Goal: Task Accomplishment & Management: Manage account settings

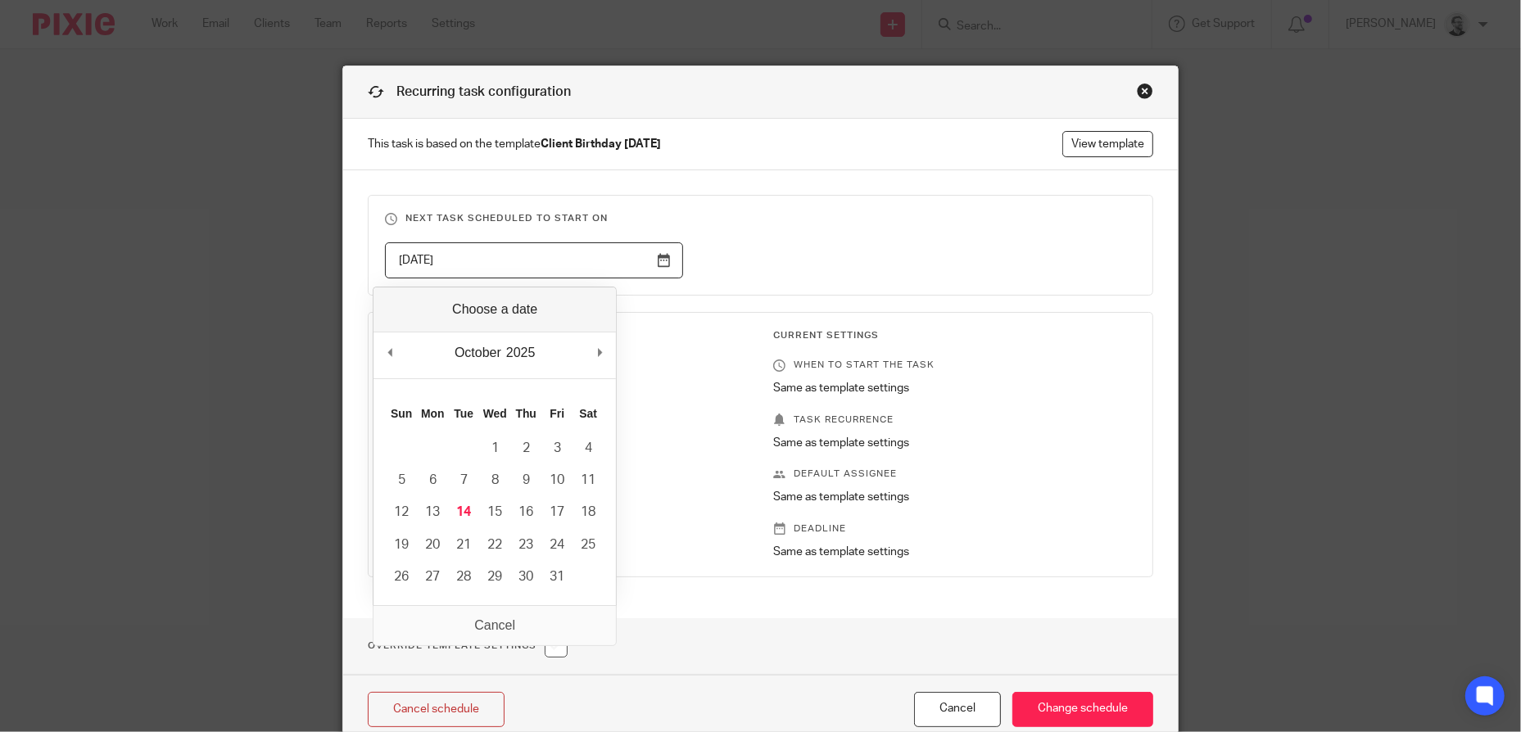
click at [578, 260] on input "2026-02-13" at bounding box center [534, 260] width 298 height 37
type input "2025-12-05"
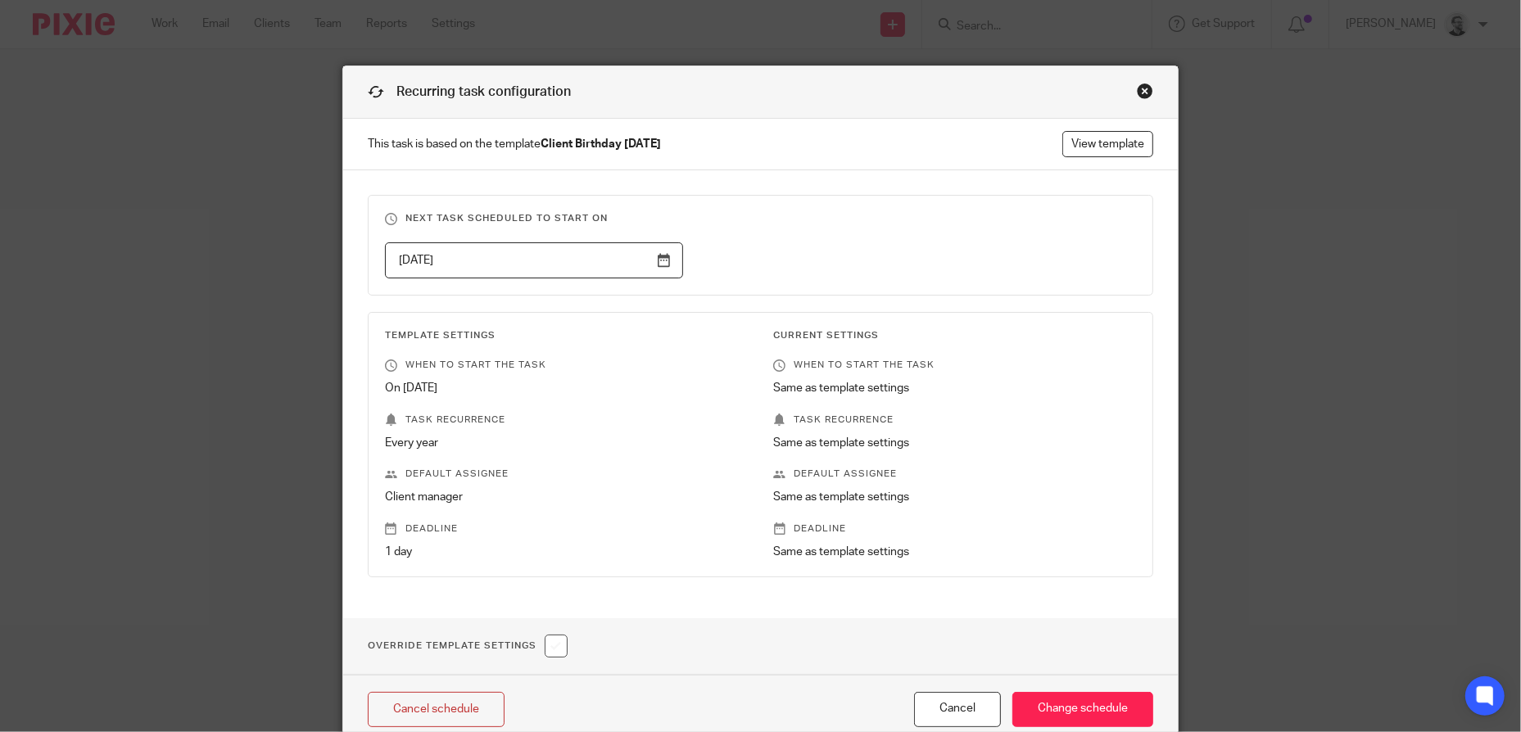
click at [873, 257] on div "2025-12-05" at bounding box center [748, 260] width 777 height 37
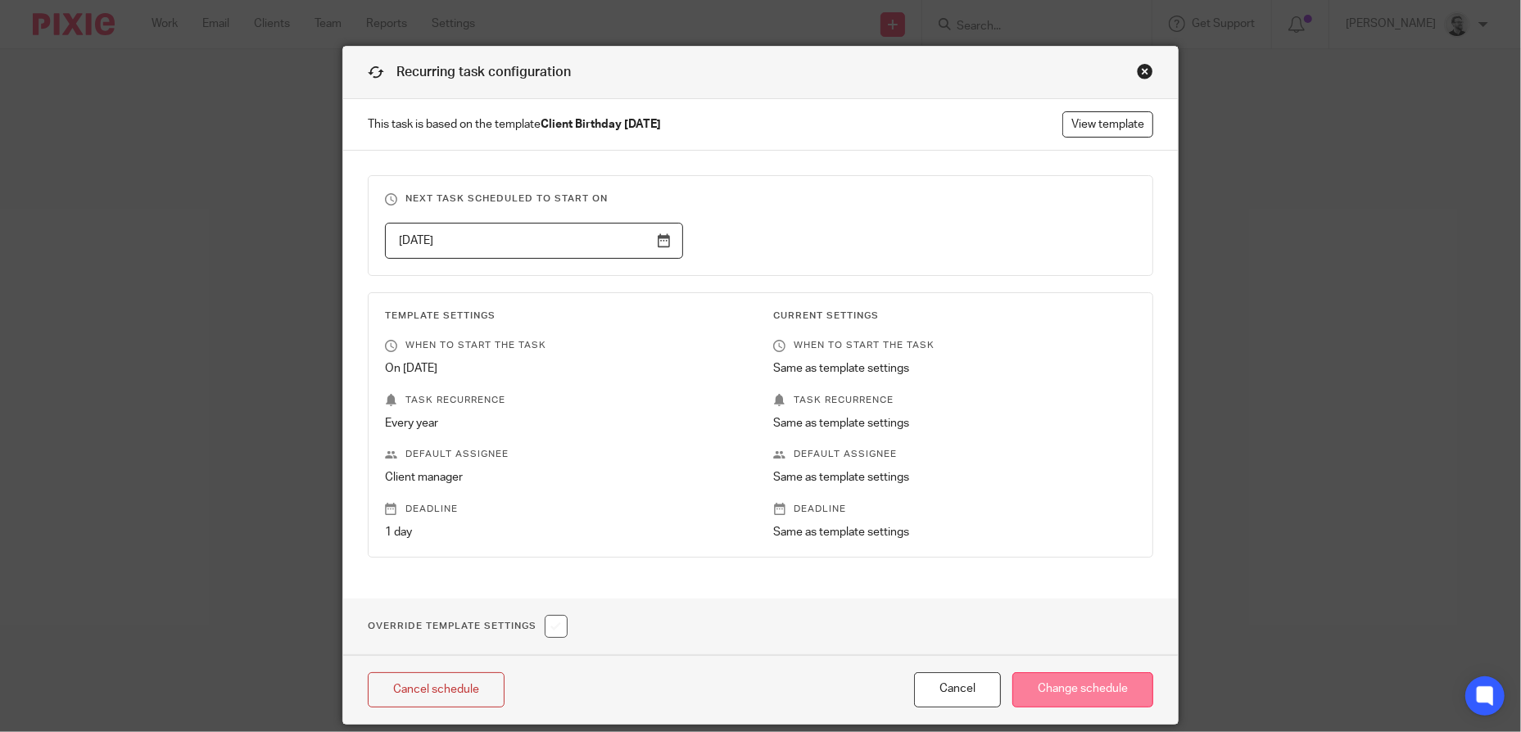
scroll to position [77, 0]
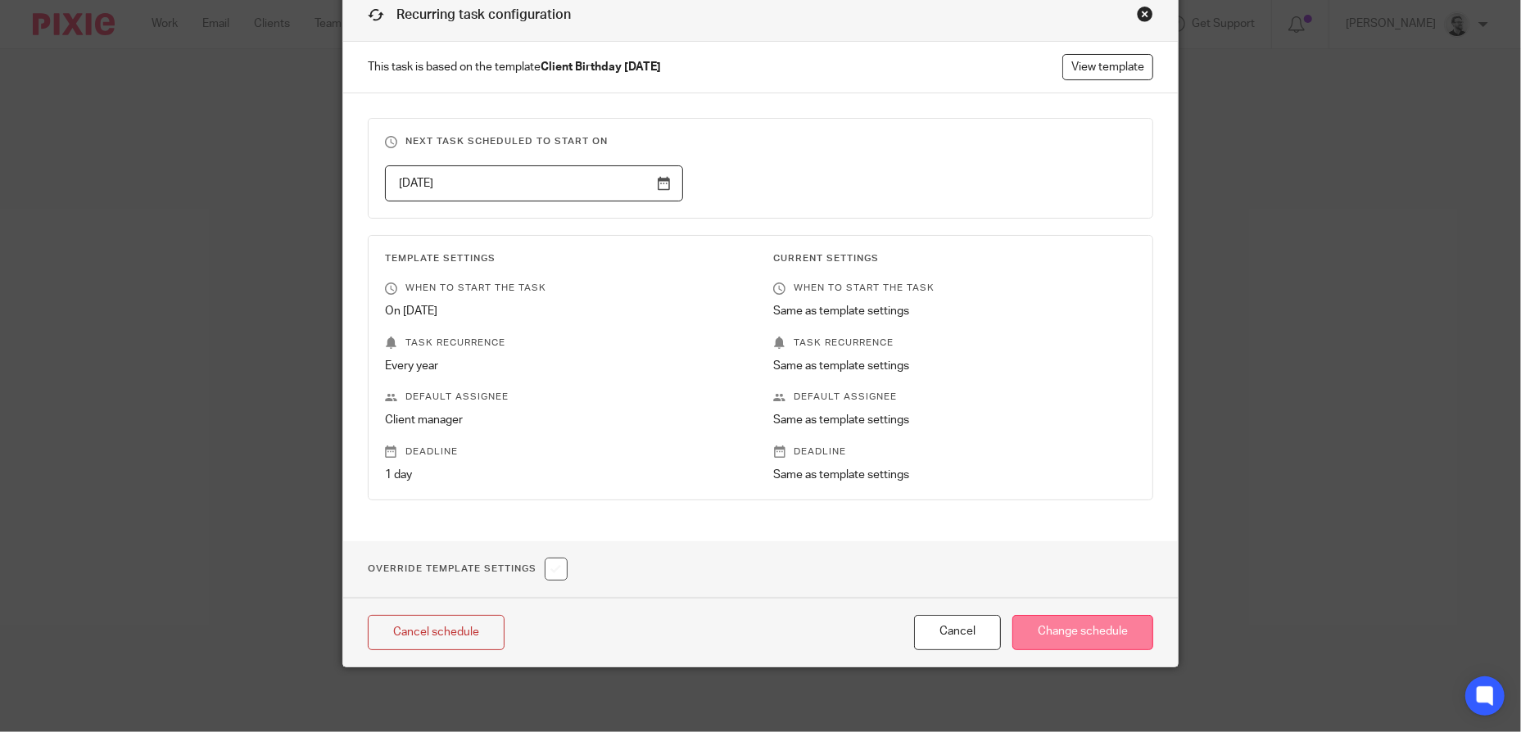
click at [1115, 627] on input "Change schedule" at bounding box center [1083, 632] width 141 height 35
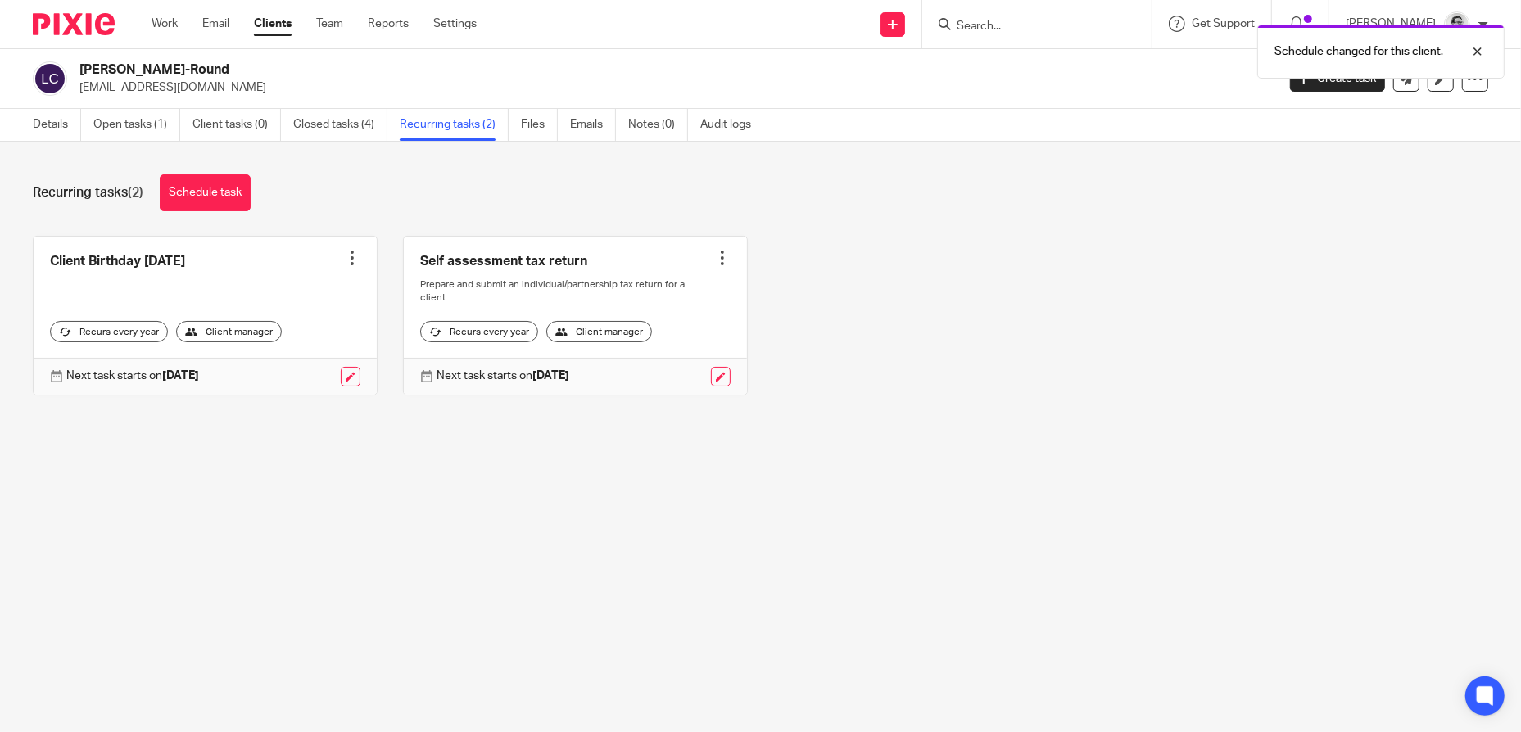
click at [1049, 131] on div "Details Open tasks (1) Client tasks (0) Closed tasks (4) Recurring tasks (2) Fi…" at bounding box center [760, 125] width 1521 height 33
click at [1480, 54] on div at bounding box center [1465, 52] width 44 height 20
click at [1038, 32] on input "Search" at bounding box center [1028, 27] width 147 height 15
paste input "Shaune Smart"
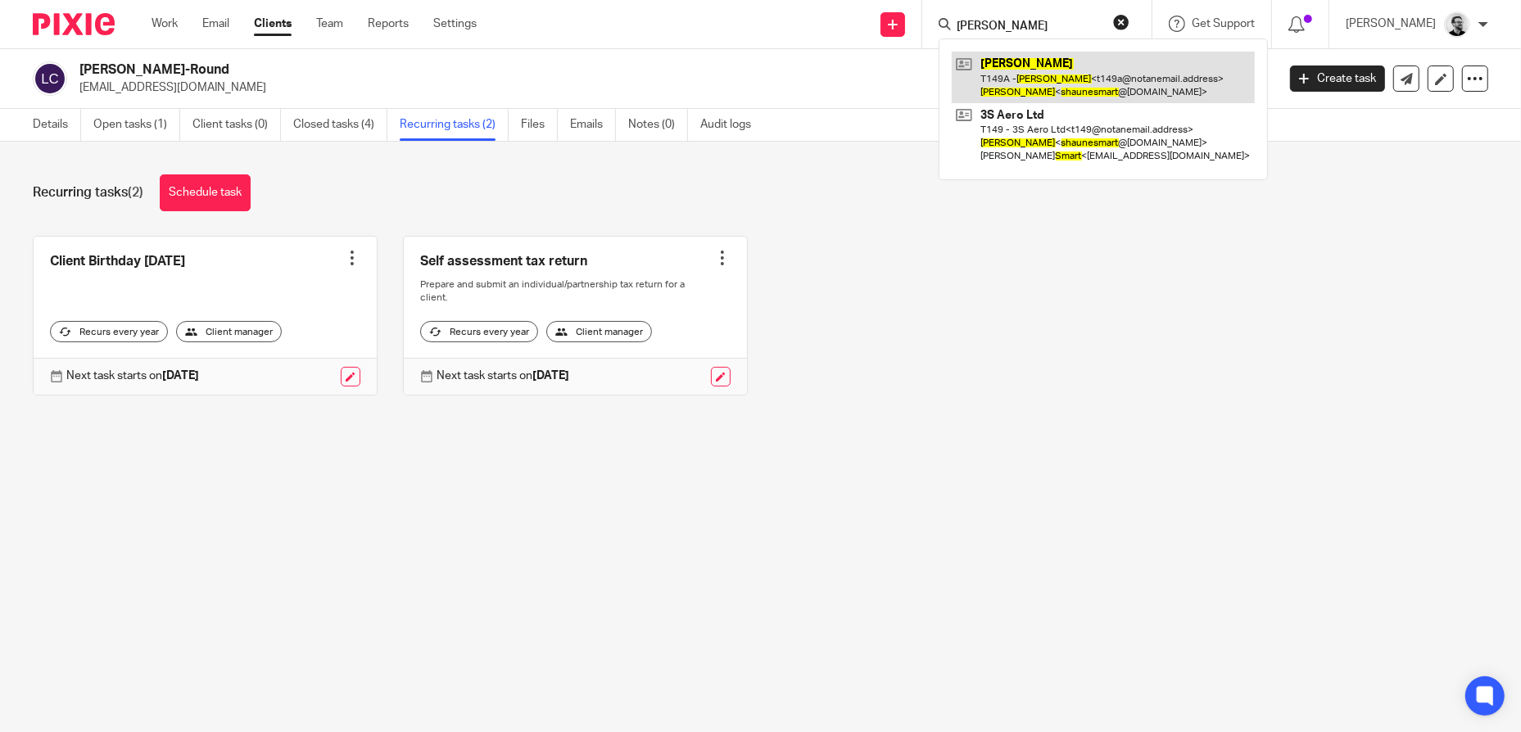
type input "[PERSON_NAME]"
click at [1086, 67] on link at bounding box center [1103, 77] width 303 height 51
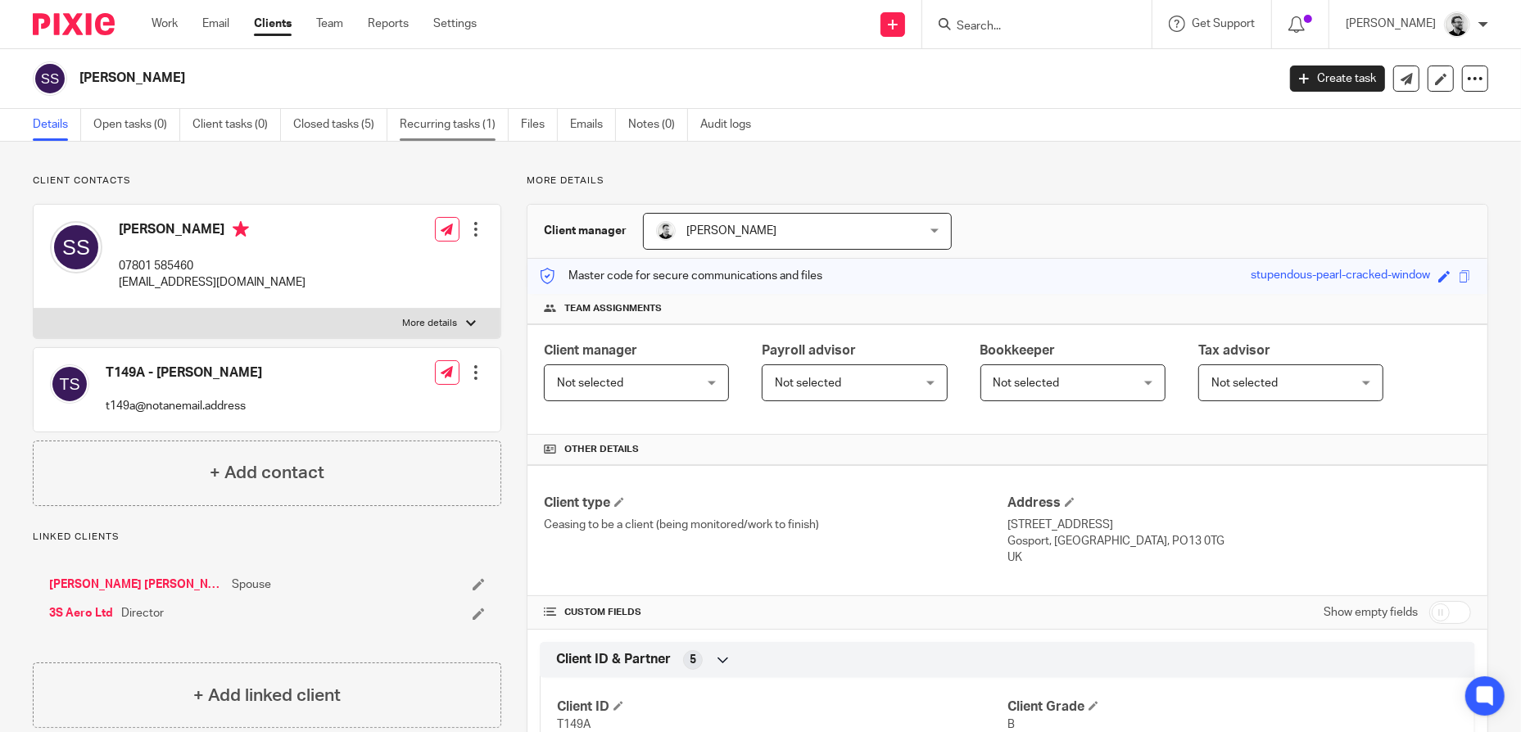
click at [458, 120] on link "Recurring tasks (1)" at bounding box center [454, 125] width 109 height 32
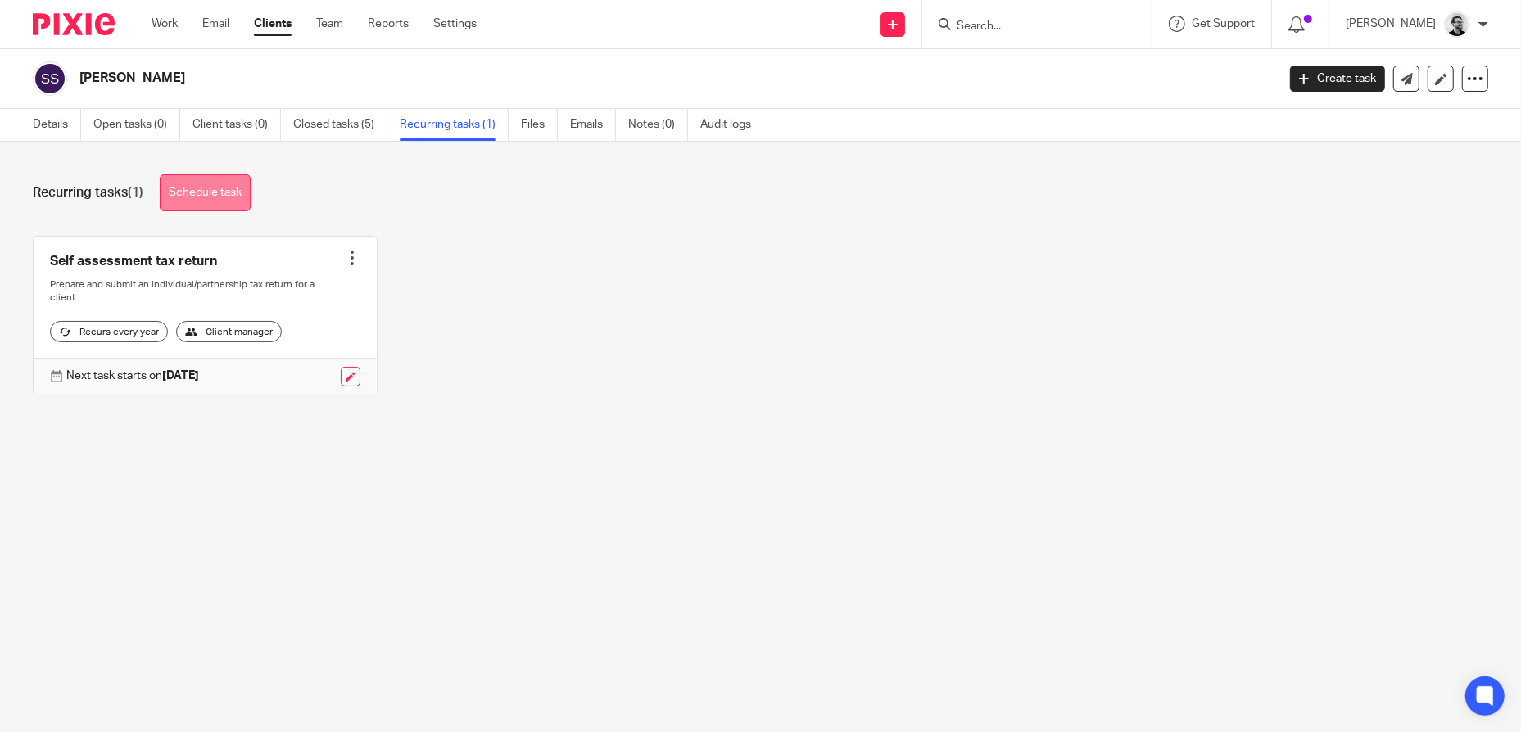
click at [233, 191] on link "Schedule task" at bounding box center [205, 192] width 91 height 37
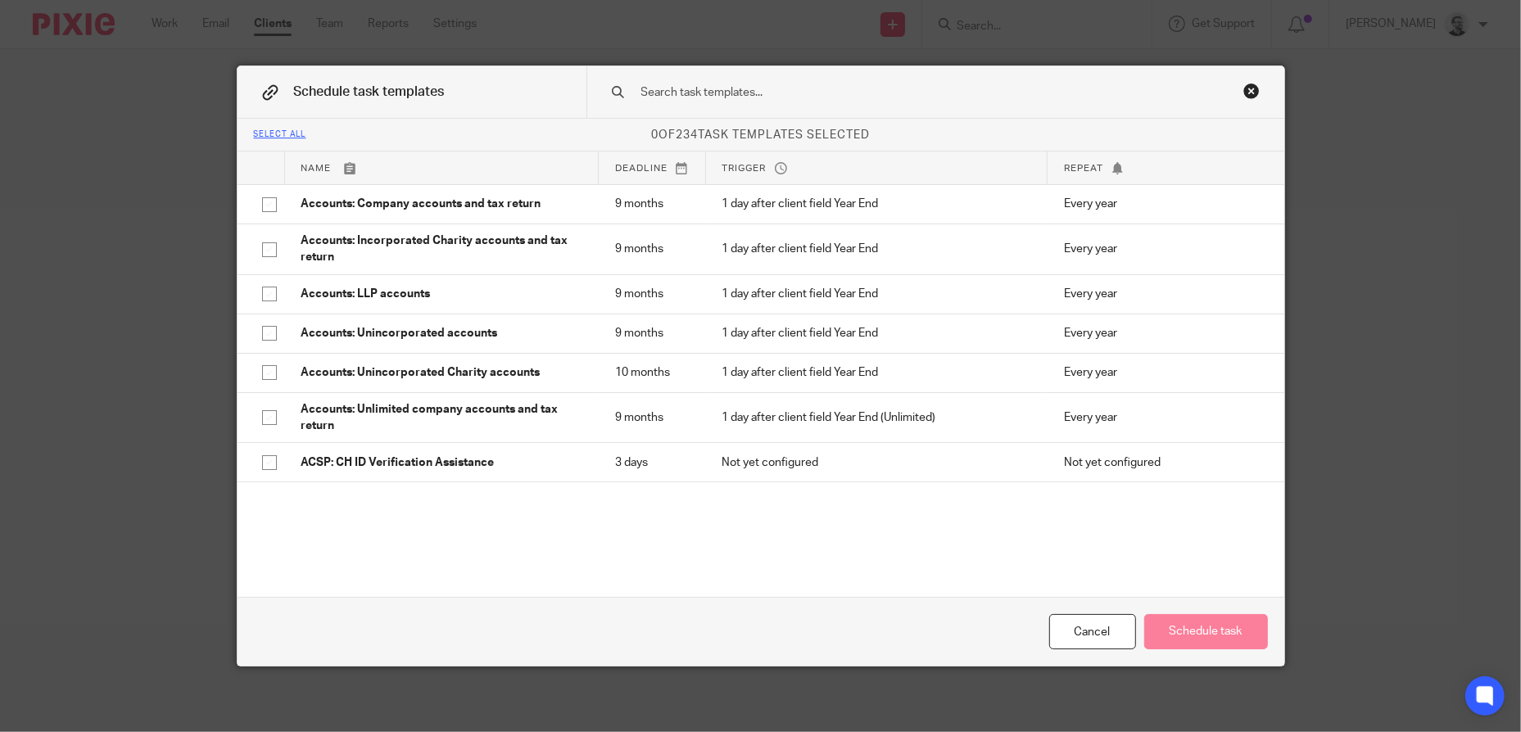
click at [779, 97] on input "text" at bounding box center [910, 93] width 540 height 18
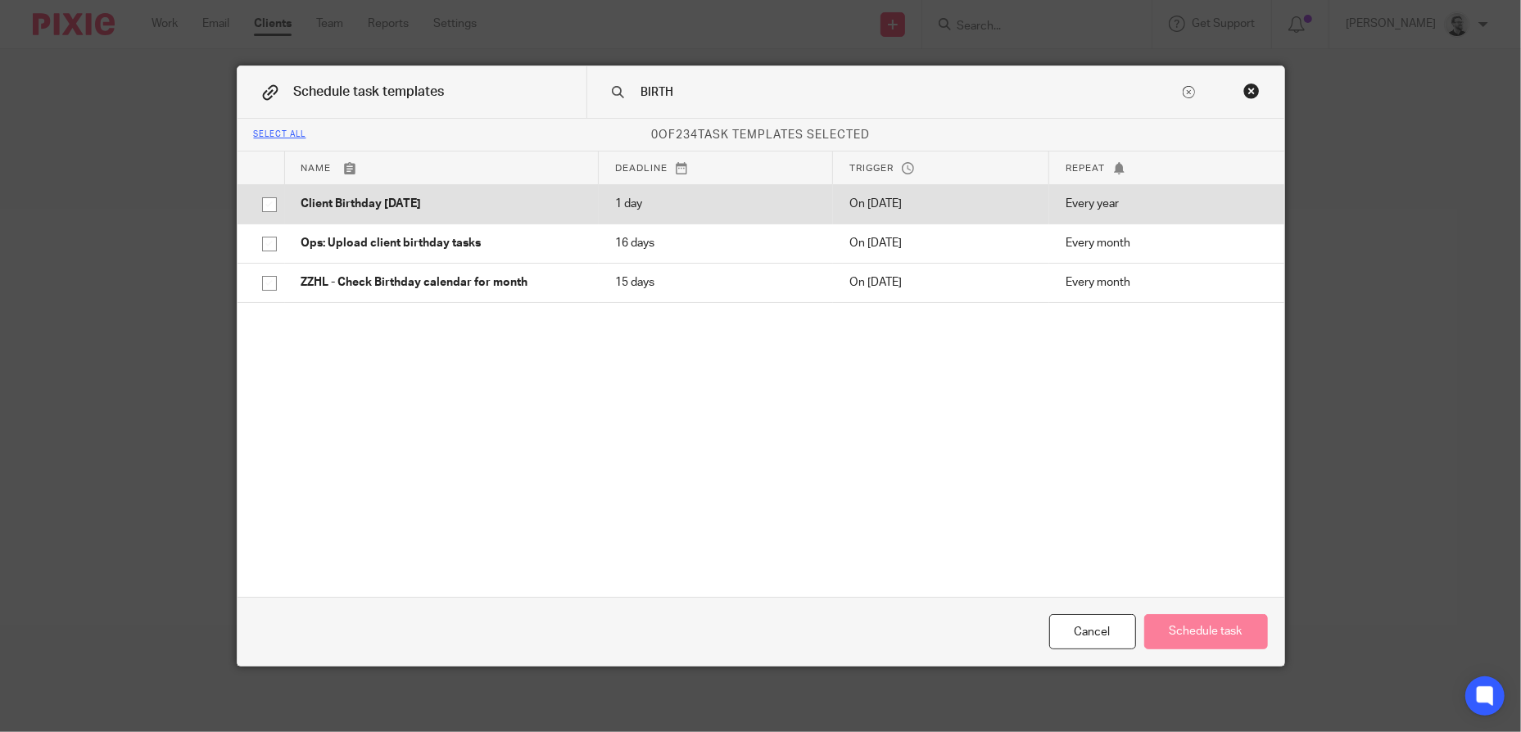
type input "BIRTH"
click at [535, 197] on p "Client Birthday Tomorrow" at bounding box center [441, 204] width 281 height 16
checkbox input "true"
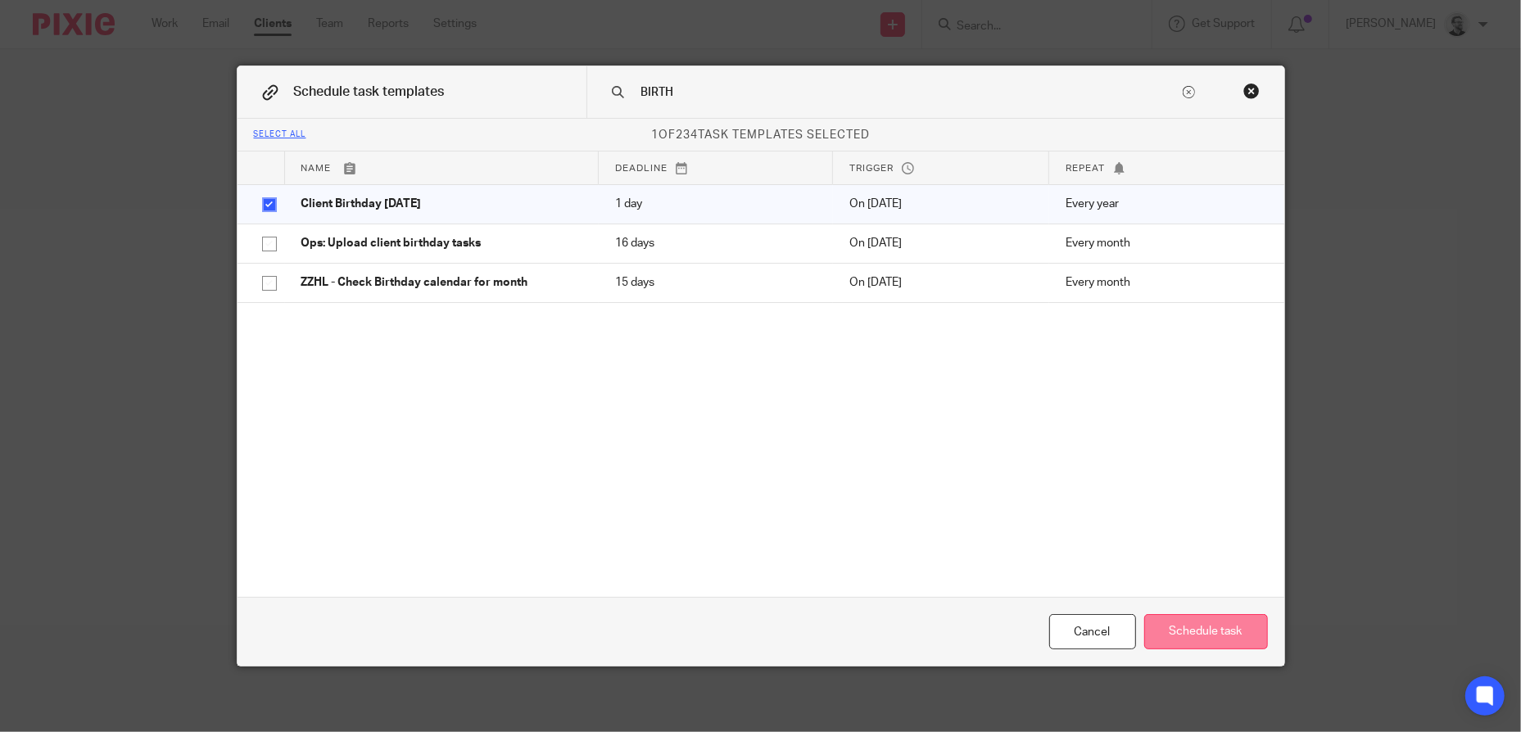
click at [1221, 617] on button "Schedule task" at bounding box center [1206, 631] width 124 height 35
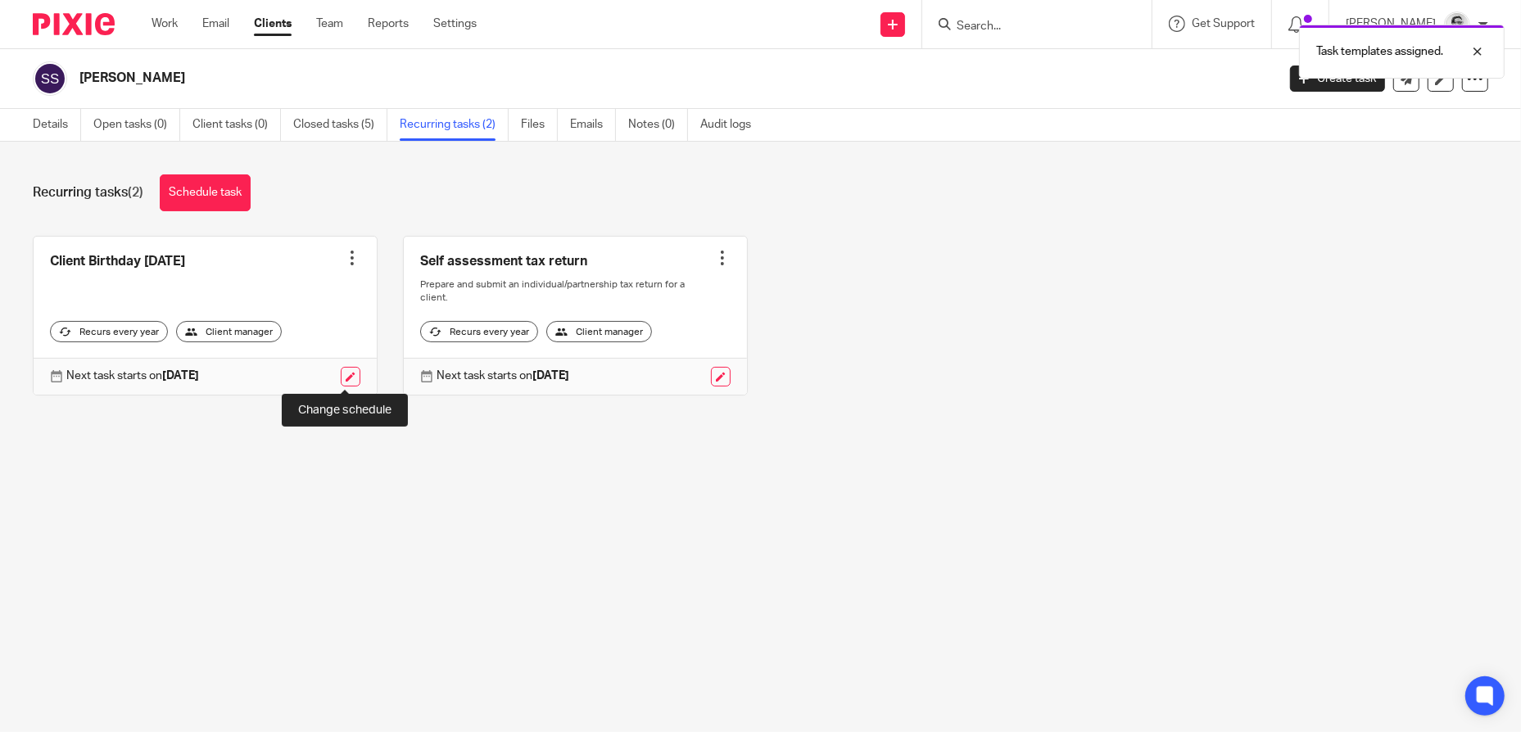
click at [347, 379] on link at bounding box center [351, 377] width 20 height 20
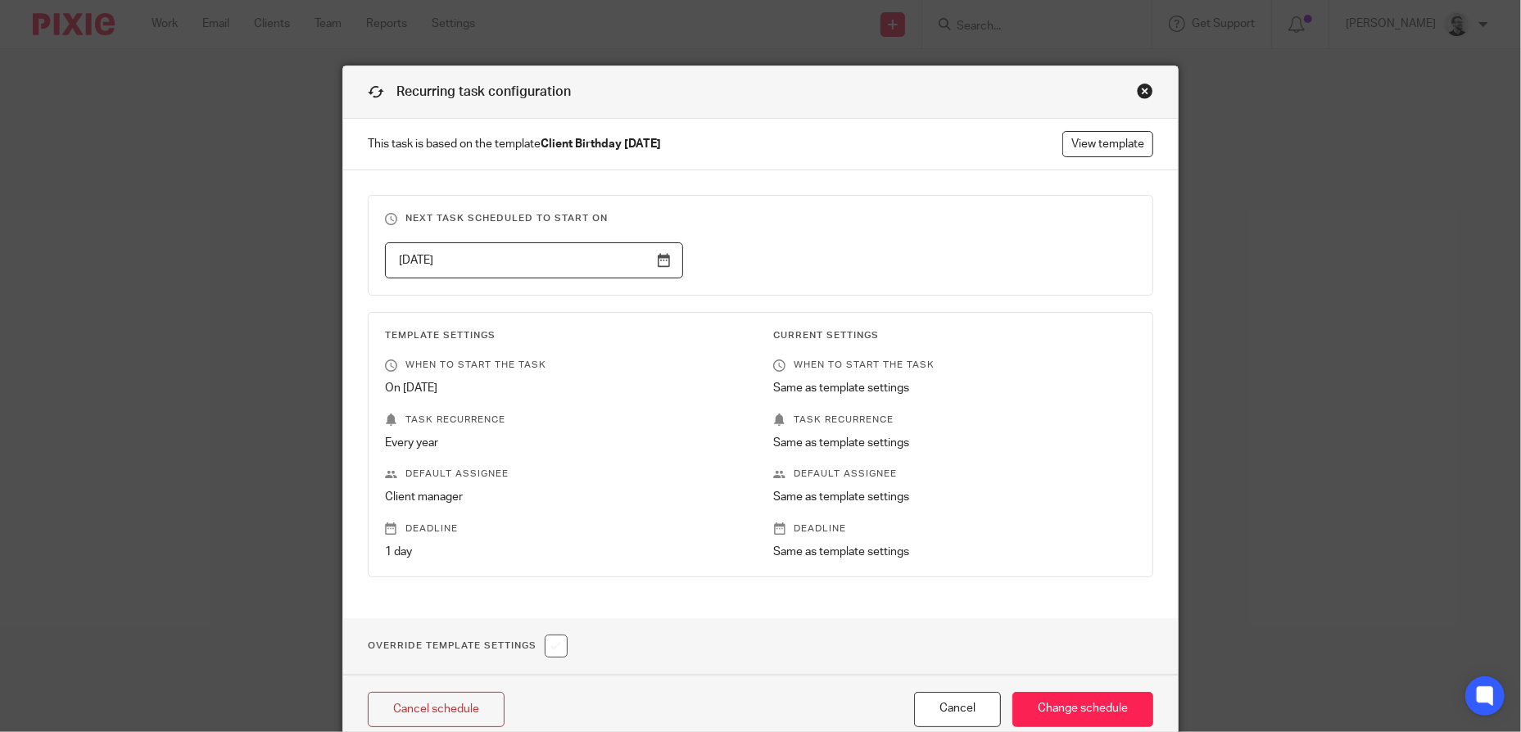
click at [609, 261] on input "[DATE]" at bounding box center [534, 260] width 298 height 37
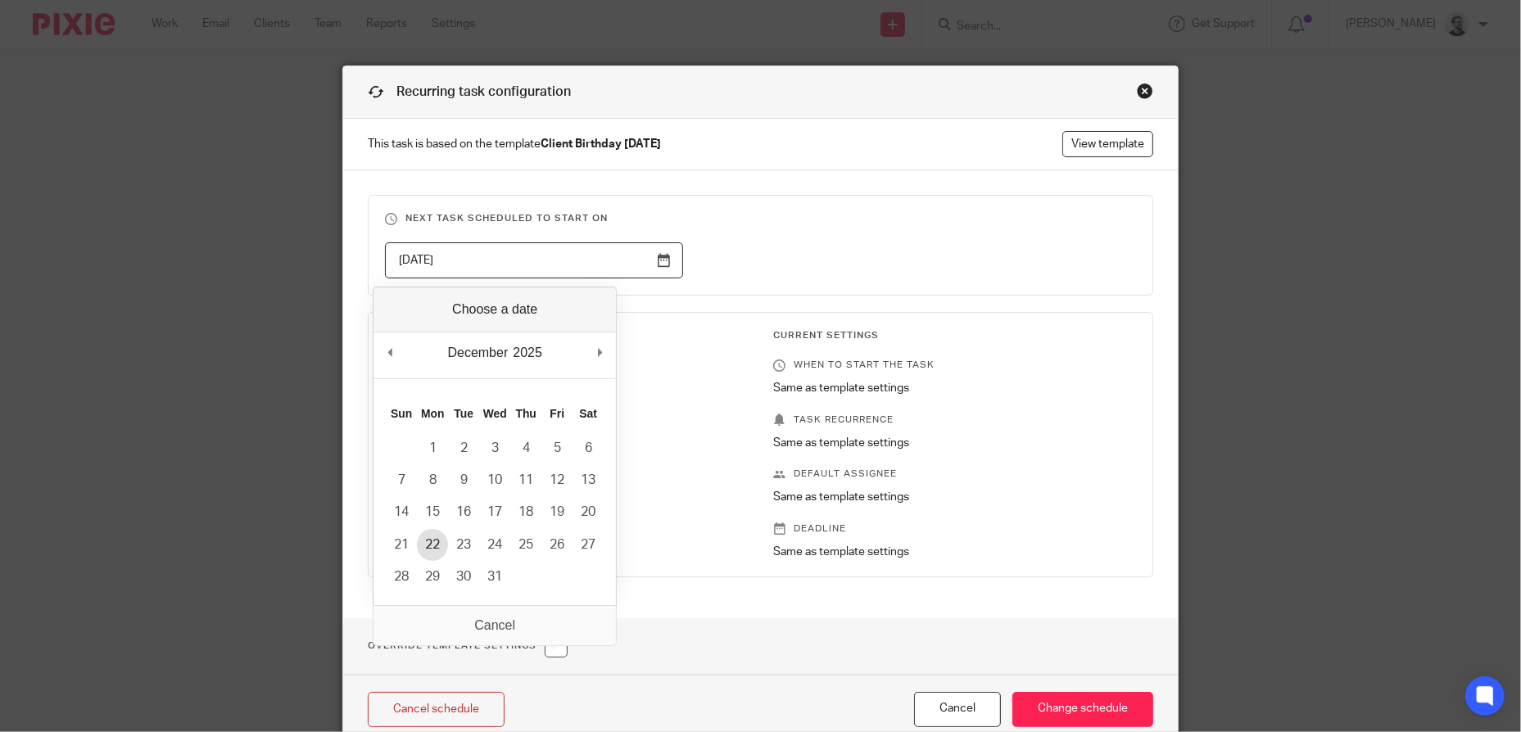
type input "2025-12-22"
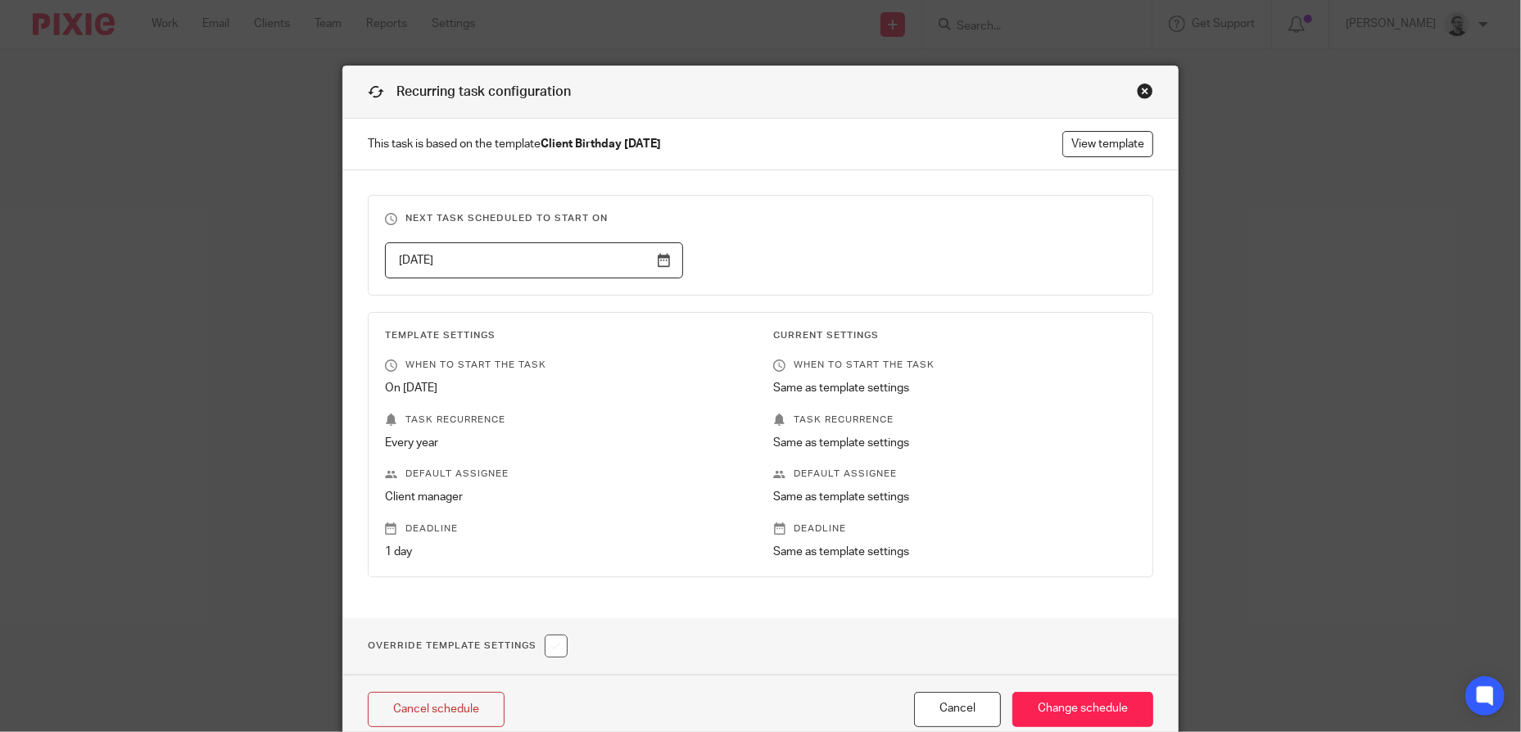
click at [823, 268] on div "2025-12-22" at bounding box center [748, 260] width 777 height 37
click at [1084, 716] on input "Change schedule" at bounding box center [1083, 709] width 141 height 35
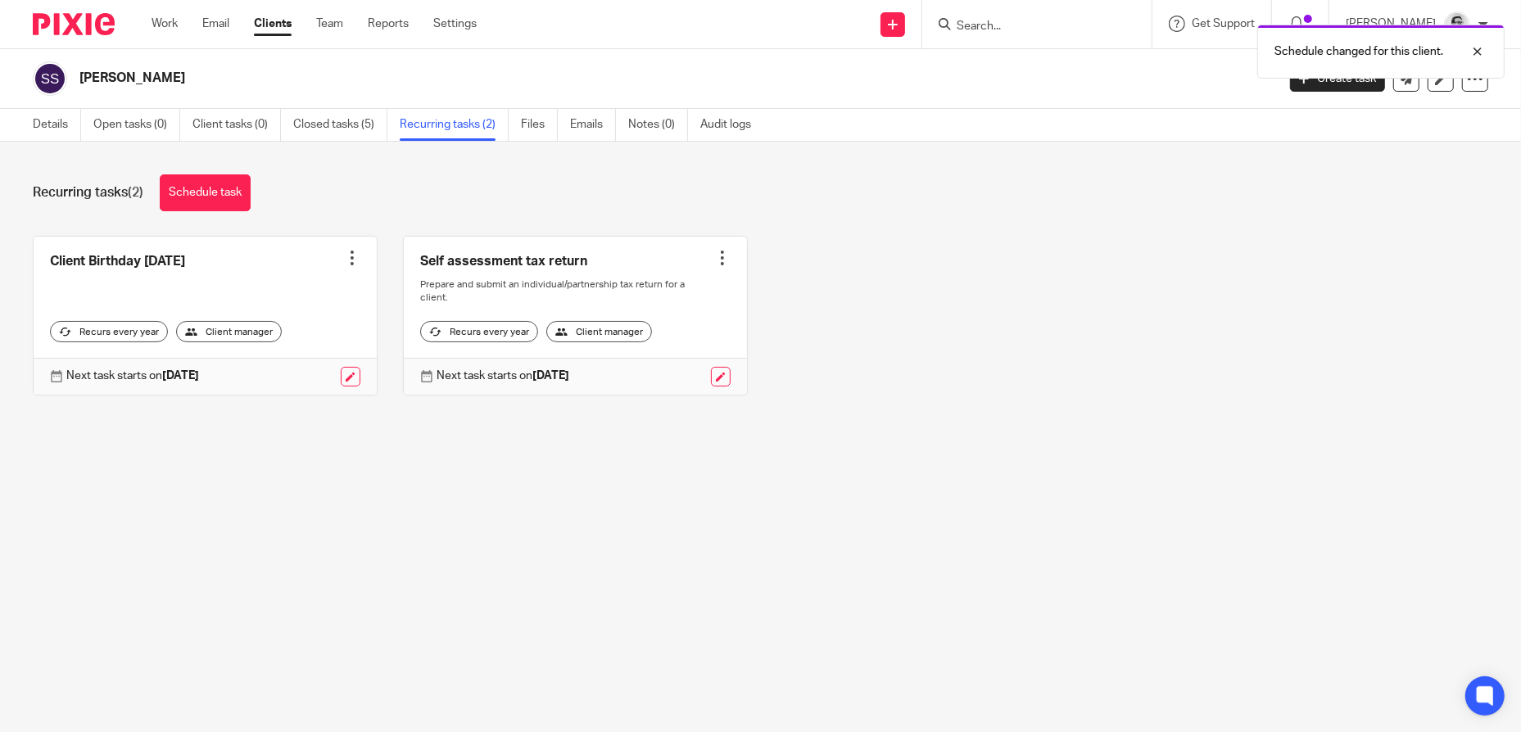
click at [1035, 256] on div "Client Birthday [DATE] Create task Clone template Recalculate schedule Cancel s…" at bounding box center [747, 328] width 1481 height 184
drag, startPoint x: 1021, startPoint y: 36, endPoint x: 1031, endPoint y: 31, distance: 11.7
click at [1020, 35] on div at bounding box center [1036, 24] width 229 height 48
click at [1038, 27] on input "Search" at bounding box center [1028, 27] width 147 height 15
paste input "[PERSON_NAME]"
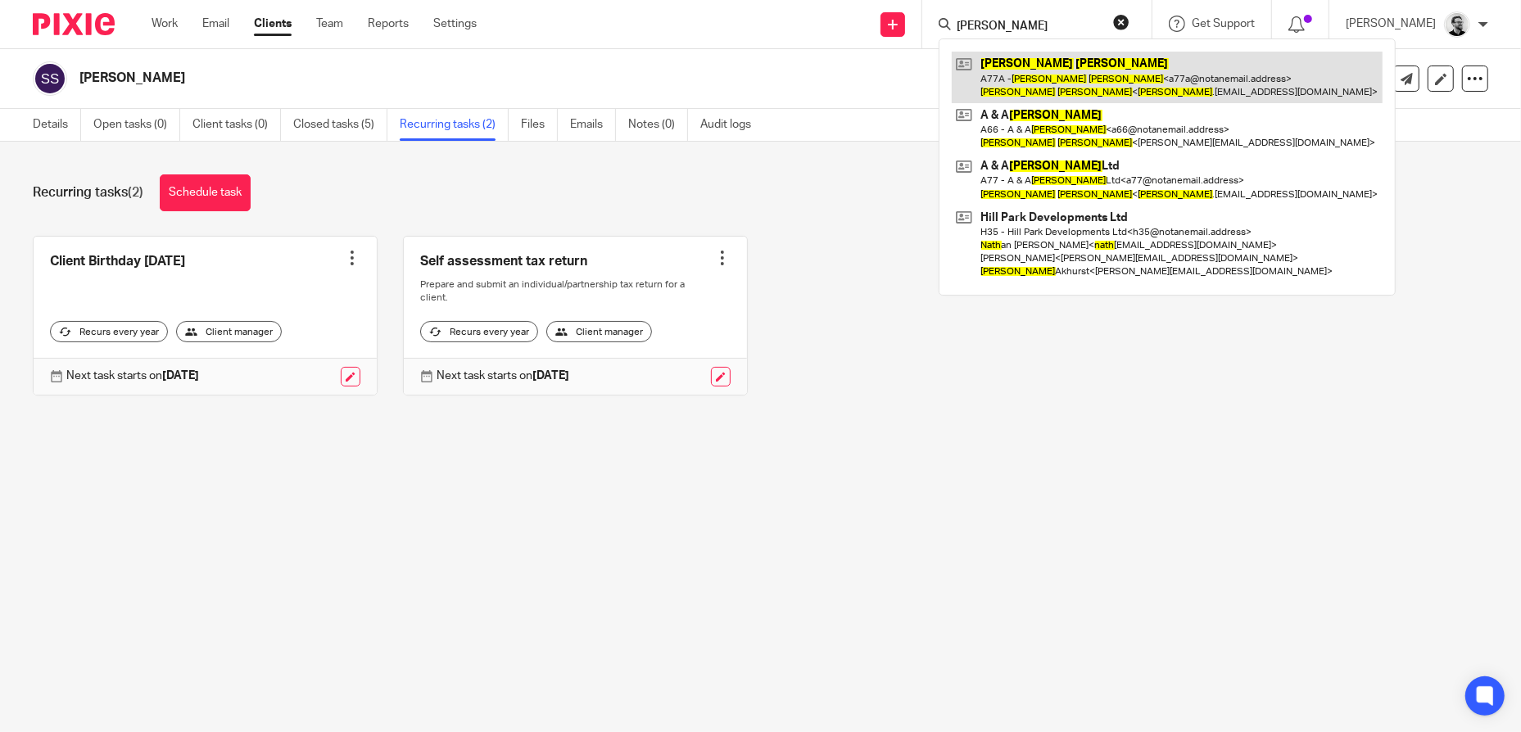
type input "[PERSON_NAME]"
click at [1040, 75] on link at bounding box center [1167, 77] width 431 height 51
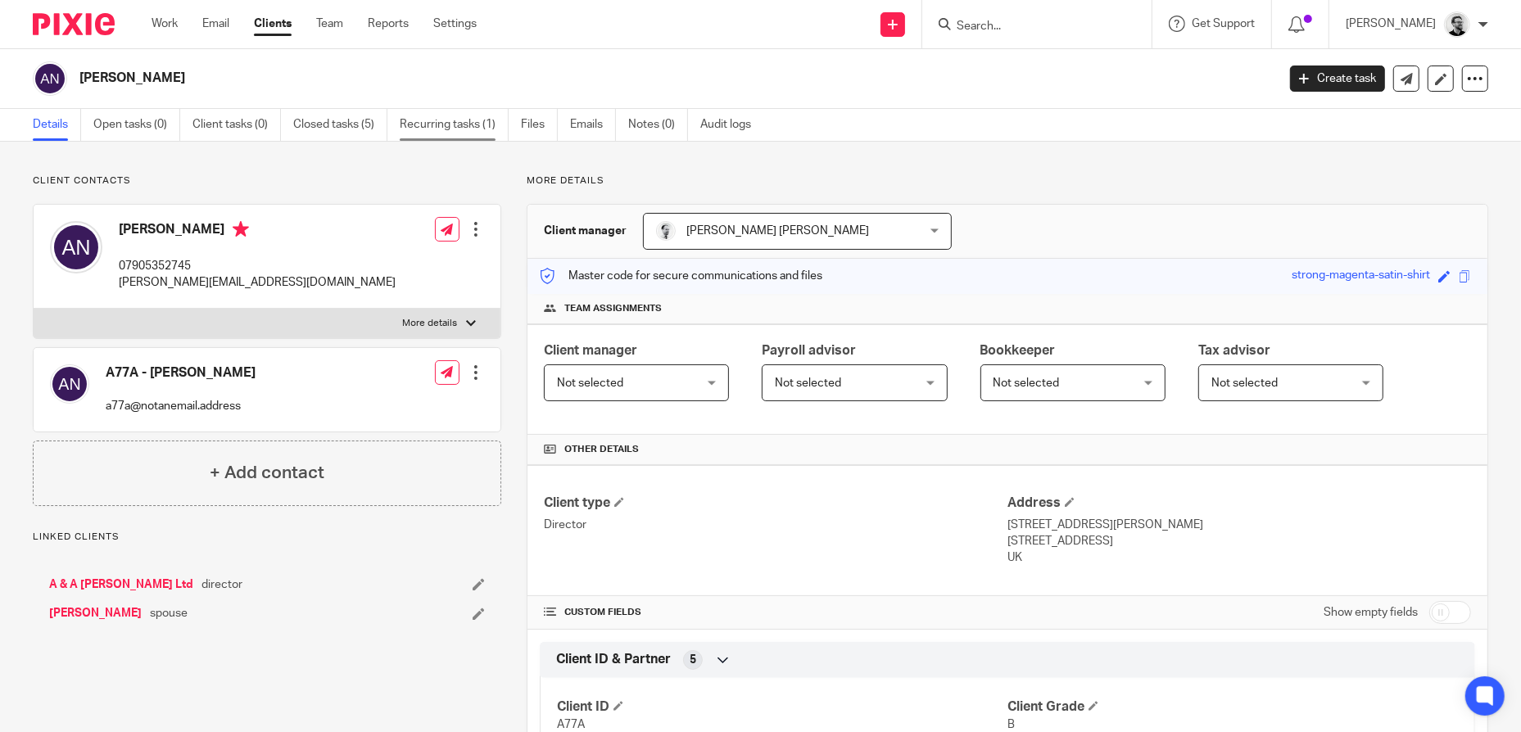
click at [431, 120] on link "Recurring tasks (1)" at bounding box center [454, 125] width 109 height 32
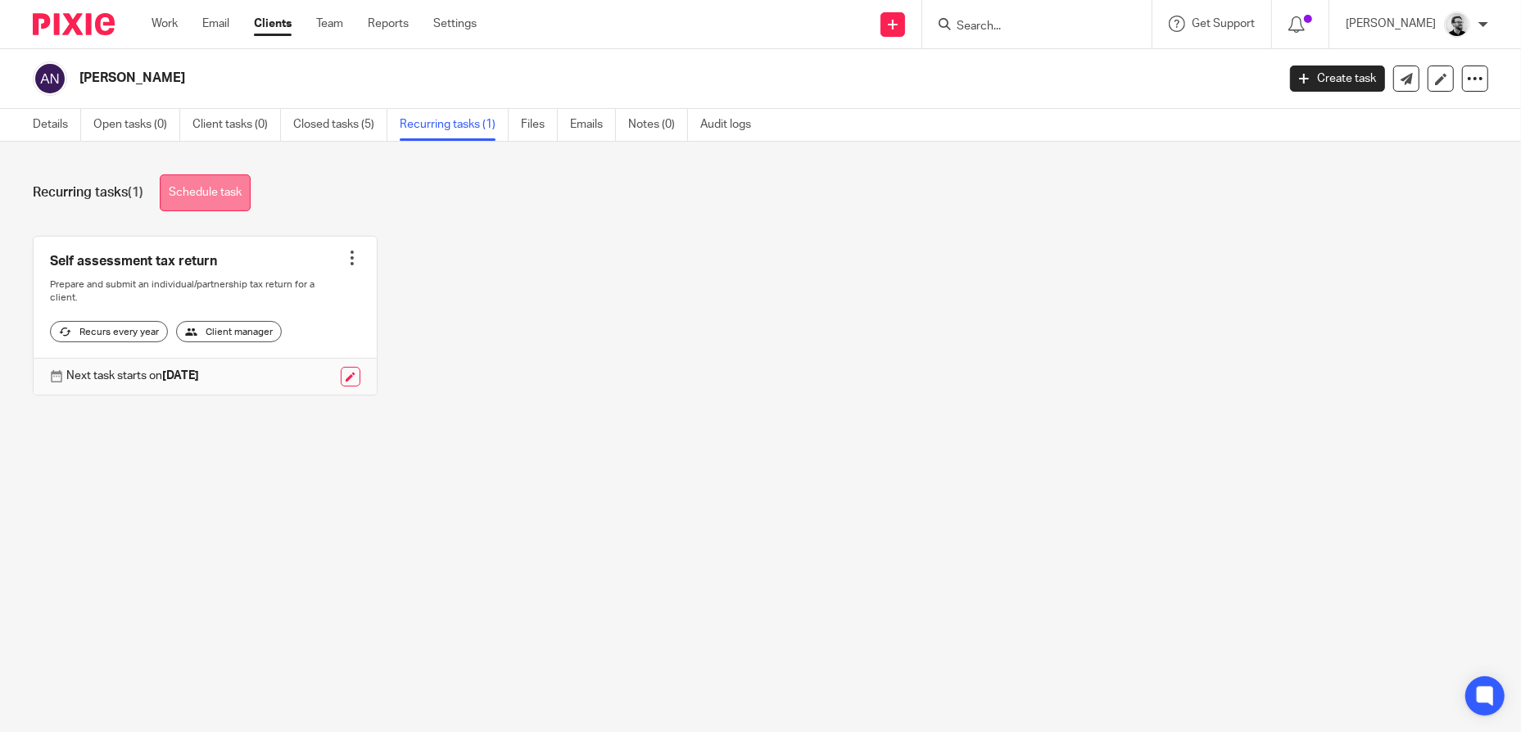
click at [224, 198] on link "Schedule task" at bounding box center [205, 192] width 91 height 37
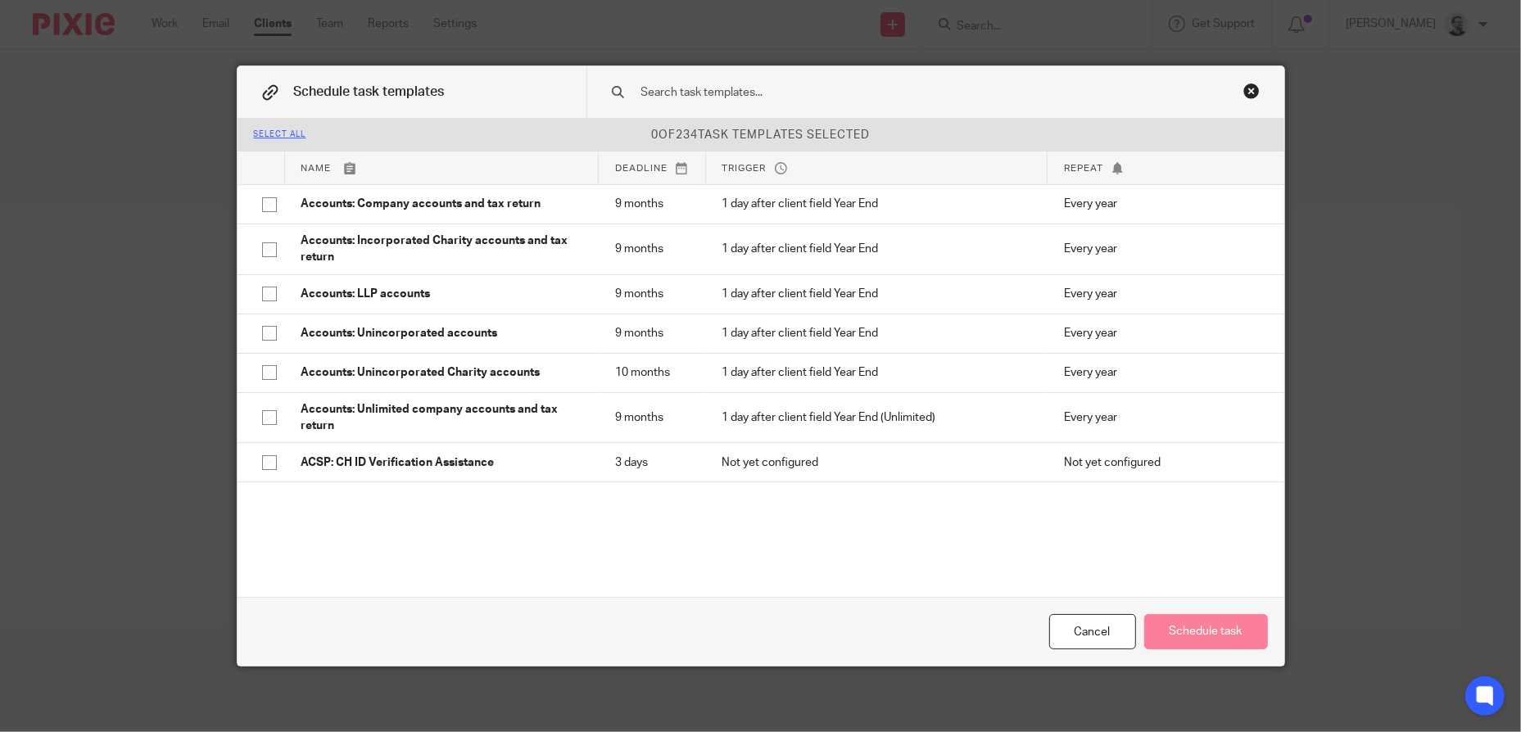
click at [772, 125] on div "0 of 234 task templates selected" at bounding box center [761, 135] width 1047 height 32
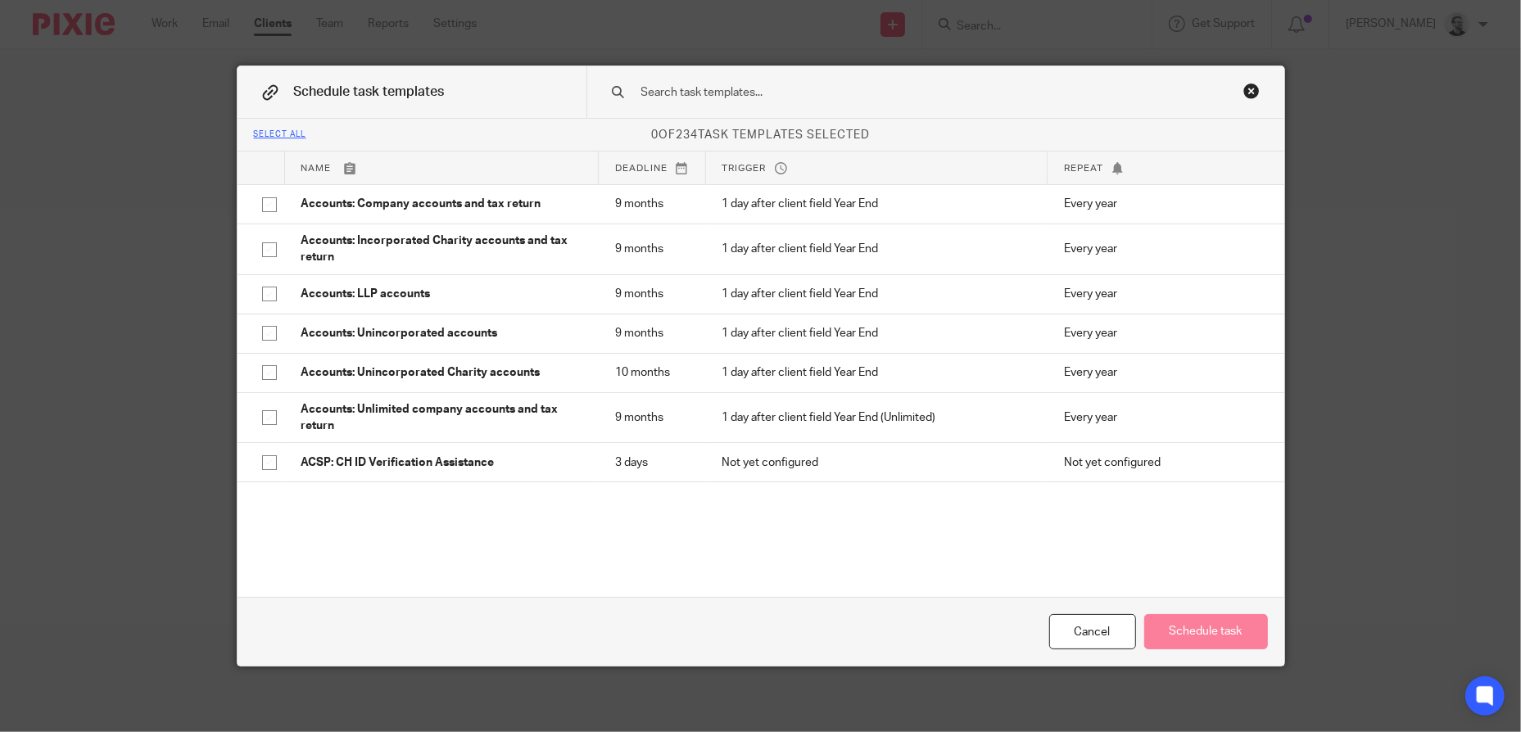
click at [762, 95] on input "text" at bounding box center [910, 93] width 540 height 18
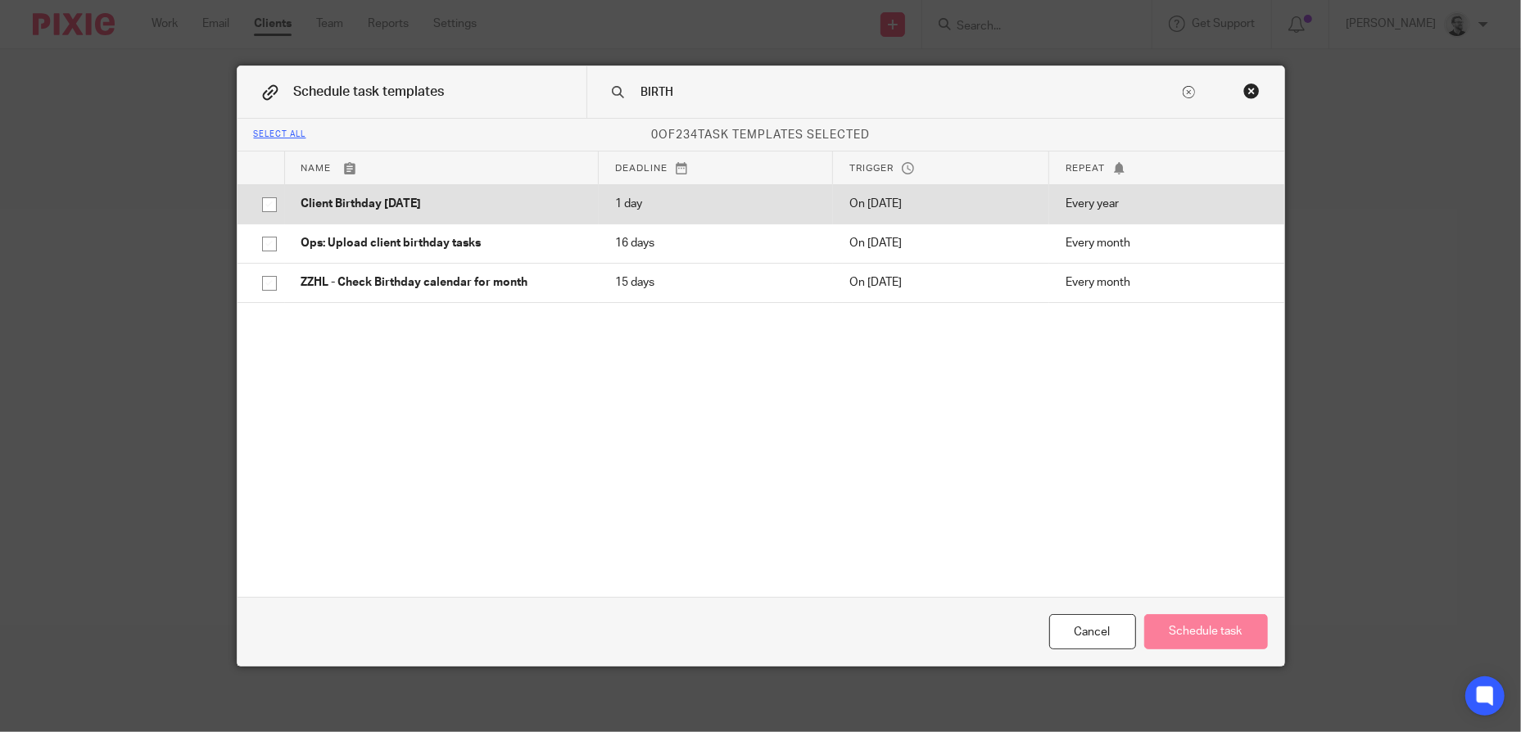
type input "BIRTH"
drag, startPoint x: 360, startPoint y: 201, endPoint x: 385, endPoint y: 199, distance: 25.4
click at [368, 193] on td "Client Birthday Tomorrow" at bounding box center [442, 203] width 314 height 39
checkbox input "true"
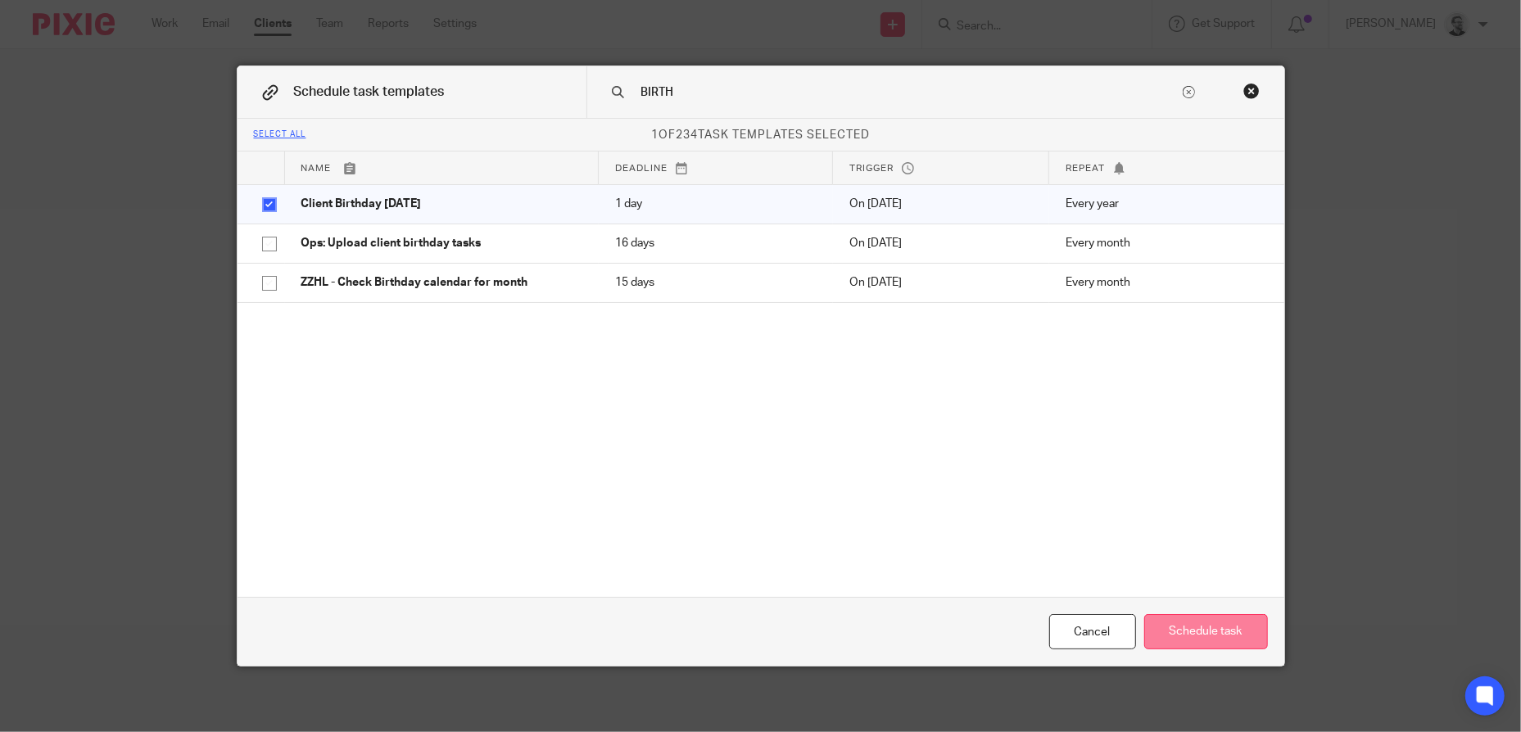
click at [1207, 632] on button "Schedule task" at bounding box center [1206, 631] width 124 height 35
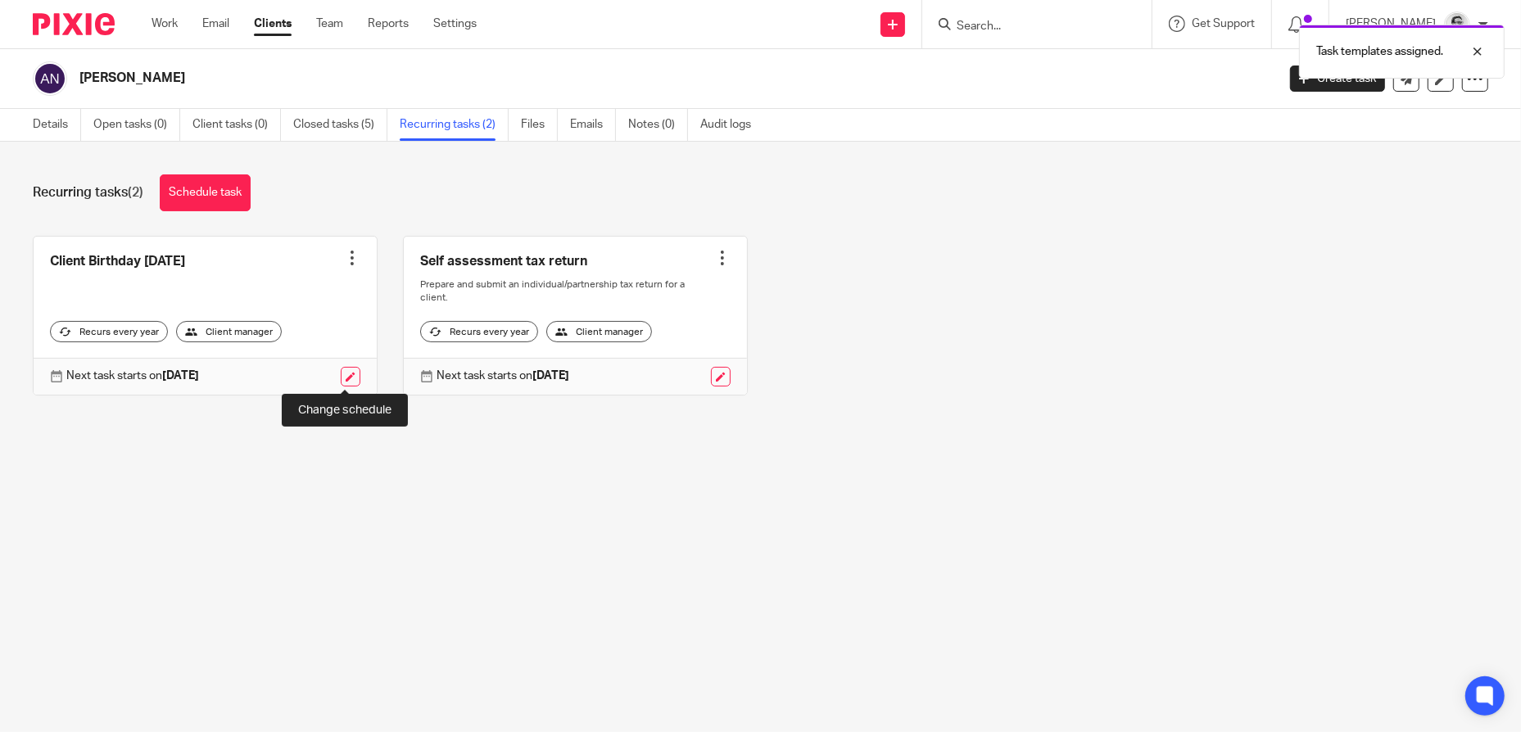
click at [350, 379] on link at bounding box center [351, 377] width 20 height 20
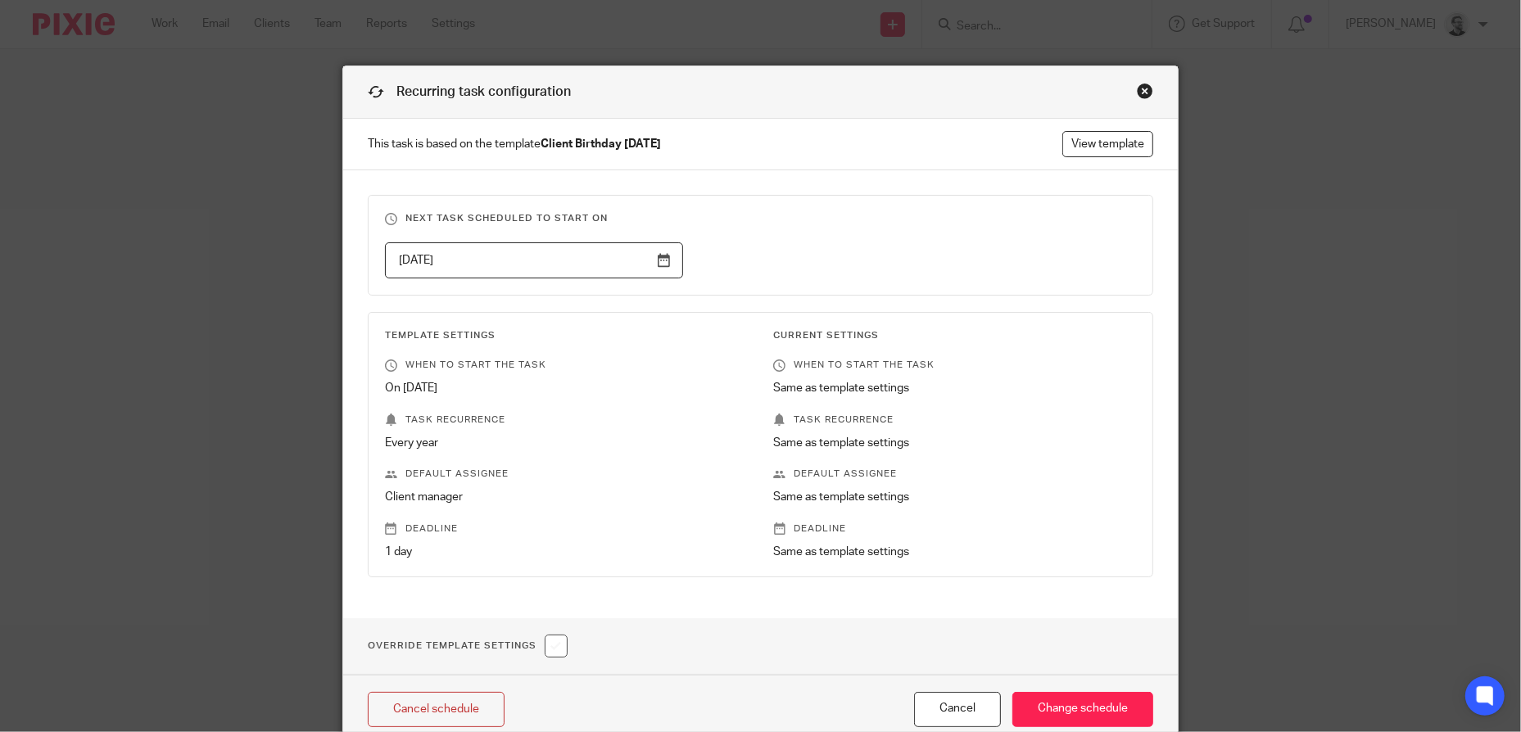
click at [510, 265] on input "[DATE]" at bounding box center [534, 260] width 298 height 37
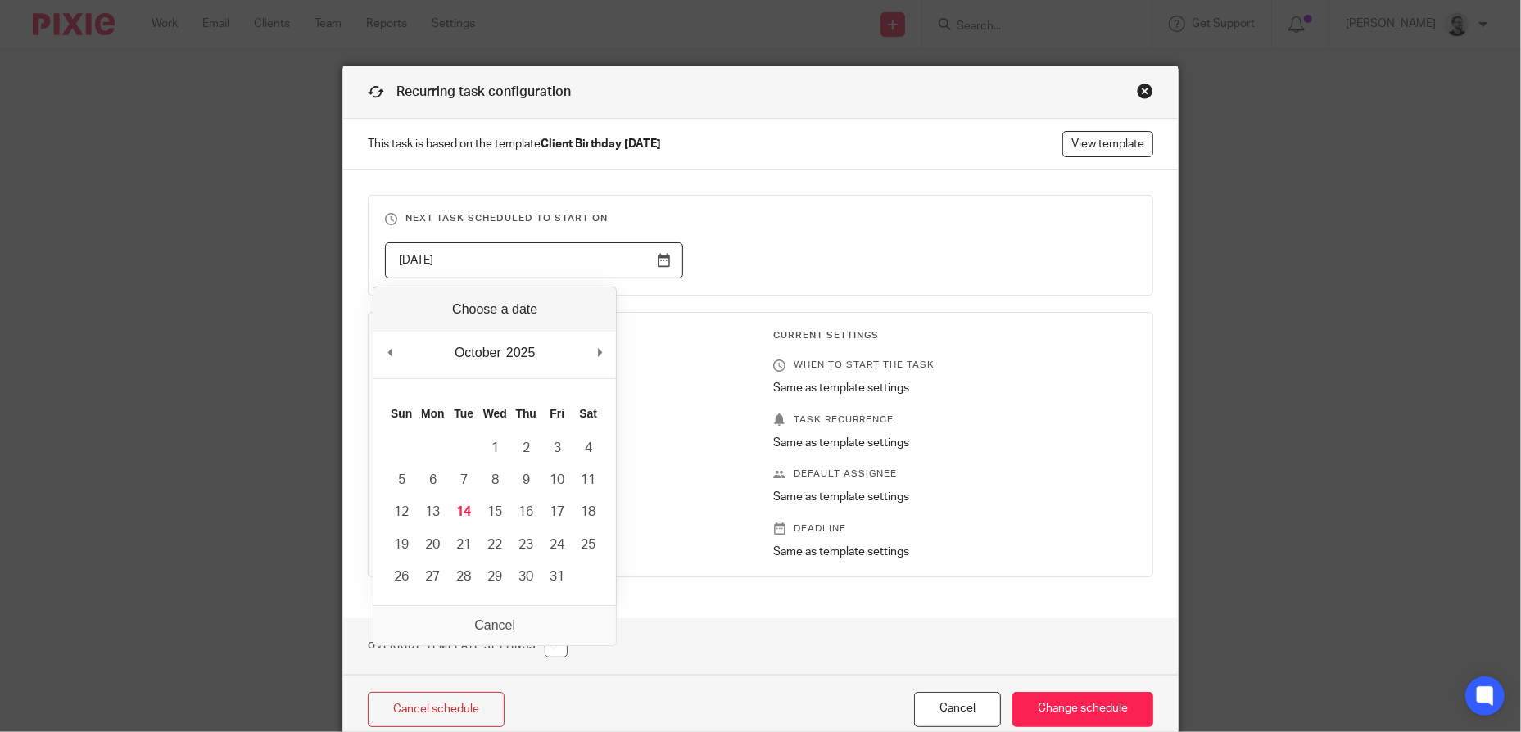
click at [1137, 84] on div "Close this dialog window" at bounding box center [1145, 91] width 16 height 16
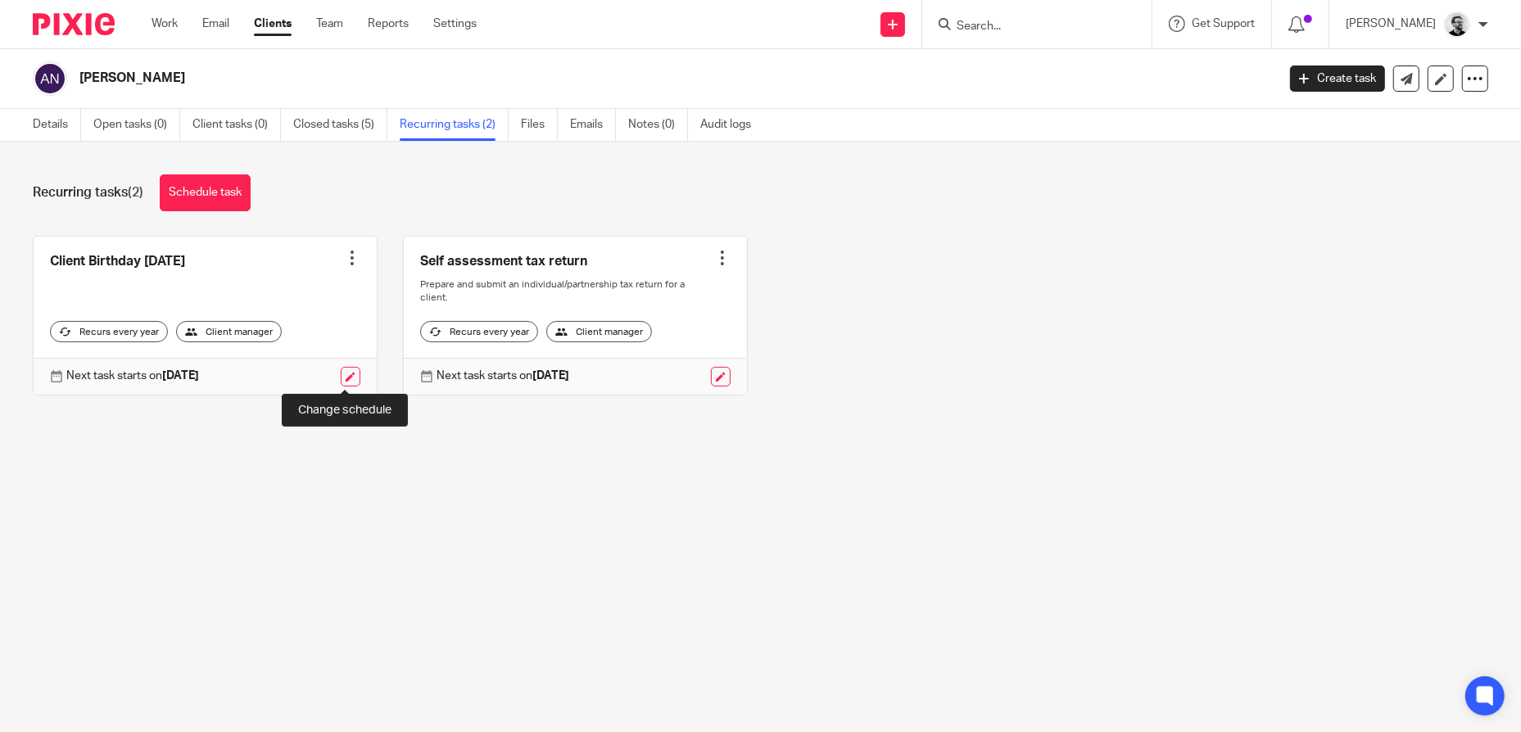
click at [345, 379] on link at bounding box center [351, 377] width 20 height 20
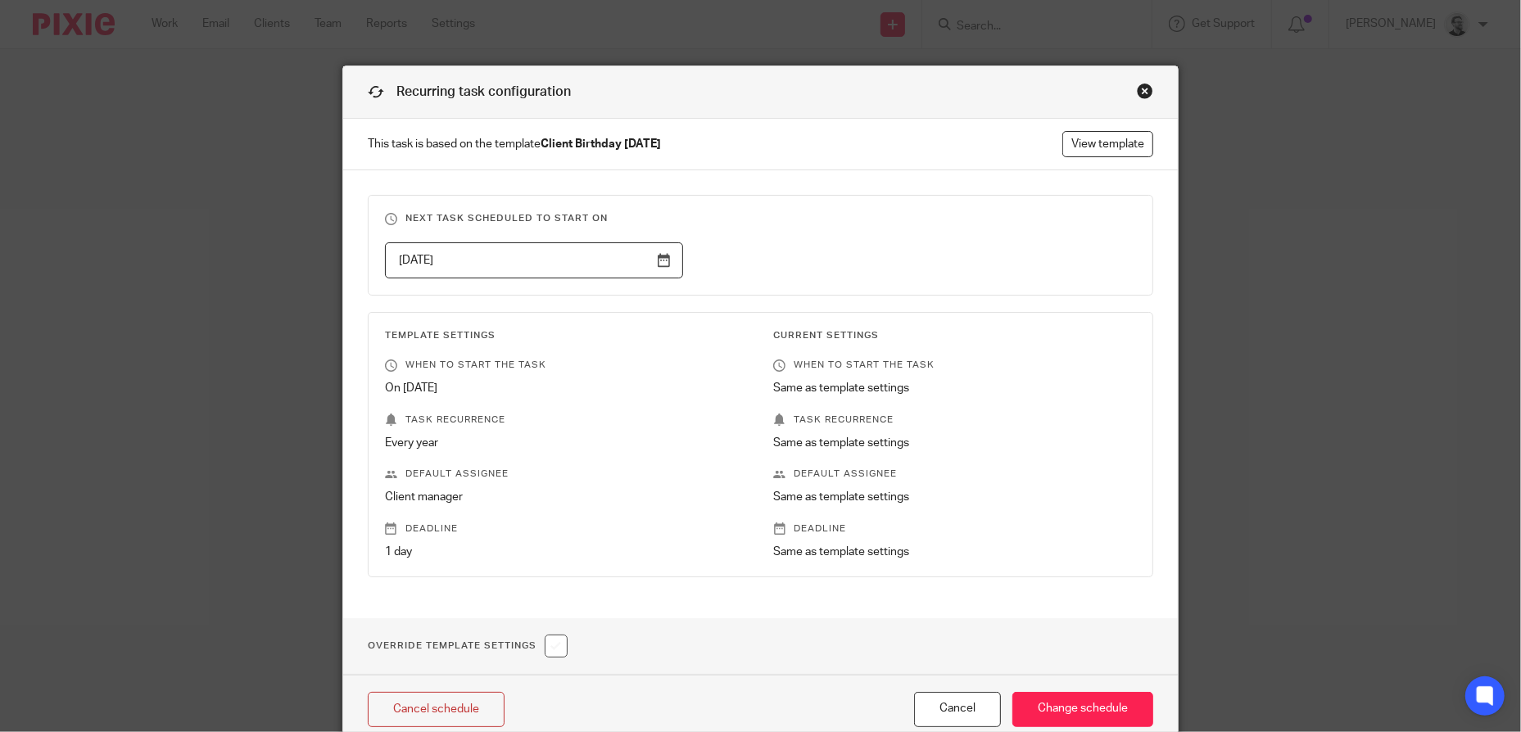
click at [650, 254] on input "2026-02-13" at bounding box center [534, 260] width 298 height 37
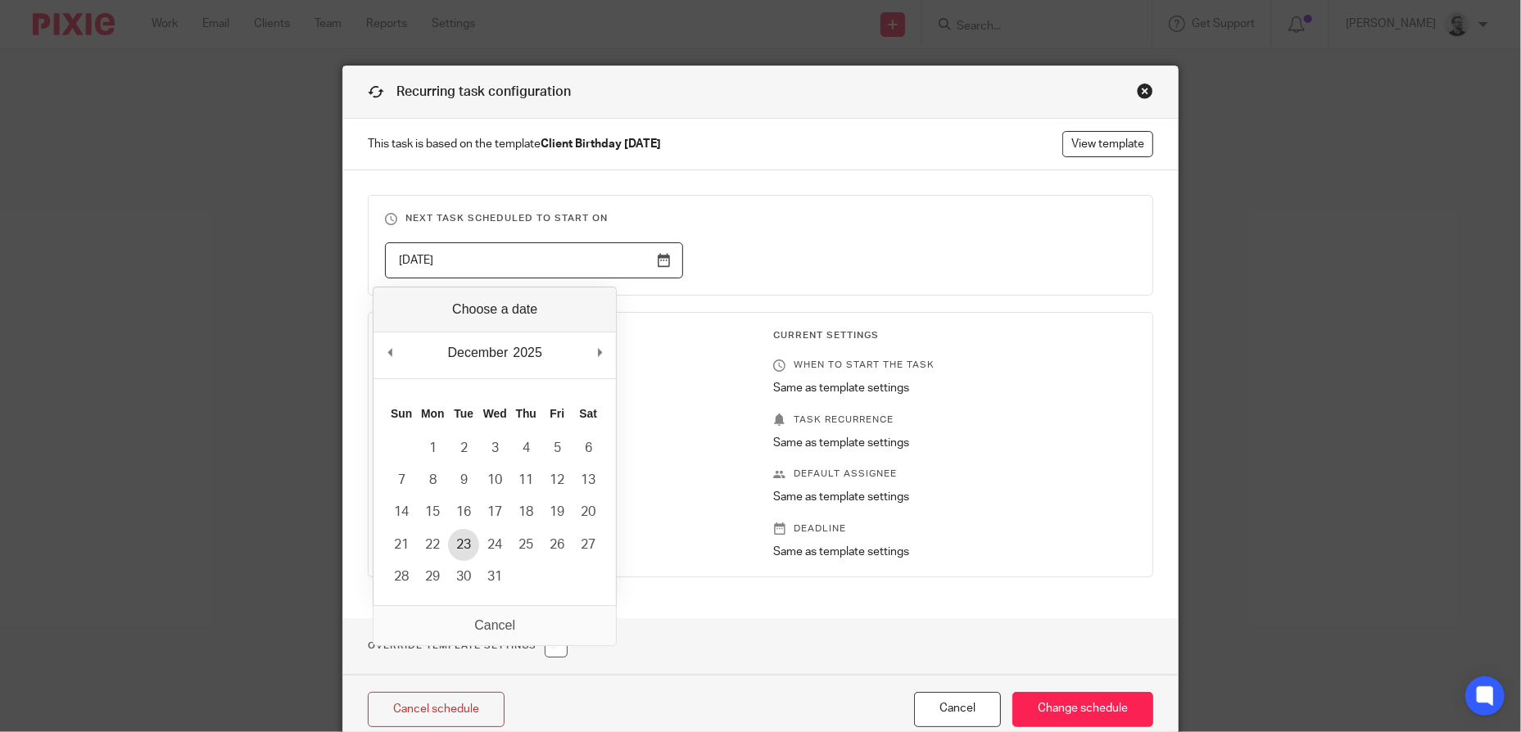
type input "2025-12-23"
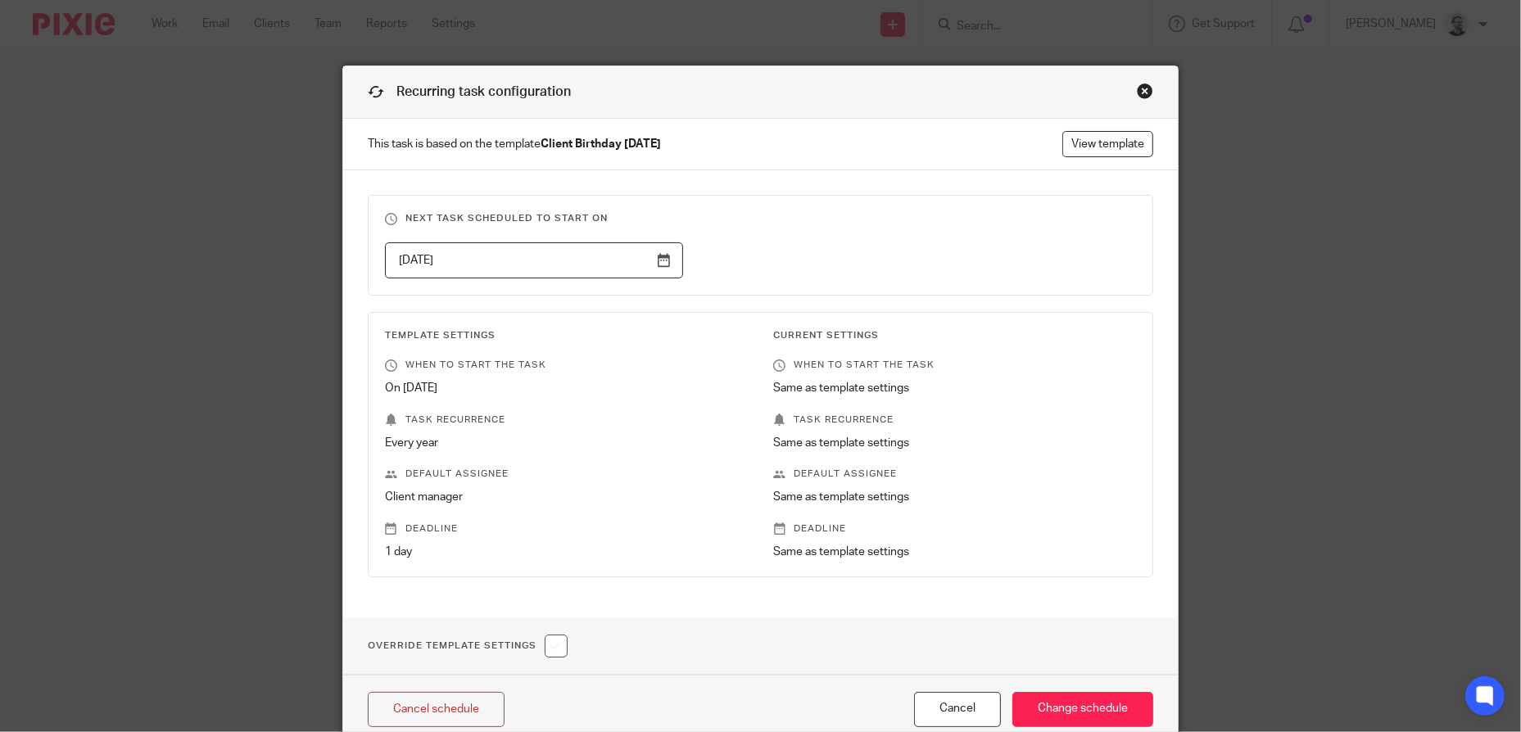
click at [897, 212] on h3 "Next task scheduled to start on" at bounding box center [760, 218] width 751 height 13
click at [1109, 721] on input "Change schedule" at bounding box center [1083, 709] width 141 height 35
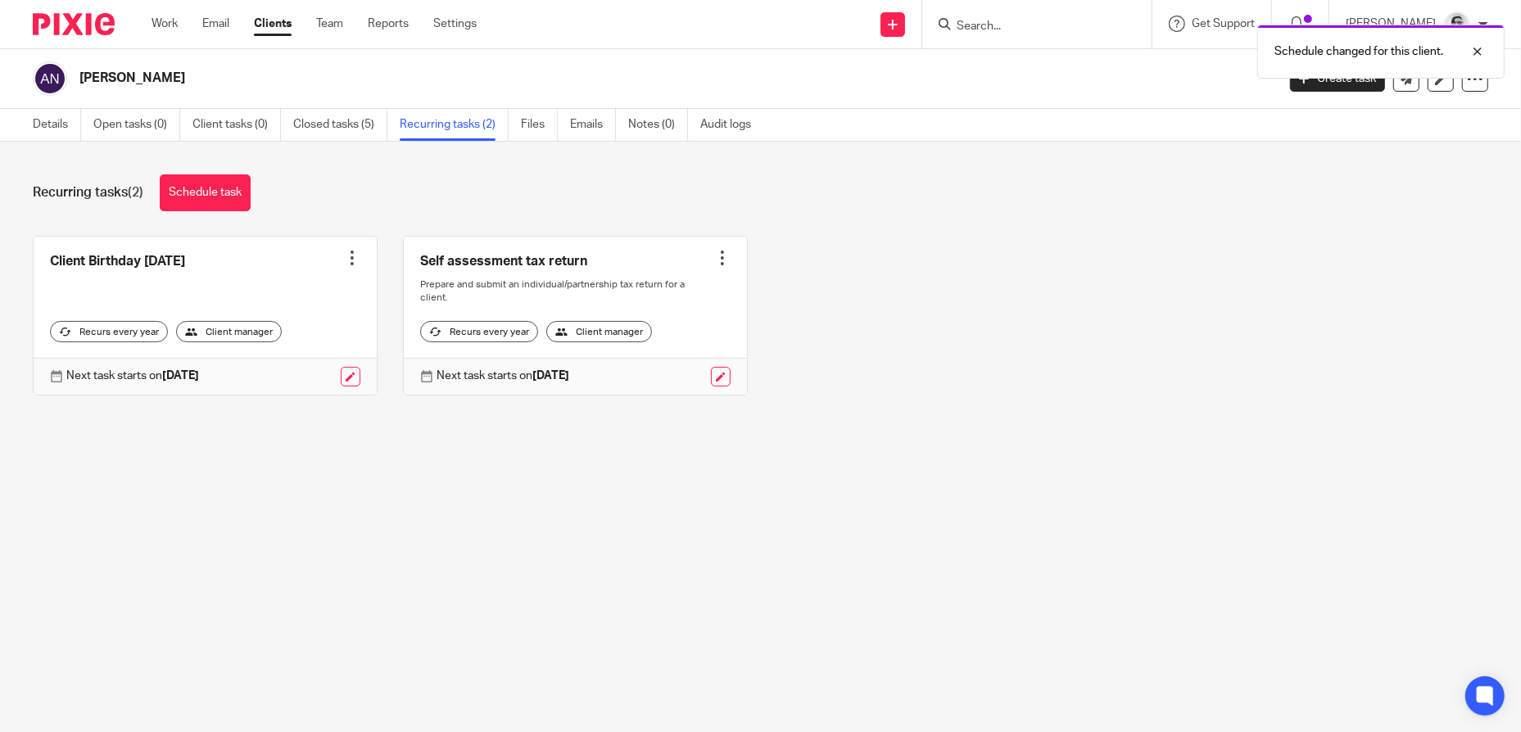
drag, startPoint x: 999, startPoint y: 25, endPoint x: 1017, endPoint y: 29, distance: 18.5
click at [999, 25] on div "Schedule changed for this client." at bounding box center [1133, 47] width 745 height 62
click at [1025, 23] on div "Schedule changed for this client." at bounding box center [1133, 47] width 745 height 62
click at [1080, 22] on input "Search" at bounding box center [1028, 27] width 147 height 15
paste input "[PERSON_NAME] [PERSON_NAME]"
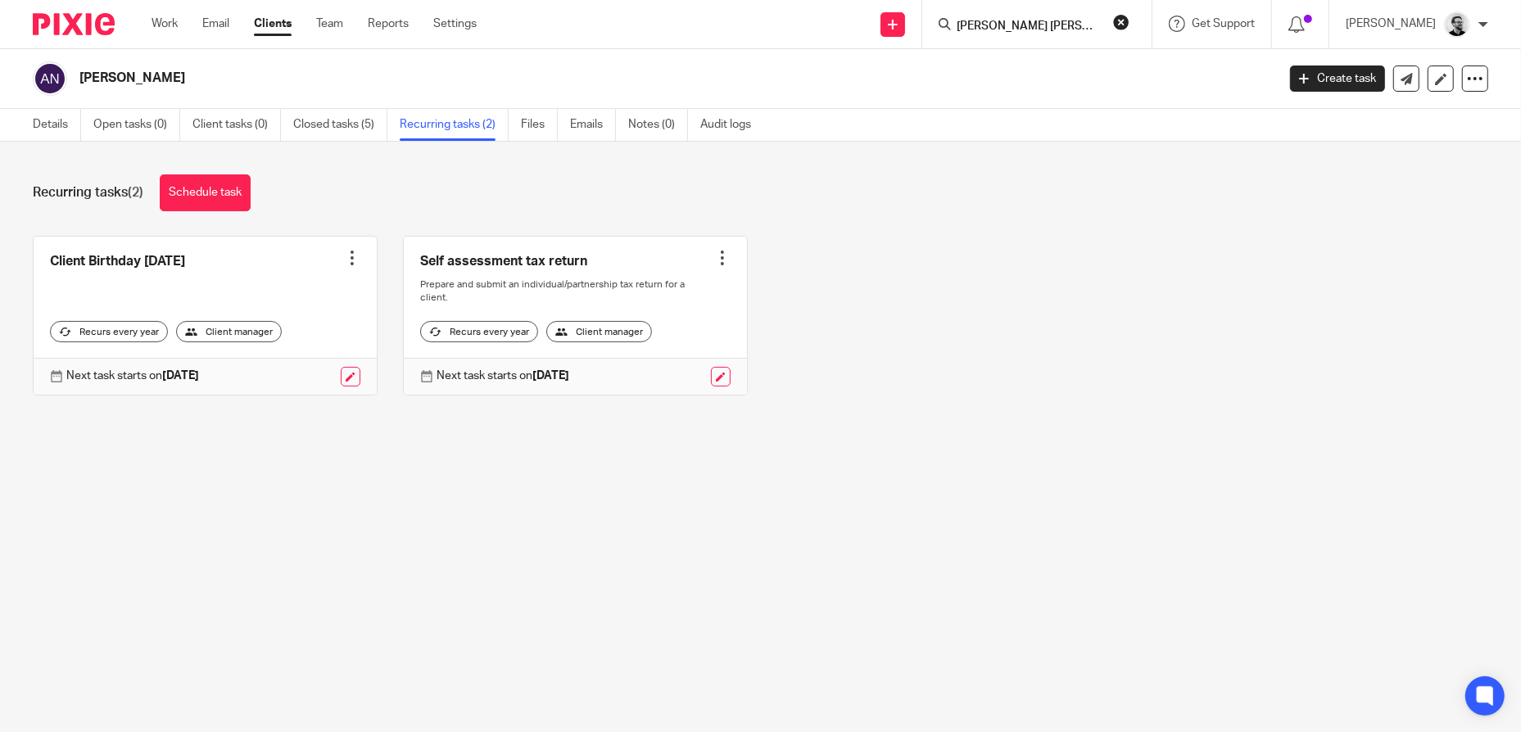
scroll to position [0, 22]
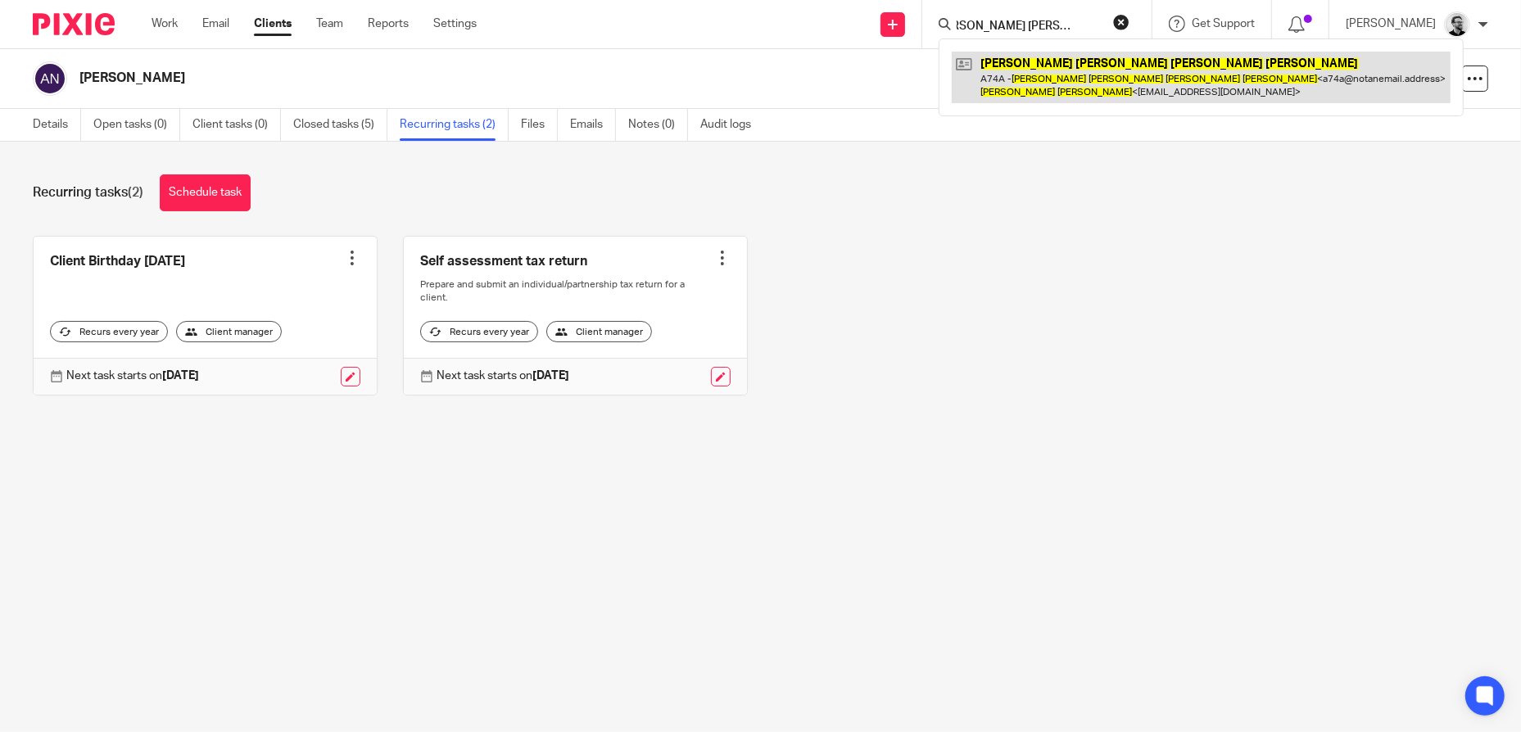
type input "[PERSON_NAME] [PERSON_NAME]"
click at [1064, 76] on link at bounding box center [1201, 77] width 499 height 51
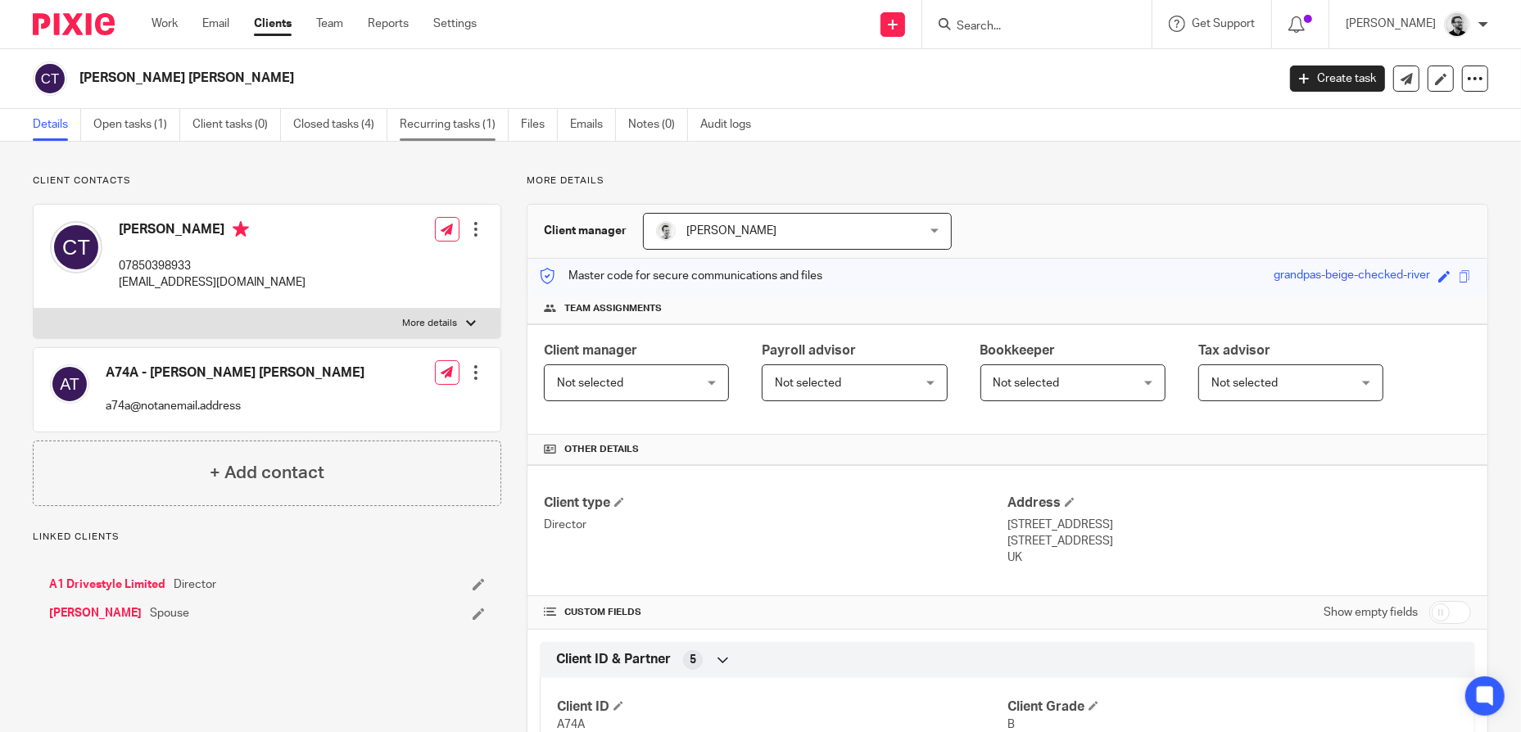
click at [452, 126] on link "Recurring tasks (1)" at bounding box center [454, 125] width 109 height 32
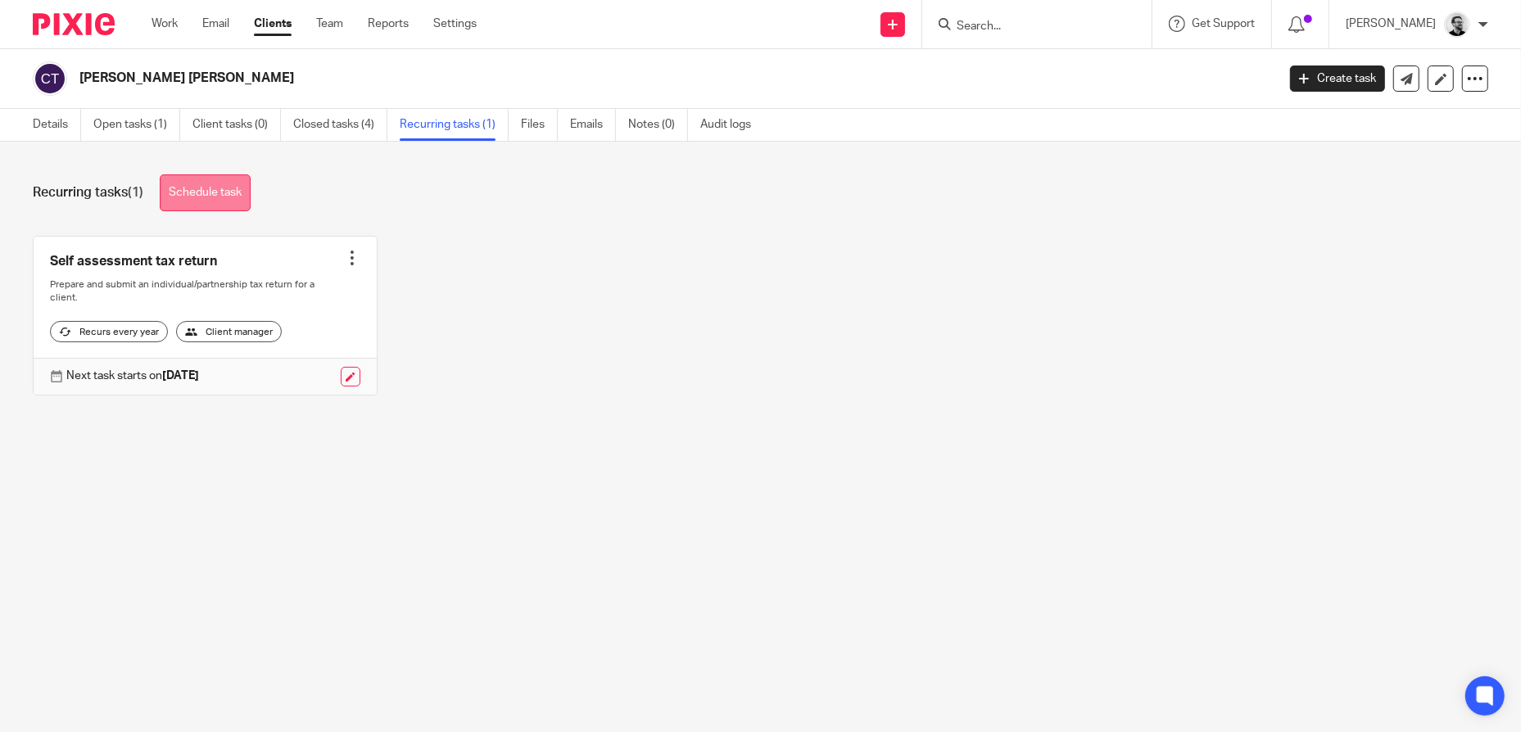
click at [247, 193] on link "Schedule task" at bounding box center [205, 192] width 91 height 37
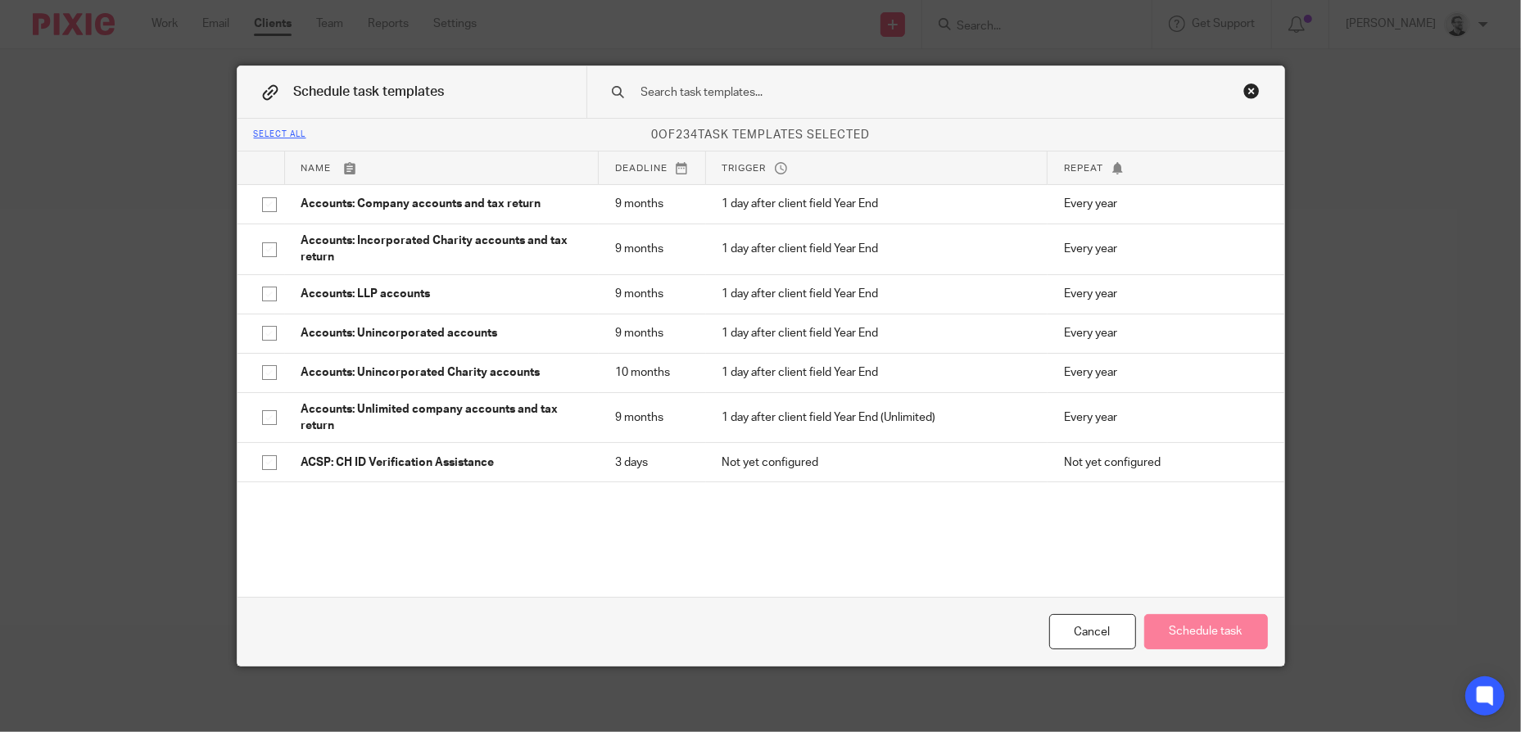
click at [750, 93] on input "text" at bounding box center [910, 93] width 540 height 18
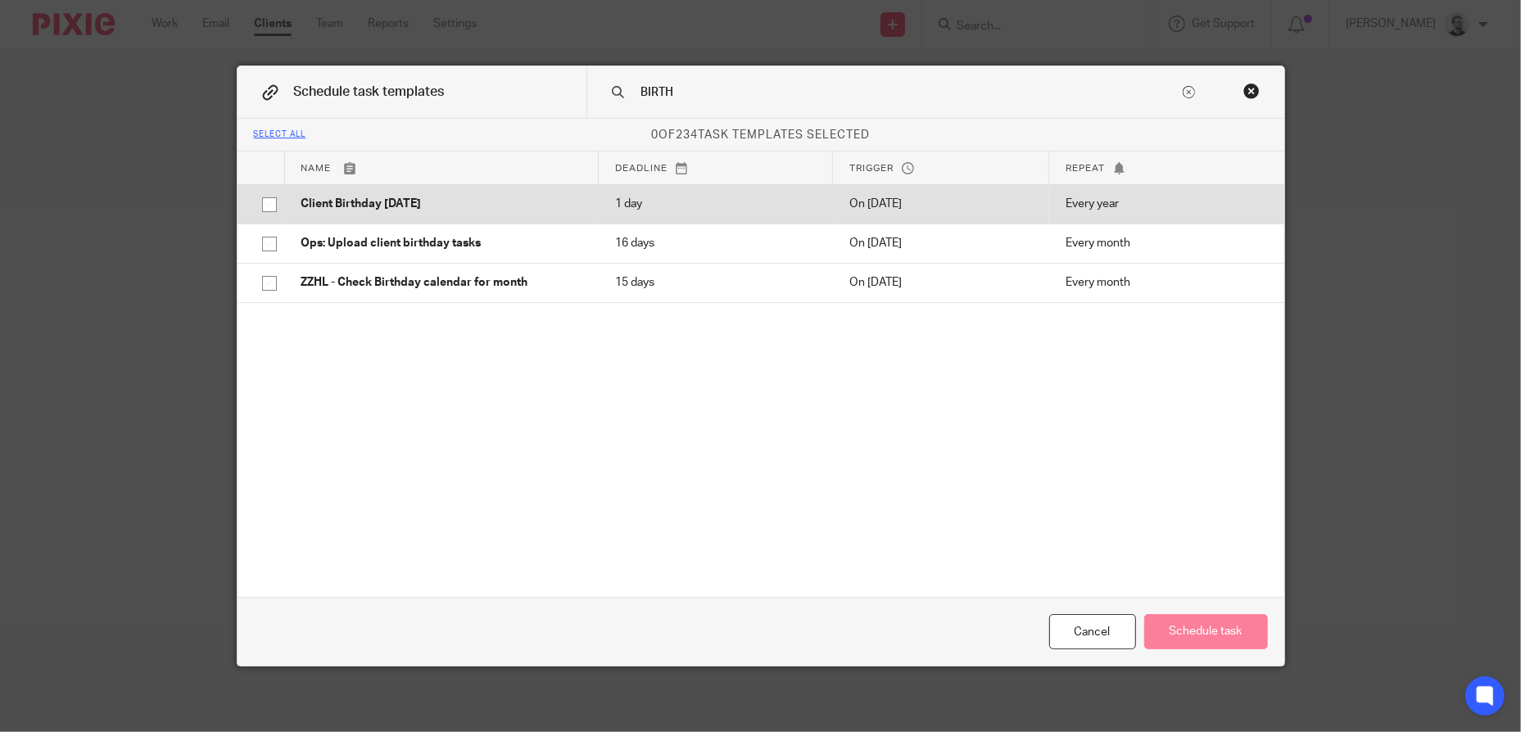
type input "BIRTH"
click at [540, 208] on p "Client Birthday [DATE]" at bounding box center [441, 204] width 281 height 16
checkbox input "true"
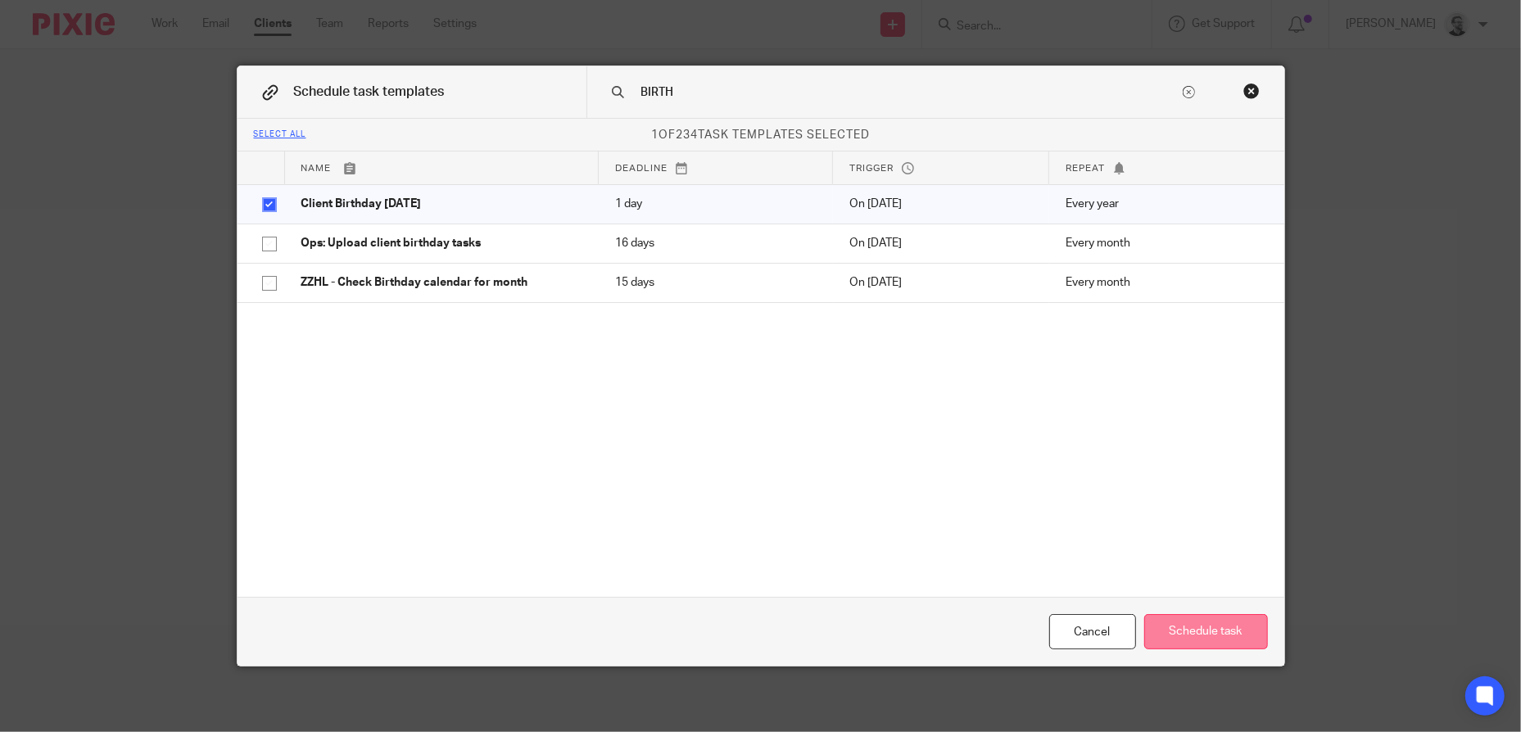
click at [1225, 627] on button "Schedule task" at bounding box center [1206, 631] width 124 height 35
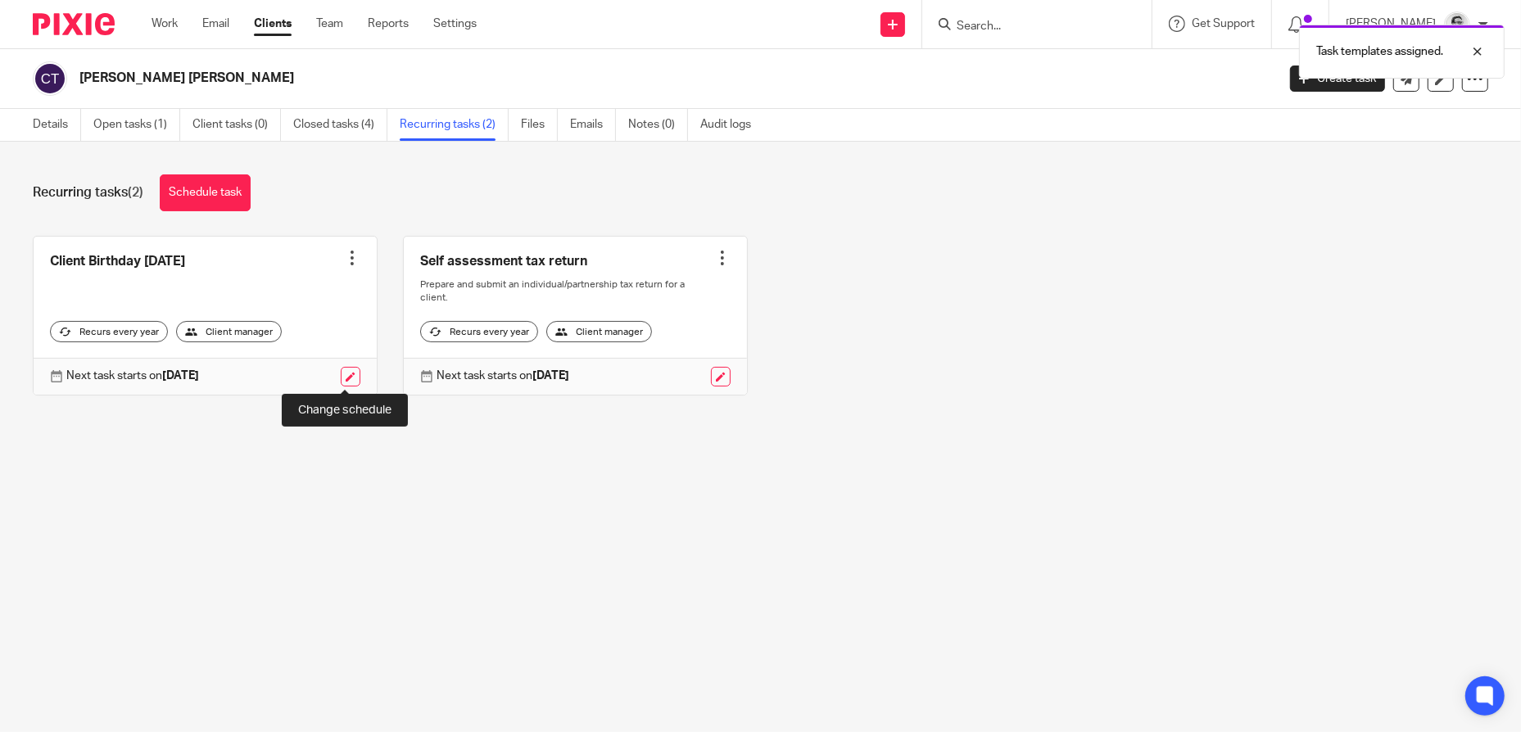
drag, startPoint x: 345, startPoint y: 383, endPoint x: 392, endPoint y: 386, distance: 46.8
click at [345, 383] on link at bounding box center [351, 377] width 20 height 20
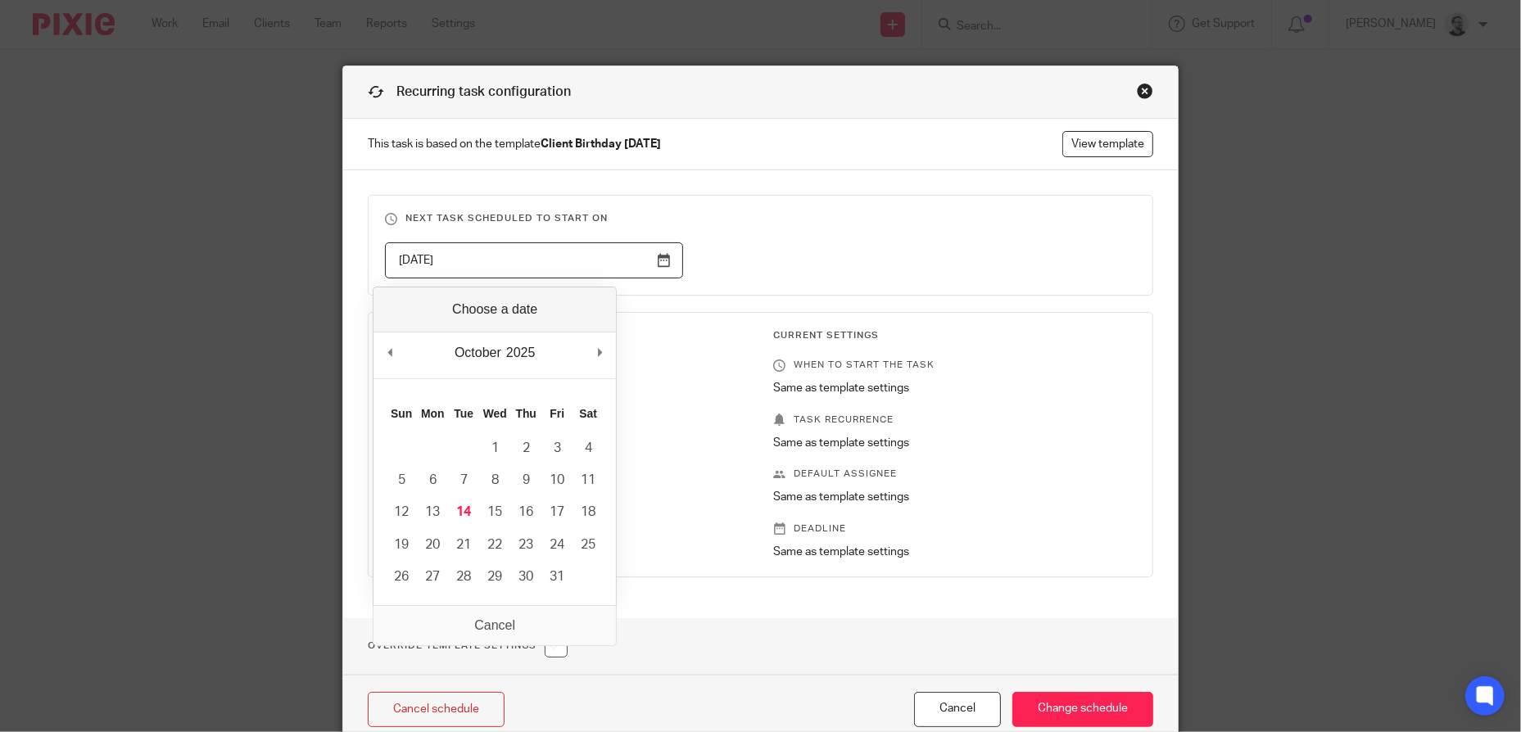
click at [555, 260] on input "2026-02-13" at bounding box center [534, 260] width 298 height 37
type input "2025-12-24"
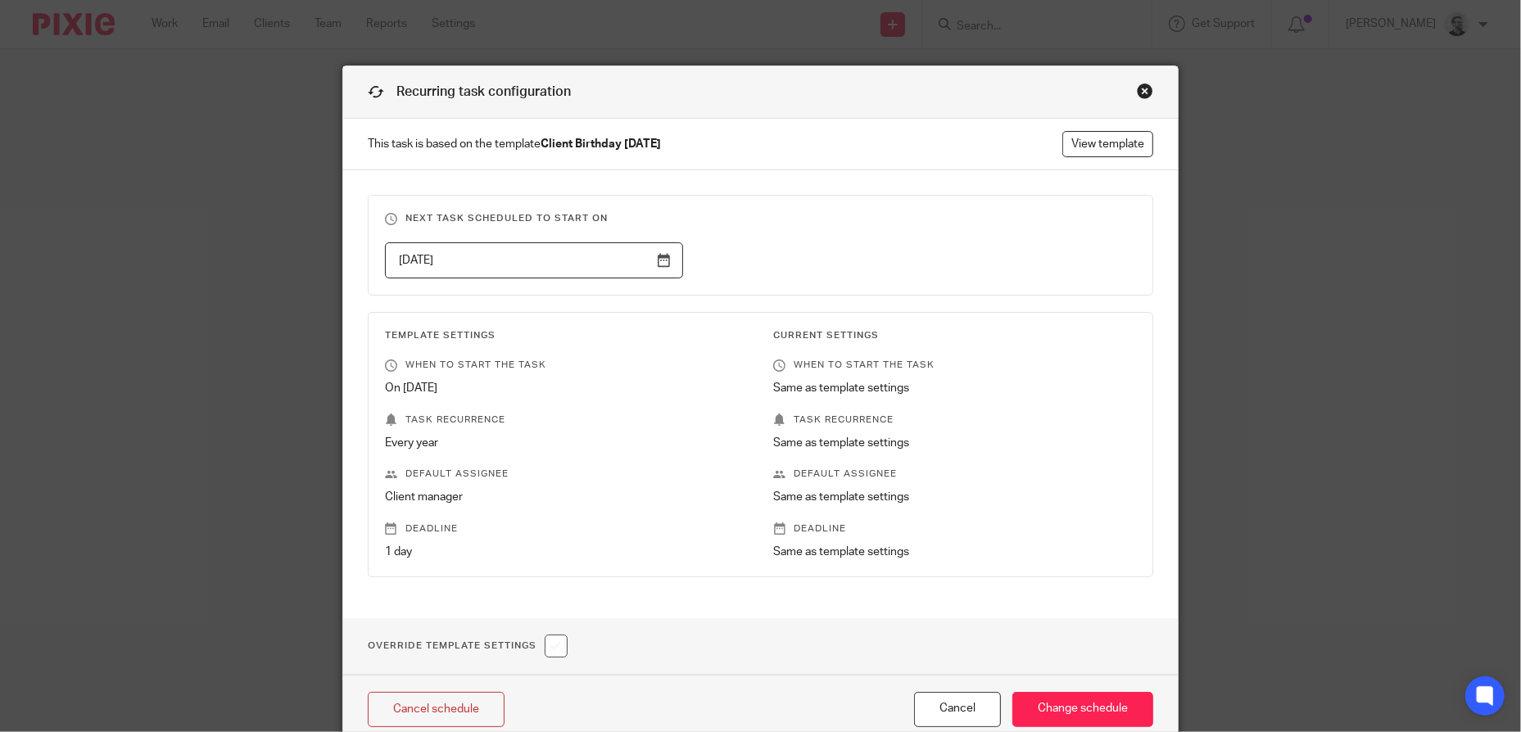
click at [894, 242] on div "2025-12-24" at bounding box center [748, 260] width 777 height 37
click at [1076, 709] on input "Change schedule" at bounding box center [1083, 709] width 141 height 35
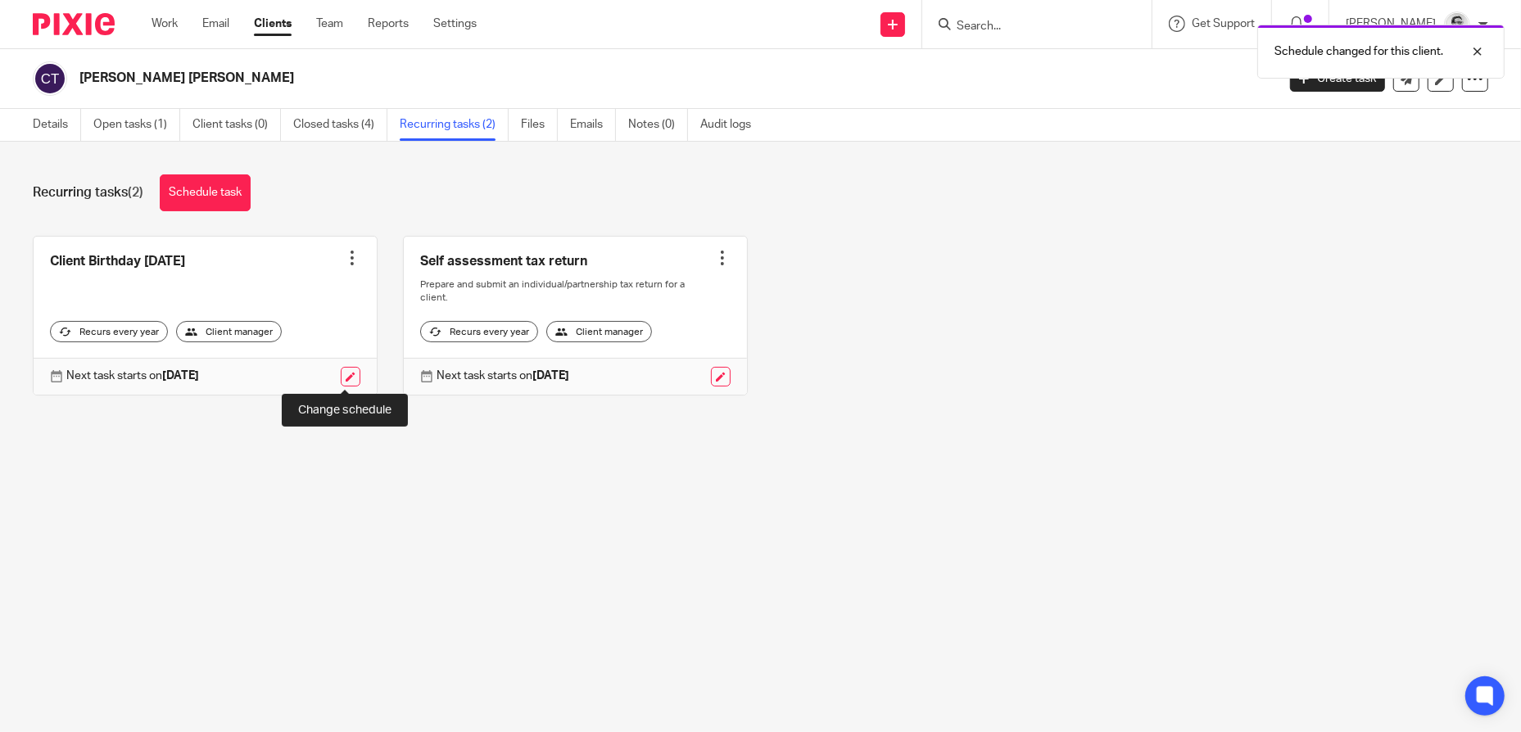
click at [347, 379] on link at bounding box center [351, 377] width 20 height 20
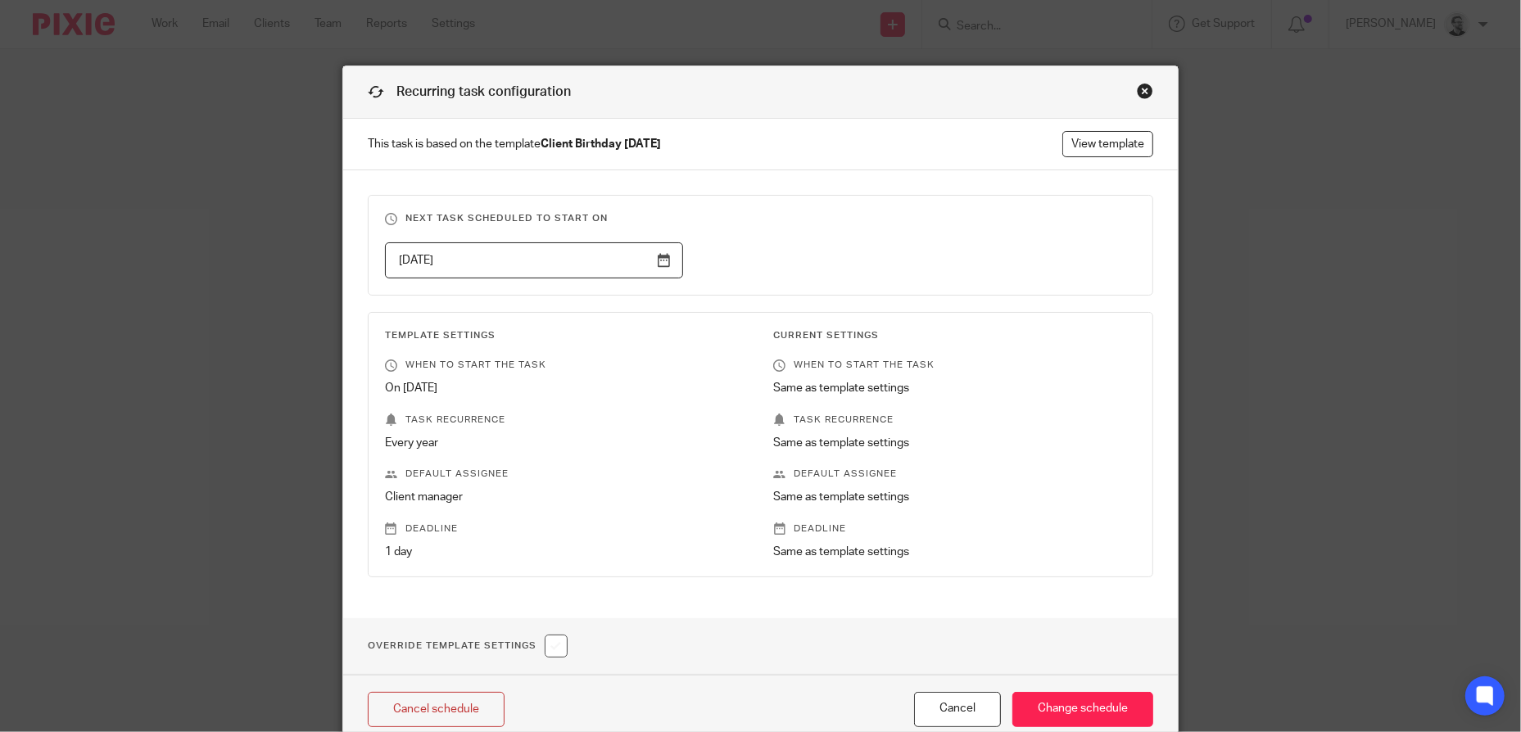
click at [488, 266] on input "2025-12-24" at bounding box center [534, 260] width 298 height 37
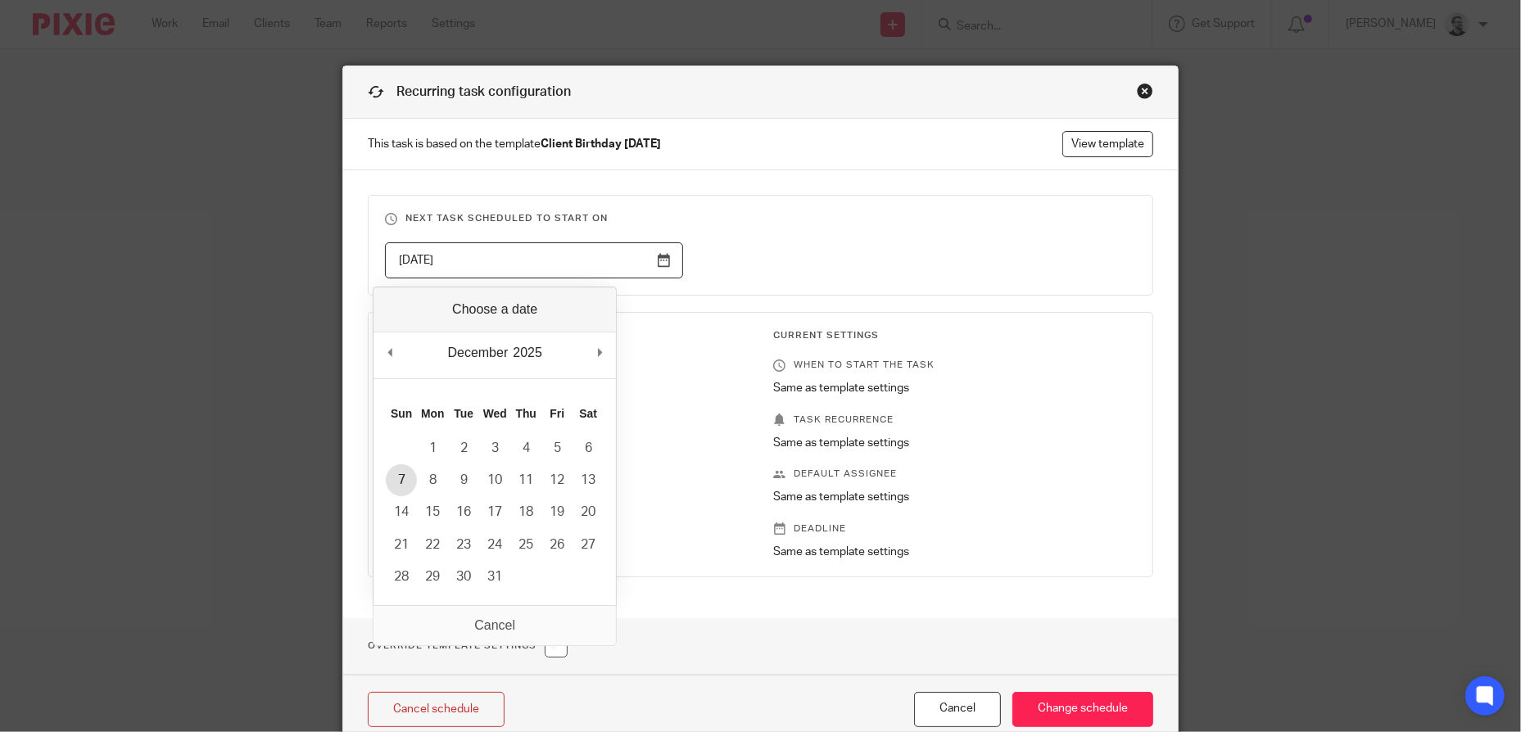
type input "2025-12-07"
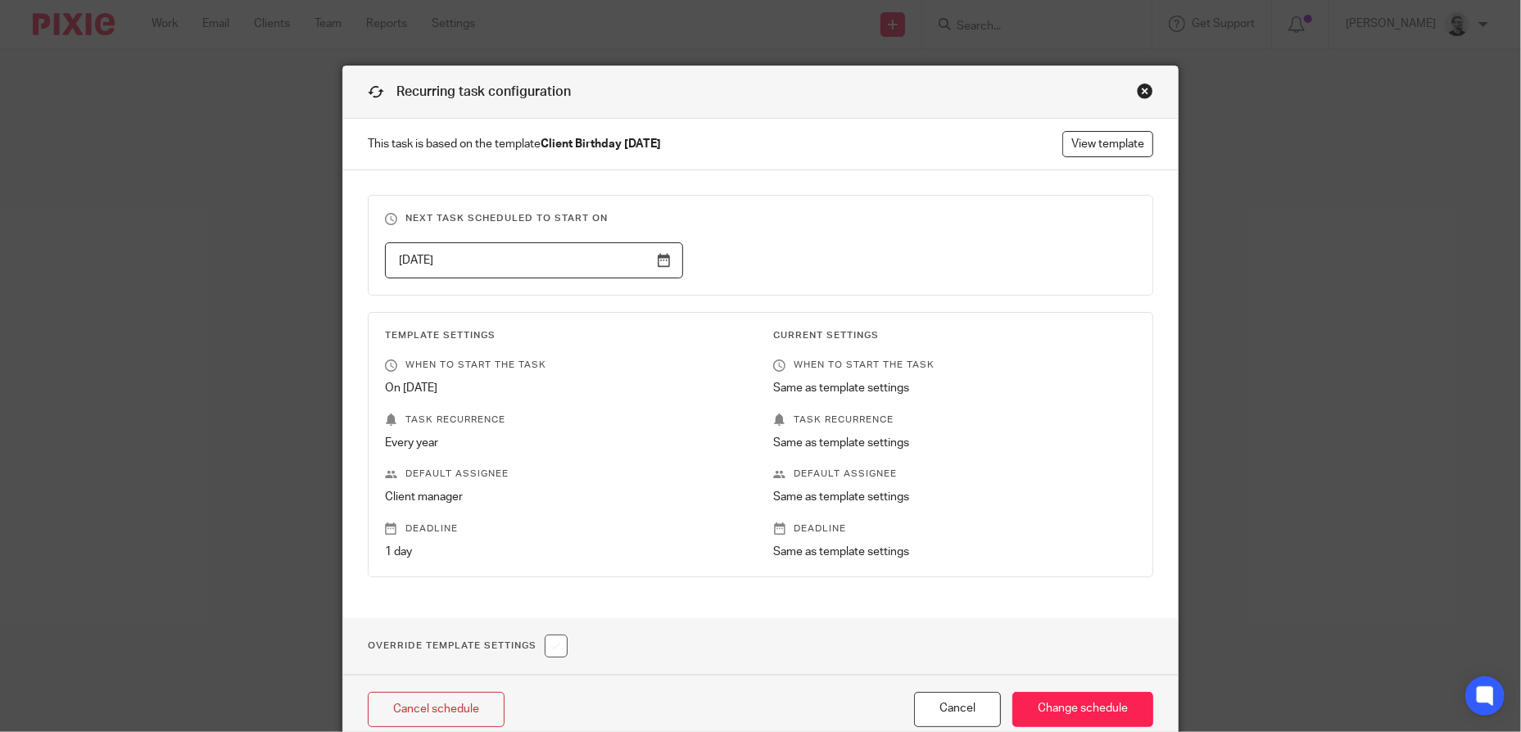
click at [969, 229] on fieldset "Next task scheduled to start on 2025-12-07" at bounding box center [761, 245] width 786 height 101
click at [1103, 706] on input "Change schedule" at bounding box center [1083, 709] width 141 height 35
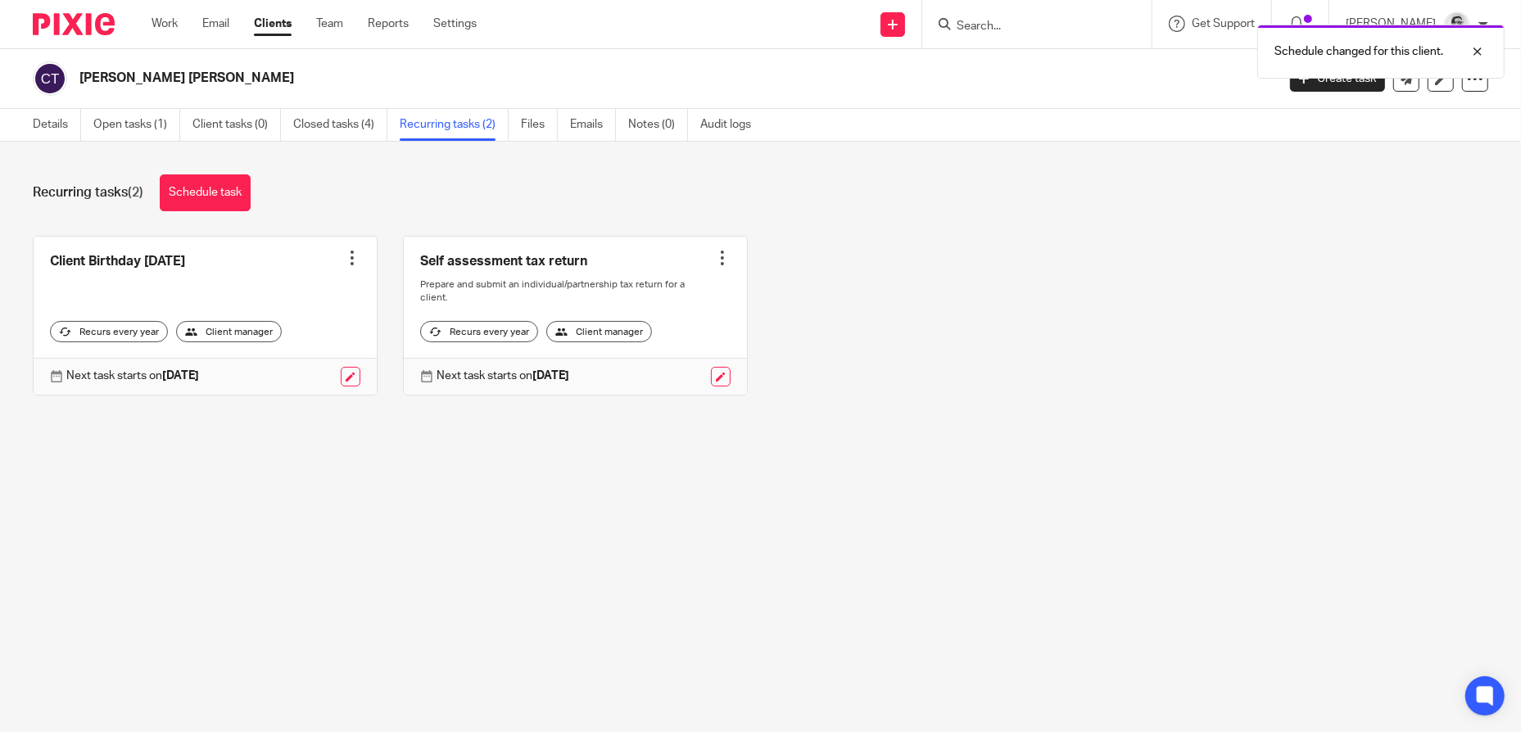
click at [1017, 20] on div "Schedule changed for this client." at bounding box center [1133, 47] width 745 height 62
click at [1480, 46] on div at bounding box center [1465, 52] width 44 height 20
click at [1007, 27] on input "Search" at bounding box center [1028, 27] width 147 height 15
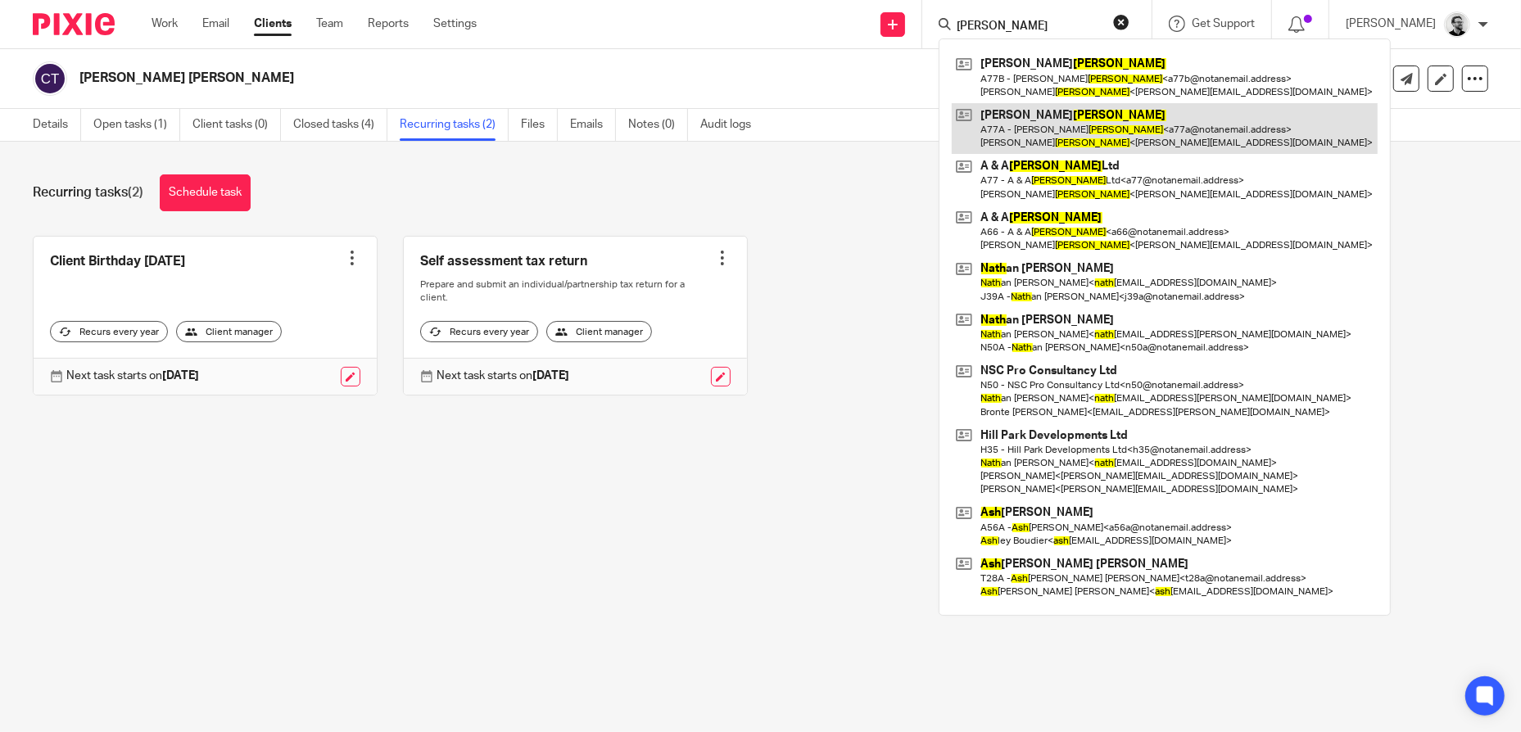
type input "[PERSON_NAME]"
click at [1122, 113] on link at bounding box center [1165, 128] width 426 height 51
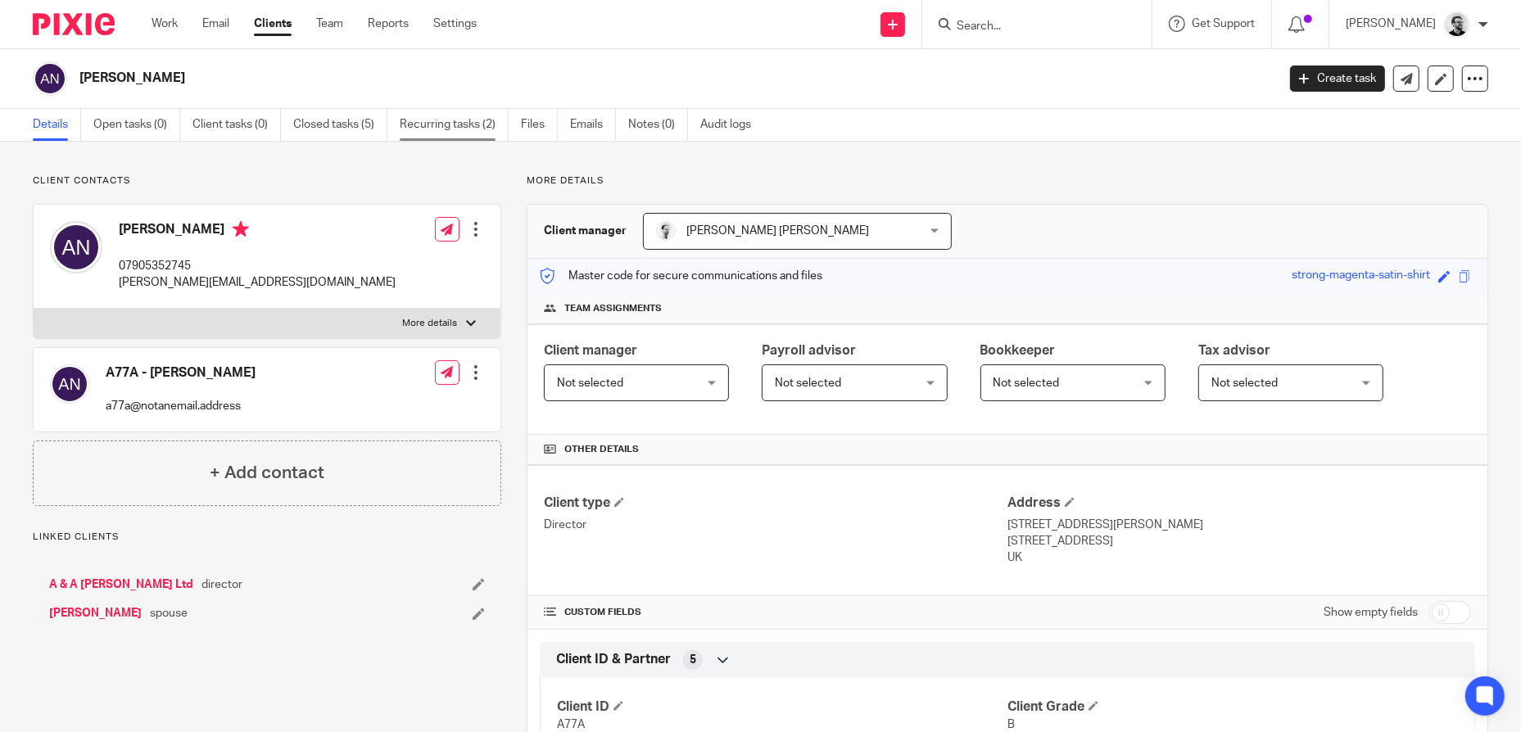
click at [424, 121] on link "Recurring tasks (2)" at bounding box center [454, 125] width 109 height 32
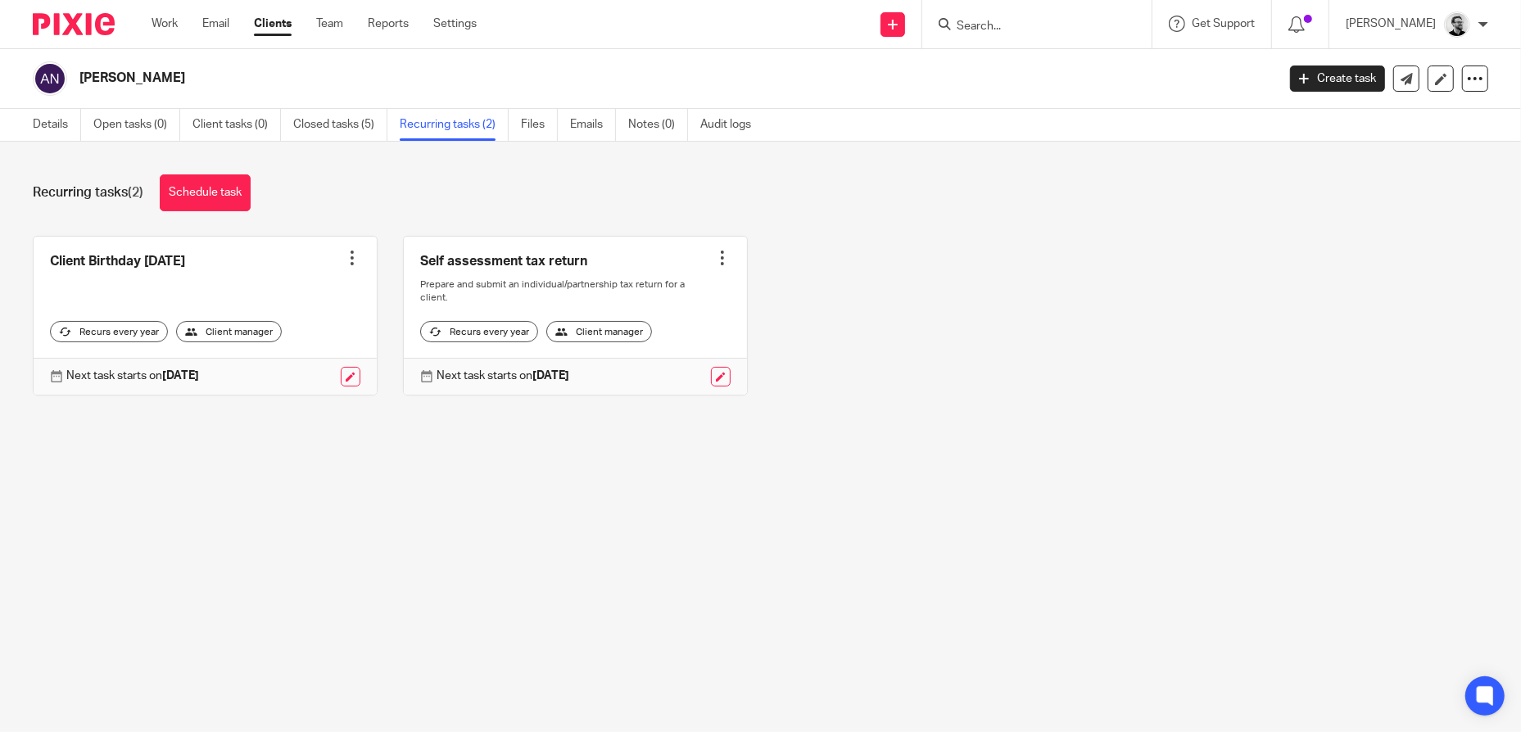
drag, startPoint x: 1015, startPoint y: 31, endPoint x: 1048, endPoint y: 31, distance: 32.8
click at [1017, 31] on input "Search" at bounding box center [1028, 27] width 147 height 15
click at [1049, 31] on input "Search" at bounding box center [1028, 27] width 147 height 15
paste input "Charles David Alexander Tomlin"
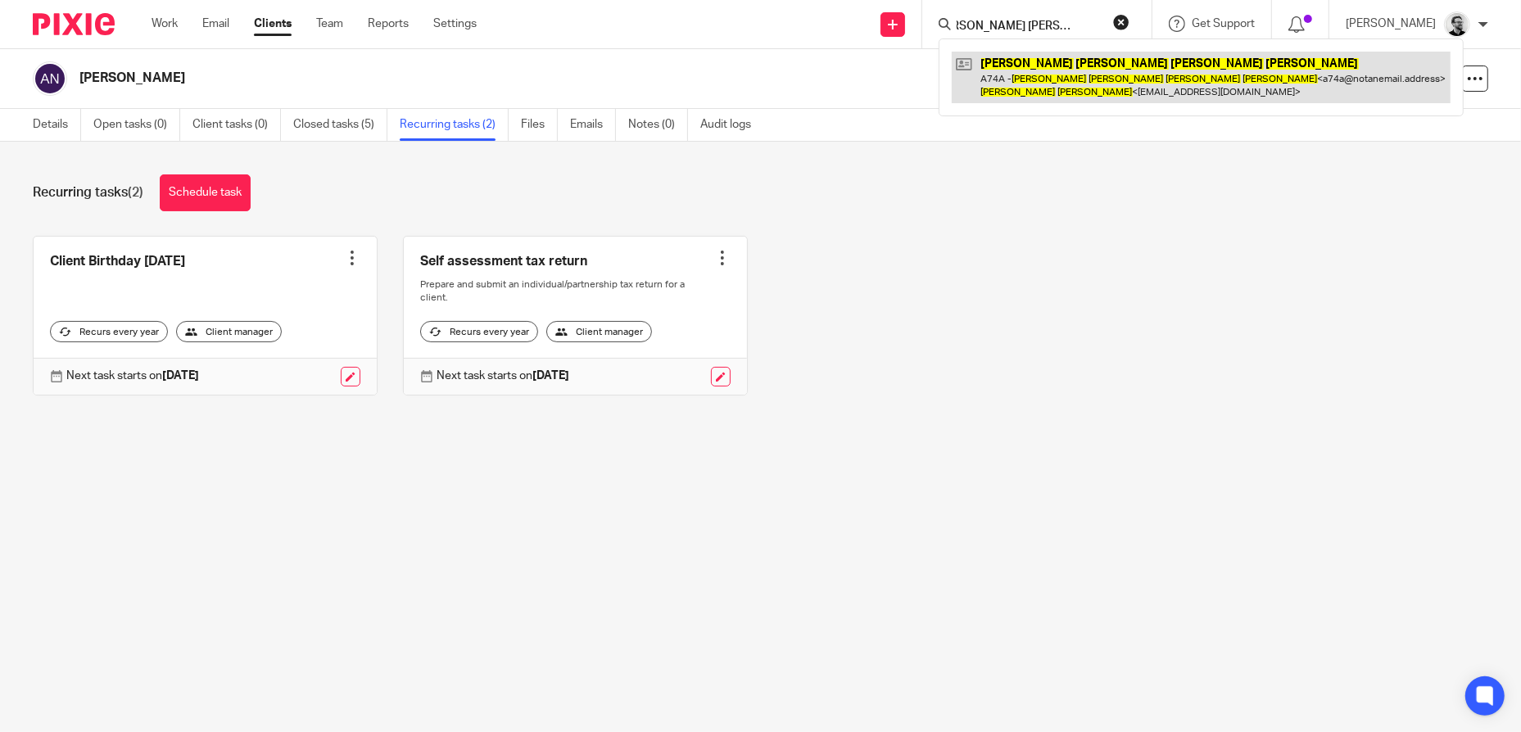
type input "Charles David Alexander Tomlin"
click at [1103, 75] on link at bounding box center [1201, 77] width 499 height 51
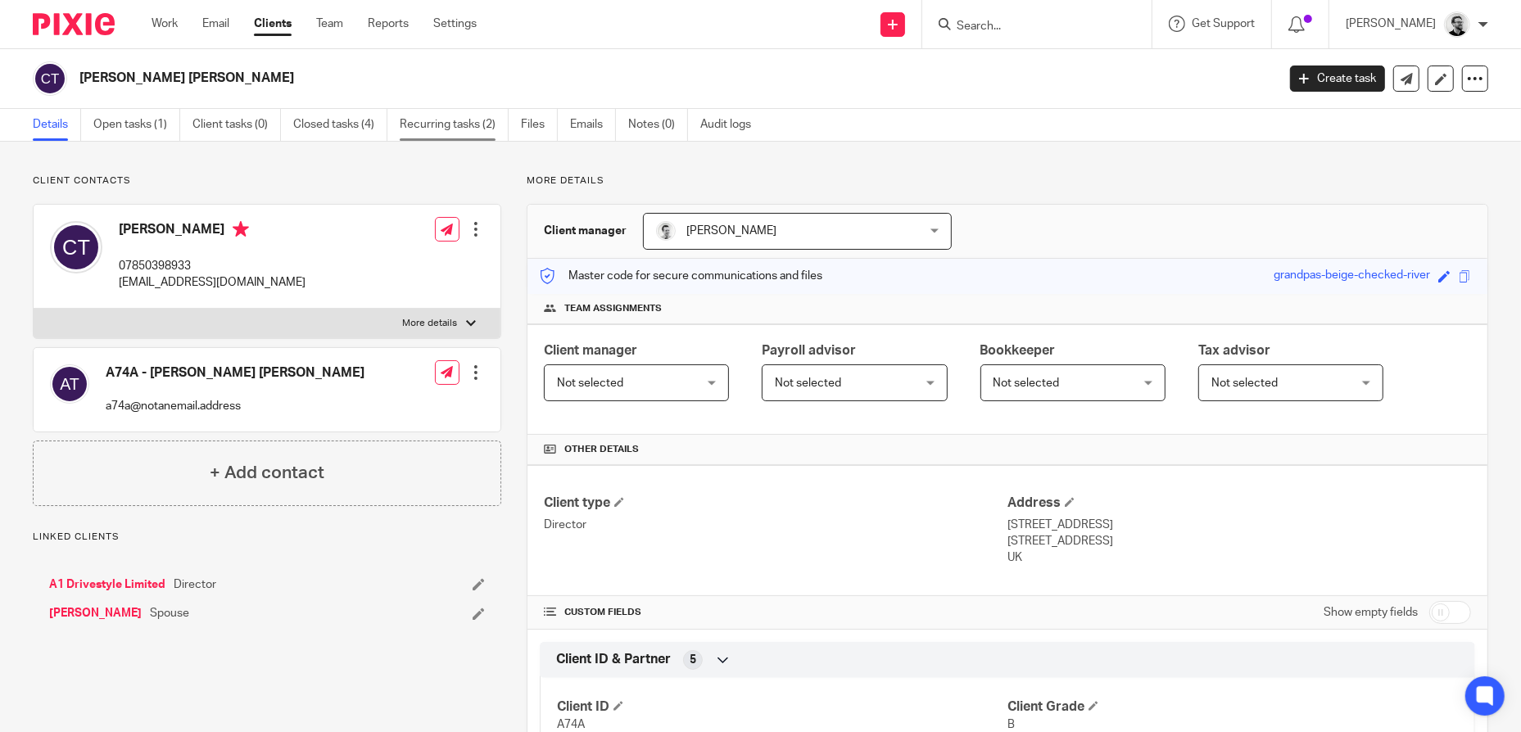
click at [447, 114] on link "Recurring tasks (2)" at bounding box center [454, 125] width 109 height 32
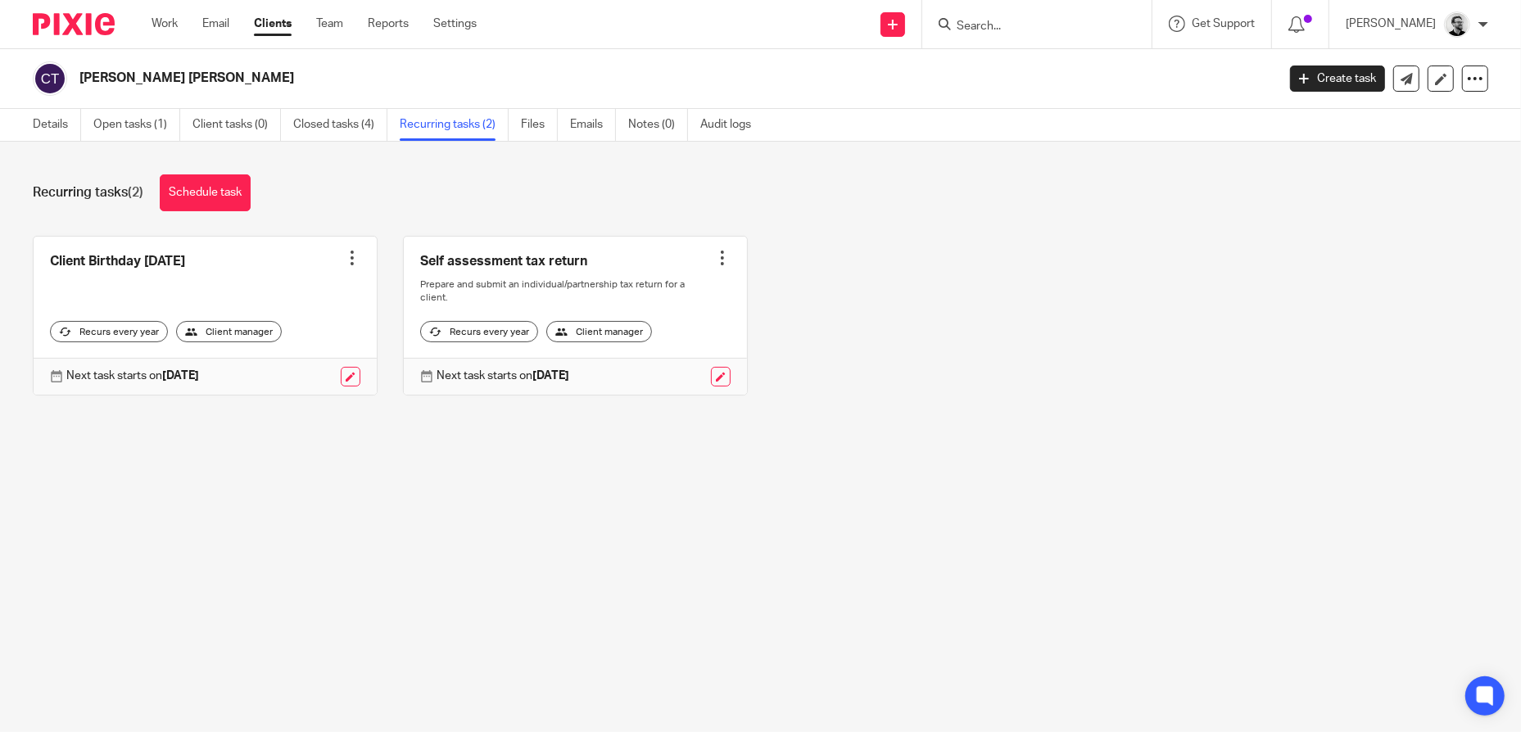
drag, startPoint x: 1041, startPoint y: 47, endPoint x: 1024, endPoint y: 34, distance: 21.1
click at [1041, 46] on div at bounding box center [1036, 24] width 229 height 48
click at [1021, 29] on input "Search" at bounding box center [1028, 27] width 147 height 15
paste input "Graham M Goodridge"
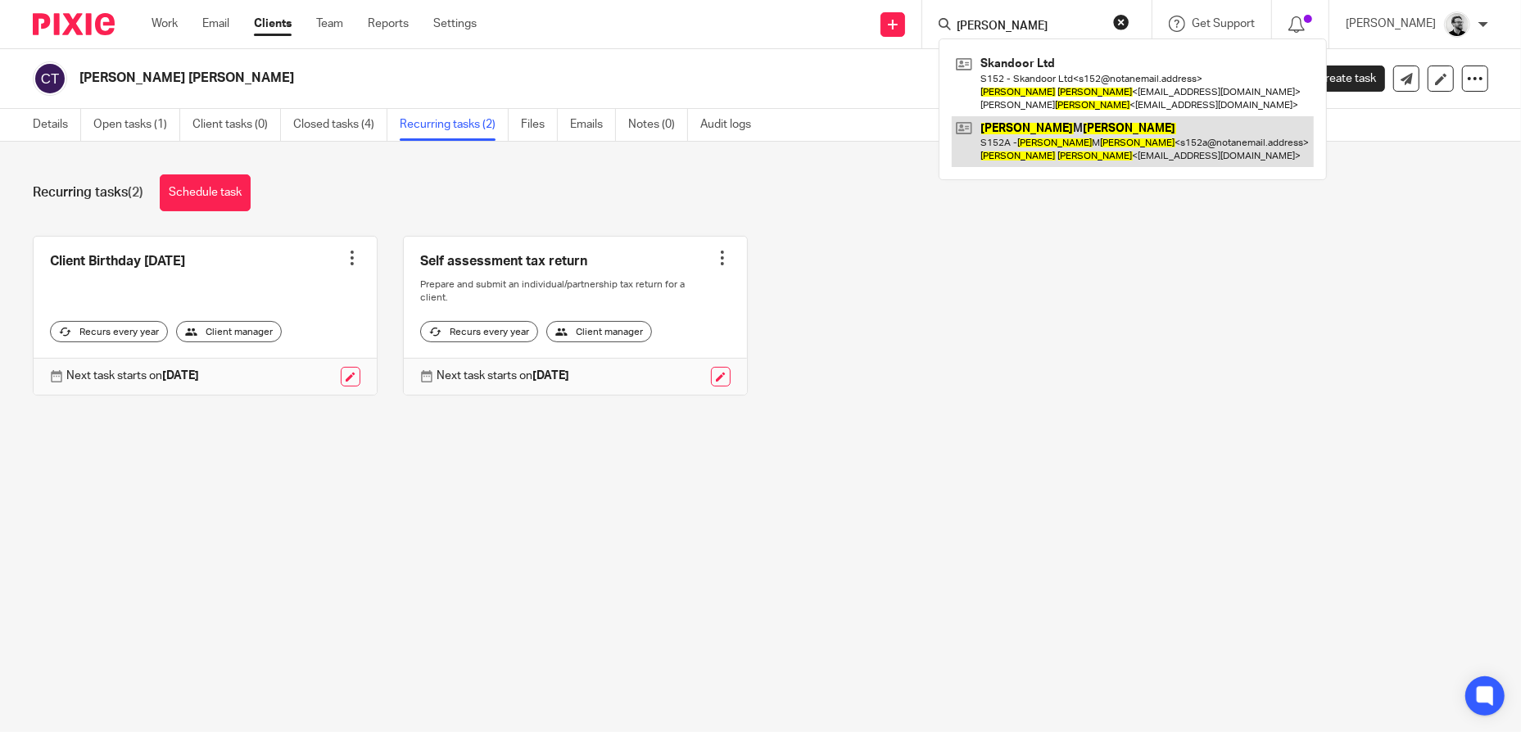
type input "Graham M Goodridge"
click at [1071, 124] on link at bounding box center [1133, 141] width 362 height 51
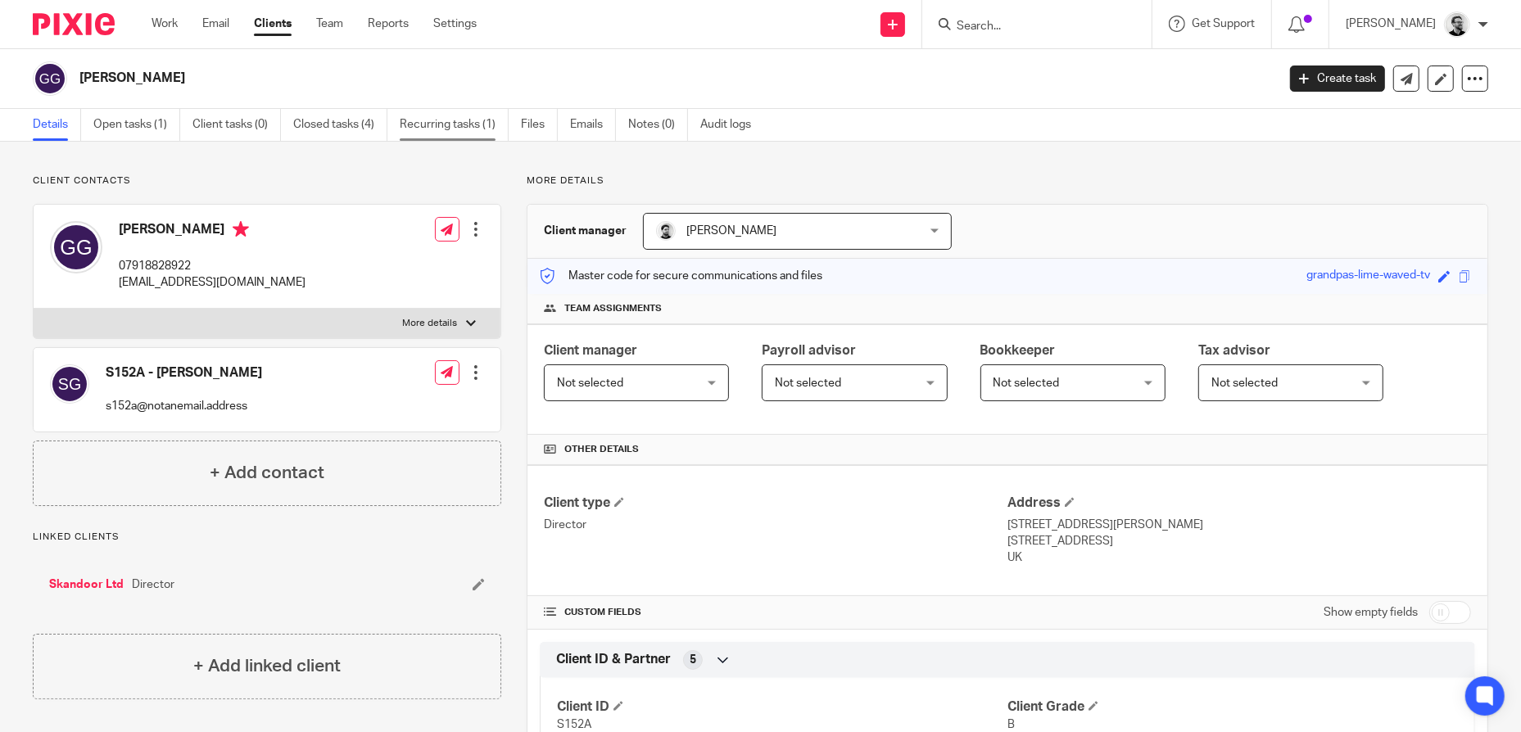
click at [433, 130] on link "Recurring tasks (1)" at bounding box center [454, 125] width 109 height 32
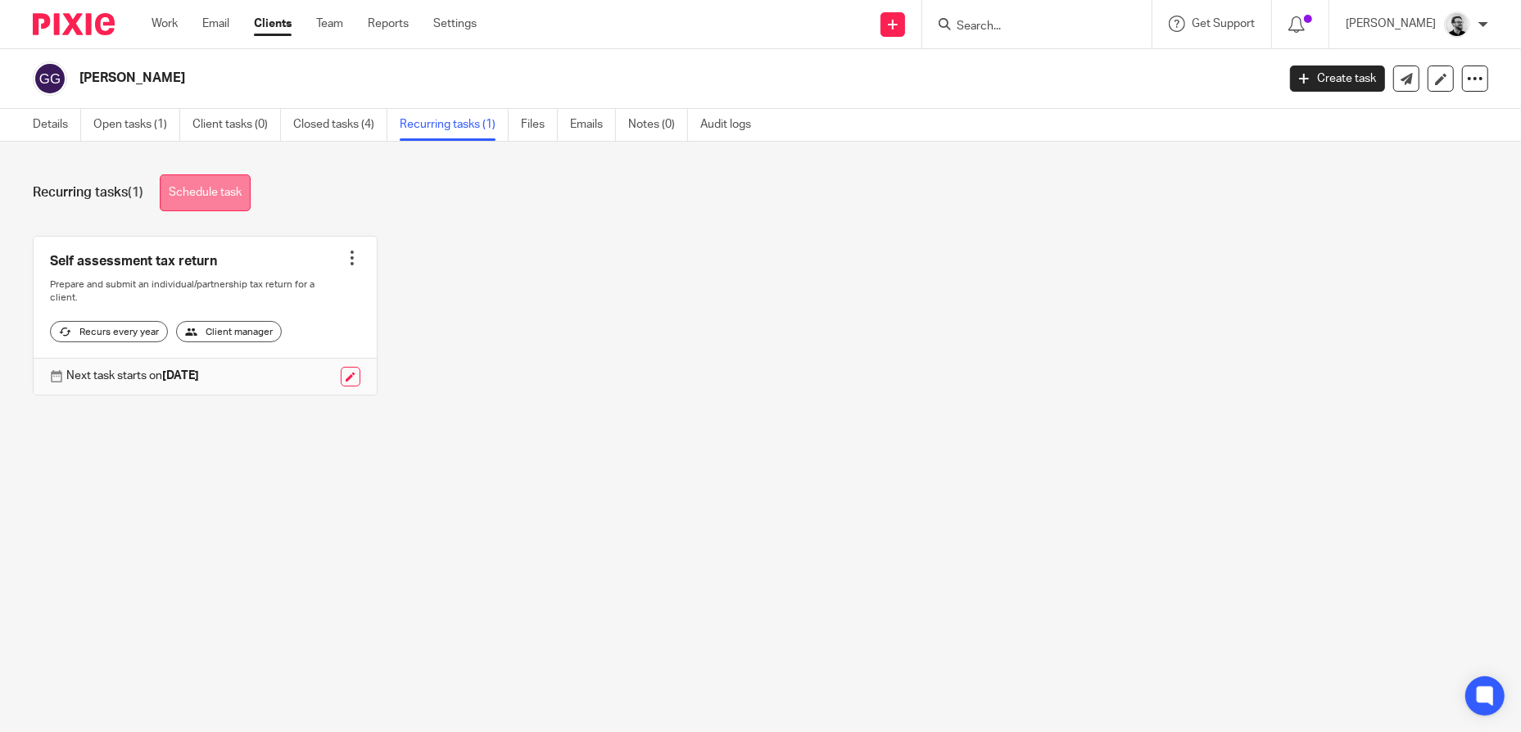
click at [242, 182] on link "Schedule task" at bounding box center [205, 192] width 91 height 37
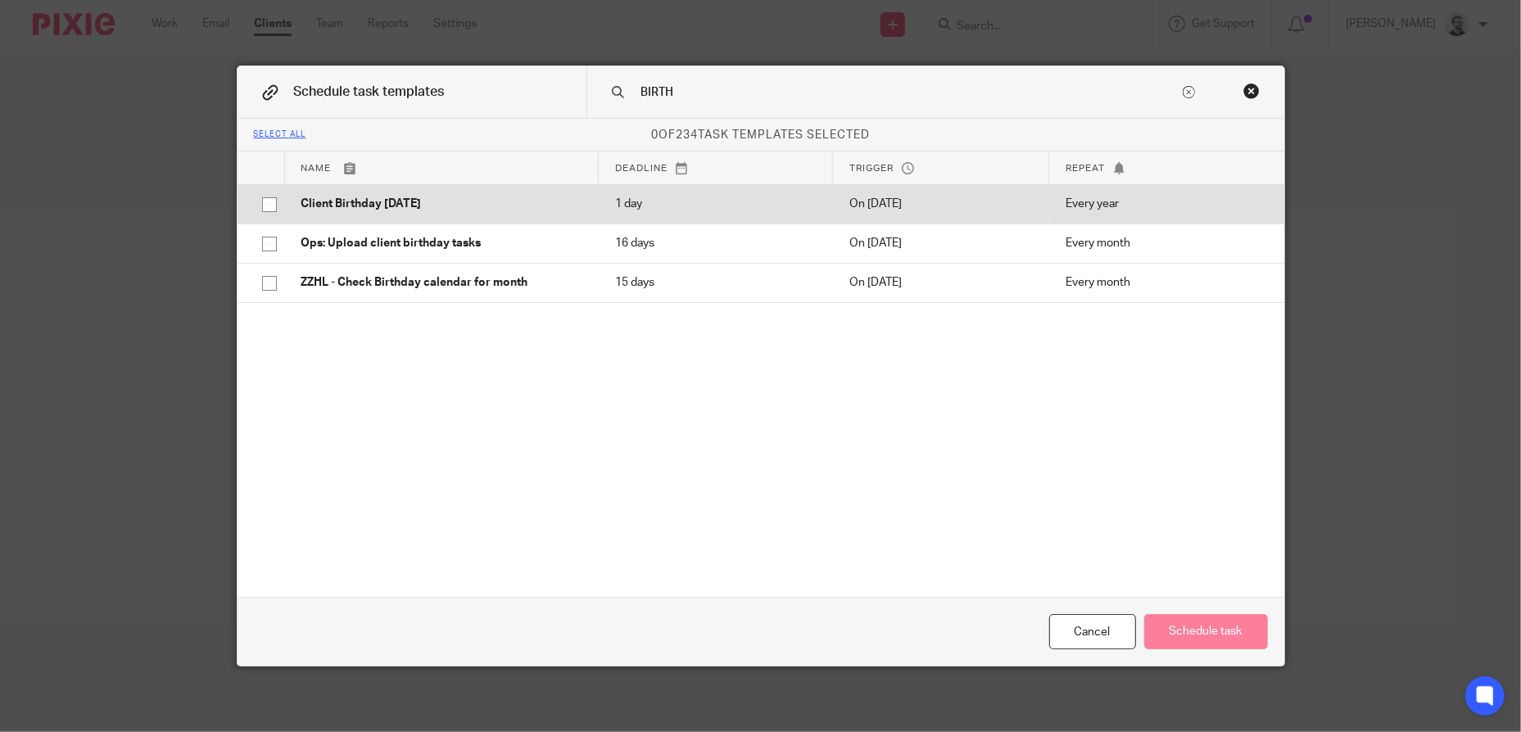
type input "BIRTH"
click at [532, 208] on p "Client Birthday [DATE]" at bounding box center [441, 204] width 281 height 16
checkbox input "true"
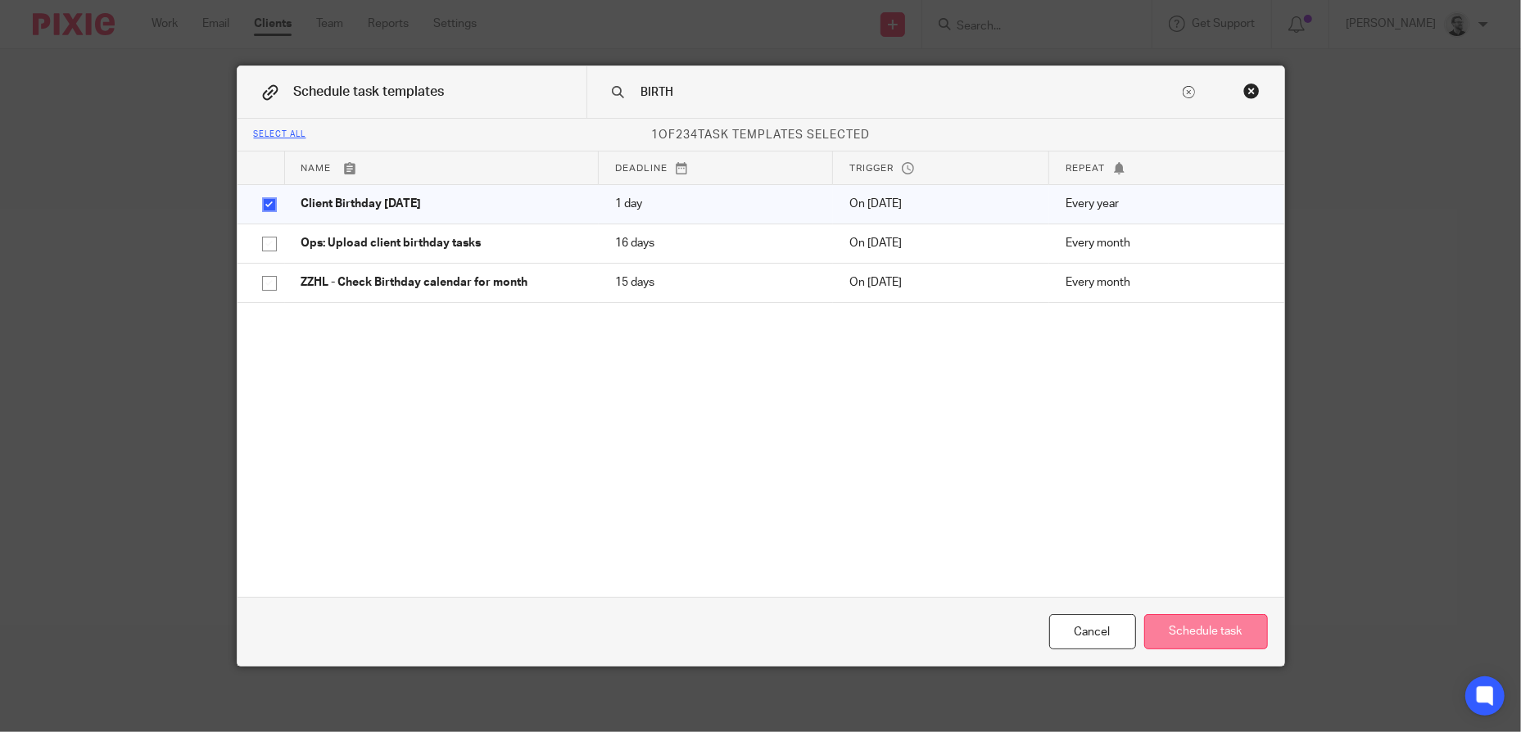
click at [1184, 626] on button "Schedule task" at bounding box center [1206, 631] width 124 height 35
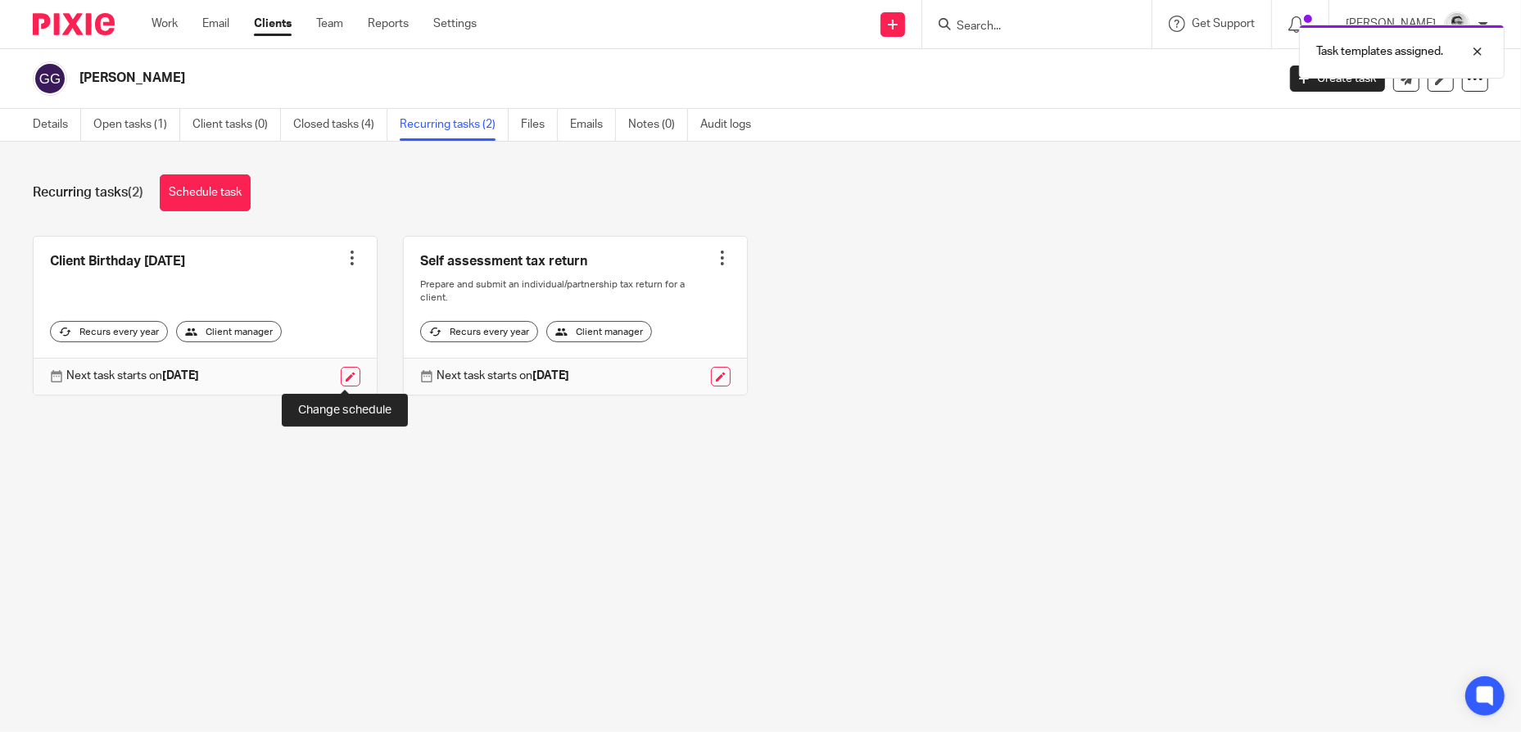
drag, startPoint x: 340, startPoint y: 378, endPoint x: 365, endPoint y: 378, distance: 24.6
click at [341, 378] on link at bounding box center [351, 377] width 20 height 20
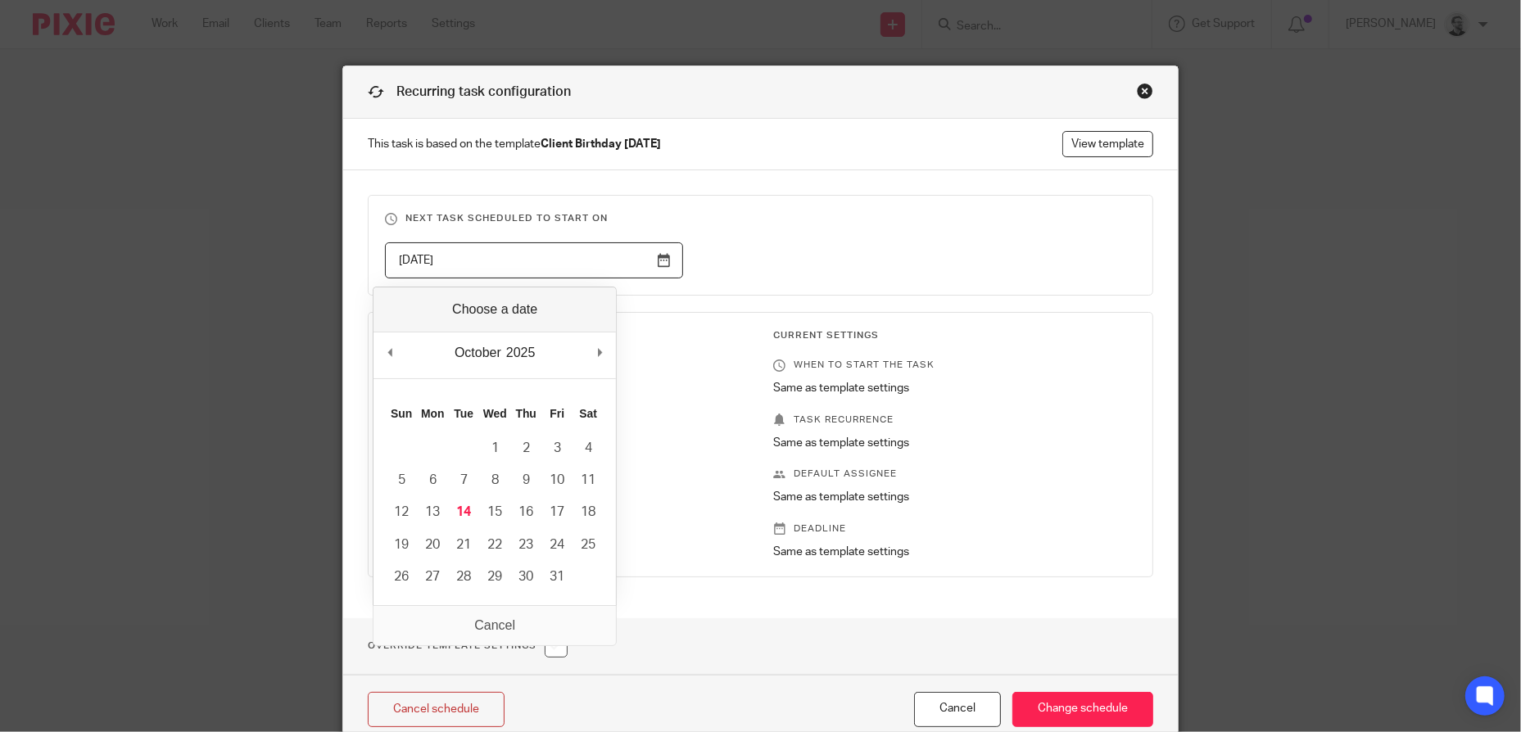
click at [644, 261] on input "[DATE]" at bounding box center [534, 260] width 298 height 37
type input "2025-12-24"
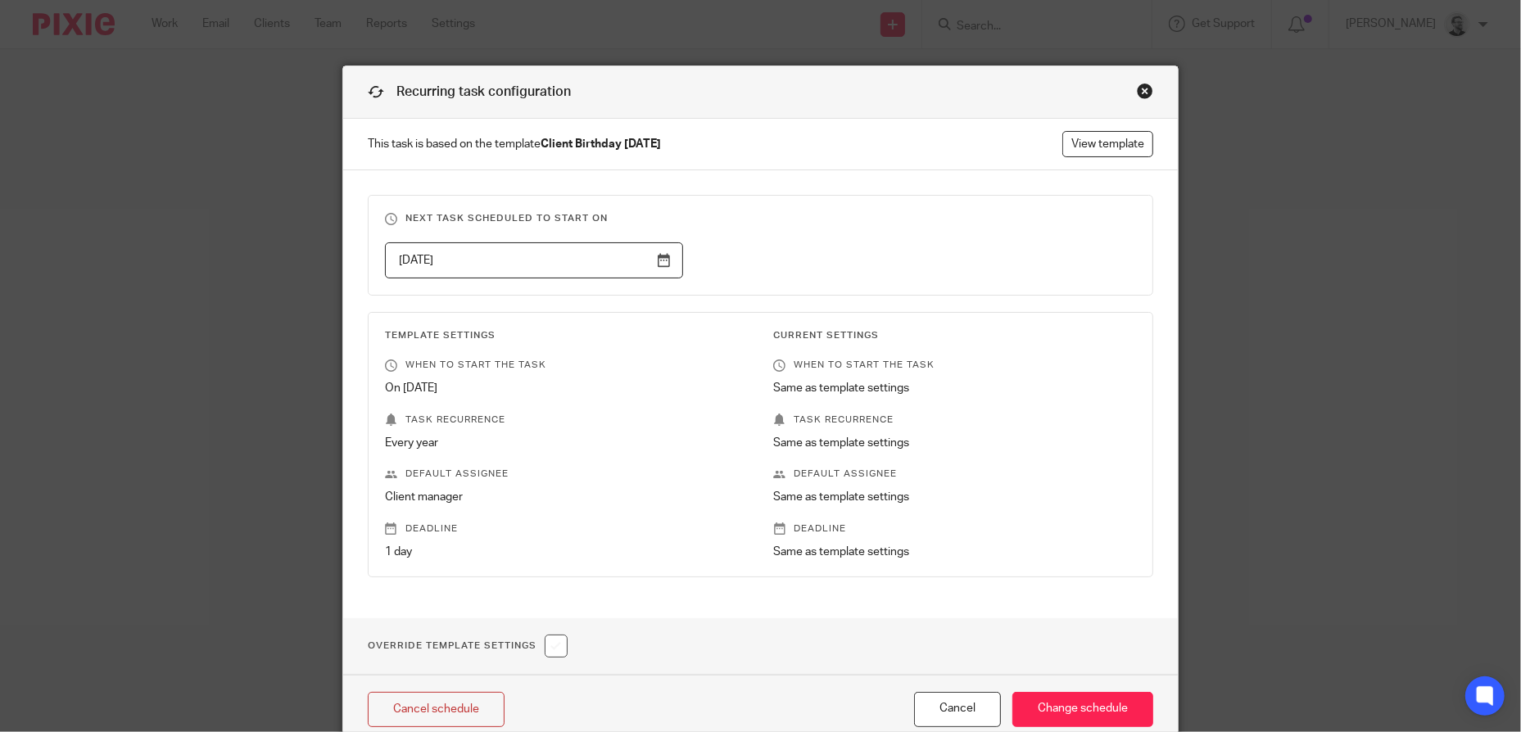
click at [936, 241] on fieldset "Next task scheduled to start on 2025-12-24" at bounding box center [761, 245] width 786 height 101
click at [1078, 701] on input "Change schedule" at bounding box center [1083, 709] width 141 height 35
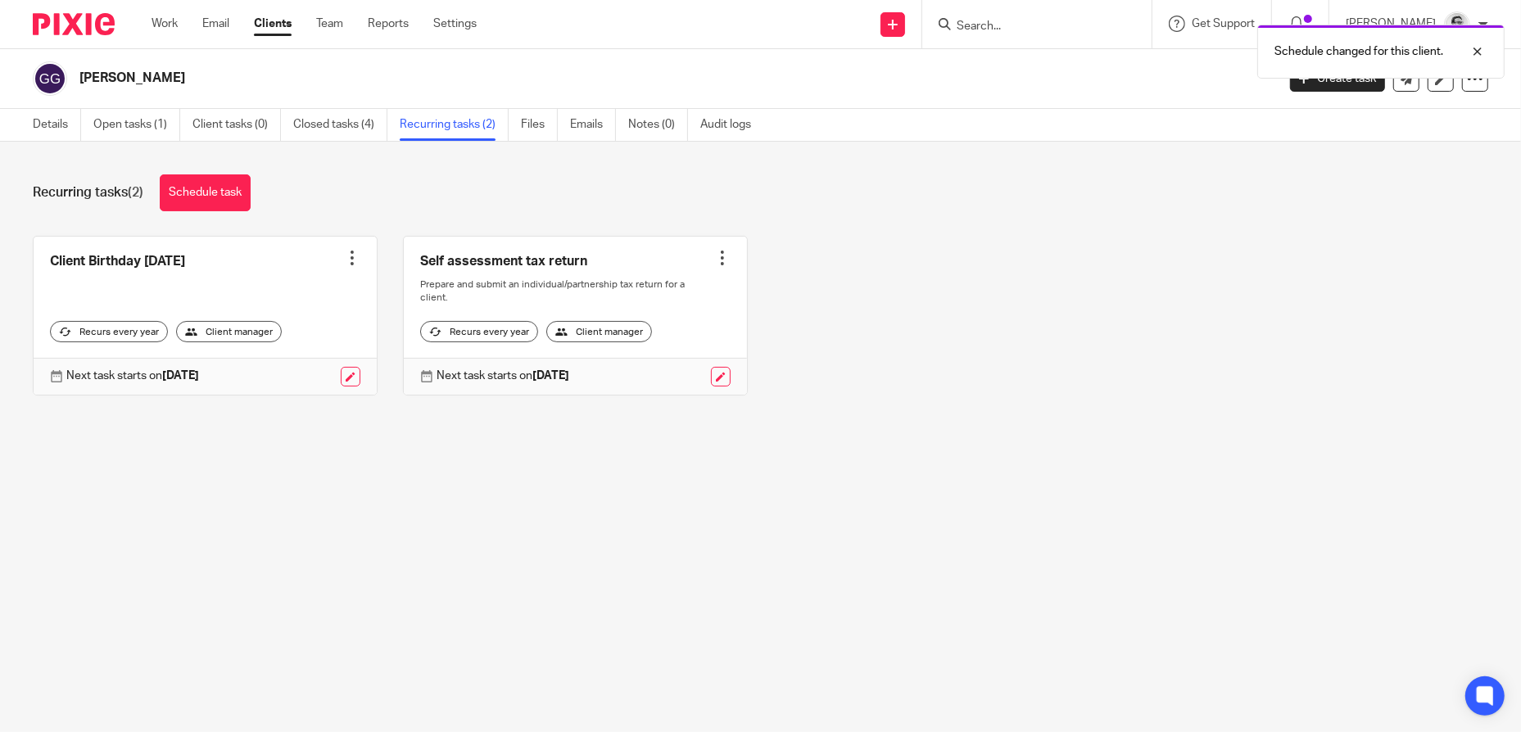
drag, startPoint x: 1086, startPoint y: 140, endPoint x: 1069, endPoint y: 46, distance: 95.8
click at [1086, 140] on div "Details Open tasks (1) Client tasks (0) Closed tasks (4) Recurring tasks (2) Fi…" at bounding box center [760, 125] width 1521 height 33
click at [1475, 54] on div at bounding box center [1465, 52] width 44 height 20
drag, startPoint x: 1067, startPoint y: 43, endPoint x: 1057, endPoint y: 34, distance: 14.5
click at [1053, 31] on input "Search" at bounding box center [1028, 27] width 147 height 15
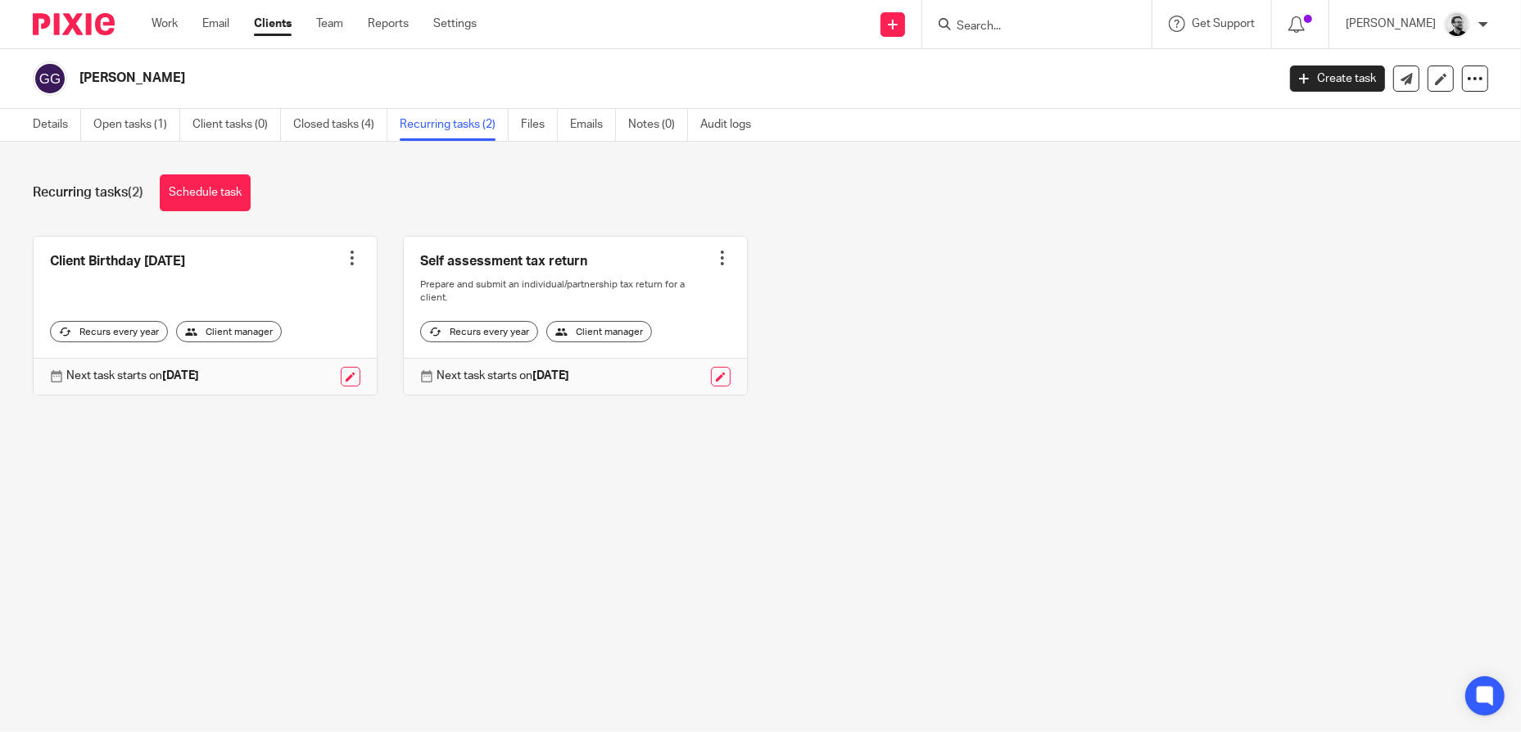
paste input "Robert Ian Alexander"
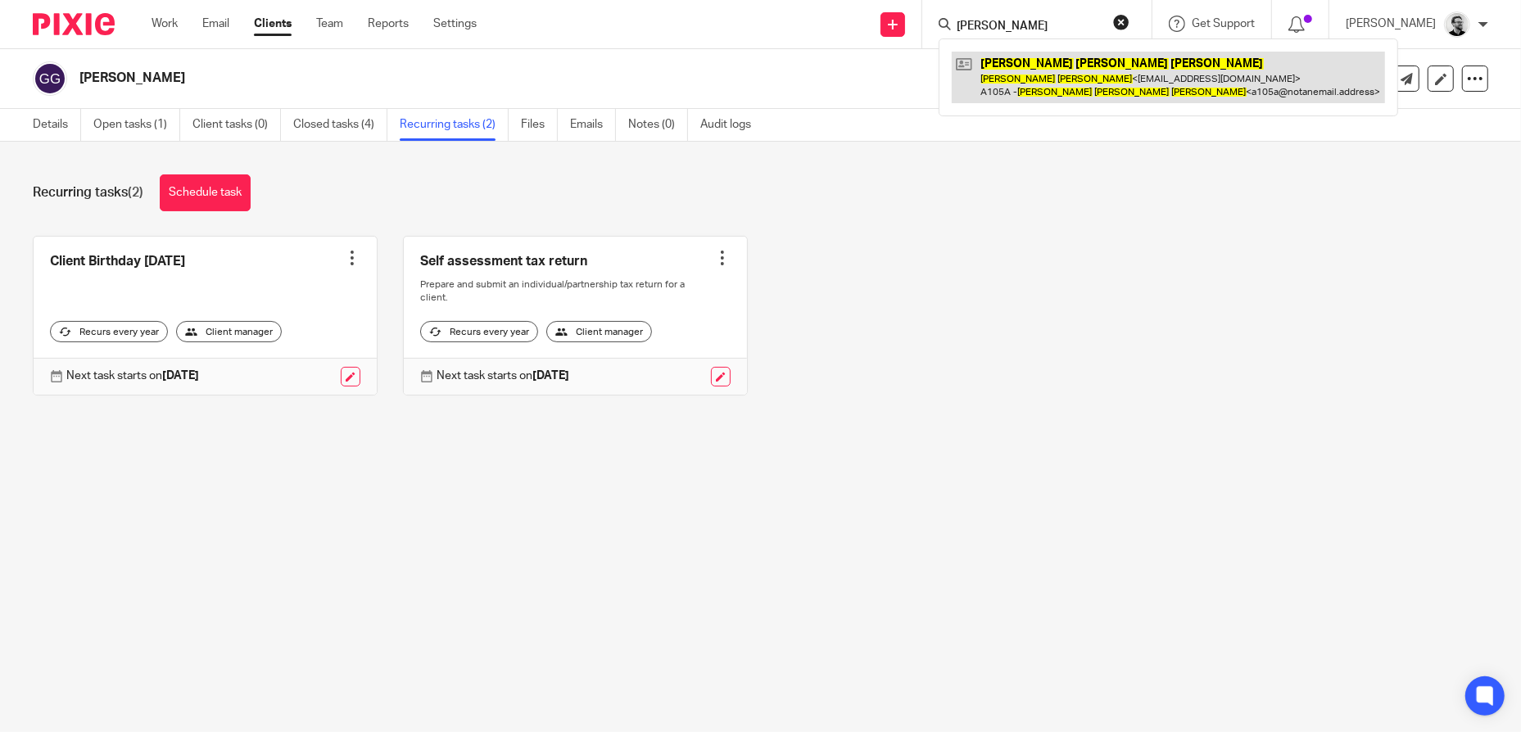
type input "Robert Ian Alexander"
click at [1080, 71] on link at bounding box center [1168, 77] width 433 height 51
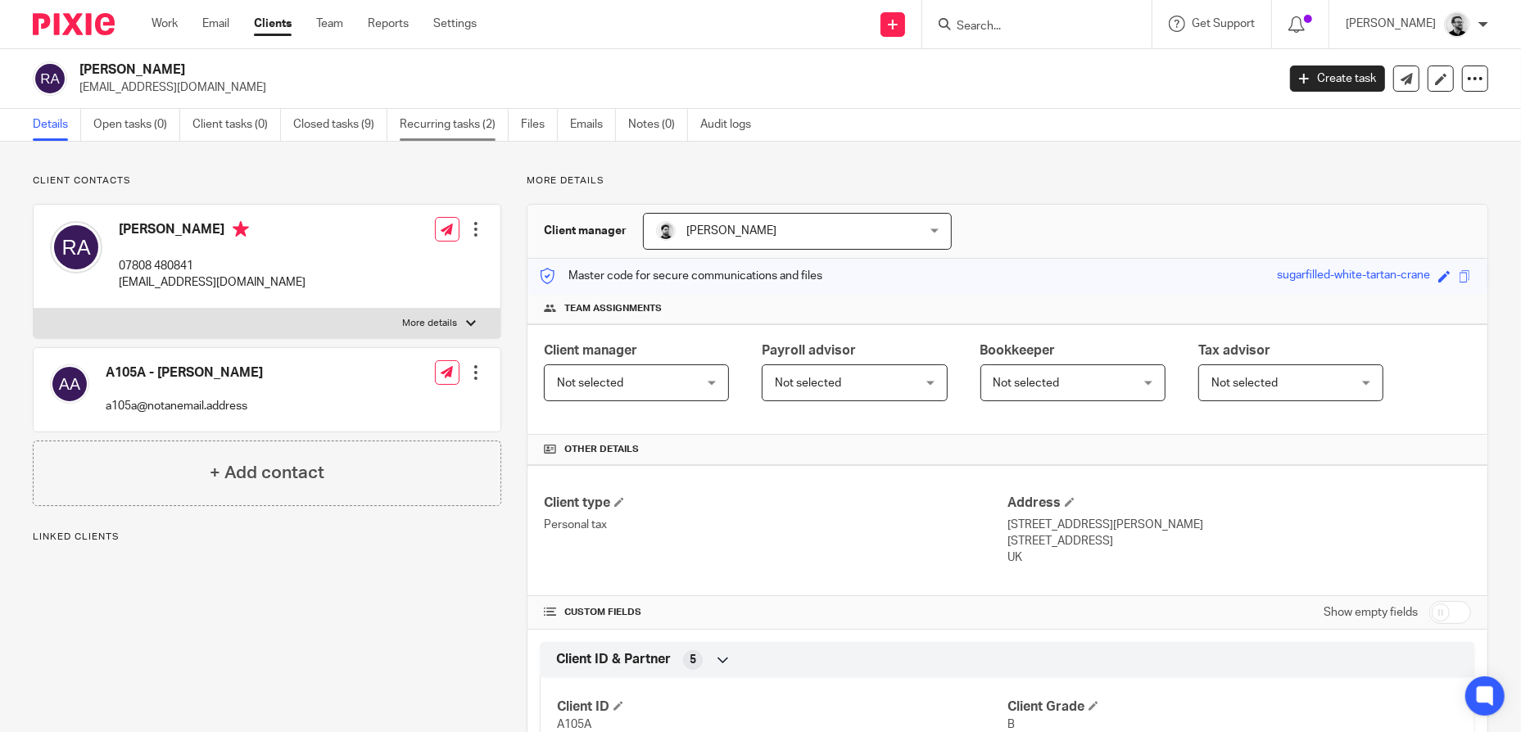
click at [443, 123] on link "Recurring tasks (2)" at bounding box center [454, 125] width 109 height 32
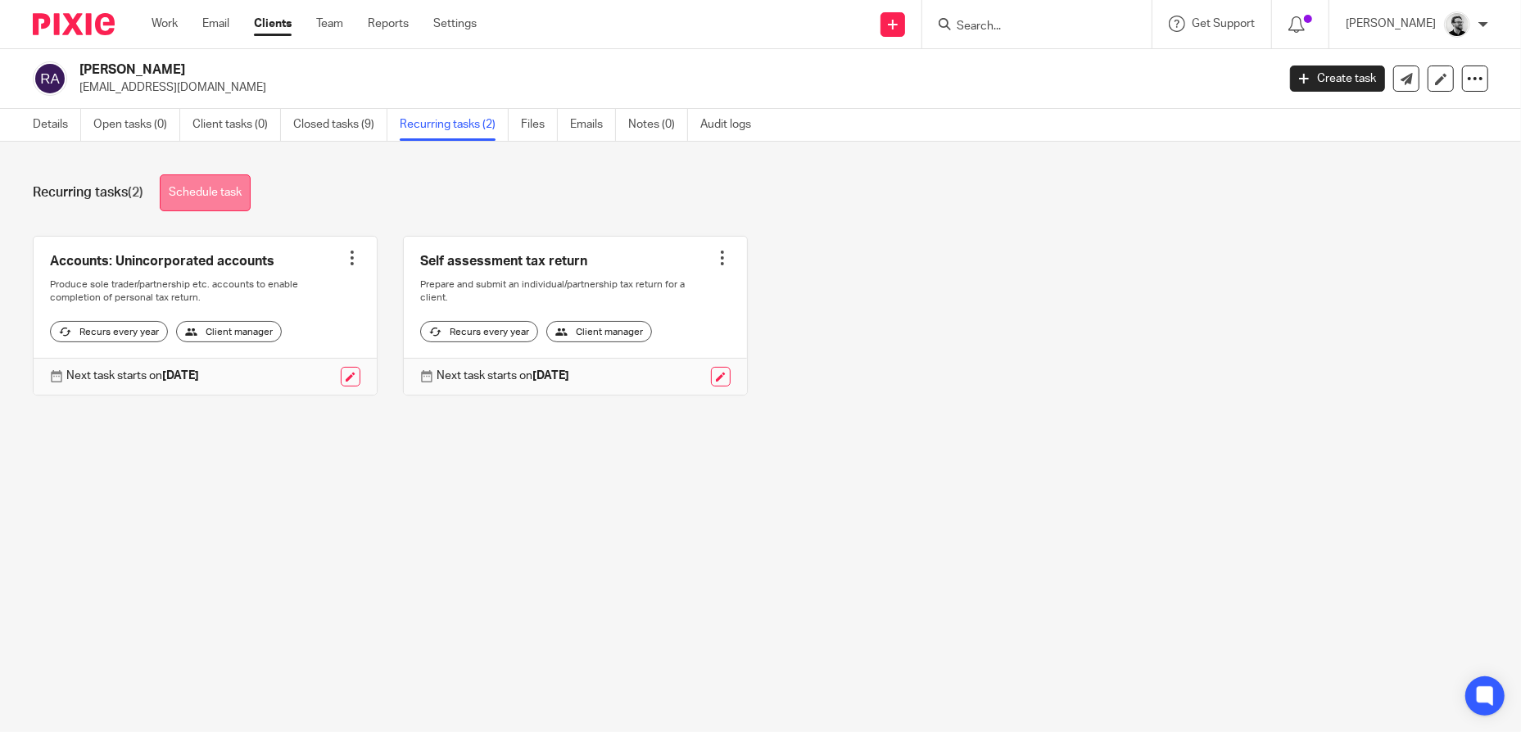
click at [224, 183] on link "Schedule task" at bounding box center [205, 192] width 91 height 37
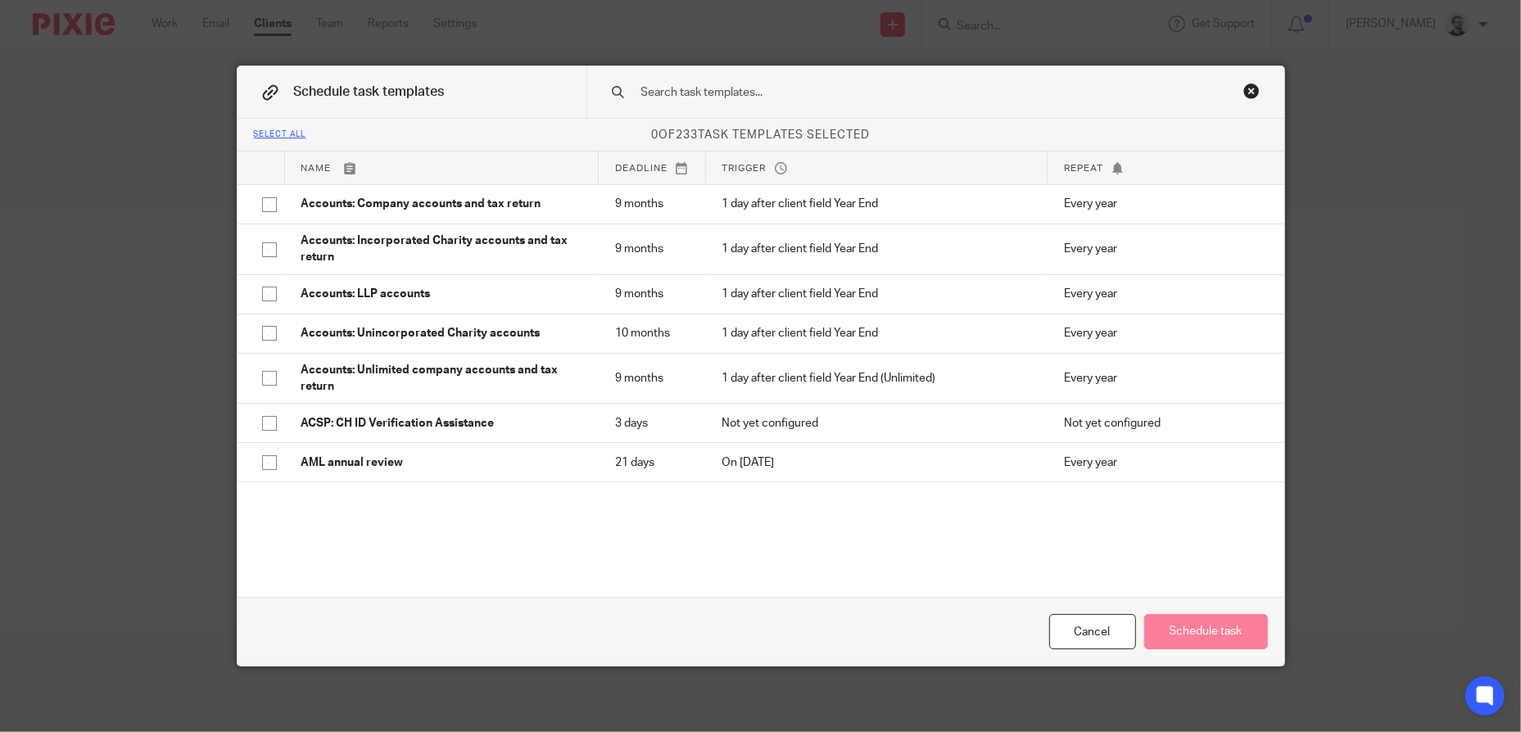
click at [759, 97] on input "text" at bounding box center [910, 93] width 540 height 18
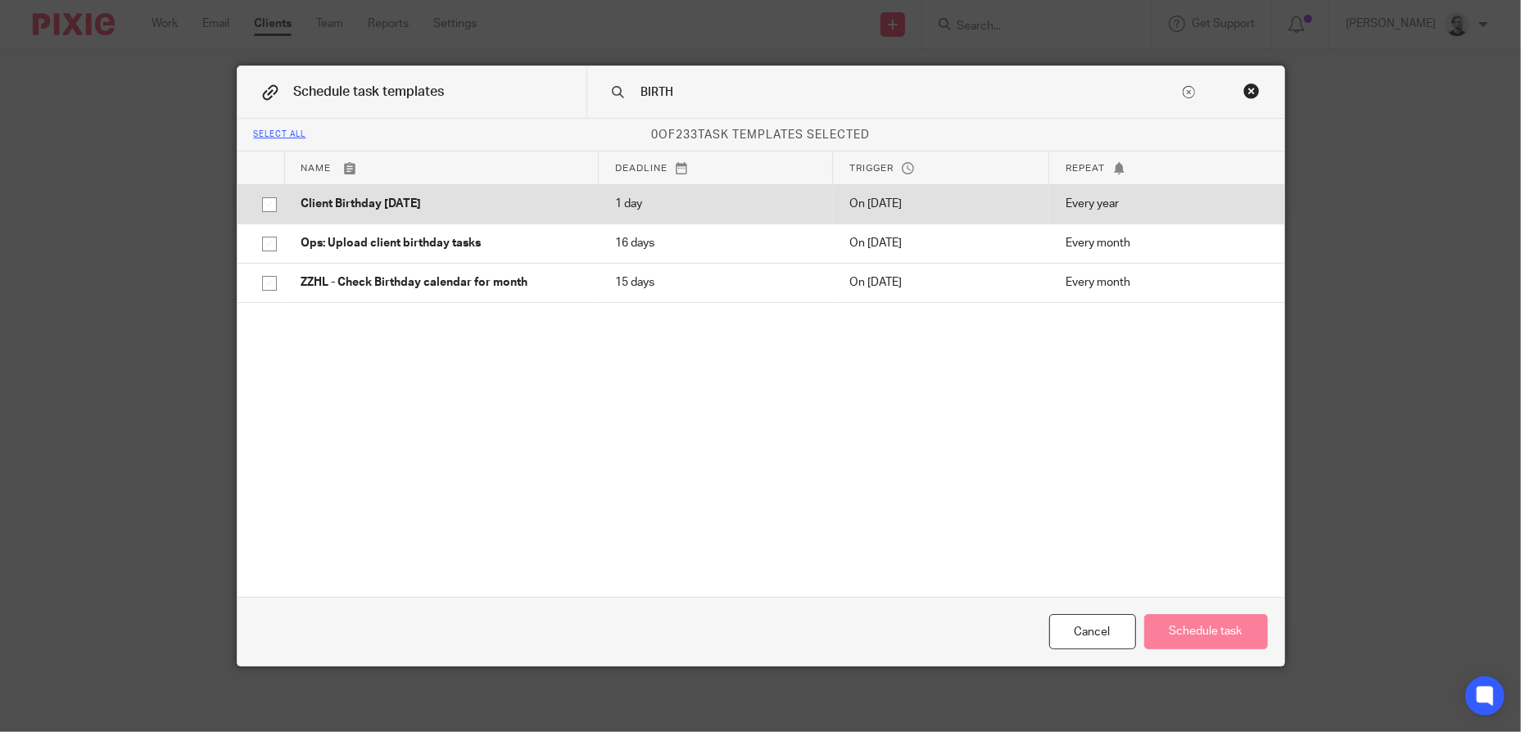
type input "BIRTH"
click at [534, 205] on p "Client Birthday Tomorrow" at bounding box center [441, 204] width 281 height 16
checkbox input "true"
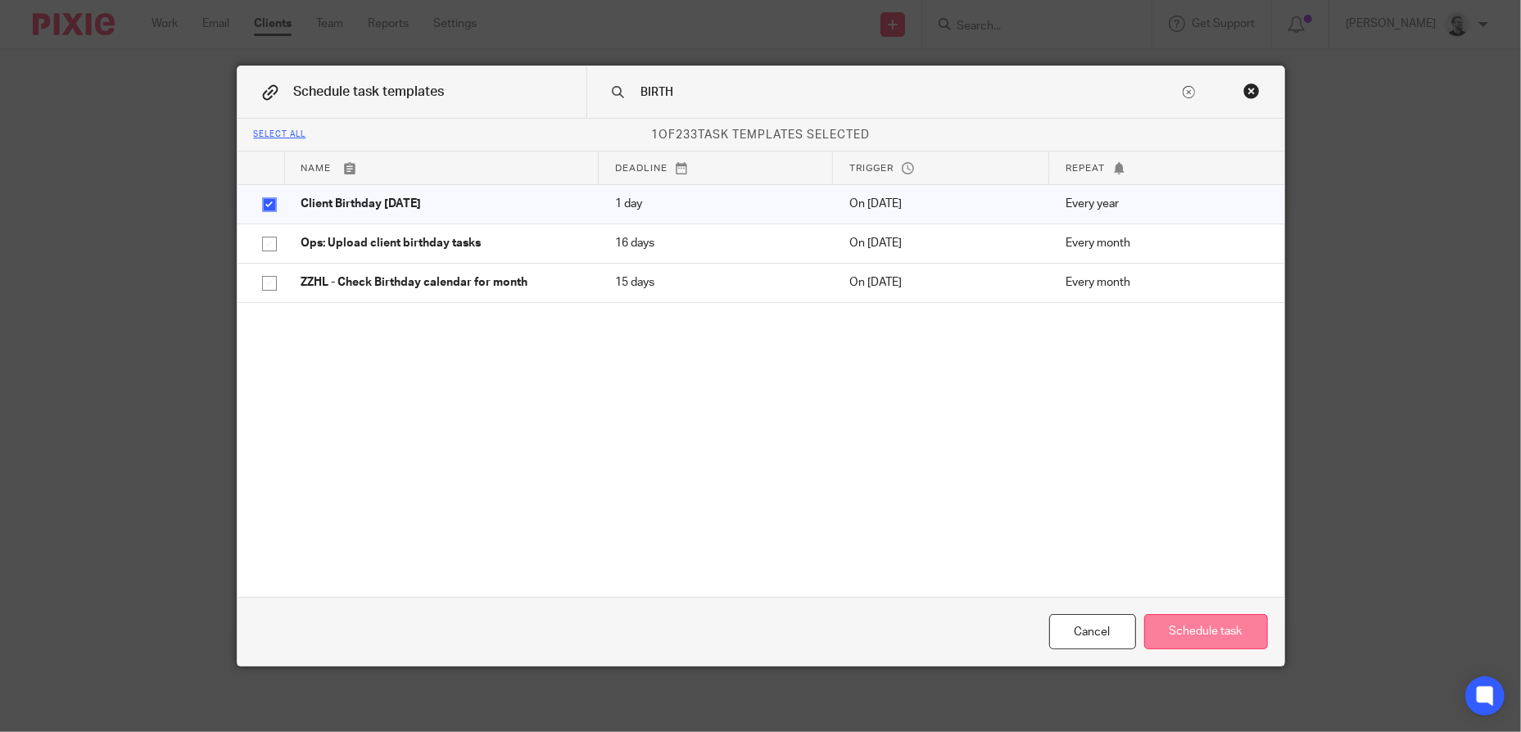
click at [1234, 646] on button "Schedule task" at bounding box center [1206, 631] width 124 height 35
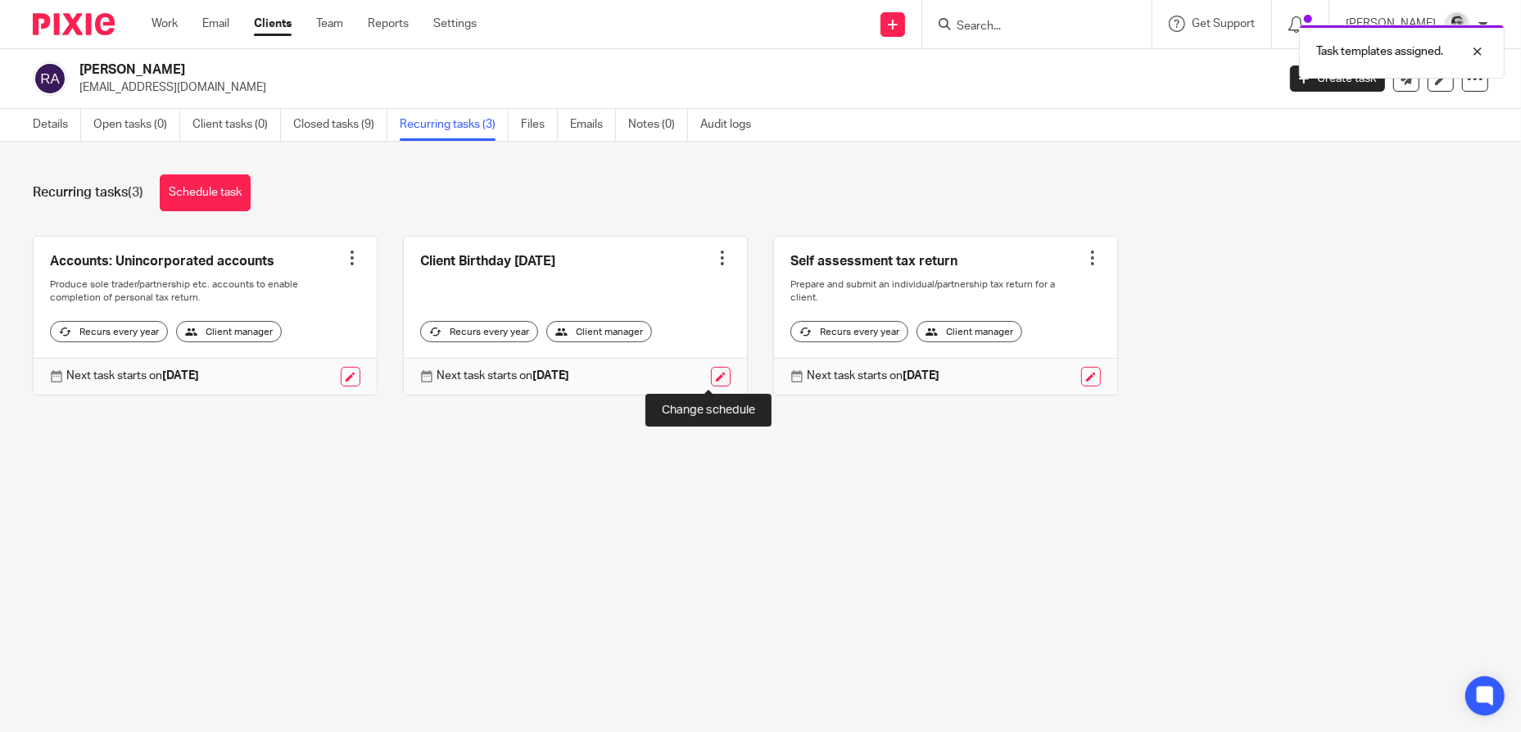
click at [711, 374] on link at bounding box center [721, 377] width 20 height 20
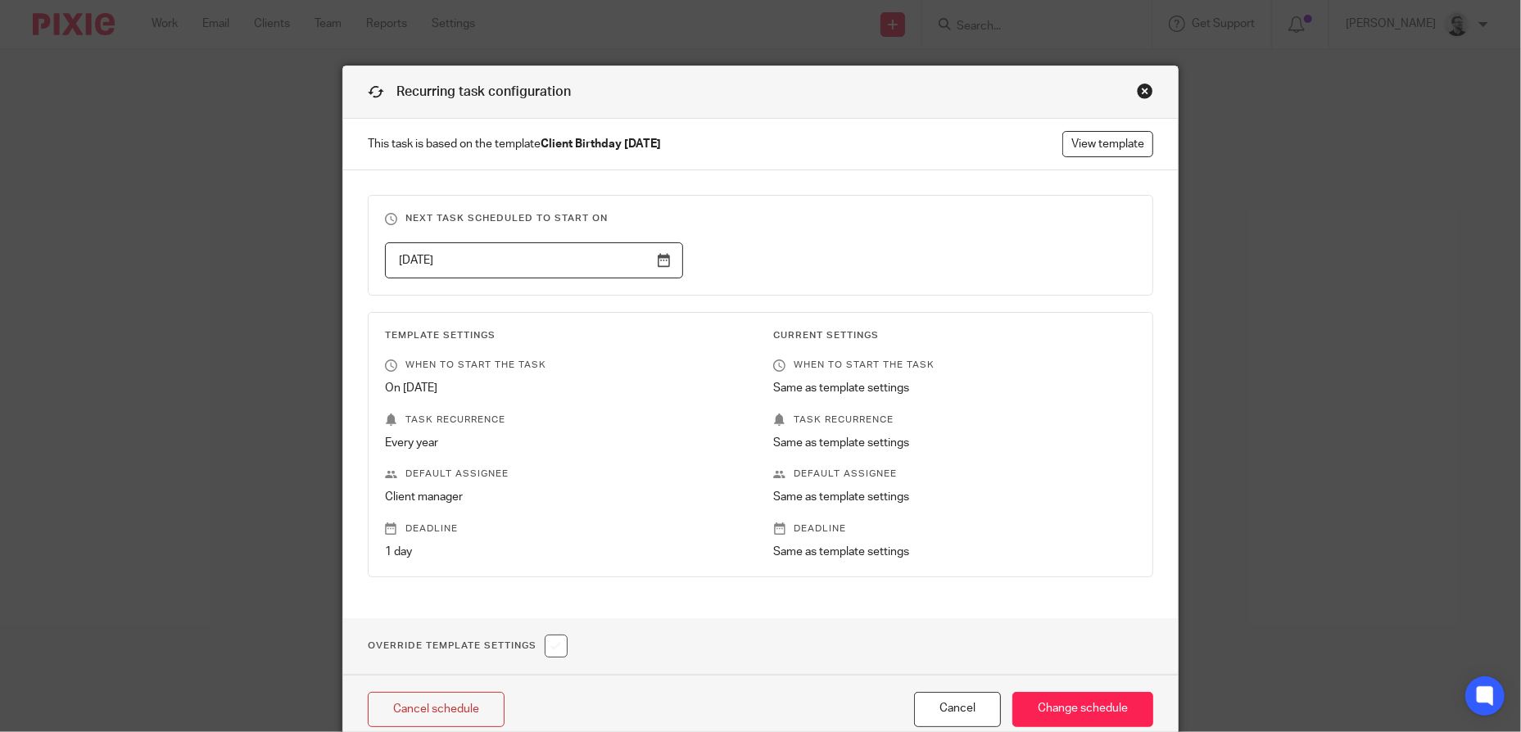
click at [577, 257] on input "2026-02-13" at bounding box center [534, 260] width 298 height 37
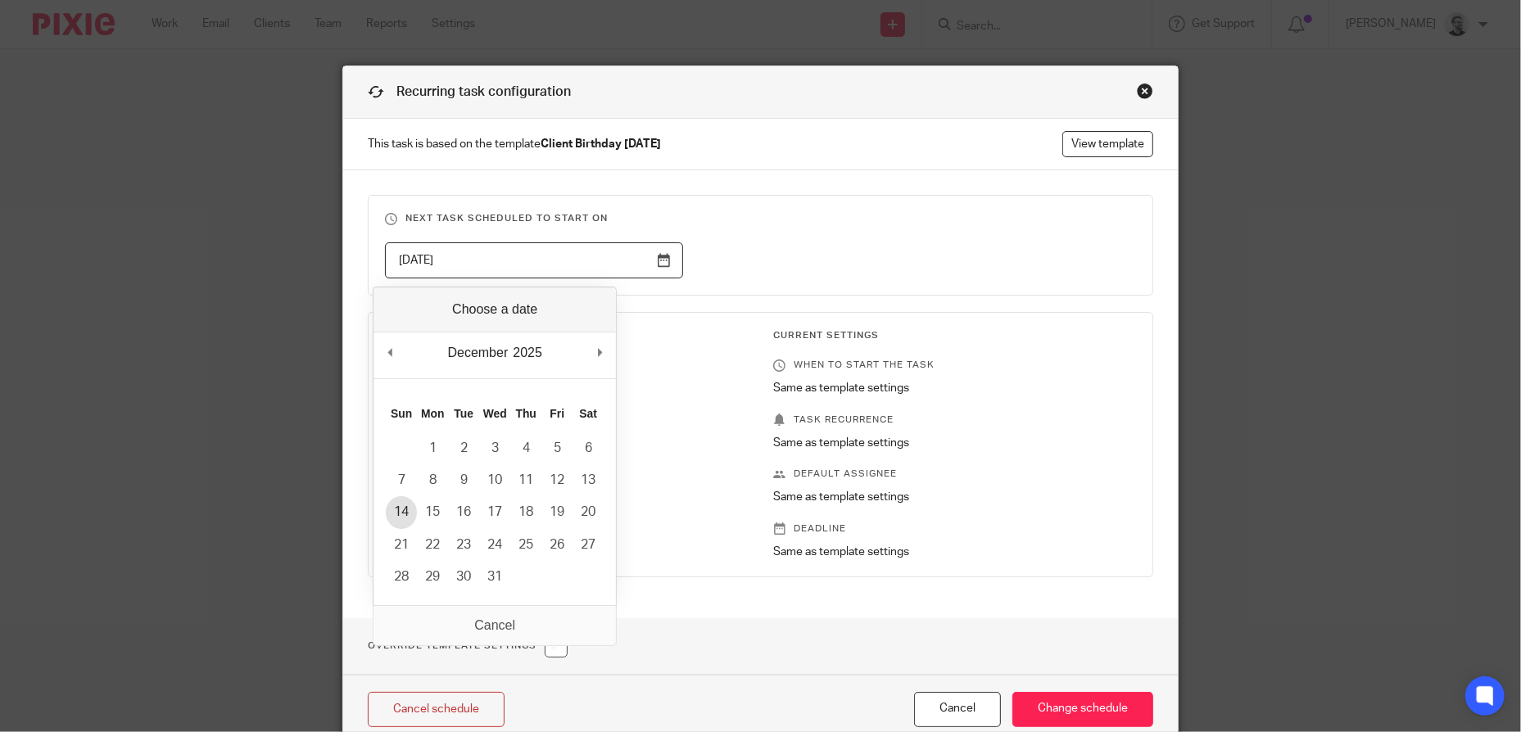
type input "2025-12-14"
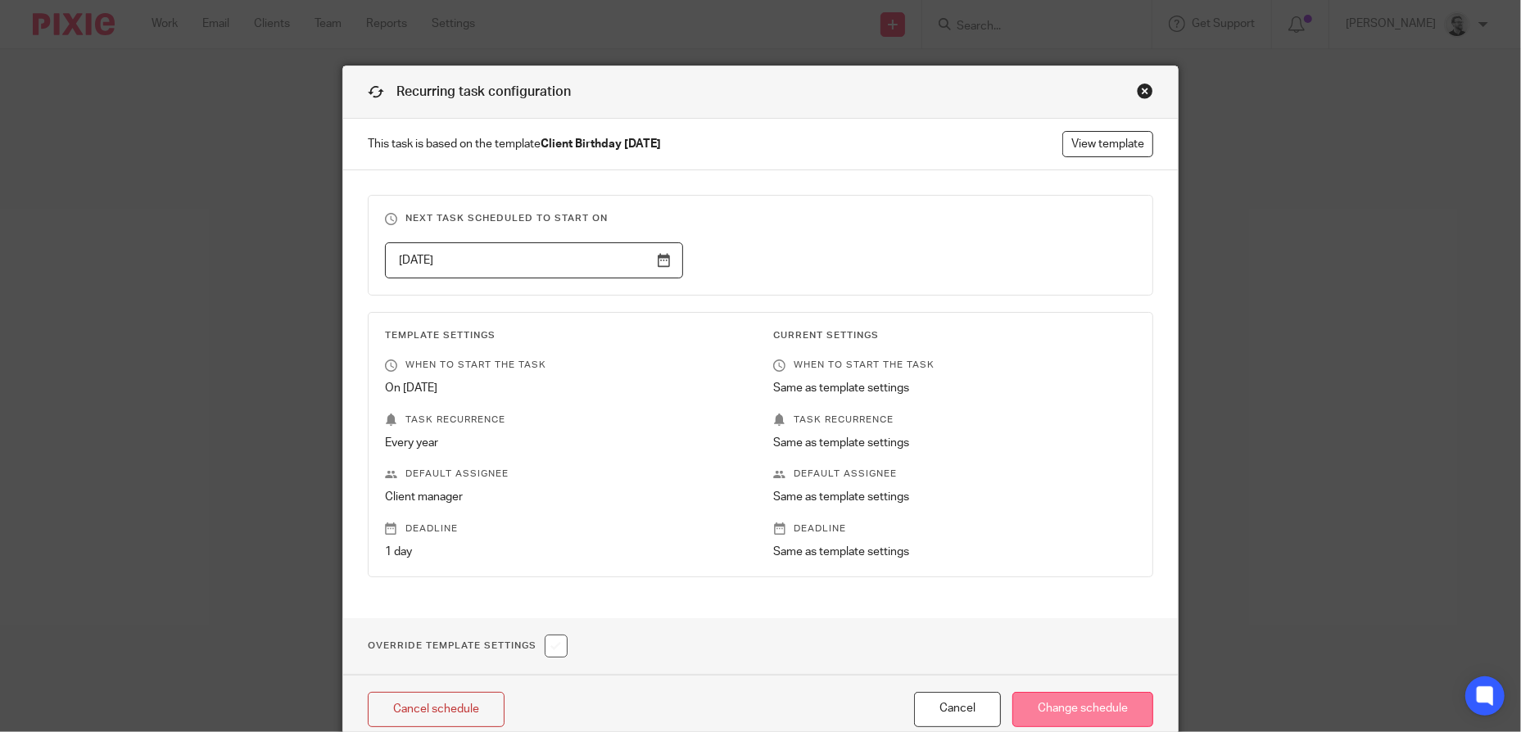
click at [1087, 704] on input "Change schedule" at bounding box center [1083, 709] width 141 height 35
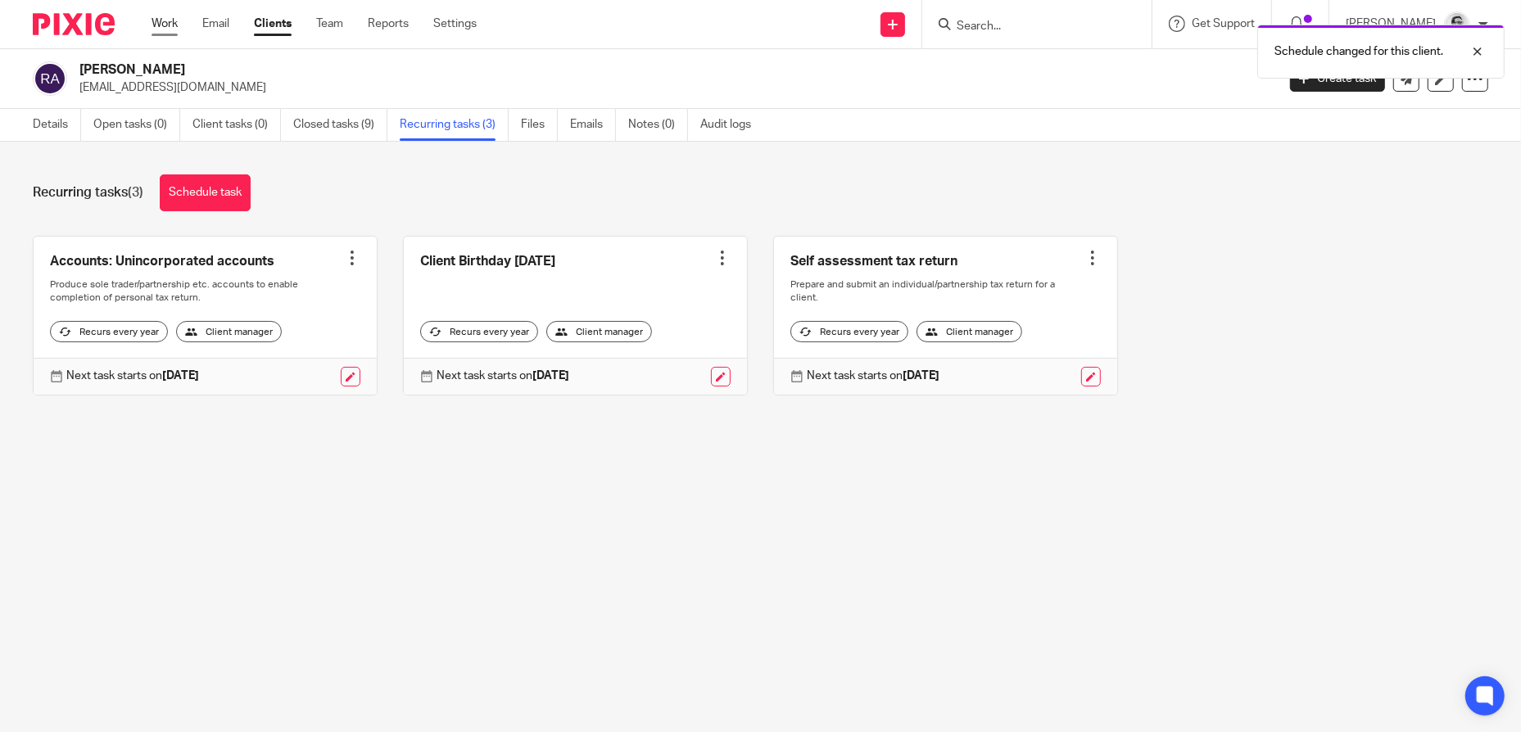
click at [165, 24] on link "Work" at bounding box center [165, 24] width 26 height 16
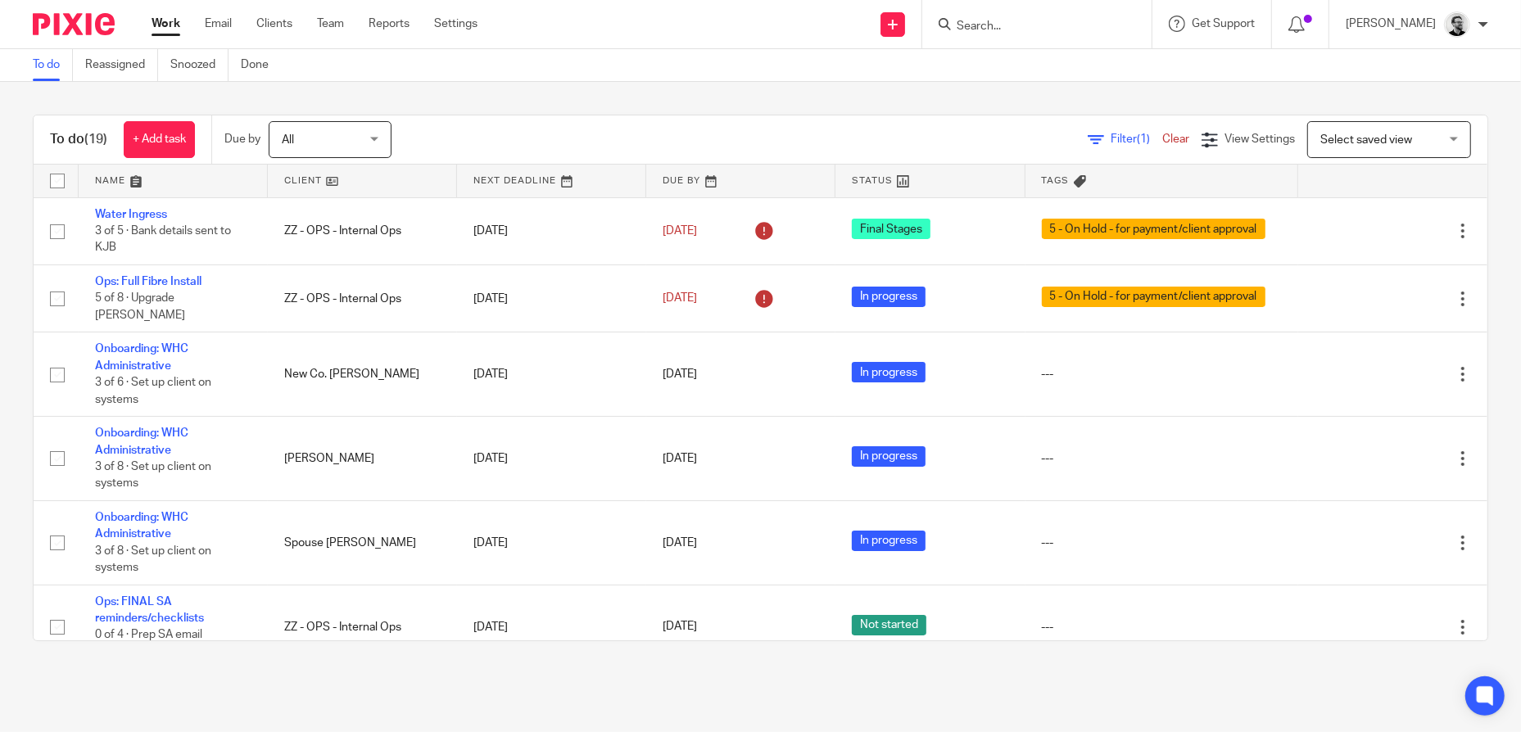
click at [1044, 20] on input "Search" at bounding box center [1028, 27] width 147 height 15
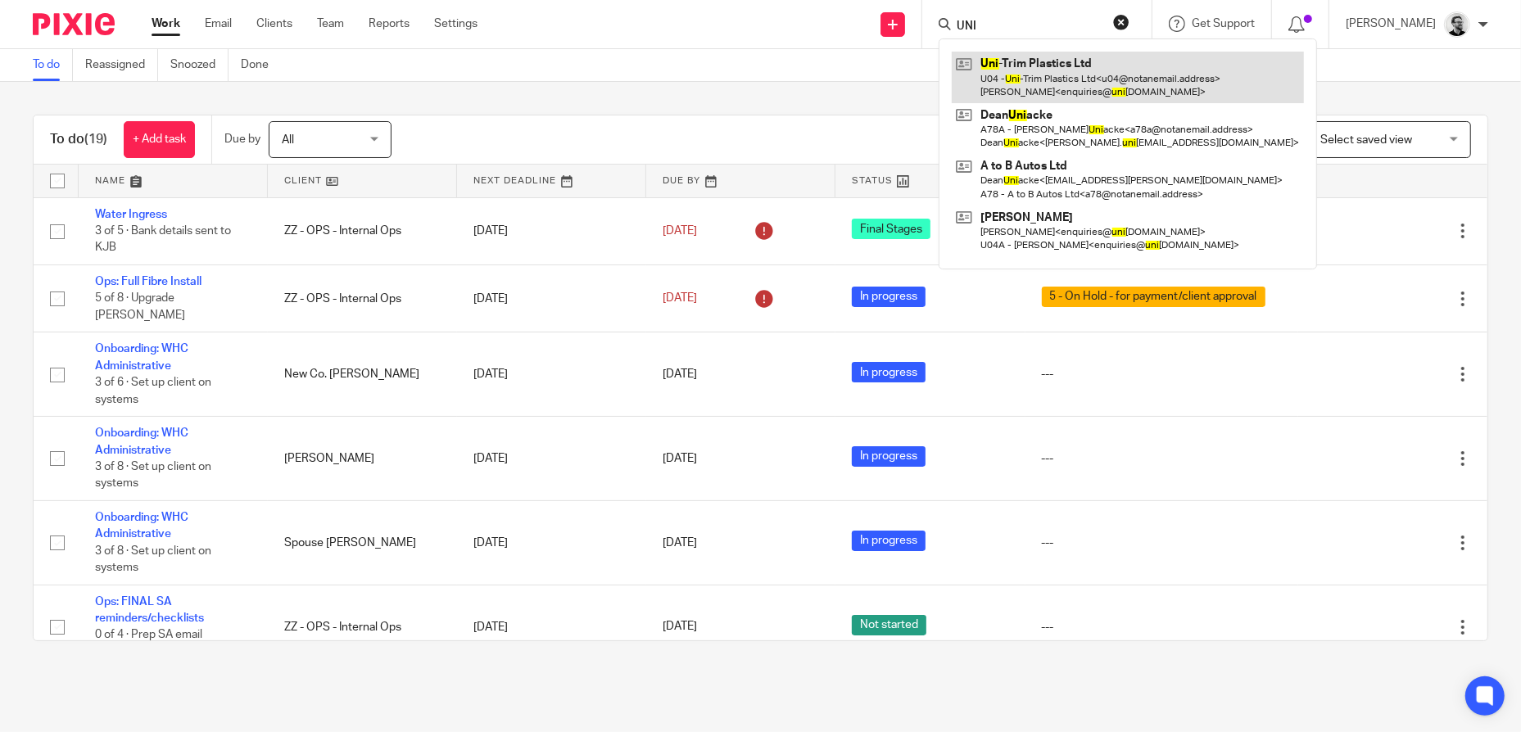
type input "UNI"
click at [1058, 70] on link at bounding box center [1128, 77] width 352 height 51
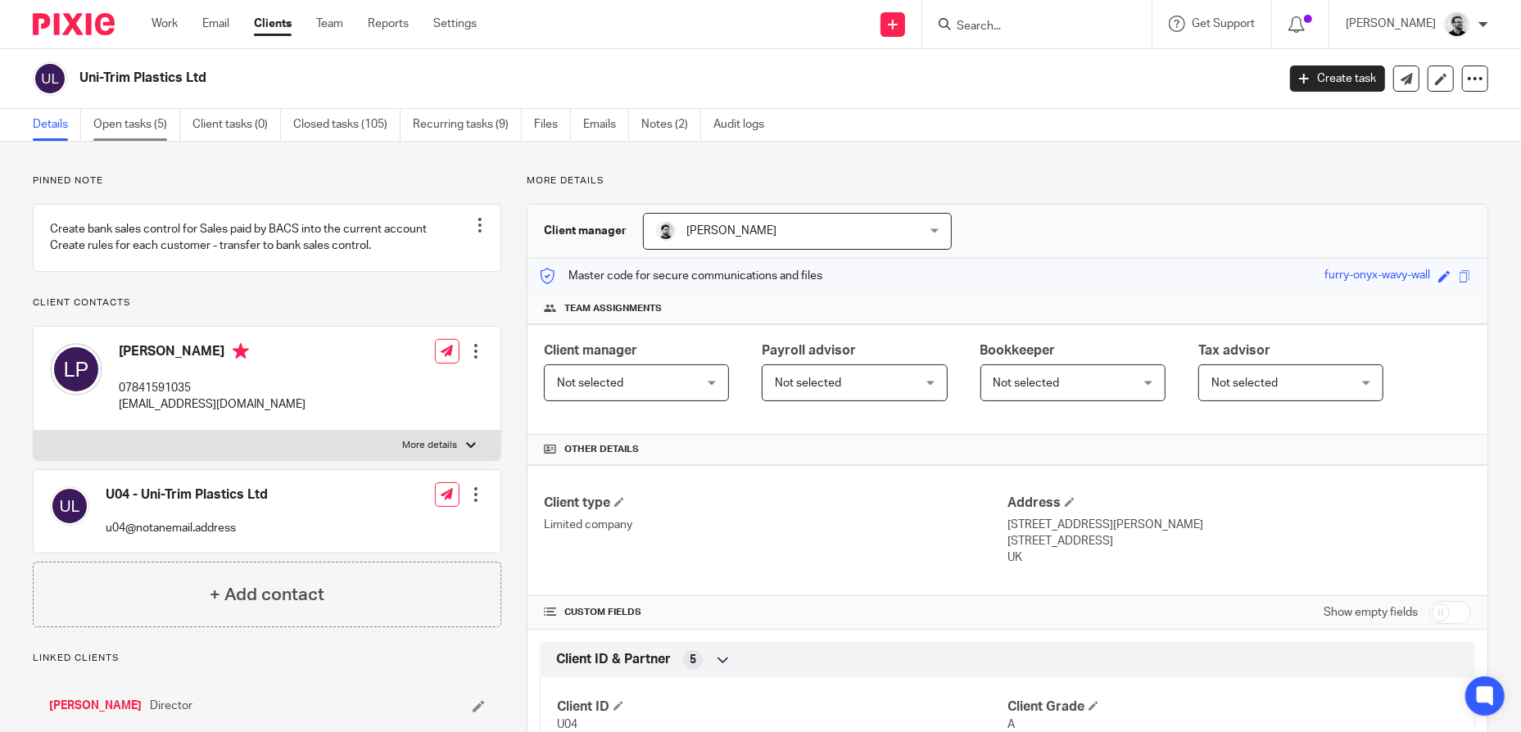
click at [149, 130] on link "Open tasks (5)" at bounding box center [136, 125] width 87 height 32
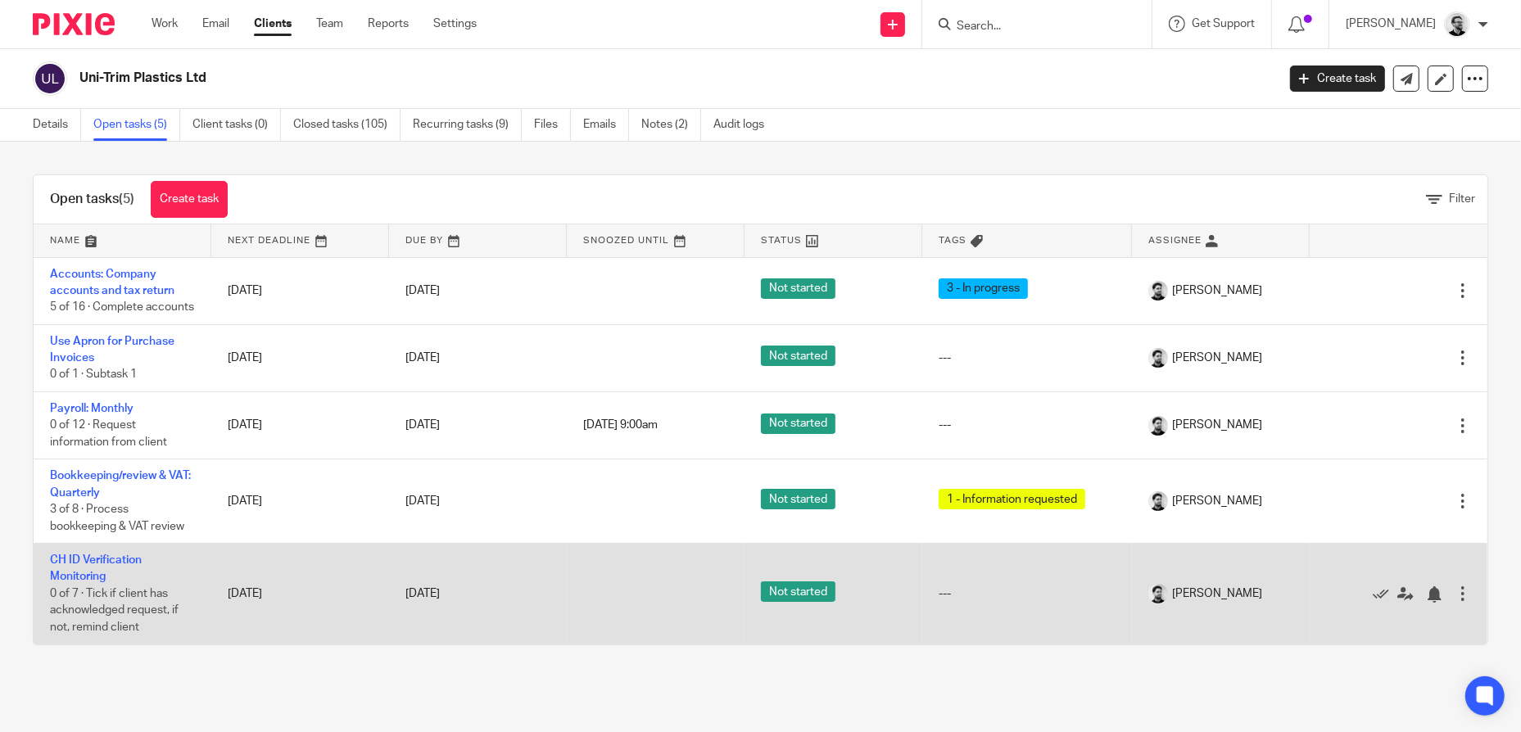
click at [110, 587] on td "CH ID Verification Monitoring 0 of 7 · Tick if client has acknowledged request,…" at bounding box center [123, 594] width 178 height 101
click at [93, 582] on link "CH ID Verification Monitoring" at bounding box center [96, 569] width 92 height 28
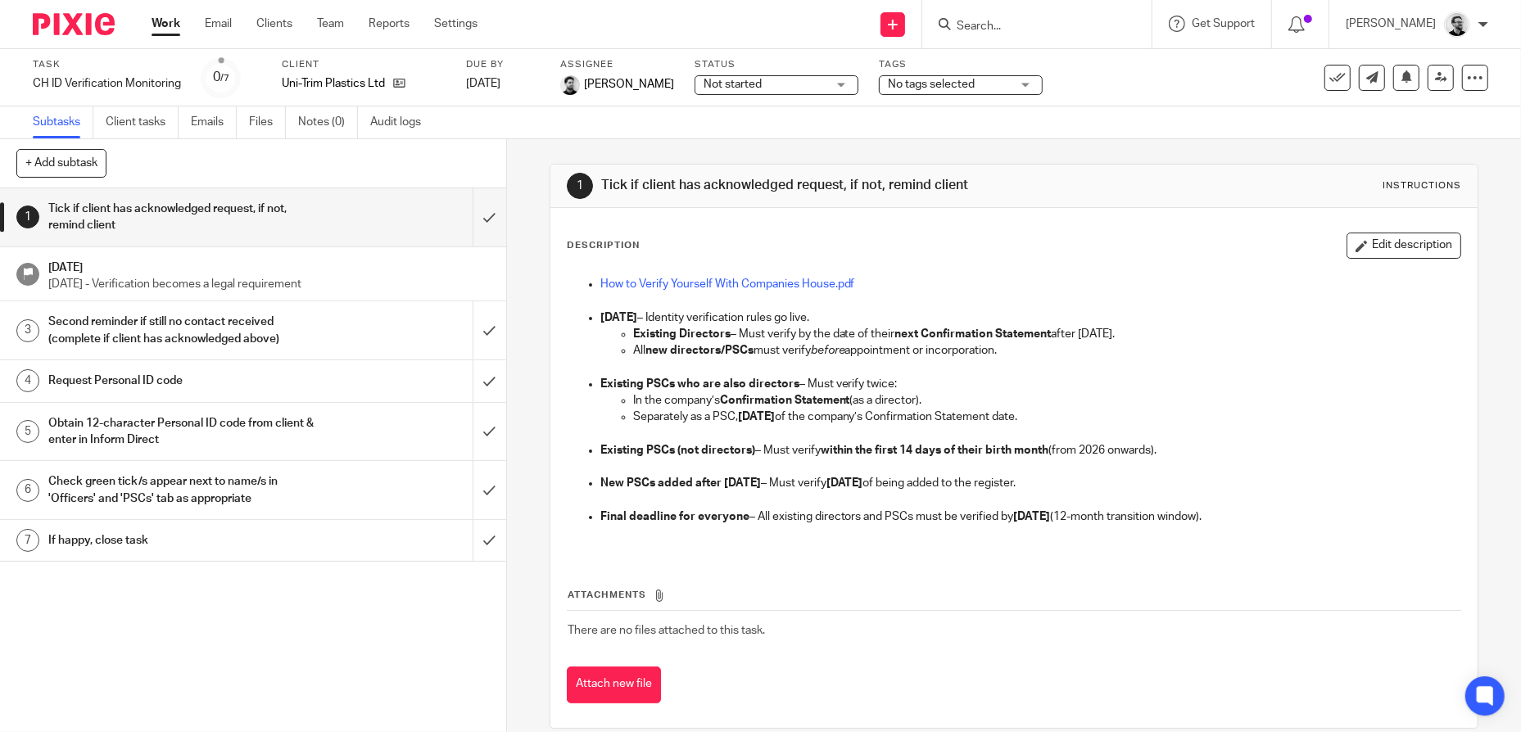
click at [806, 89] on span "Not started" at bounding box center [765, 84] width 123 height 17
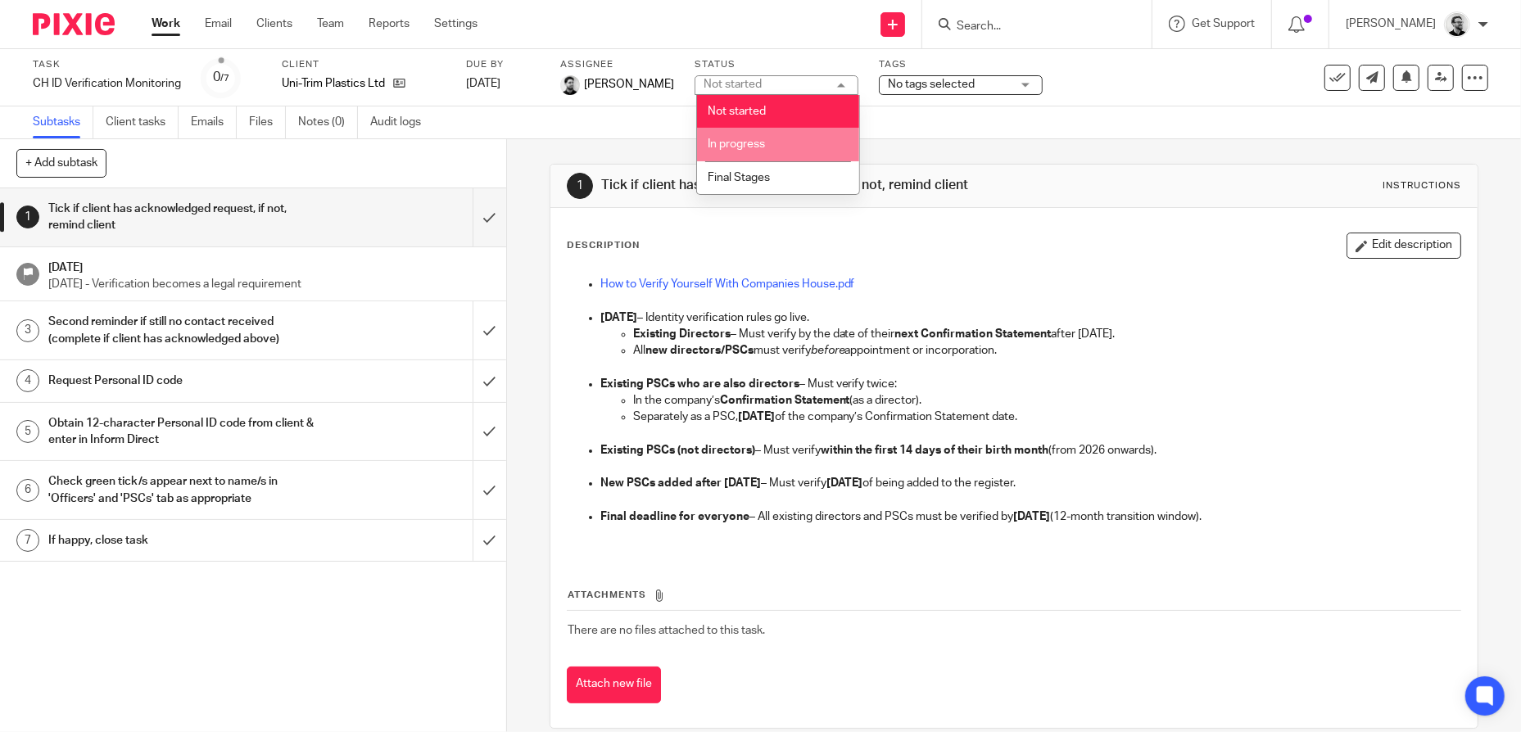
click at [782, 138] on li "In progress" at bounding box center [778, 145] width 162 height 34
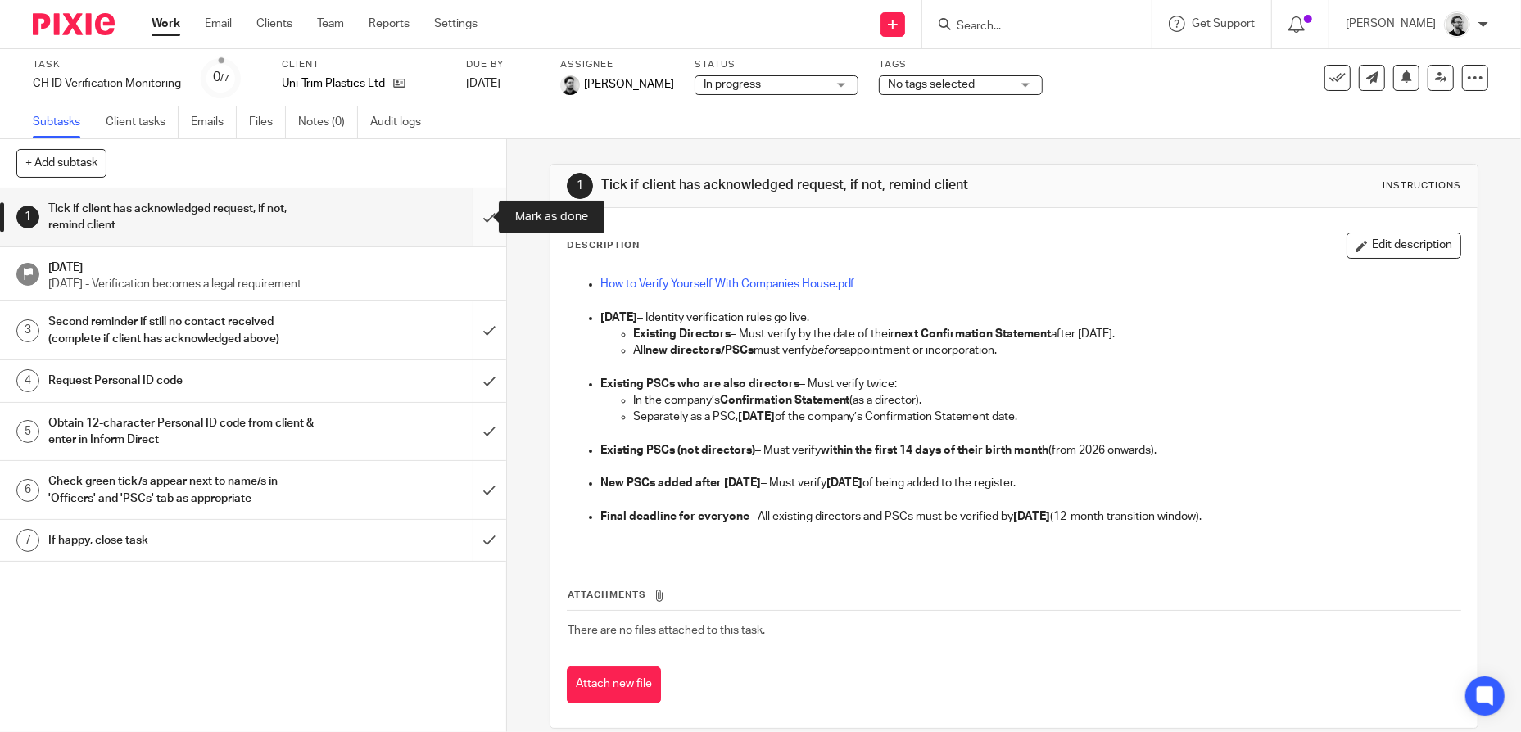
click at [478, 217] on input "submit" at bounding box center [253, 217] width 506 height 58
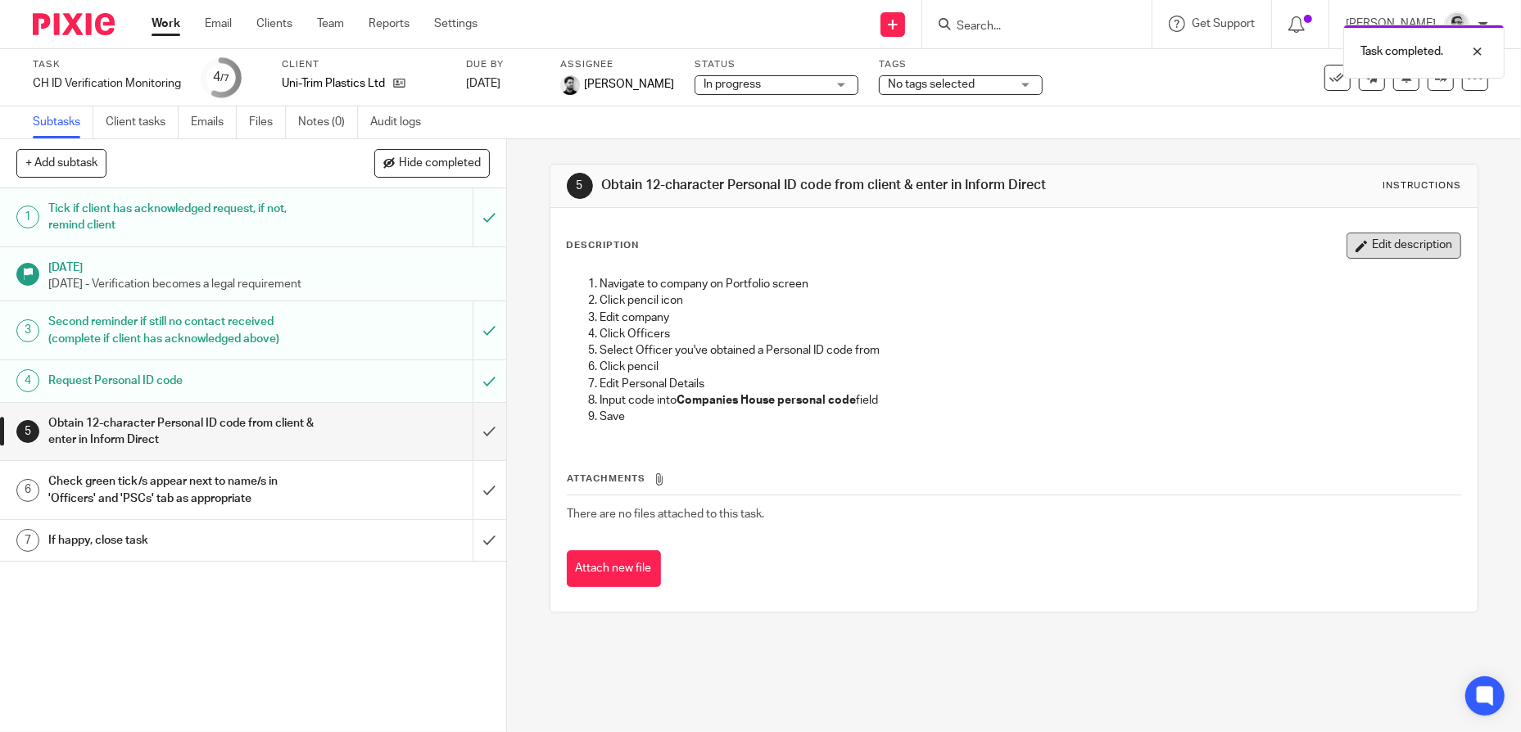
click at [1362, 259] on button "Edit description" at bounding box center [1404, 246] width 115 height 26
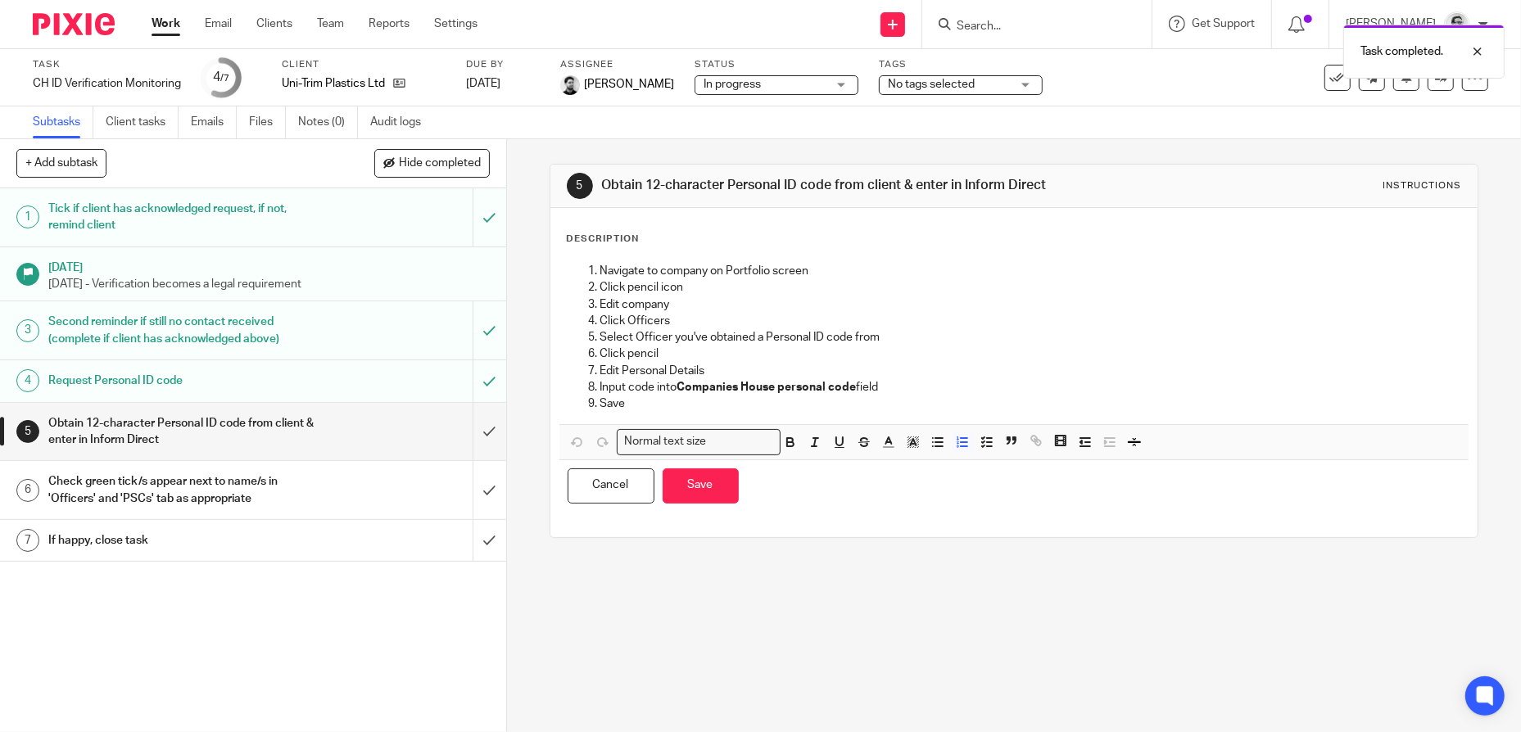
click at [600, 279] on p "Navigate to company on Portfolio screen" at bounding box center [1030, 271] width 861 height 16
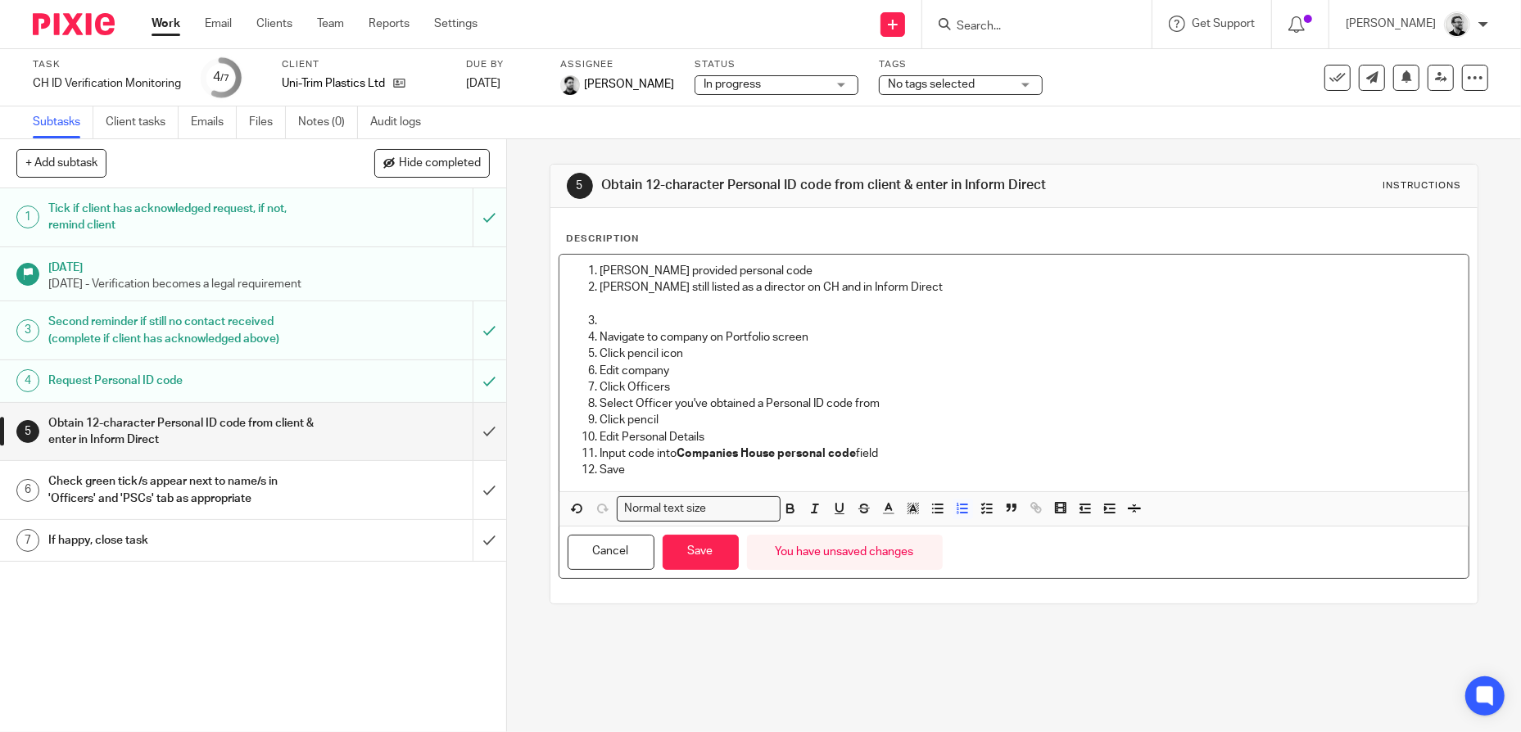
click at [615, 329] on p at bounding box center [1030, 321] width 861 height 16
click at [910, 296] on p "Simon still listed as a director on CH and in Inform Direct" at bounding box center [1030, 287] width 861 height 16
click at [715, 565] on button "Save" at bounding box center [701, 552] width 76 height 35
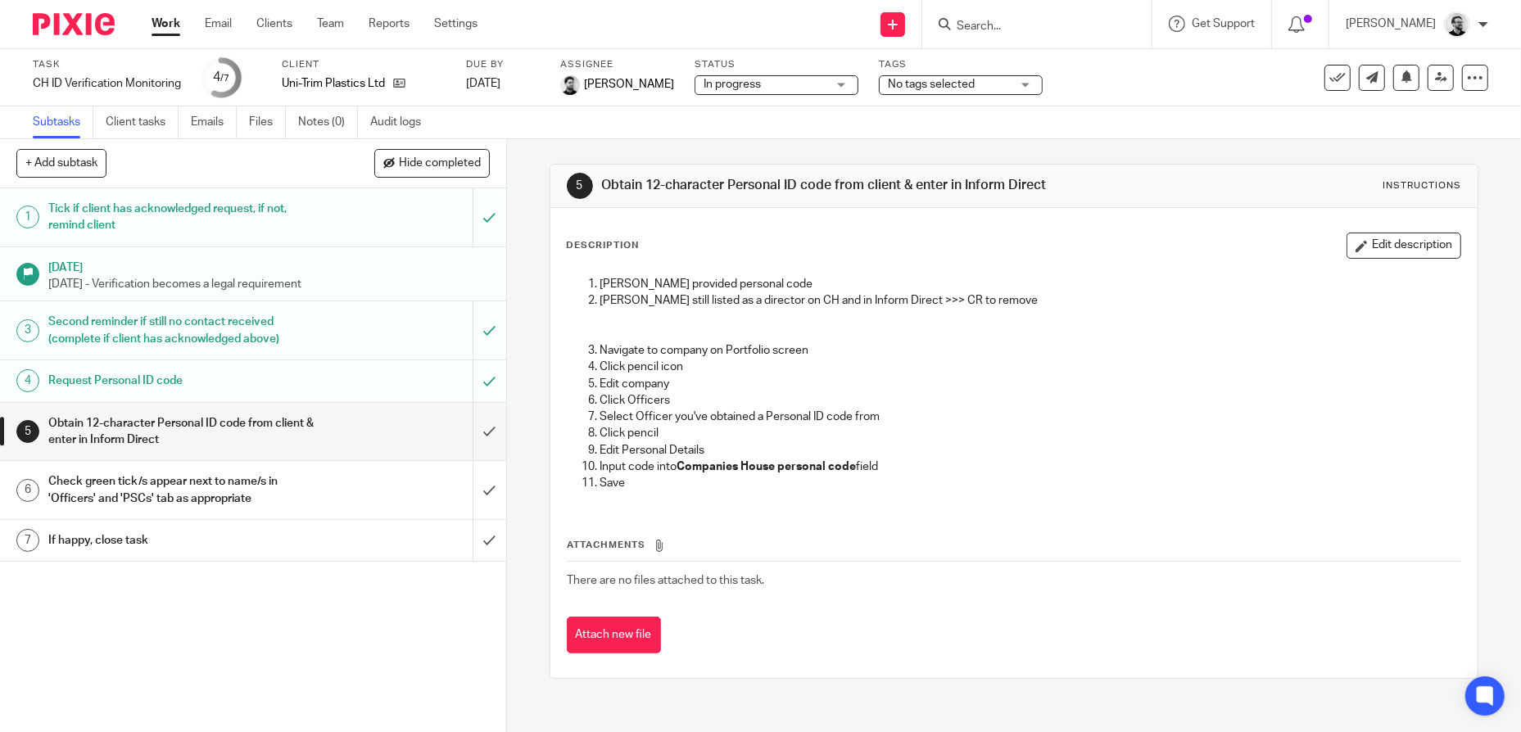
click at [170, 29] on link "Work" at bounding box center [166, 24] width 29 height 16
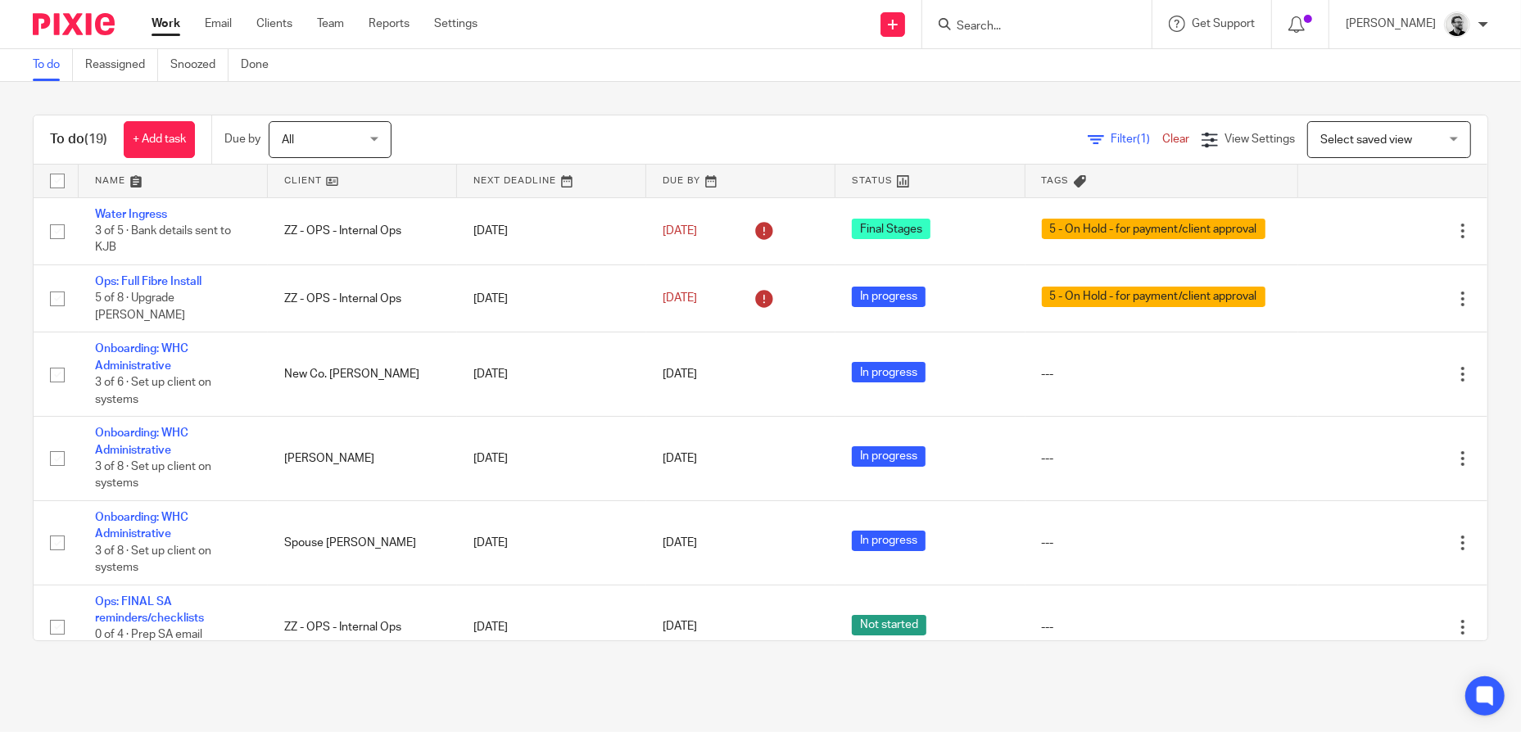
drag, startPoint x: 1040, startPoint y: 24, endPoint x: 1031, endPoint y: 25, distance: 9.2
click at [1040, 24] on input "Search" at bounding box center [1028, 27] width 147 height 15
paste input "Simon E Rogers"
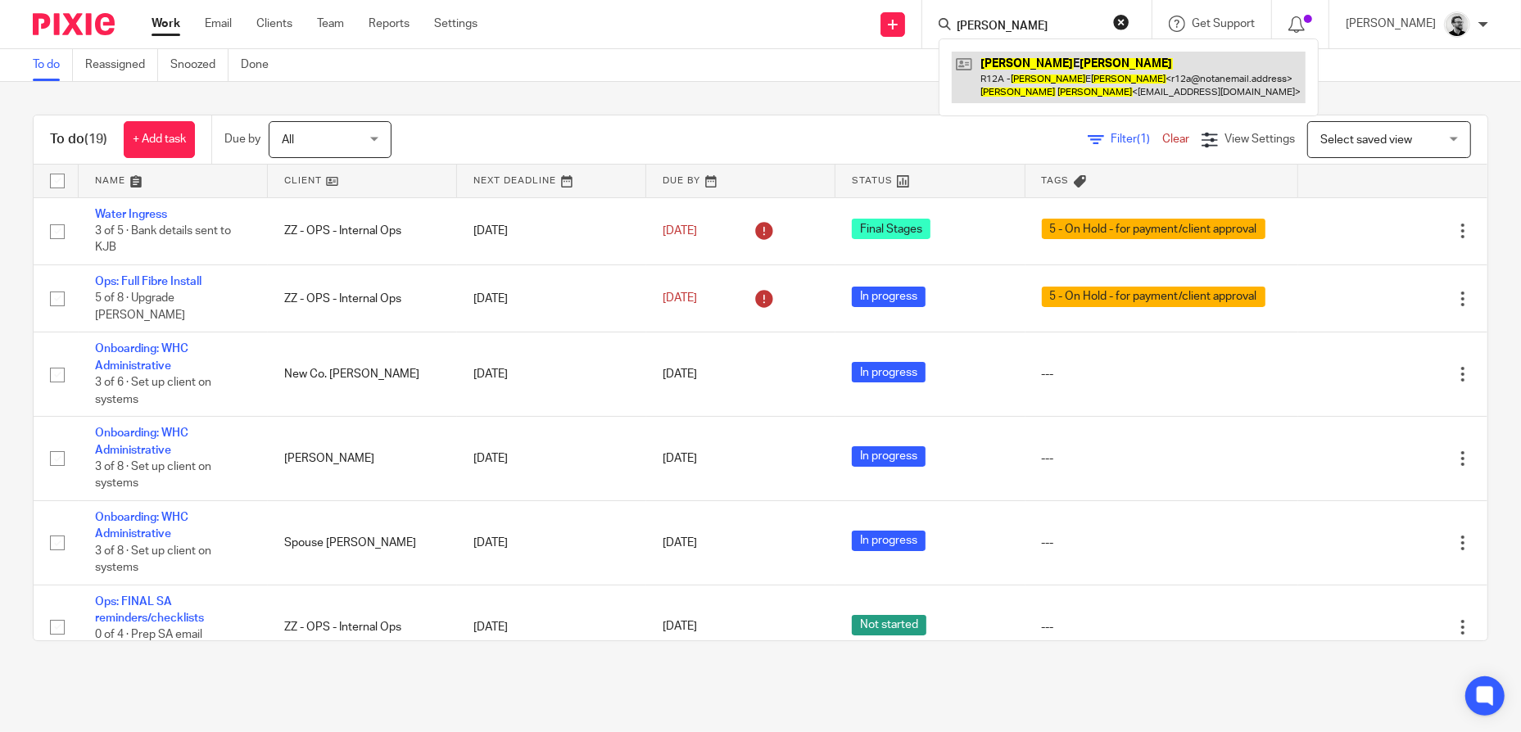
type input "Simon E Rogers"
click at [1051, 70] on link at bounding box center [1129, 77] width 354 height 51
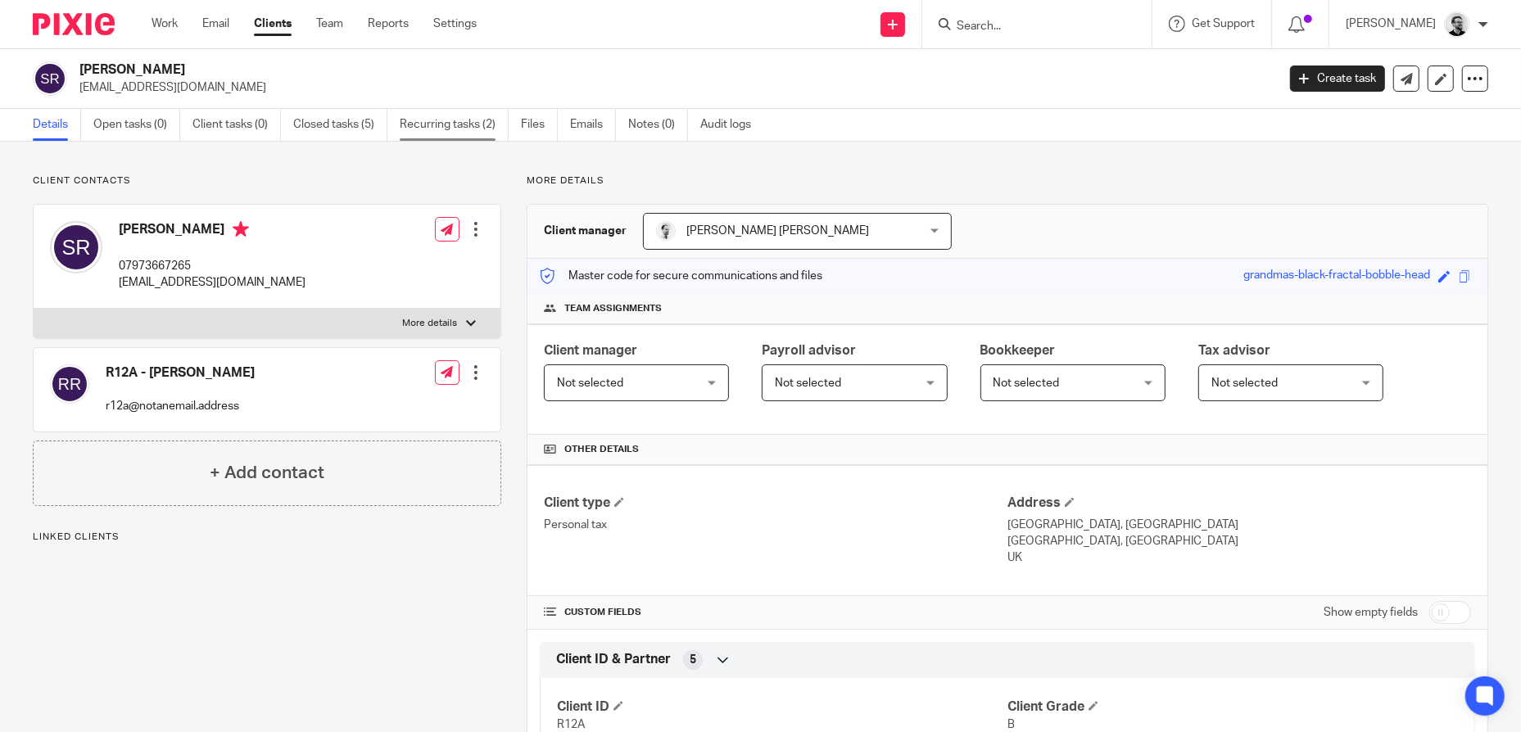
click at [457, 129] on link "Recurring tasks (2)" at bounding box center [454, 125] width 109 height 32
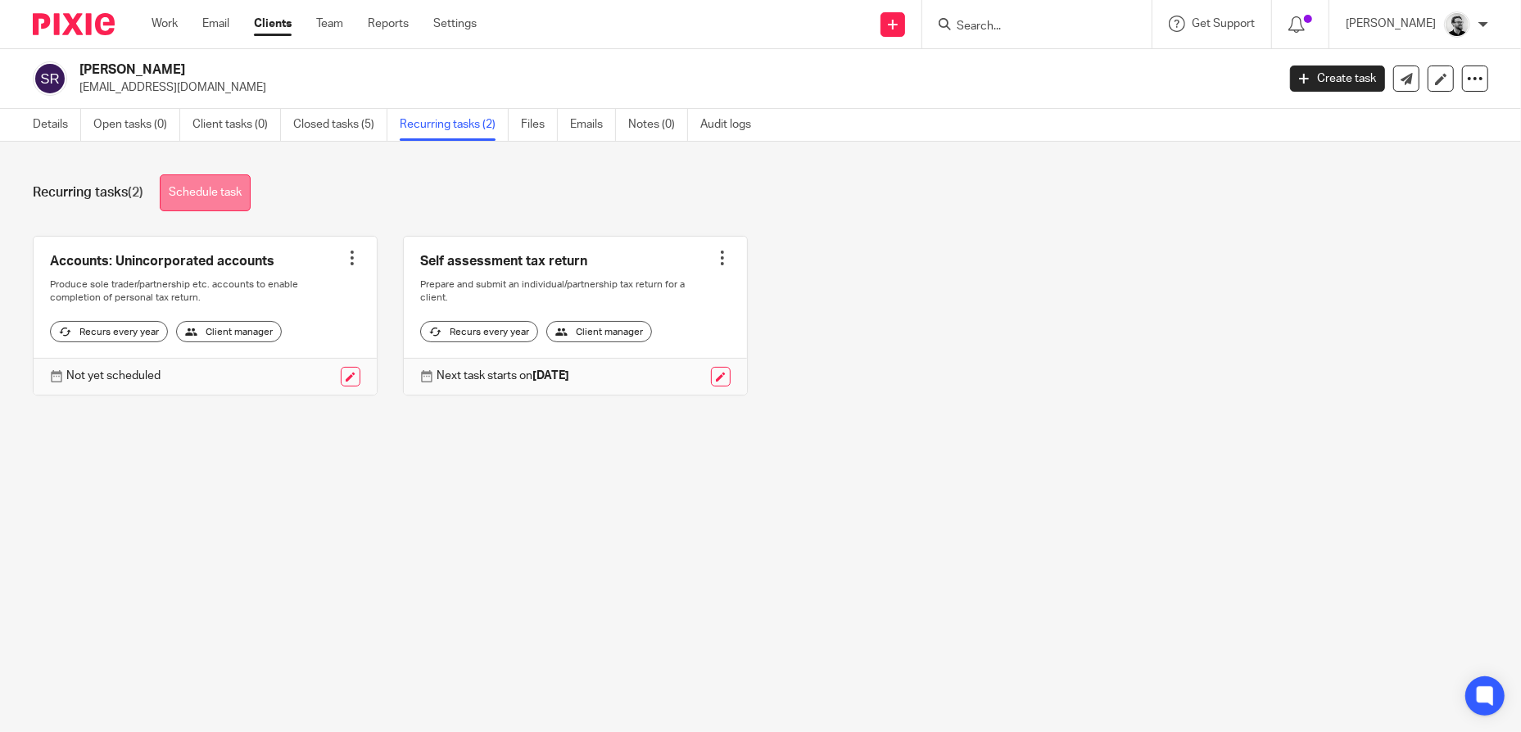
click at [242, 187] on link "Schedule task" at bounding box center [205, 192] width 91 height 37
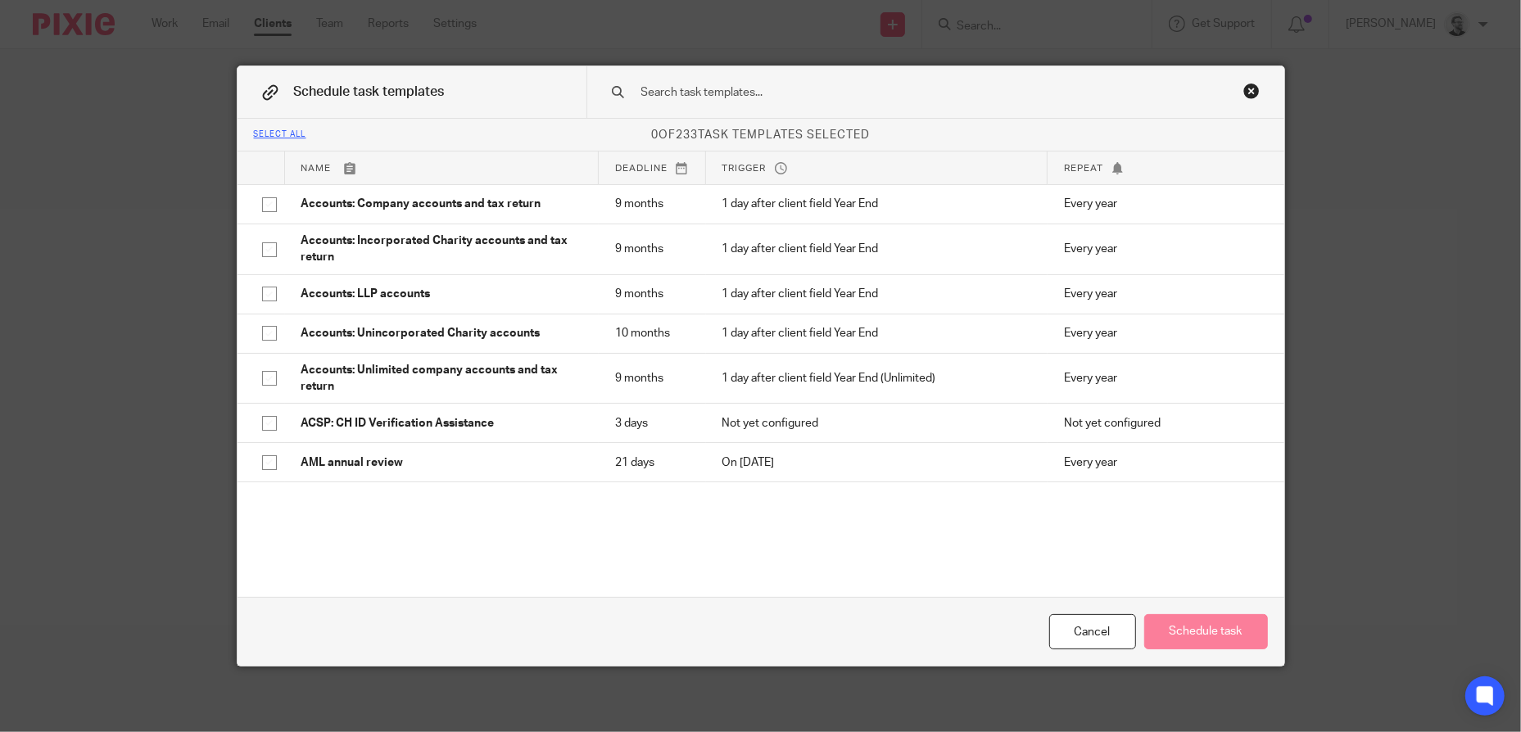
click at [720, 95] on input "text" at bounding box center [910, 93] width 540 height 18
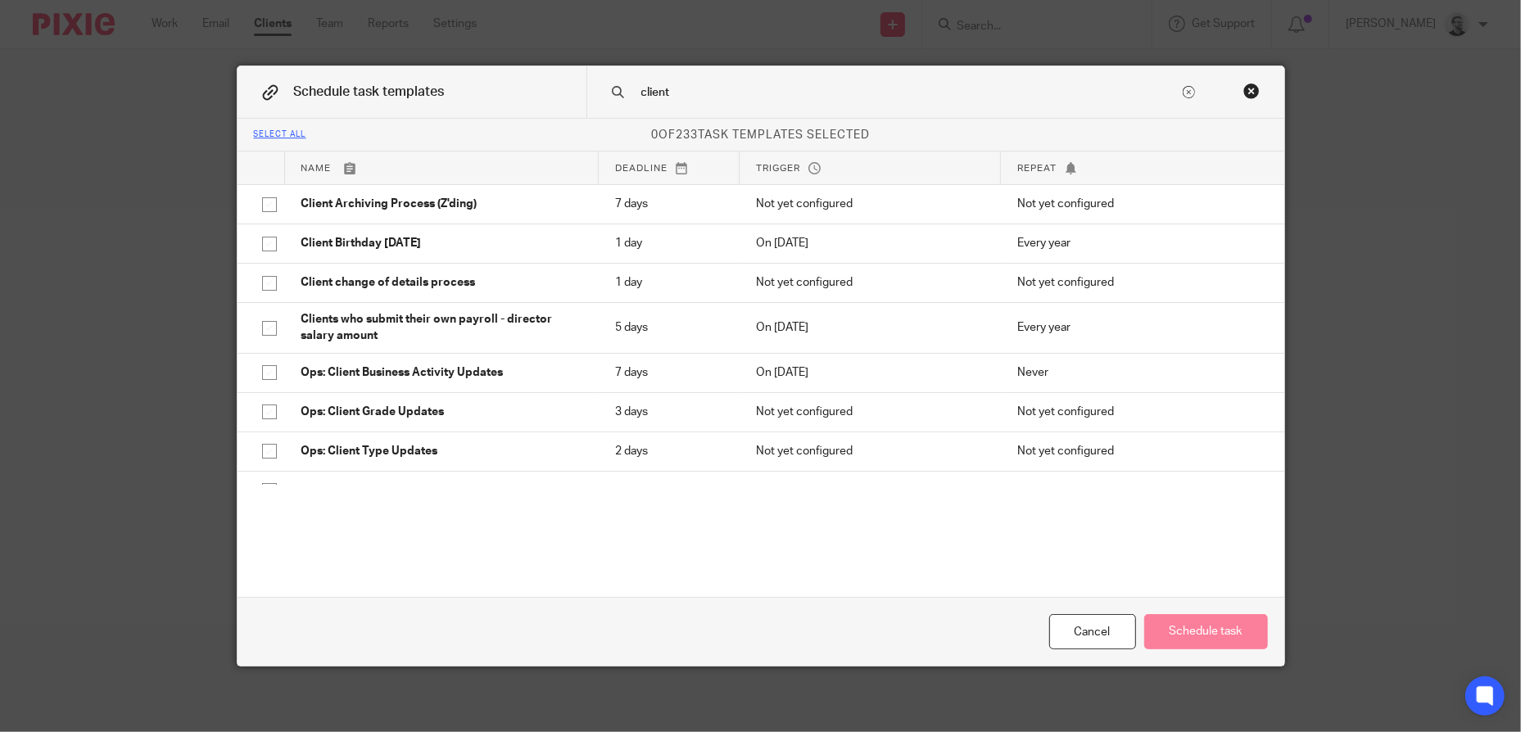
drag, startPoint x: 713, startPoint y: 95, endPoint x: 387, endPoint y: 69, distance: 327.1
click at [387, 69] on div "Schedule task templates client" at bounding box center [761, 92] width 1047 height 52
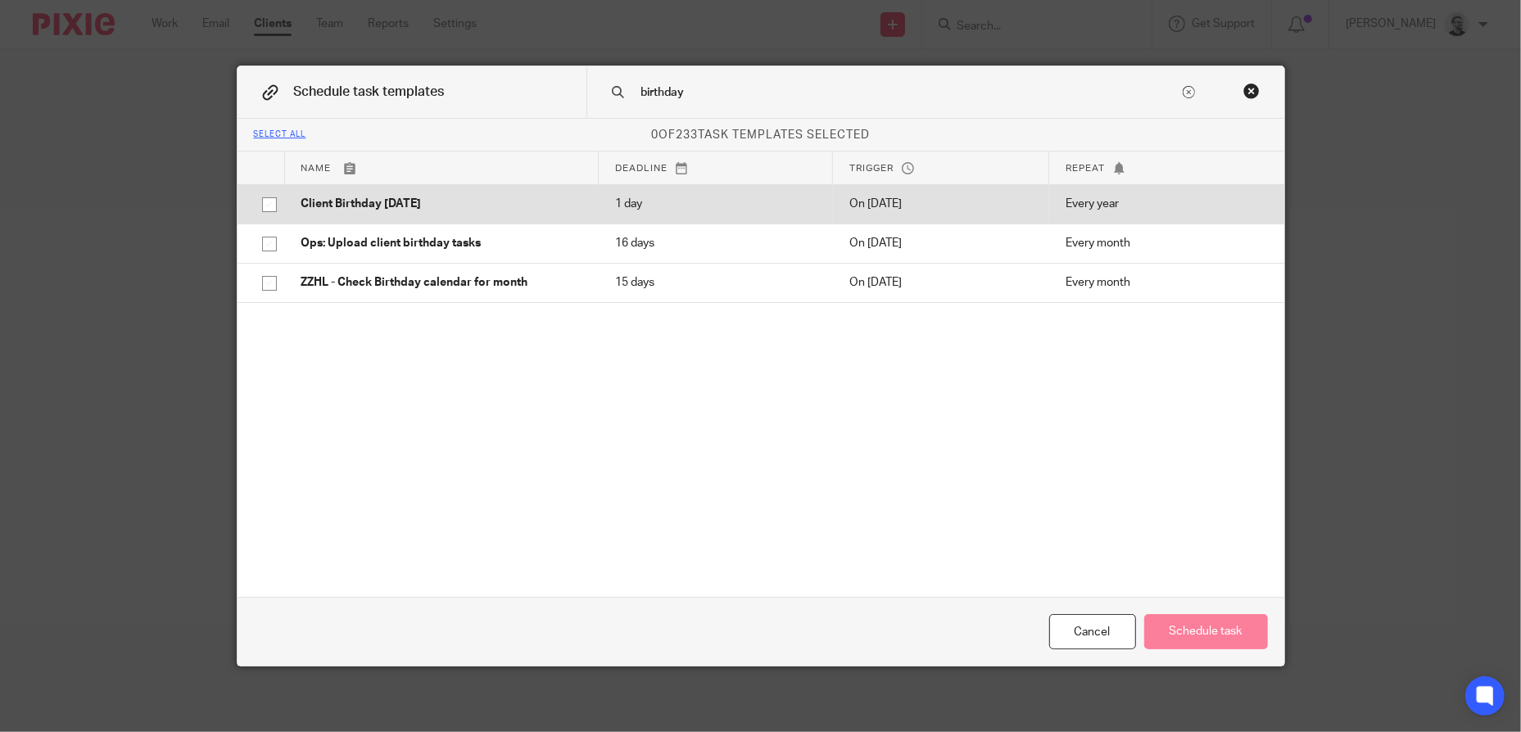
type input "birthday"
click at [347, 201] on p "Client Birthday [DATE]" at bounding box center [441, 204] width 281 height 16
checkbox input "true"
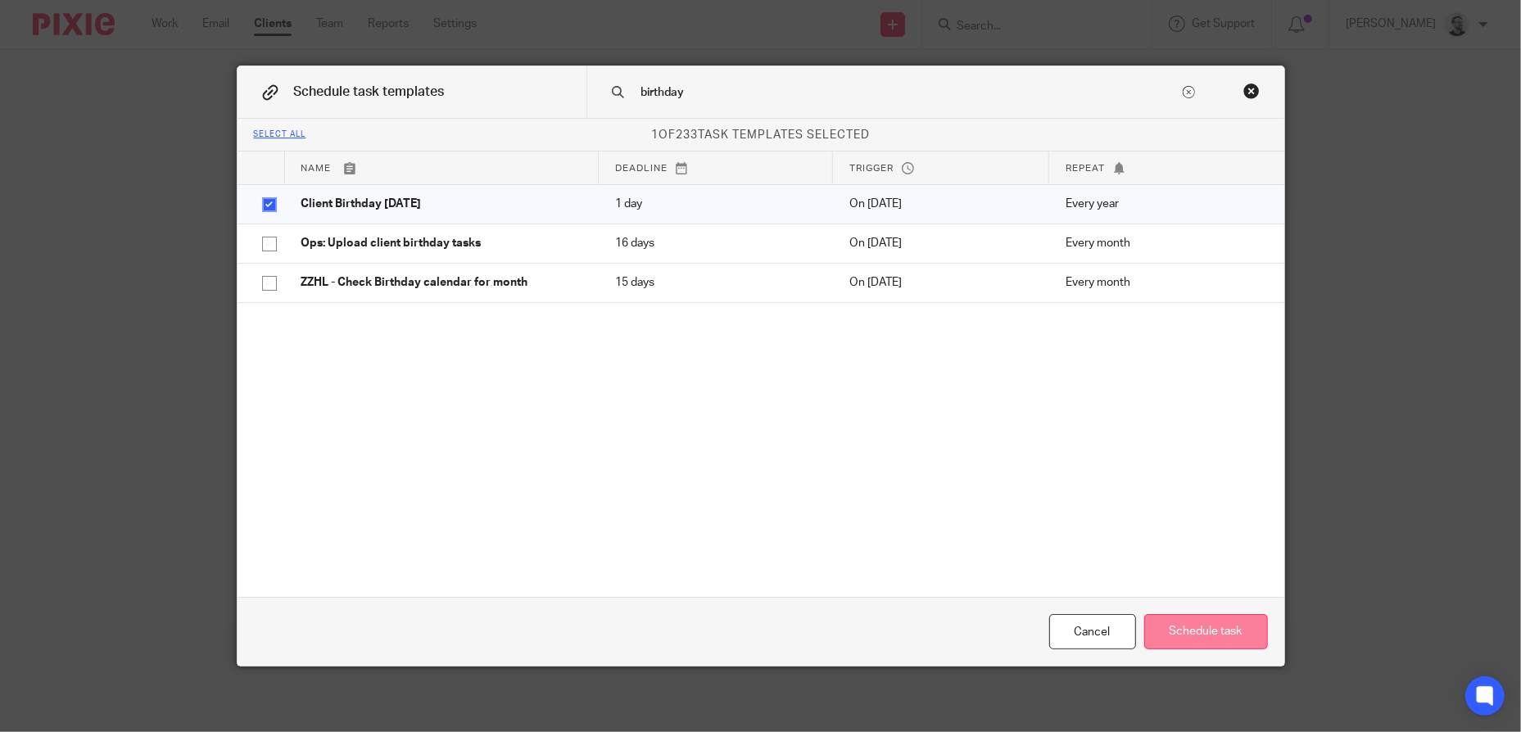
click at [1214, 626] on button "Schedule task" at bounding box center [1206, 631] width 124 height 35
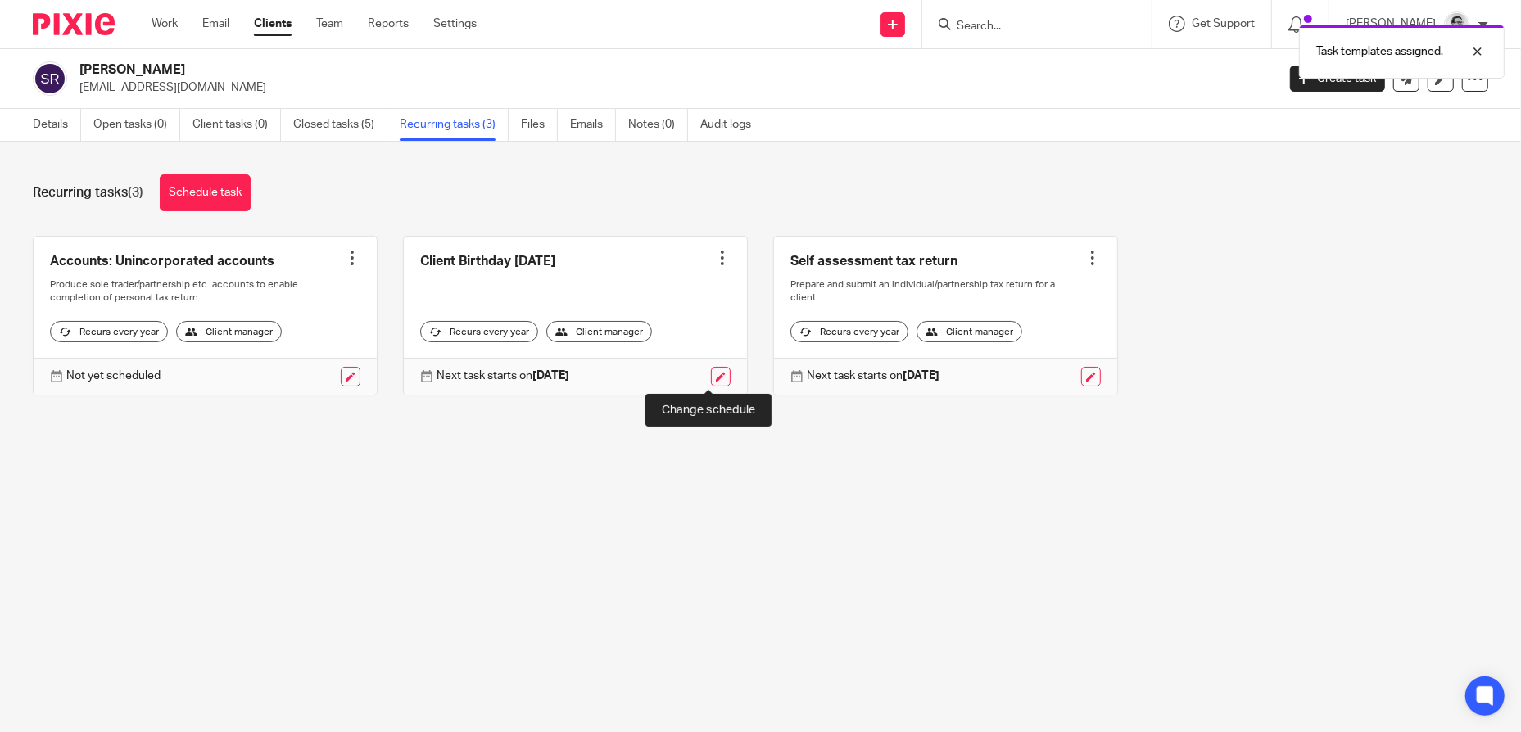
click at [712, 378] on link at bounding box center [721, 377] width 20 height 20
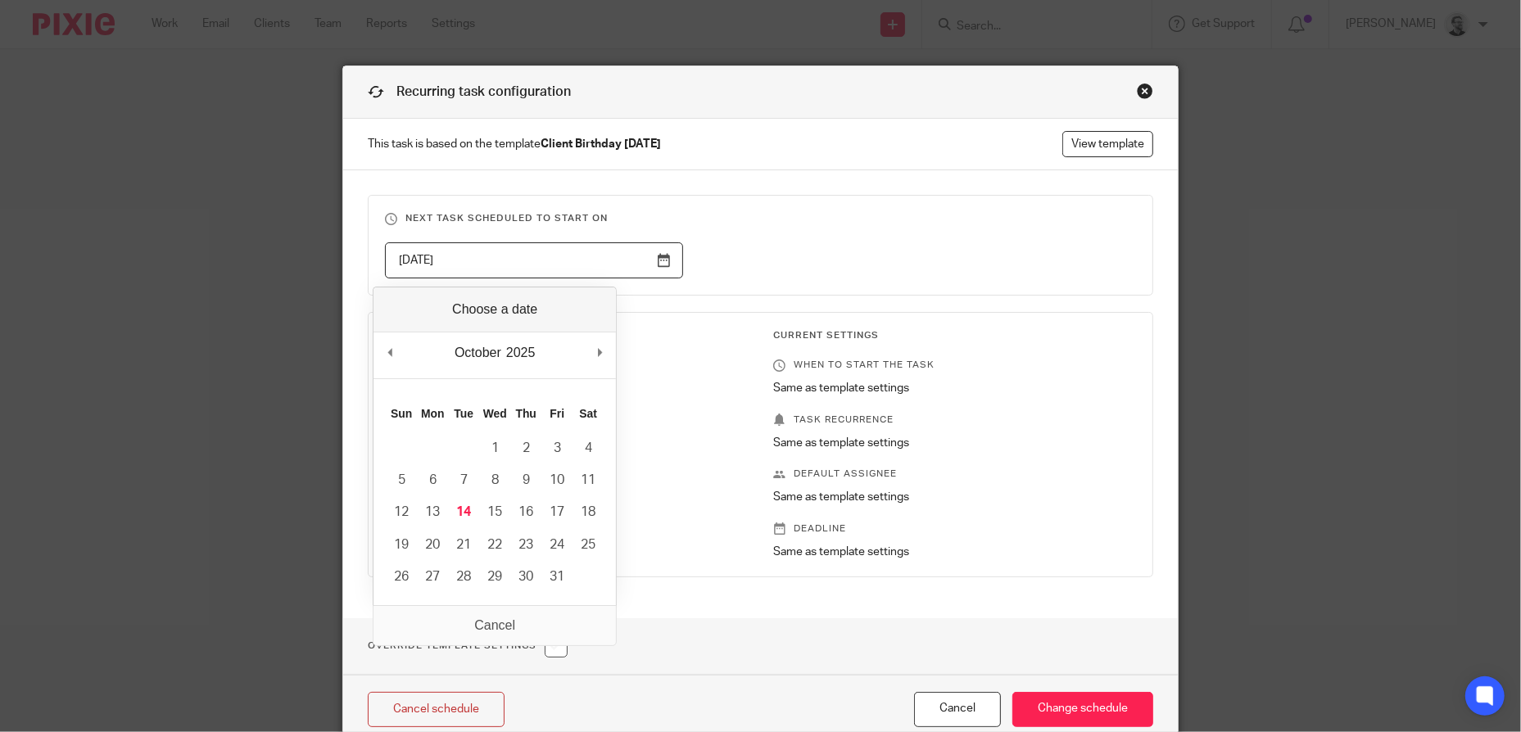
click at [599, 263] on input "[DATE]" at bounding box center [534, 260] width 298 height 37
type input "[DATE]"
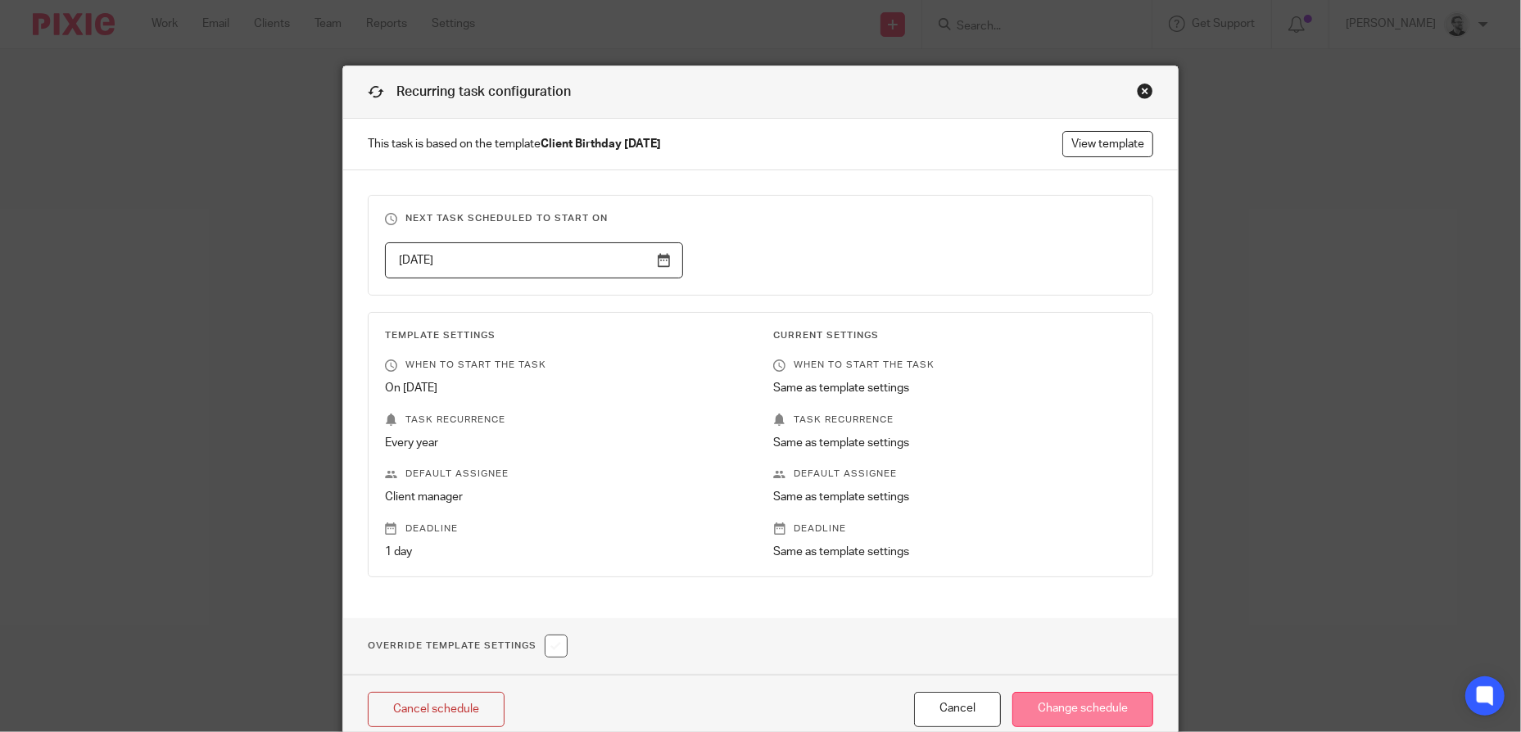
click at [1071, 708] on input "Change schedule" at bounding box center [1083, 709] width 141 height 35
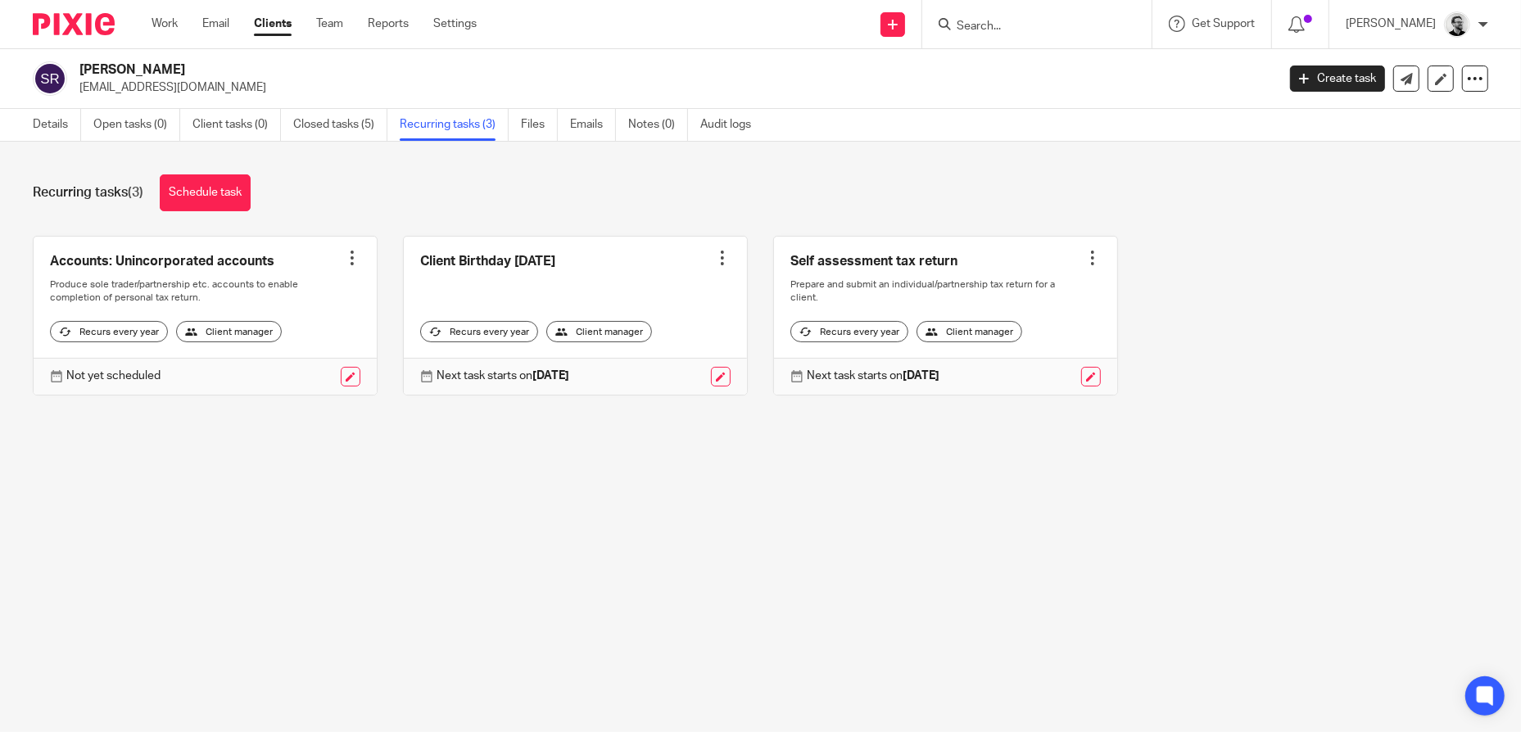
click at [1004, 26] on input "Search" at bounding box center [1028, 27] width 147 height 15
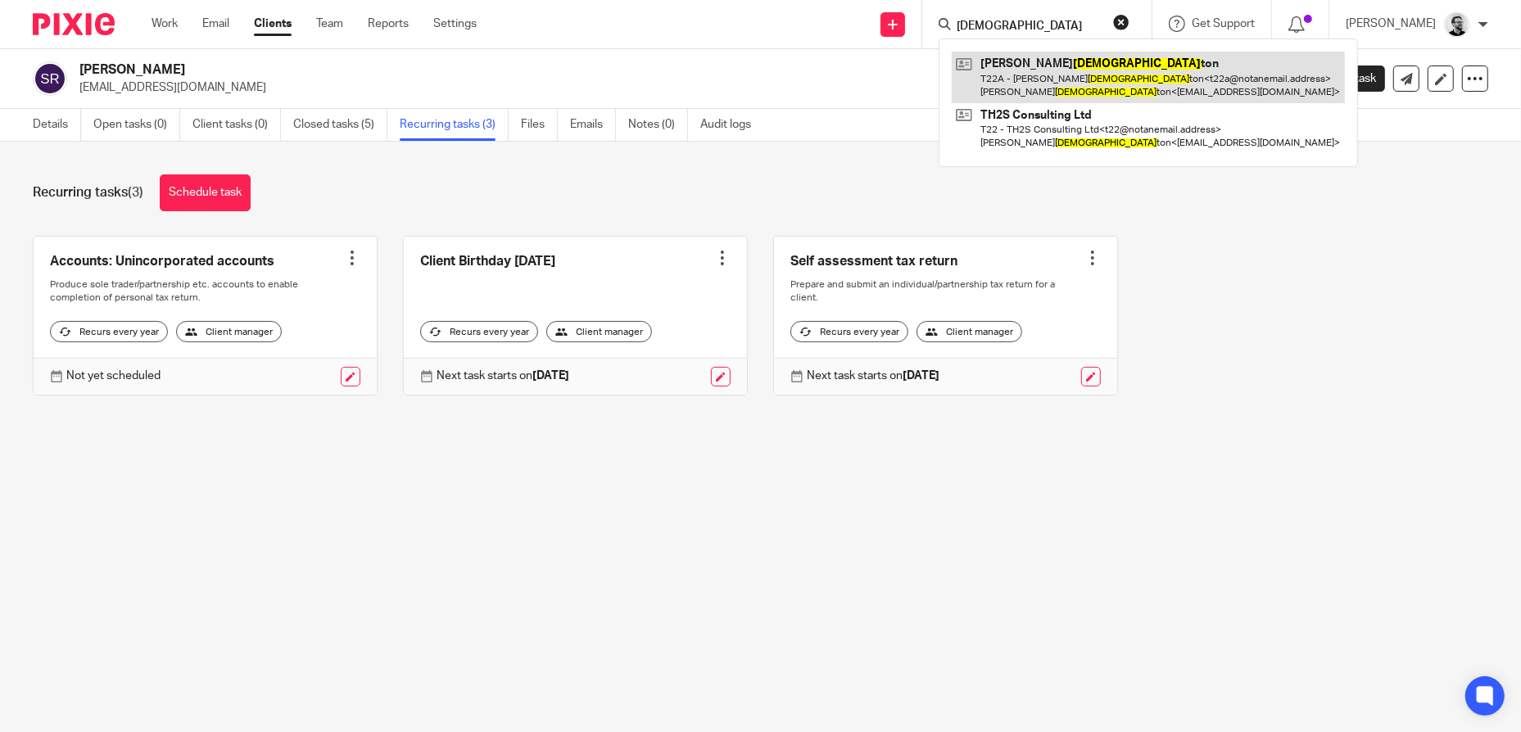
type input "TEMPLE"
click at [1110, 74] on link at bounding box center [1148, 77] width 393 height 51
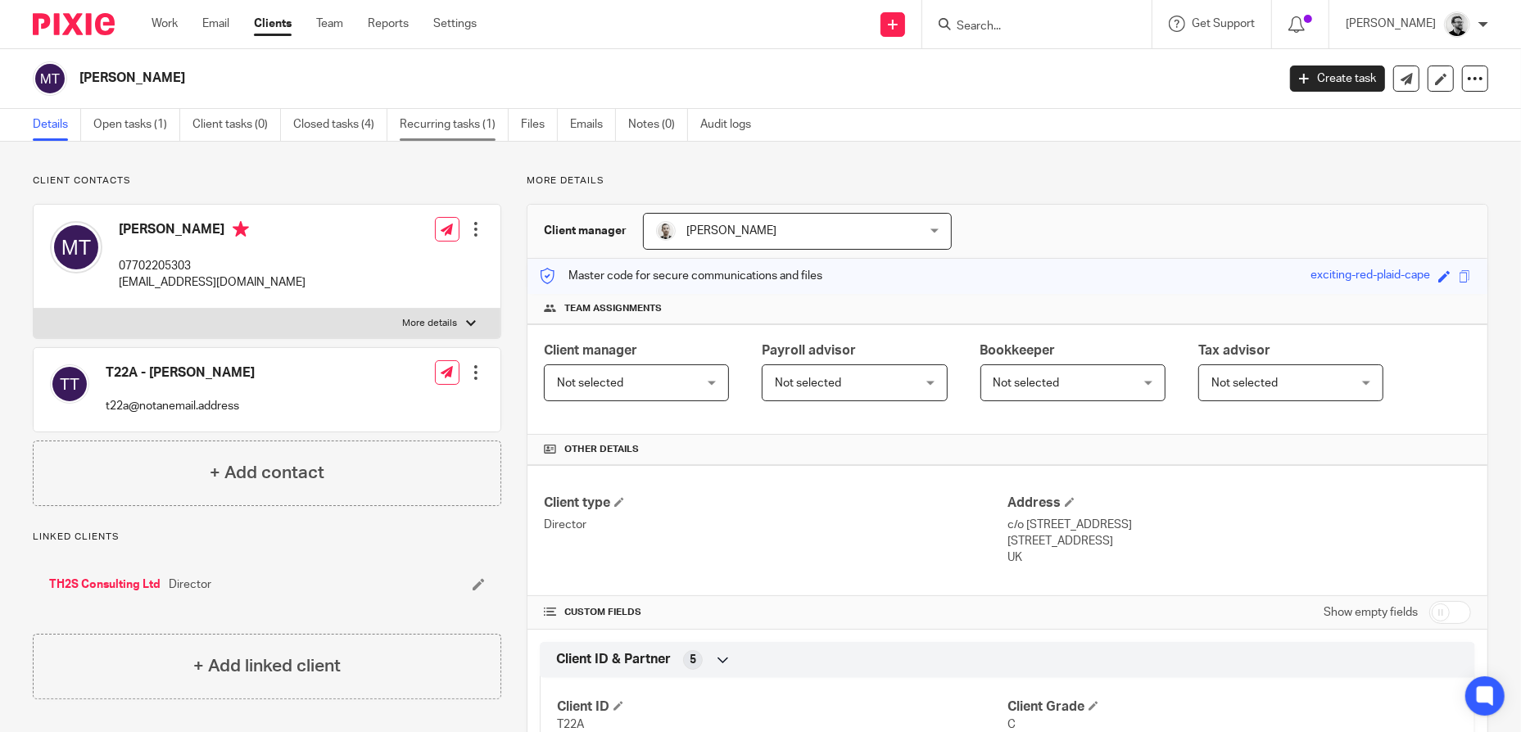
click at [451, 127] on link "Recurring tasks (1)" at bounding box center [454, 125] width 109 height 32
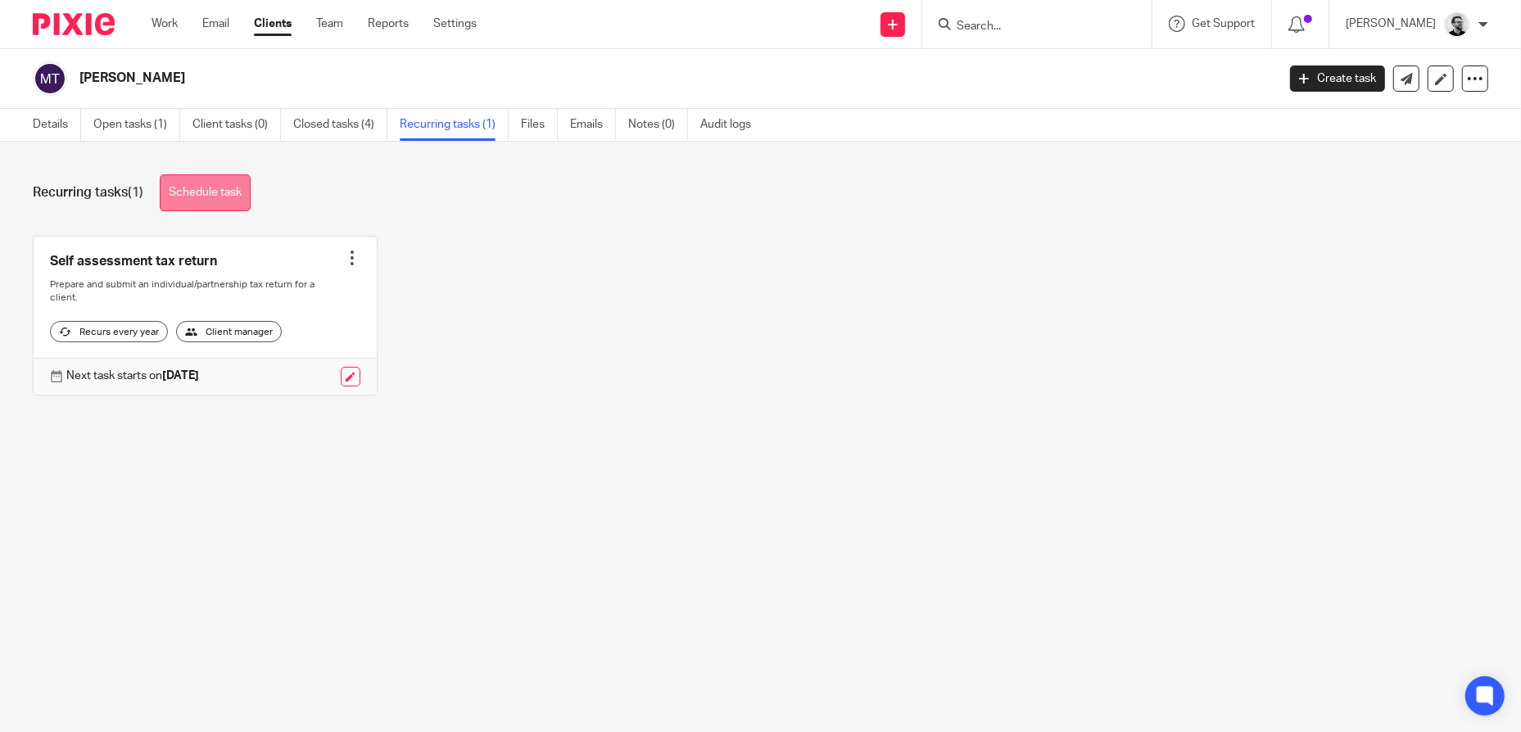
click at [215, 205] on link "Schedule task" at bounding box center [205, 192] width 91 height 37
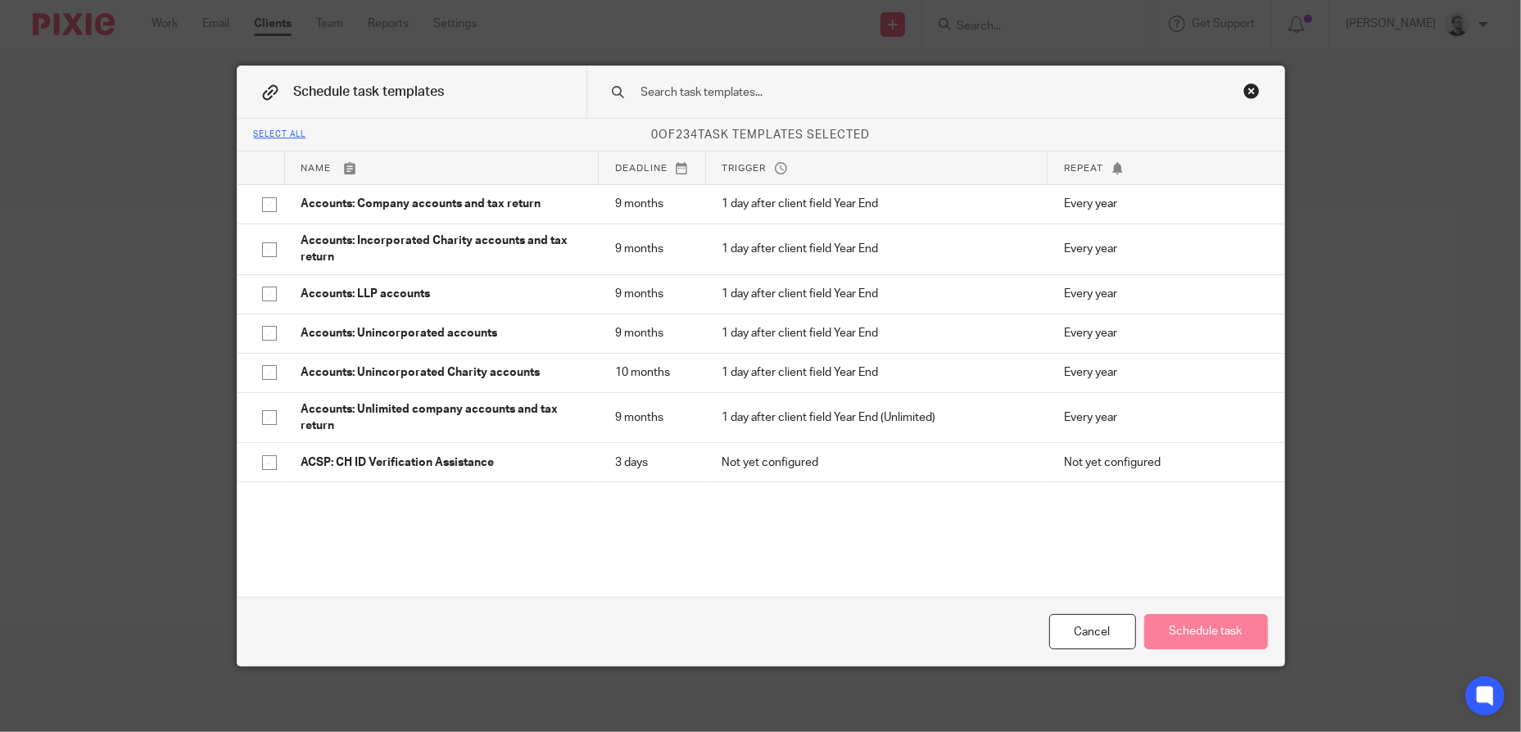
click at [790, 97] on input "text" at bounding box center [910, 93] width 540 height 18
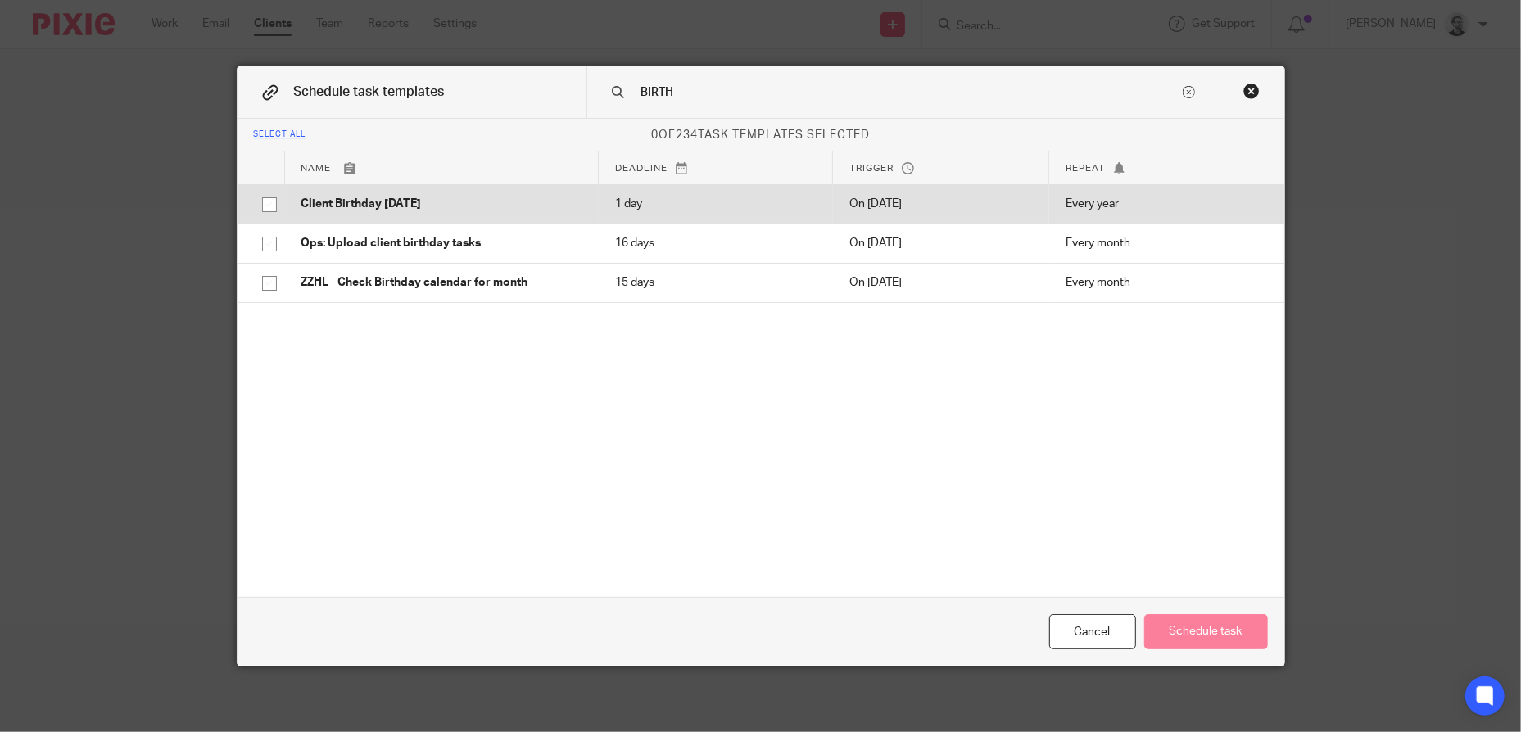
type input "BIRTH"
click at [542, 215] on td "Client Birthday Tomorrow" at bounding box center [442, 203] width 314 height 39
checkbox input "true"
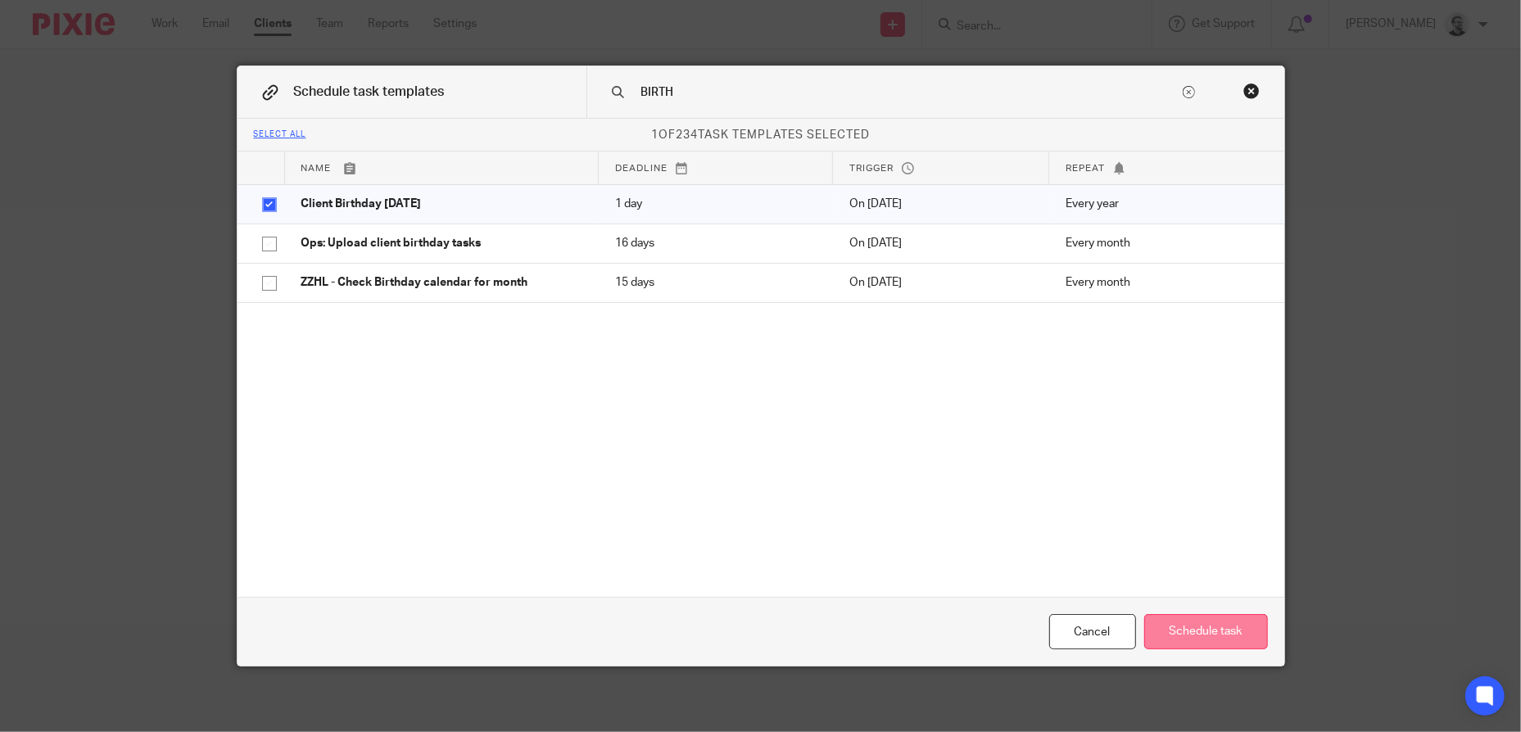
click at [1223, 634] on button "Schedule task" at bounding box center [1206, 631] width 124 height 35
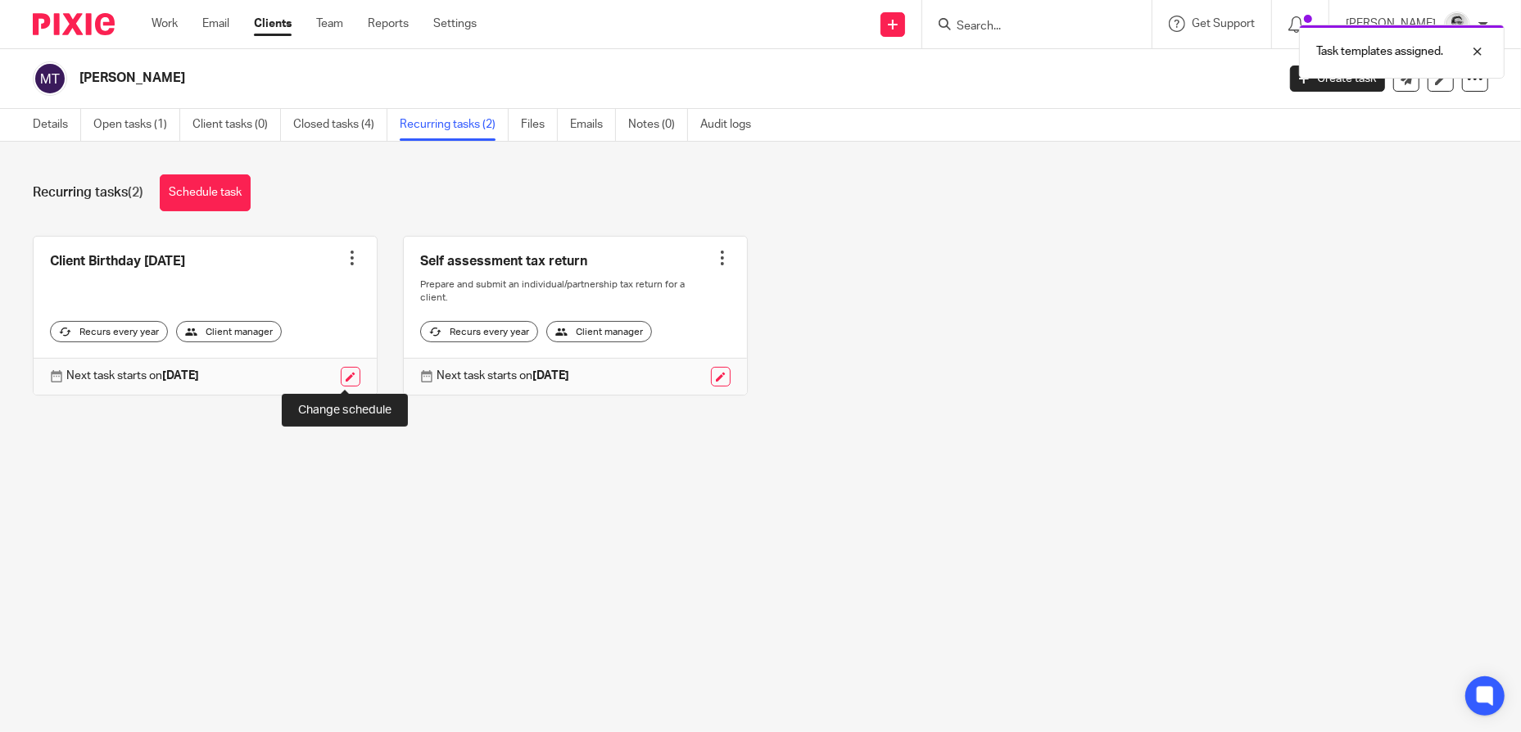
drag, startPoint x: 348, startPoint y: 378, endPoint x: 361, endPoint y: 376, distance: 13.3
click at [348, 378] on link at bounding box center [351, 377] width 20 height 20
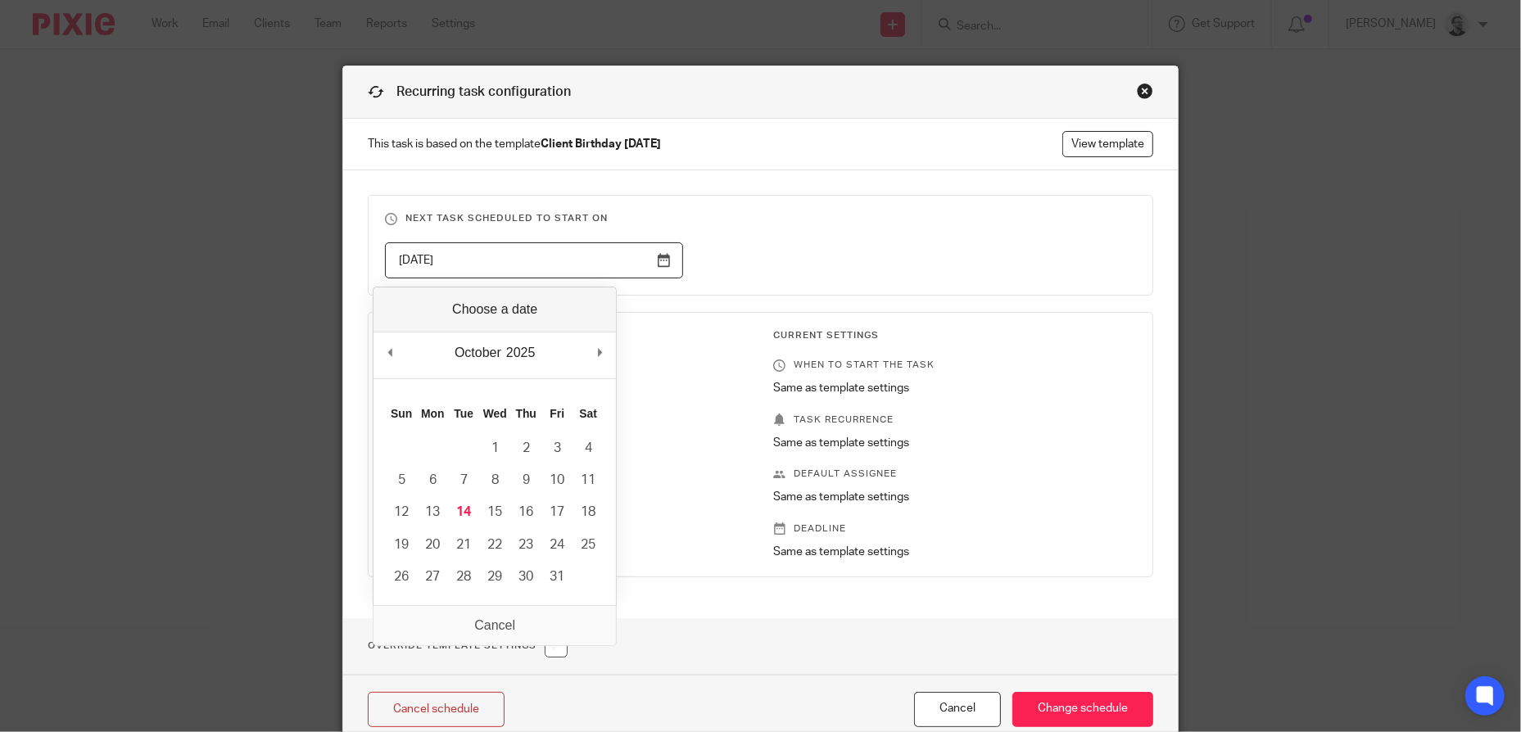
click at [663, 270] on input "[DATE]" at bounding box center [534, 260] width 298 height 37
type input "[DATE]"
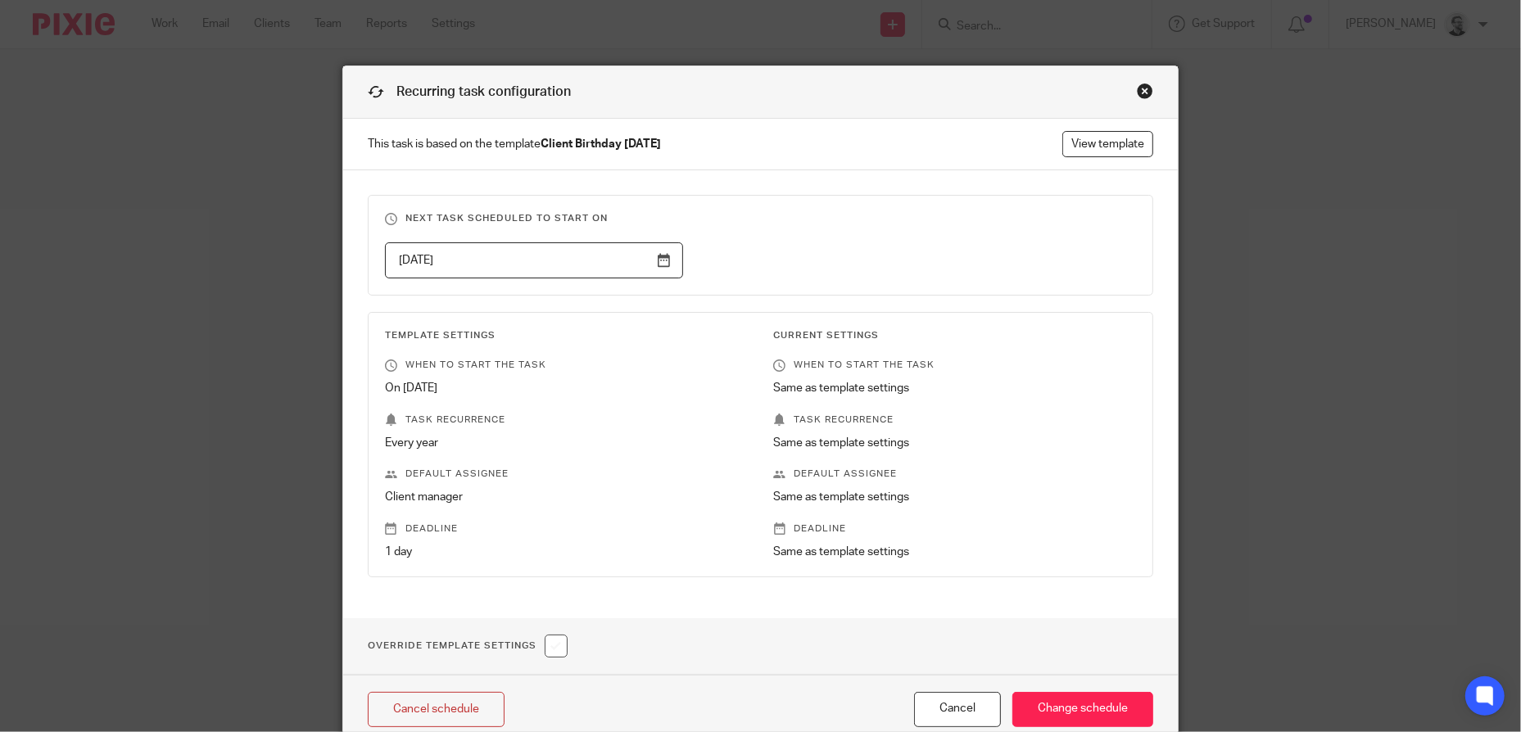
click at [874, 246] on div "2025-10-15" at bounding box center [748, 260] width 777 height 37
click at [1112, 717] on input "Change schedule" at bounding box center [1083, 709] width 141 height 35
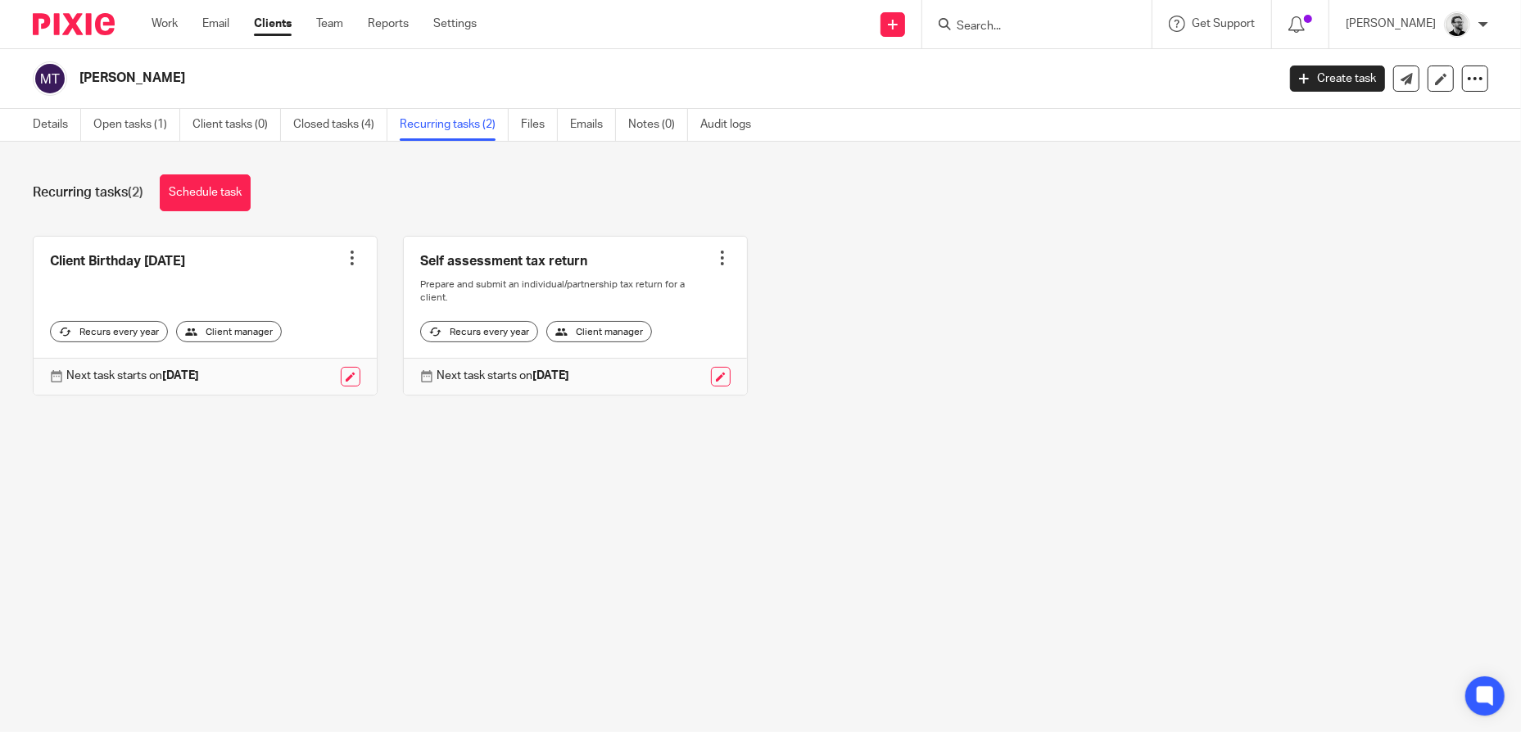
drag, startPoint x: 1039, startPoint y: 29, endPoint x: 994, endPoint y: 24, distance: 44.5
click at [1039, 29] on input "Search" at bounding box center [1028, 27] width 147 height 15
click at [997, 24] on input "Search" at bounding box center [1028, 27] width 147 height 15
paste input "[PERSON_NAME] [PERSON_NAME]"
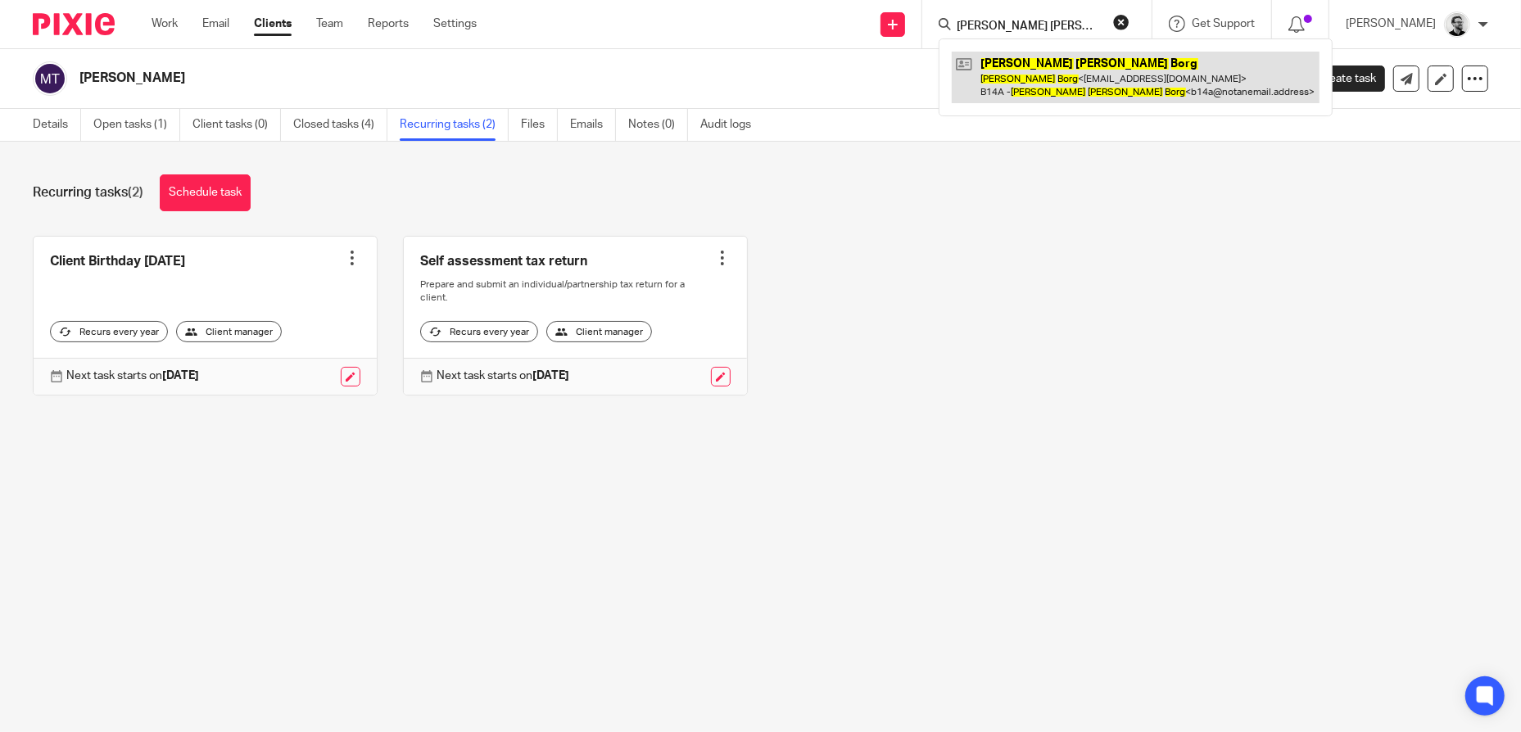
type input "[PERSON_NAME] [PERSON_NAME]"
click at [1057, 79] on link at bounding box center [1136, 77] width 368 height 51
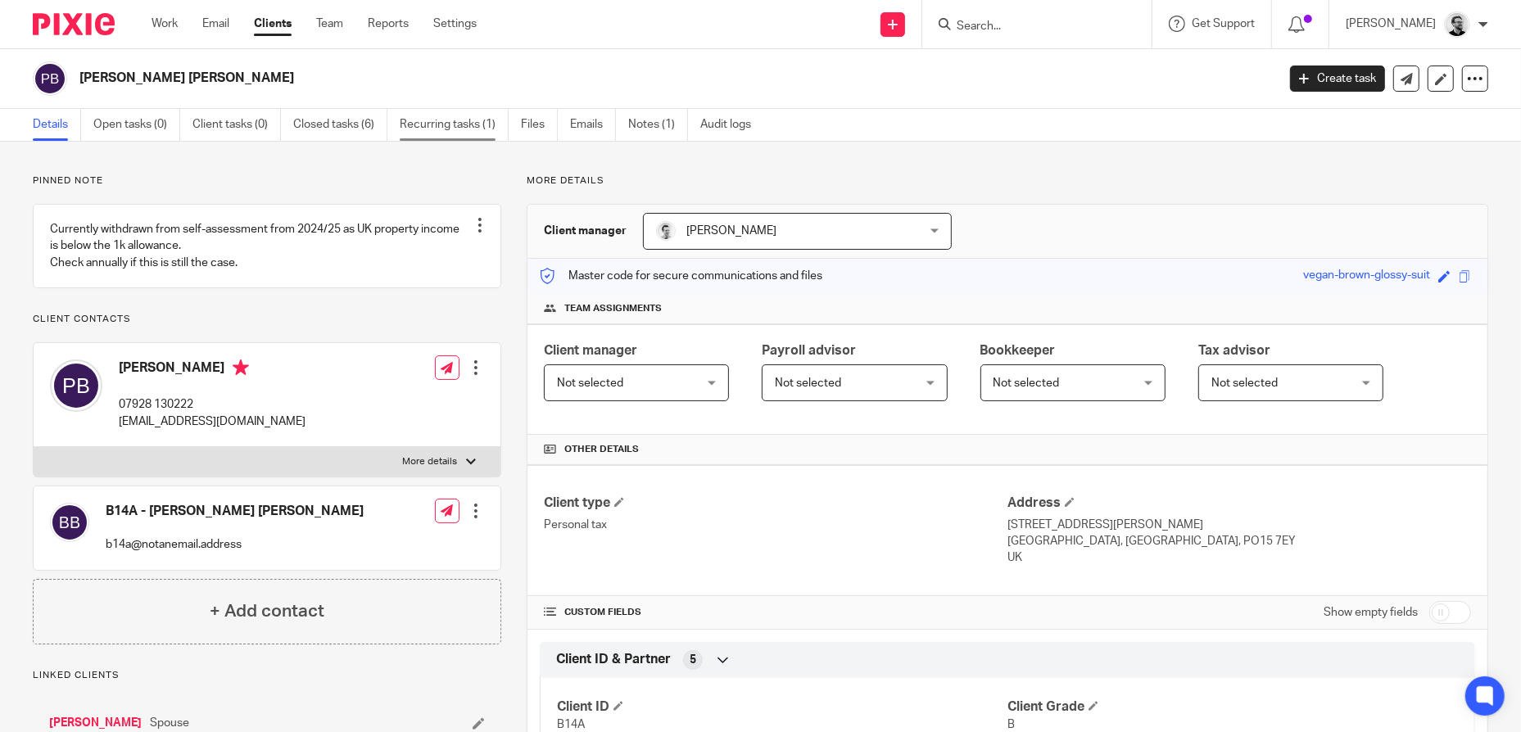
click at [460, 125] on link "Recurring tasks (1)" at bounding box center [454, 125] width 109 height 32
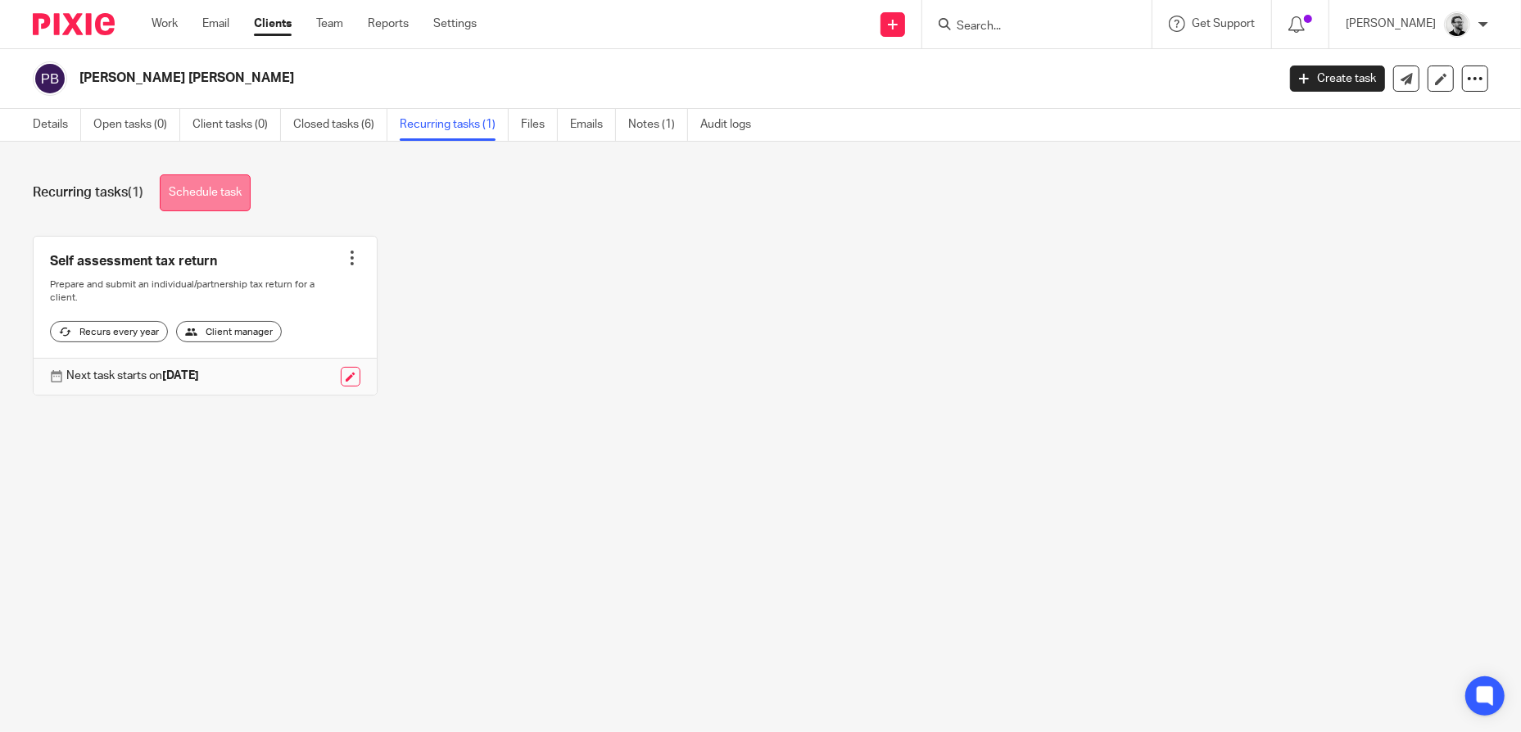
click at [208, 188] on link "Schedule task" at bounding box center [205, 192] width 91 height 37
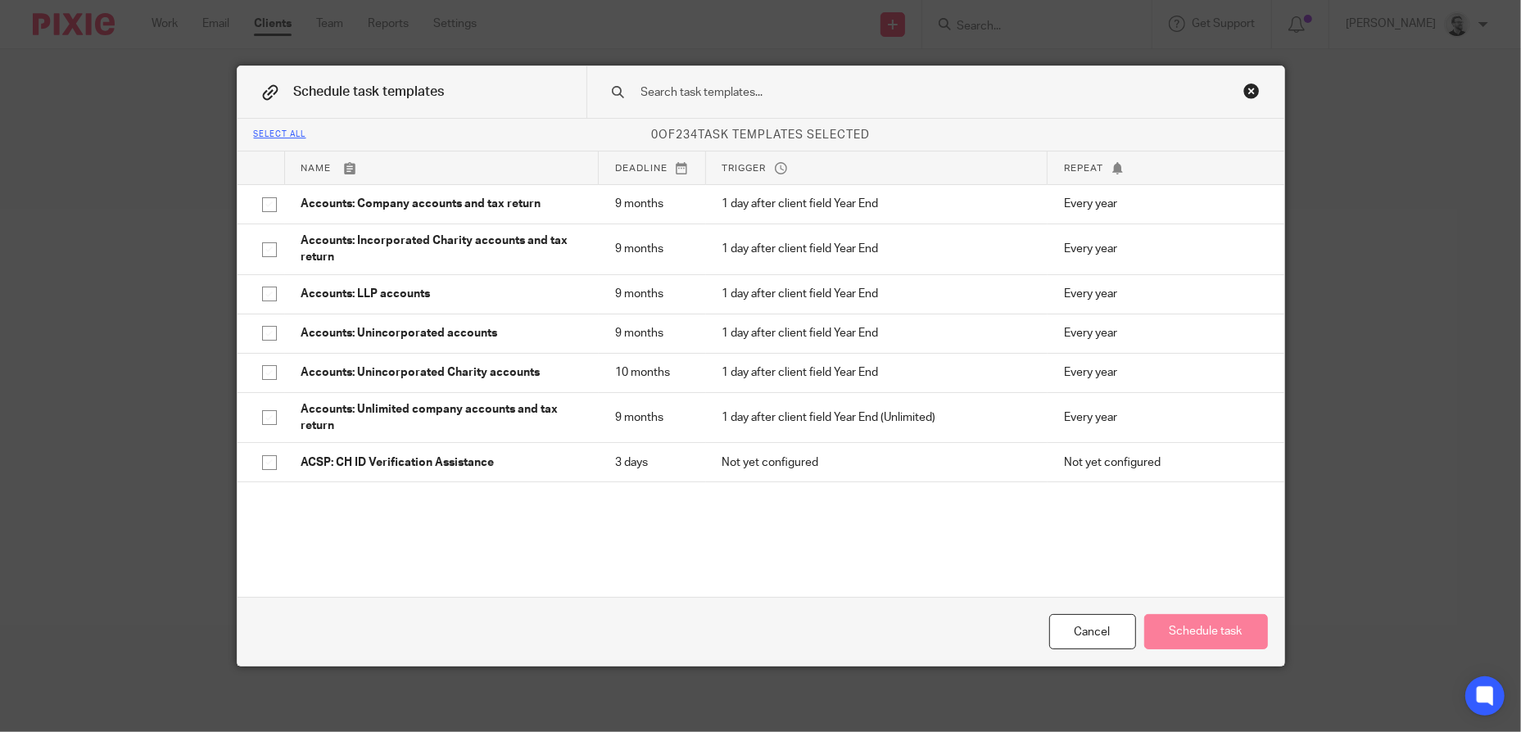
click at [732, 101] on input "text" at bounding box center [910, 93] width 540 height 18
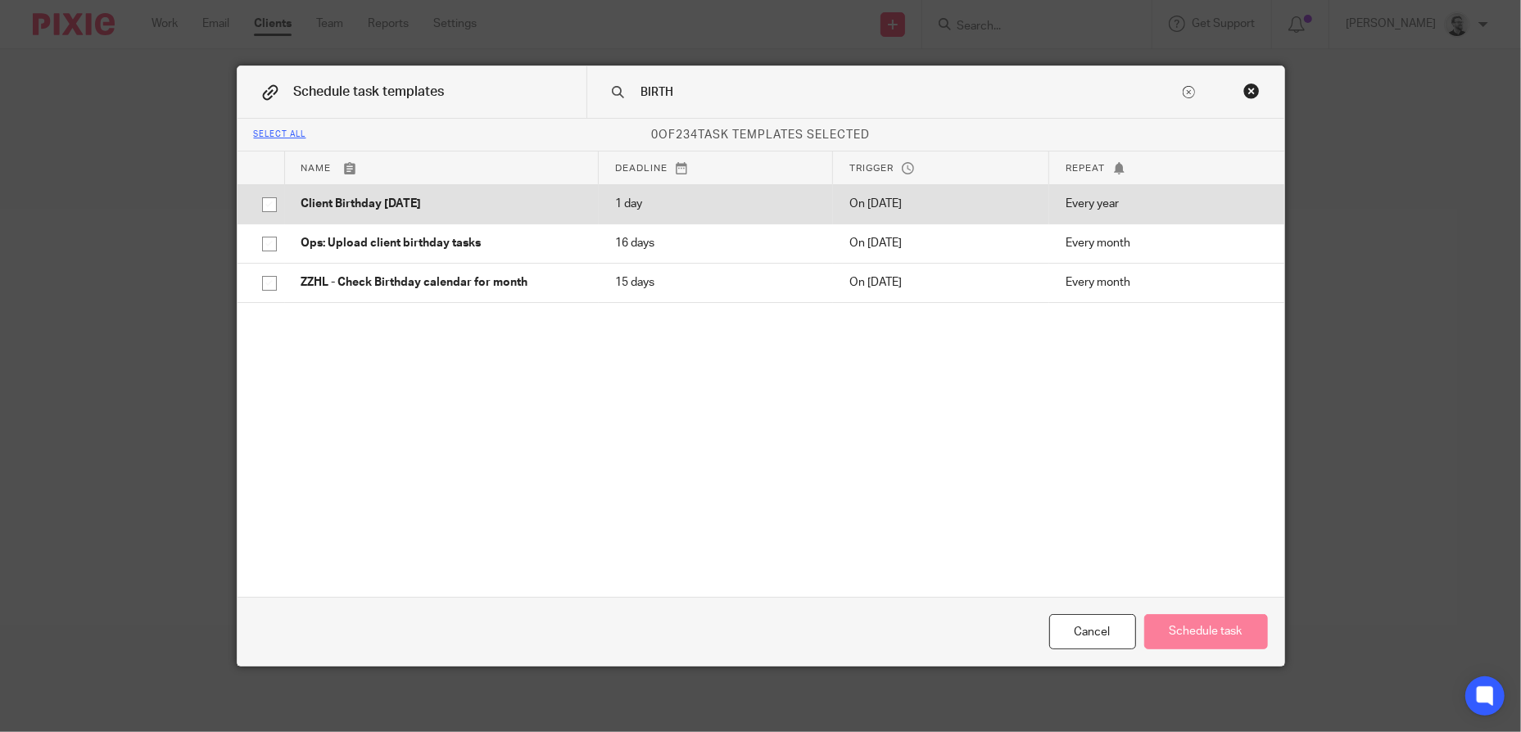
type input "BIRTH"
click at [532, 200] on p "Client Birthday [DATE]" at bounding box center [441, 204] width 281 height 16
checkbox input "true"
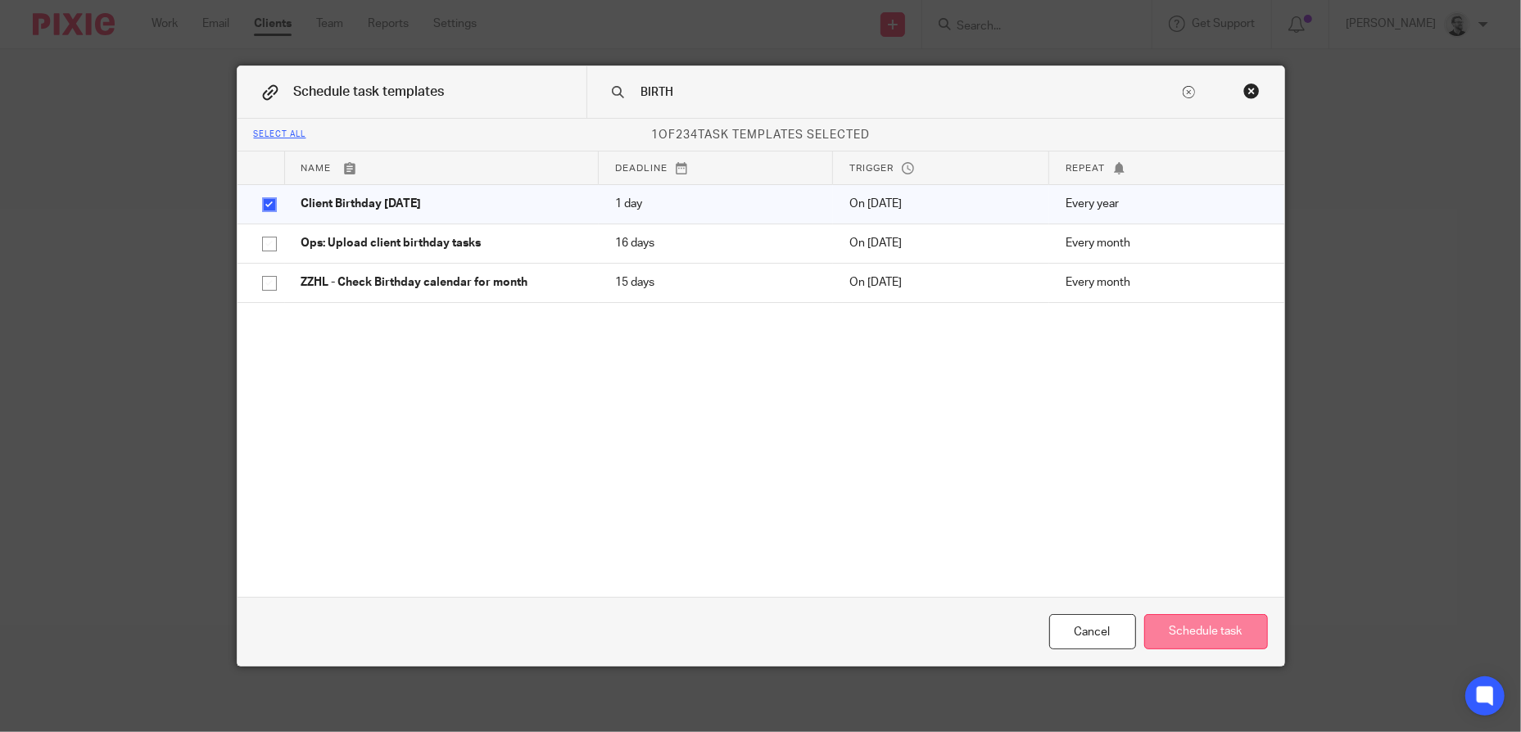
click at [1200, 627] on button "Schedule task" at bounding box center [1206, 631] width 124 height 35
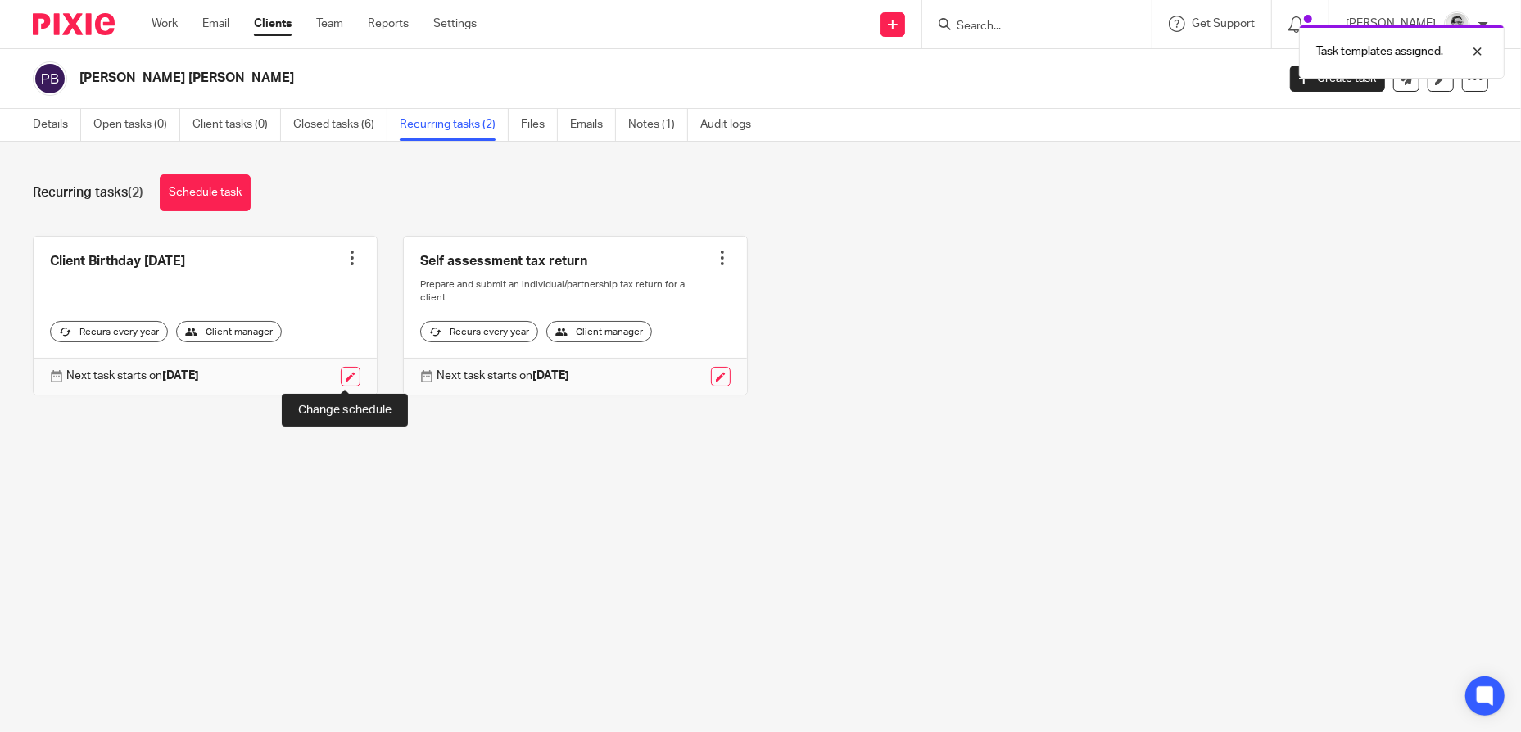
click at [341, 374] on link at bounding box center [351, 377] width 20 height 20
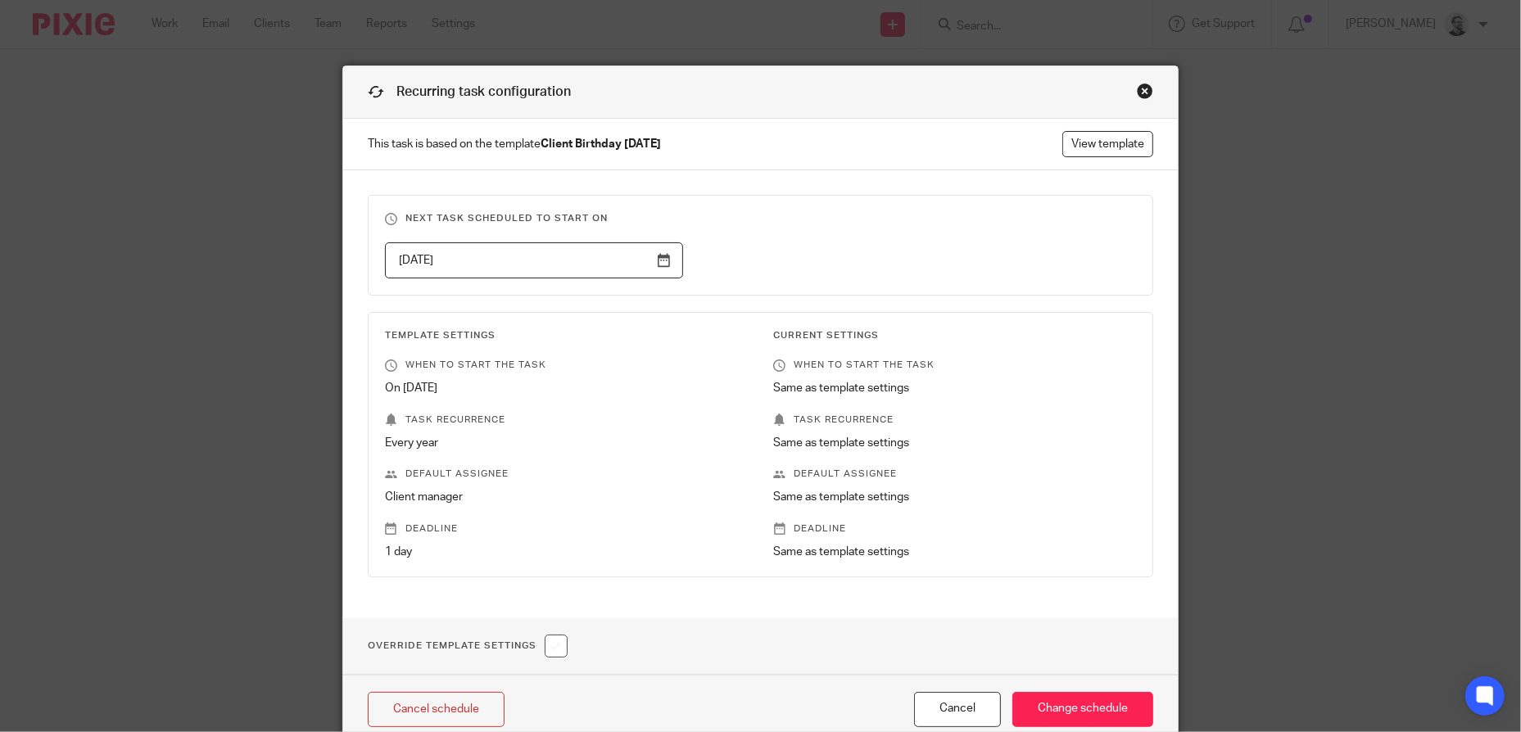
click at [623, 257] on input "2026-02-13" at bounding box center [534, 260] width 298 height 37
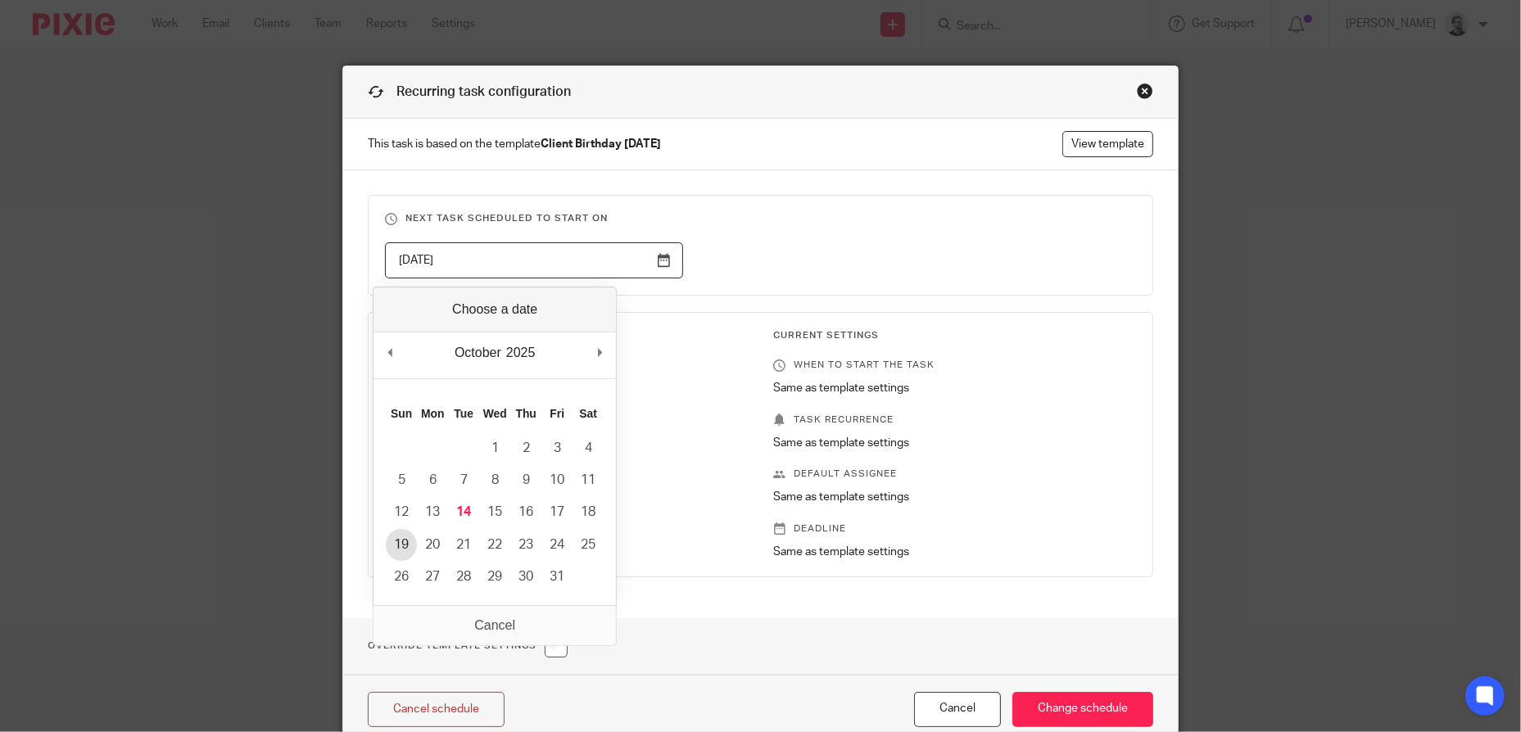
type input "2025-10-19"
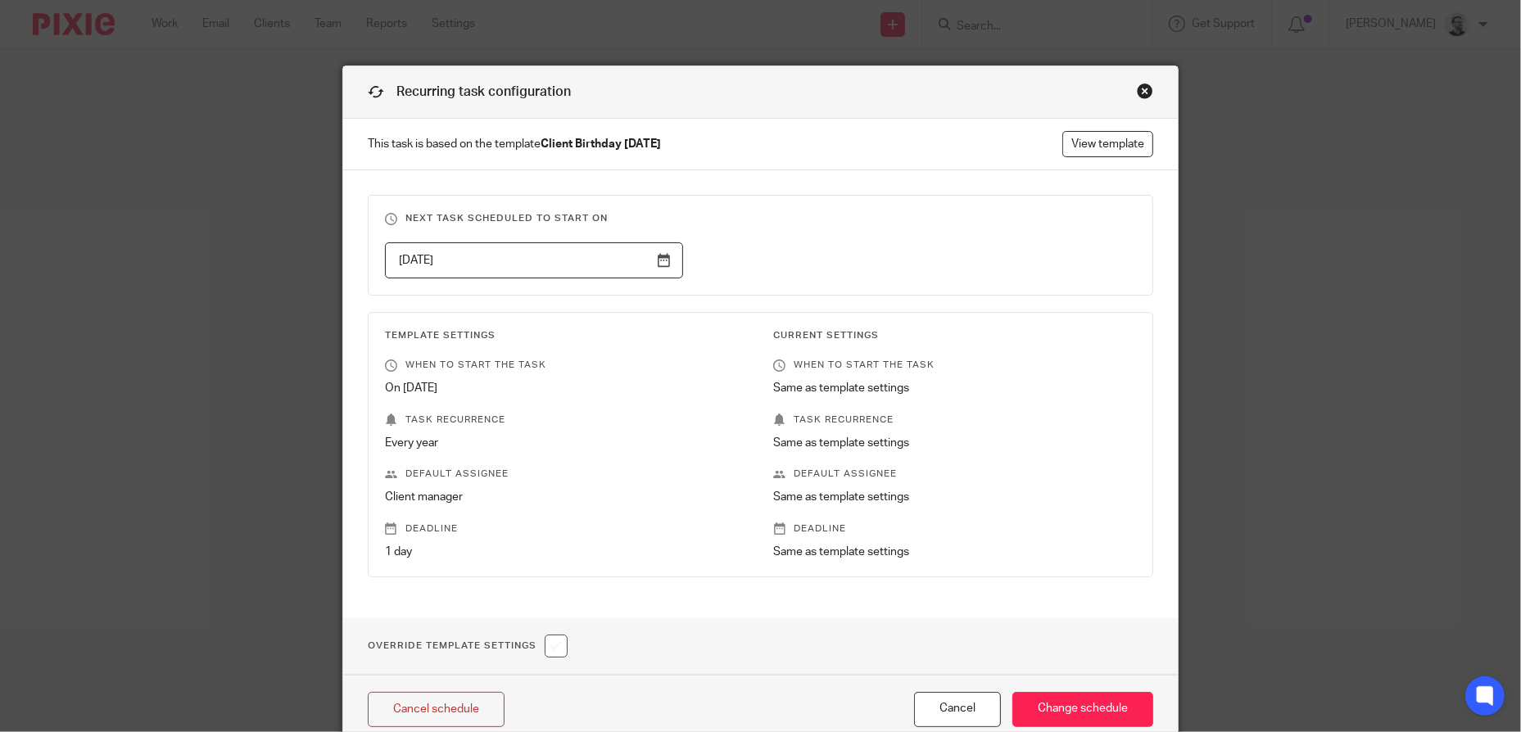
click at [897, 256] on div "2025-10-19" at bounding box center [748, 260] width 777 height 37
click at [1117, 715] on input "Change schedule" at bounding box center [1083, 709] width 141 height 35
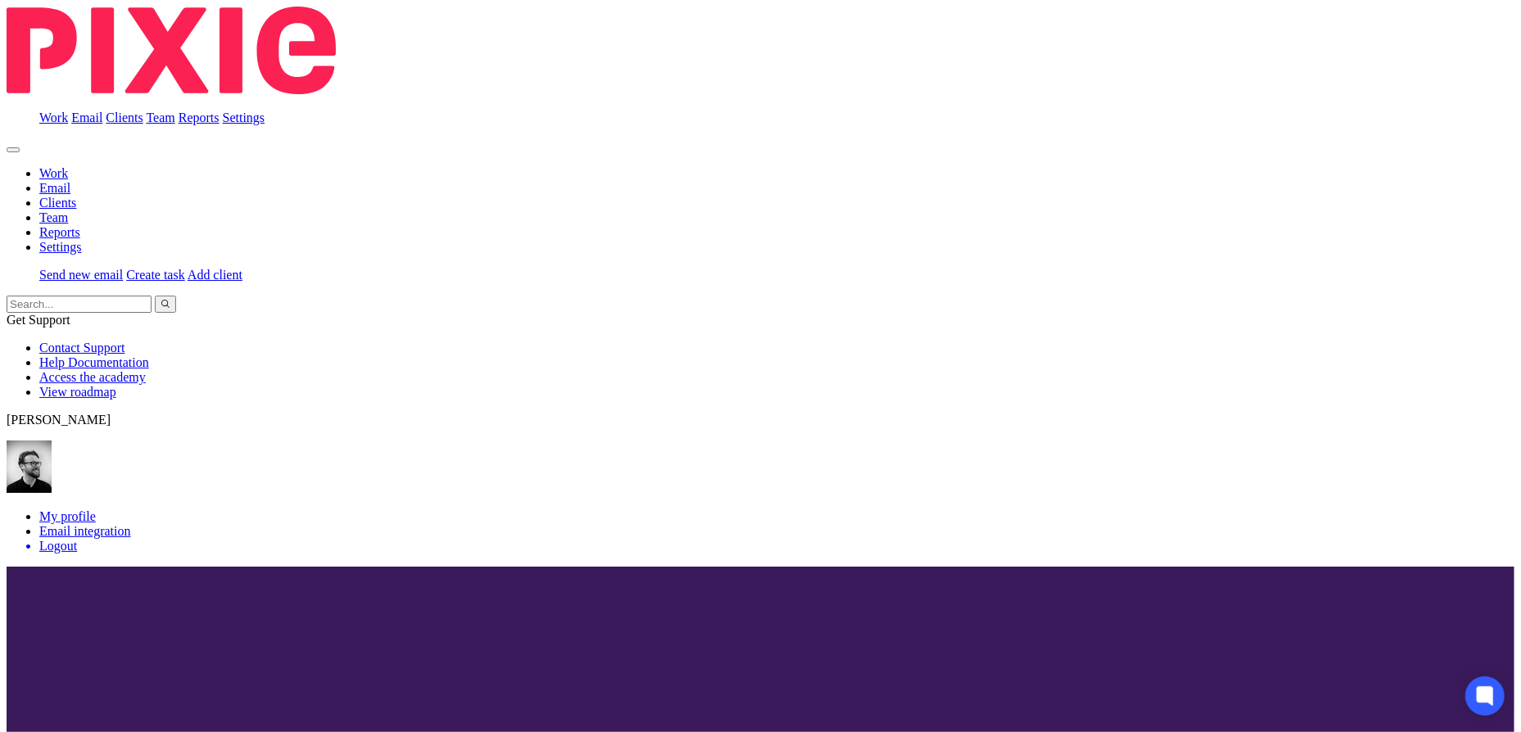
drag, startPoint x: 1017, startPoint y: 40, endPoint x: 1030, endPoint y: 29, distance: 16.3
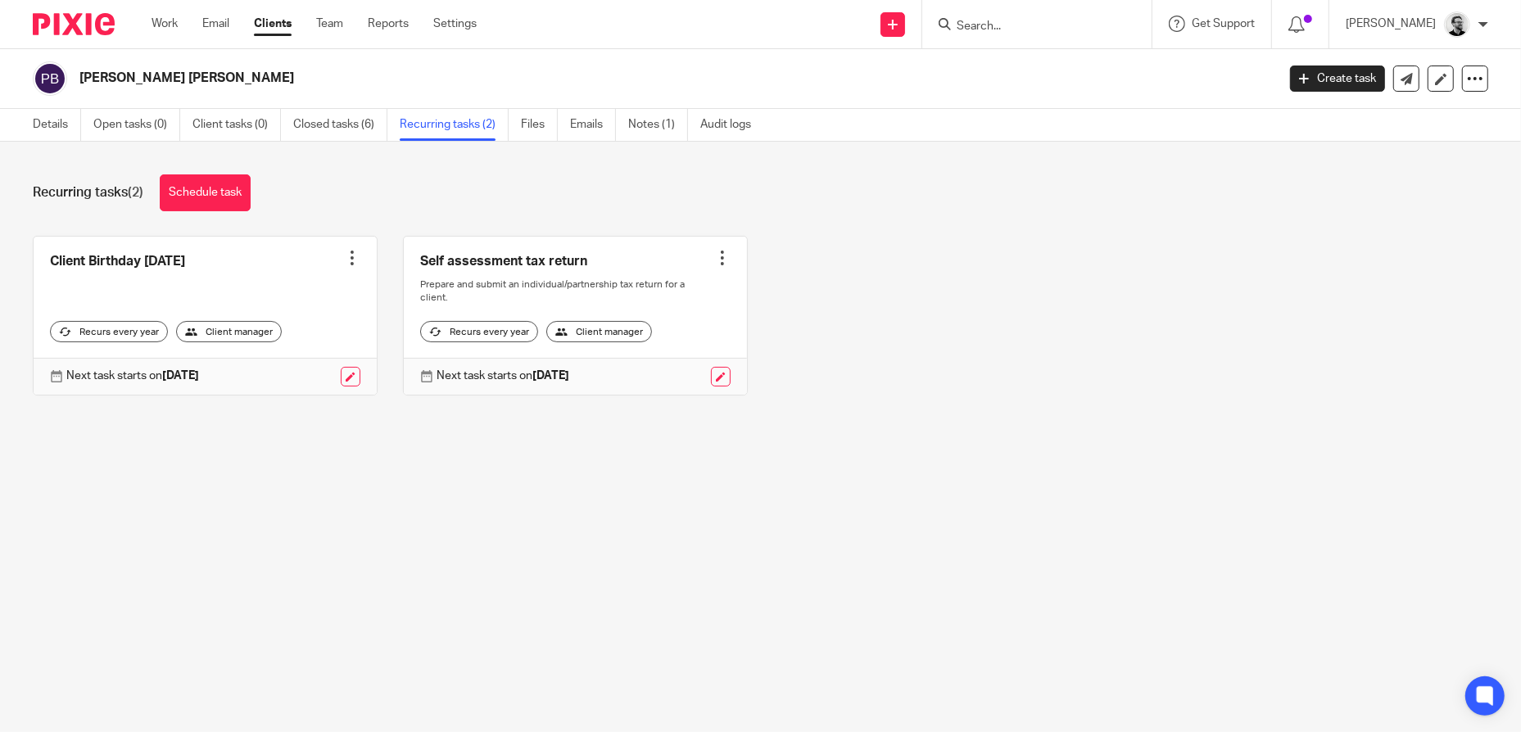
click at [1017, 39] on div at bounding box center [1036, 24] width 229 height 48
click at [1032, 26] on input "Search" at bounding box center [1028, 27] width 147 height 15
paste input "[PERSON_NAME]"
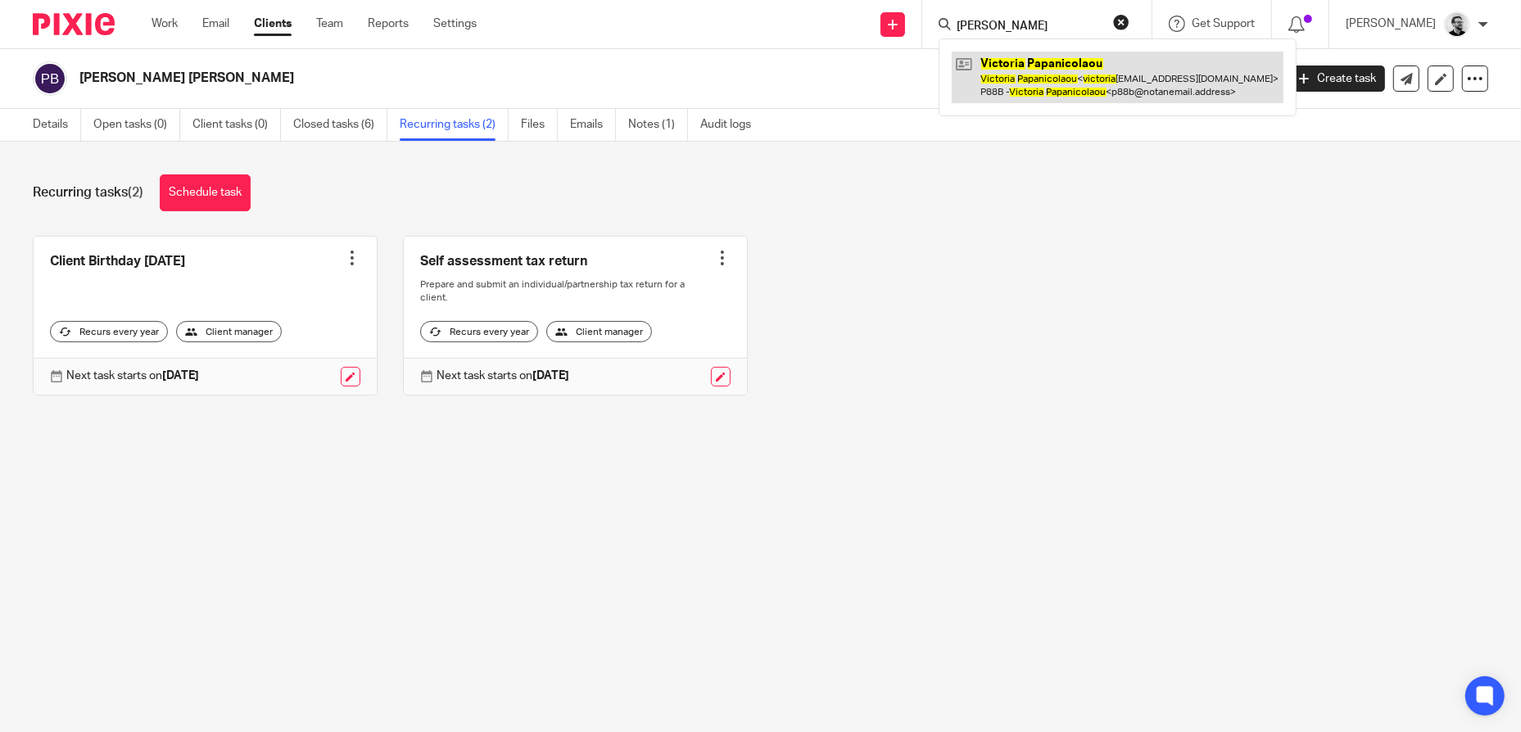
type input "[PERSON_NAME]"
click at [1064, 72] on link at bounding box center [1118, 77] width 332 height 51
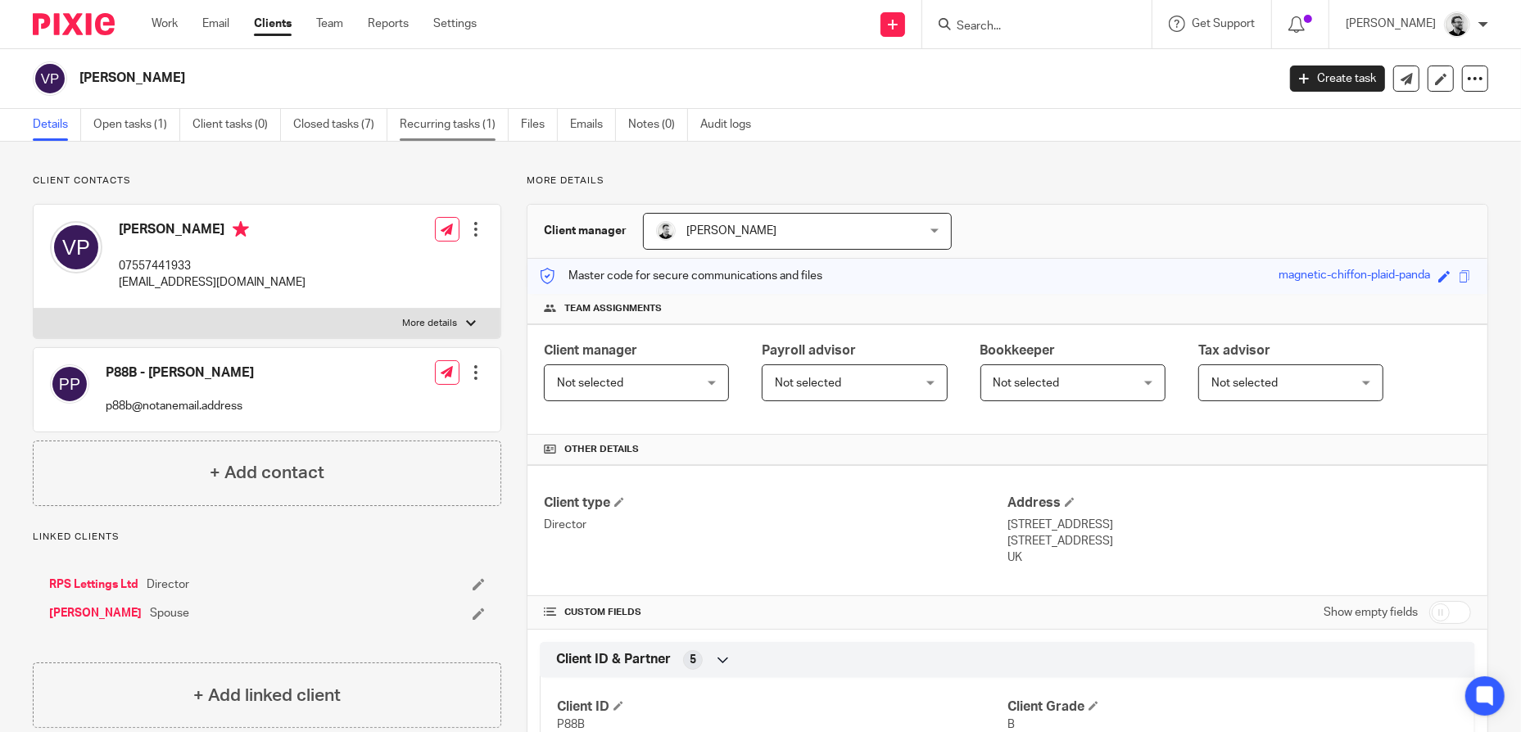
click at [437, 122] on link "Recurring tasks (1)" at bounding box center [454, 125] width 109 height 32
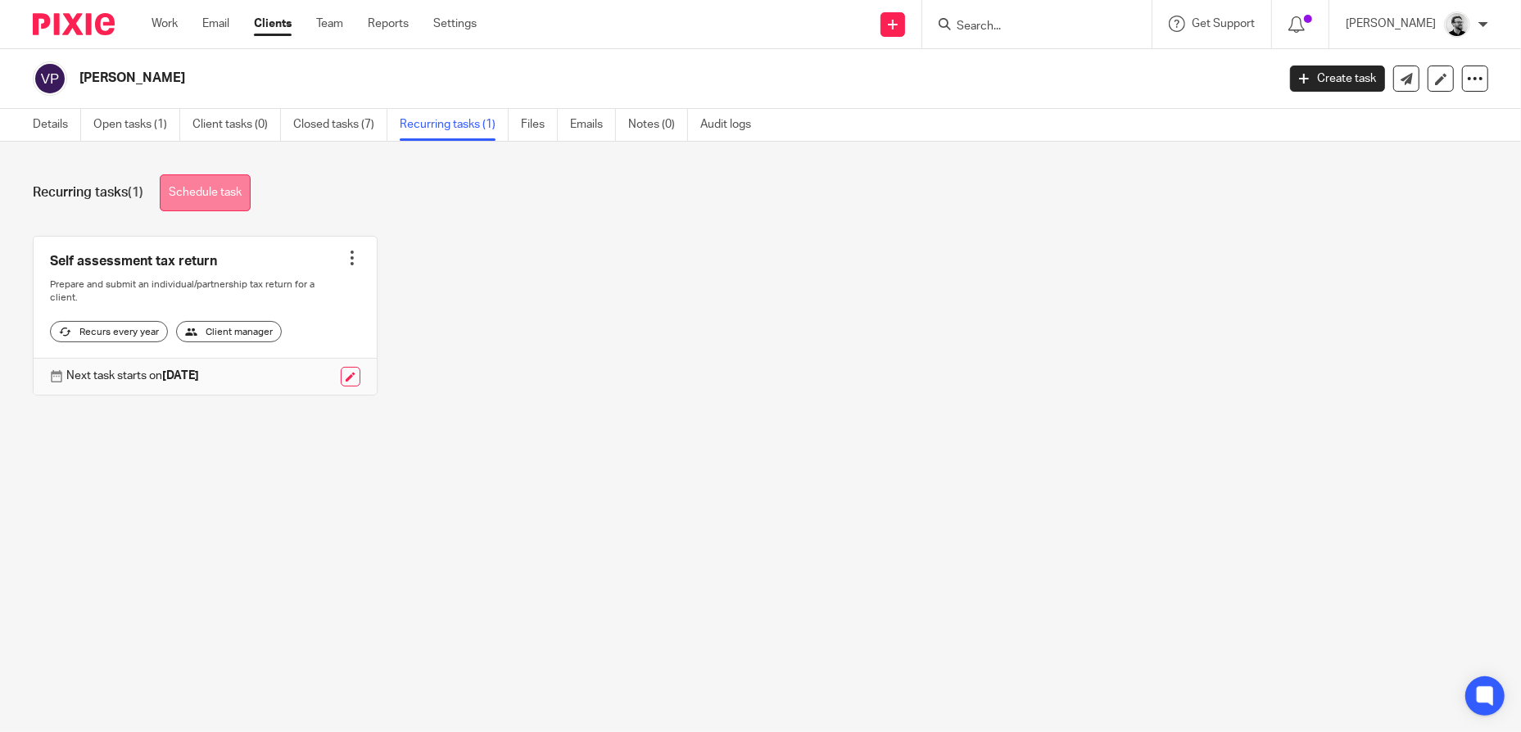
click at [215, 193] on link "Schedule task" at bounding box center [205, 192] width 91 height 37
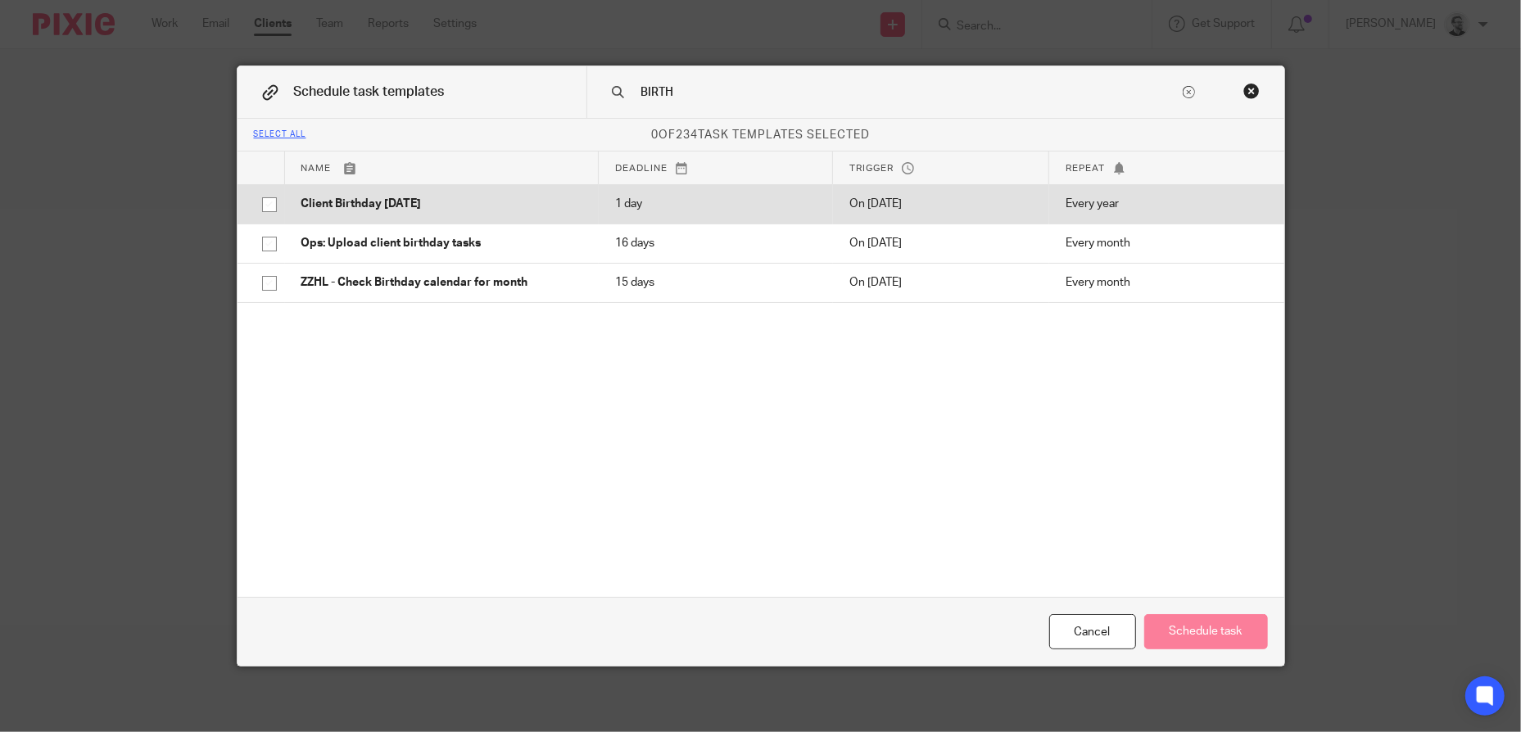
type input "BIRTH"
click at [500, 194] on td "Client Birthday Tomorrow" at bounding box center [442, 203] width 314 height 39
checkbox input "true"
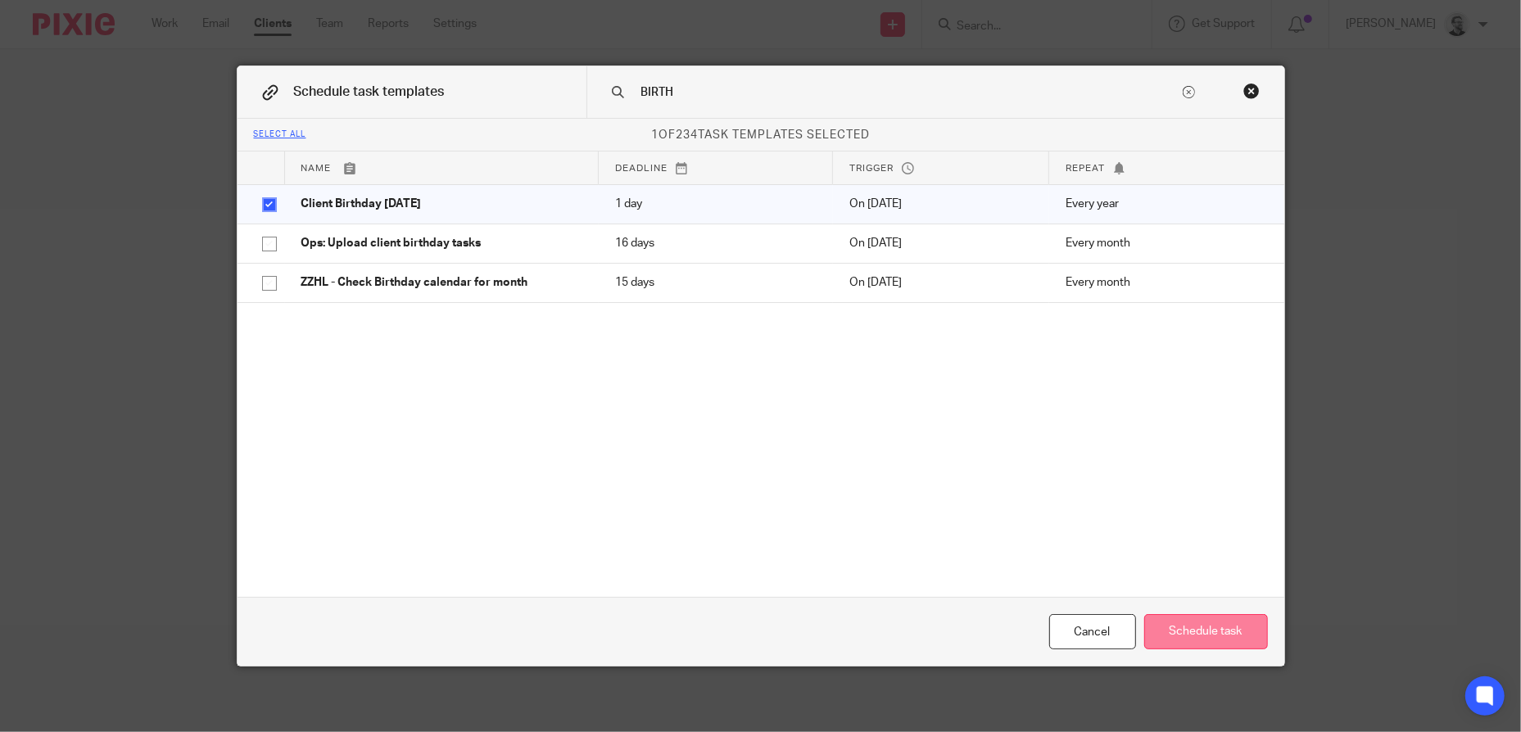
click at [1185, 627] on button "Schedule task" at bounding box center [1206, 631] width 124 height 35
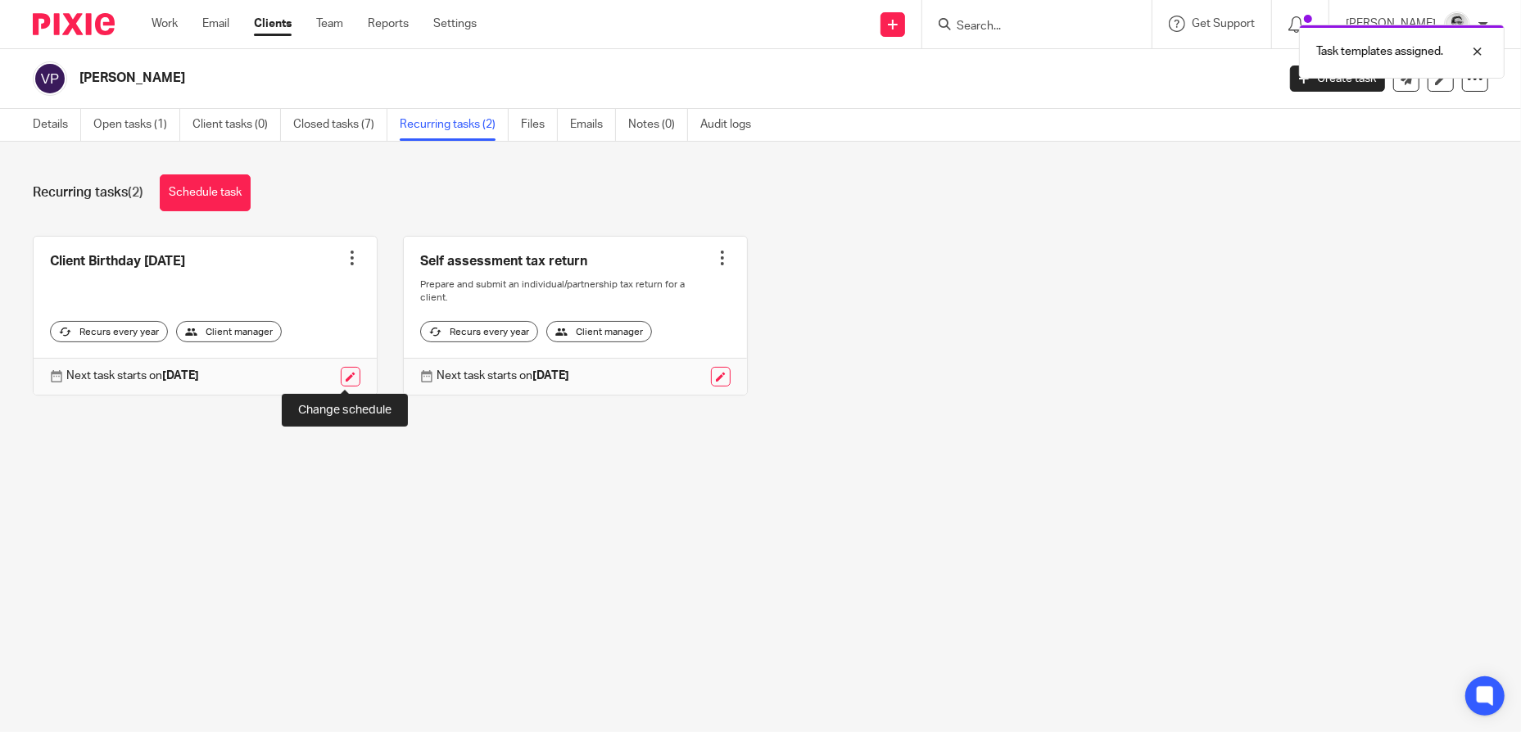
click at [351, 377] on link at bounding box center [351, 377] width 20 height 20
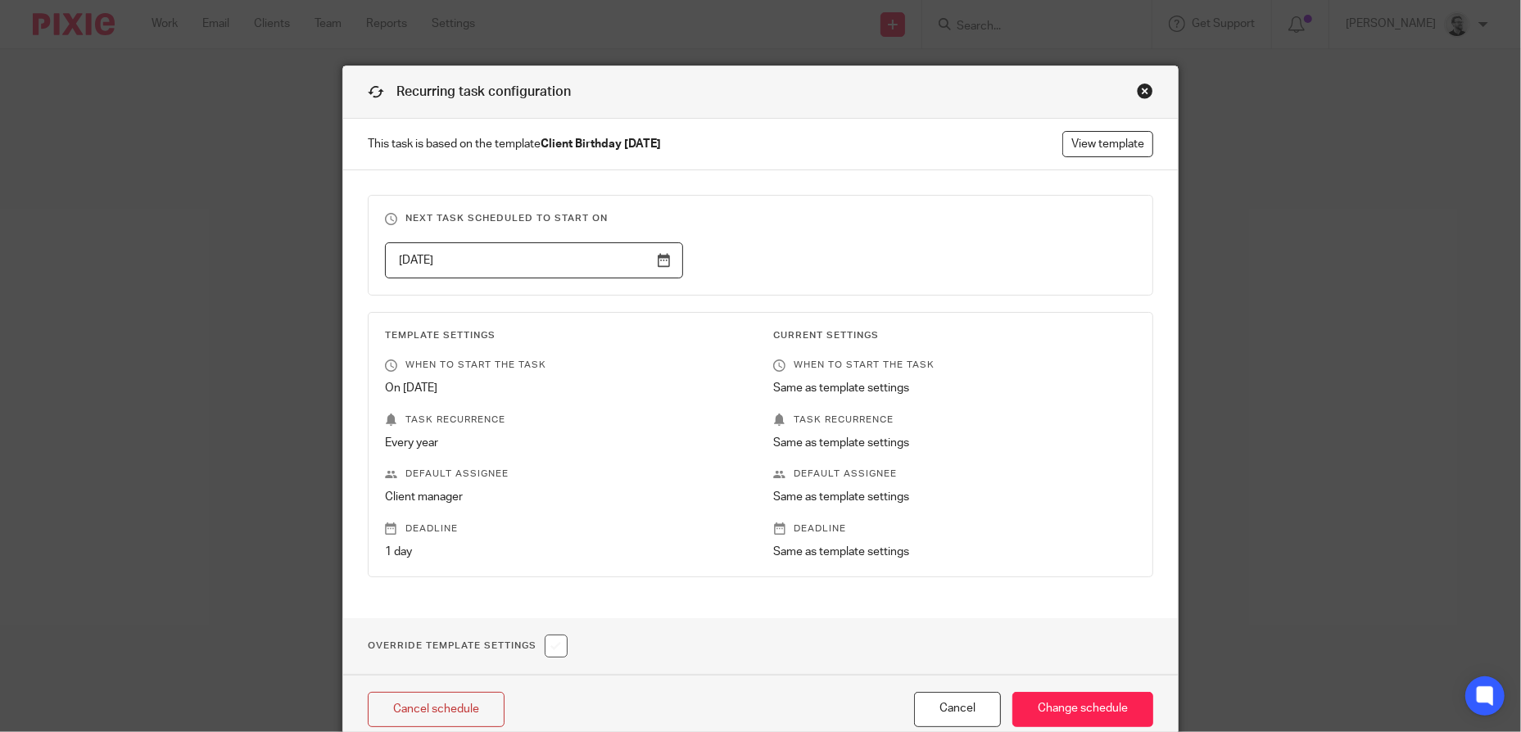
click at [664, 261] on input "[DATE]" at bounding box center [534, 260] width 298 height 37
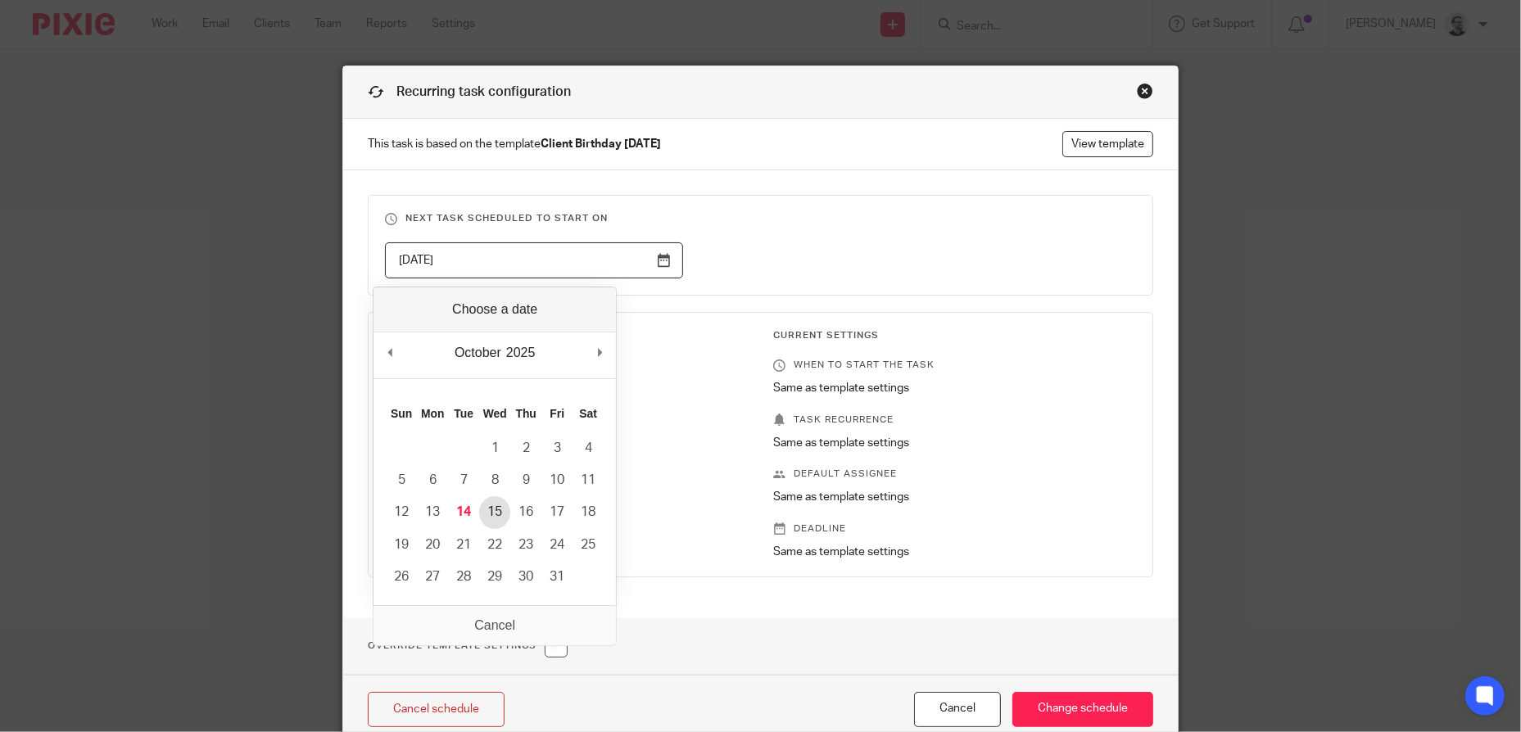
type input "2025-10-15"
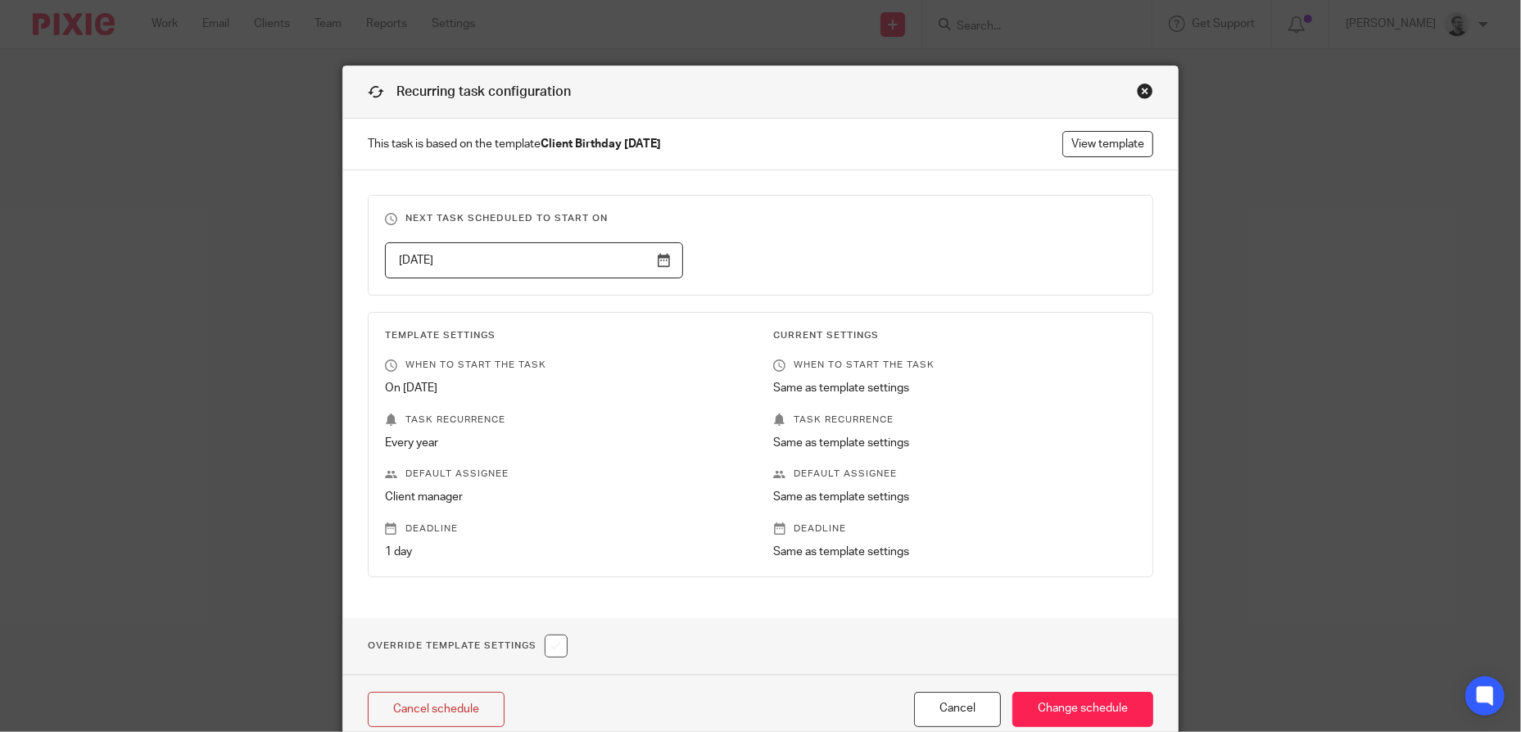
click at [975, 242] on div "2025-10-15" at bounding box center [748, 260] width 777 height 37
click at [1094, 708] on input "Change schedule" at bounding box center [1083, 709] width 141 height 35
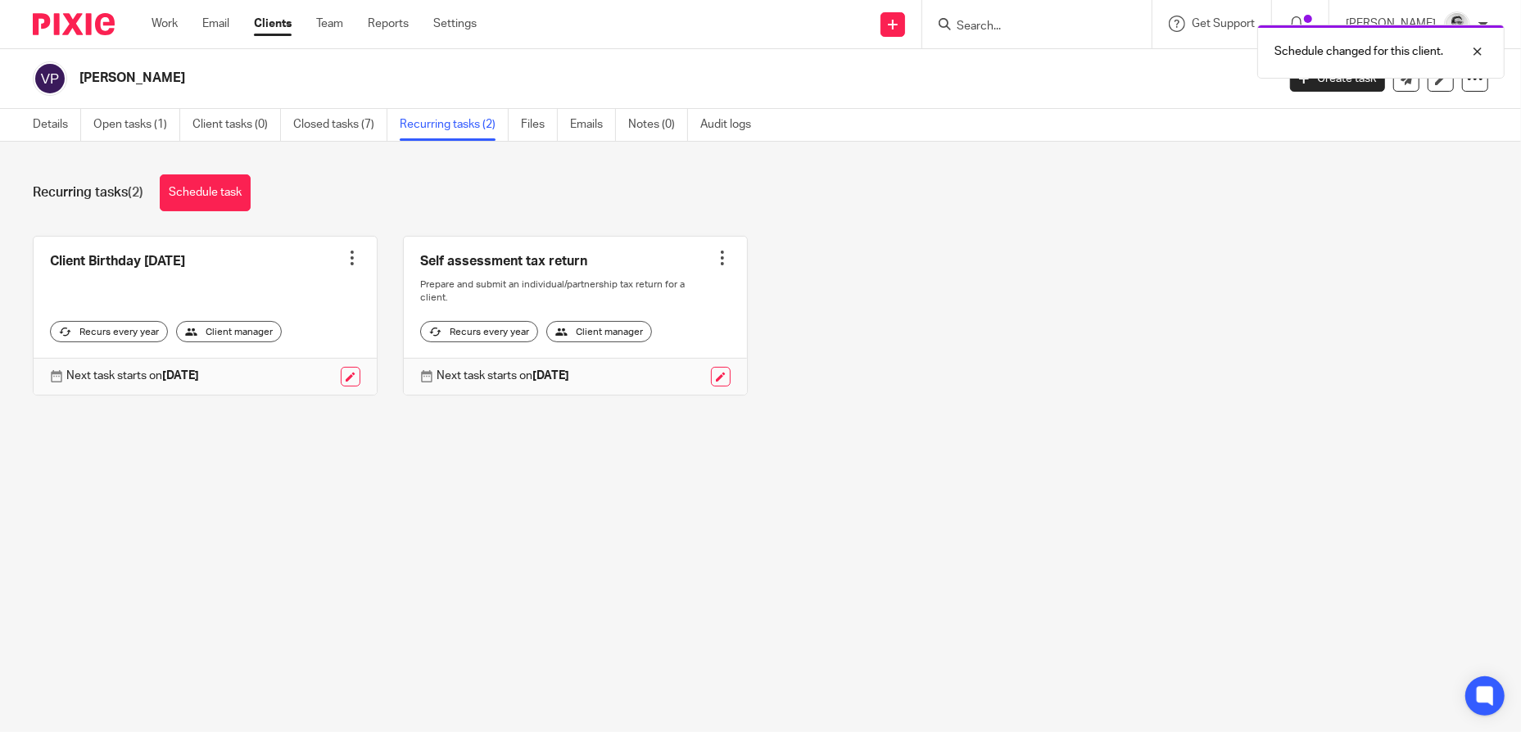
click at [998, 32] on div "Schedule changed for this client." at bounding box center [1133, 47] width 745 height 62
click at [1097, 367] on div "Client Birthday Tomorrow Create task Clone template Recalculate schedule Cancel…" at bounding box center [747, 328] width 1481 height 184
click at [1005, 22] on div "Schedule changed for this client." at bounding box center [1133, 47] width 745 height 62
click at [1486, 51] on div at bounding box center [1465, 52] width 44 height 20
click at [1052, 24] on input "Search" at bounding box center [1028, 27] width 147 height 15
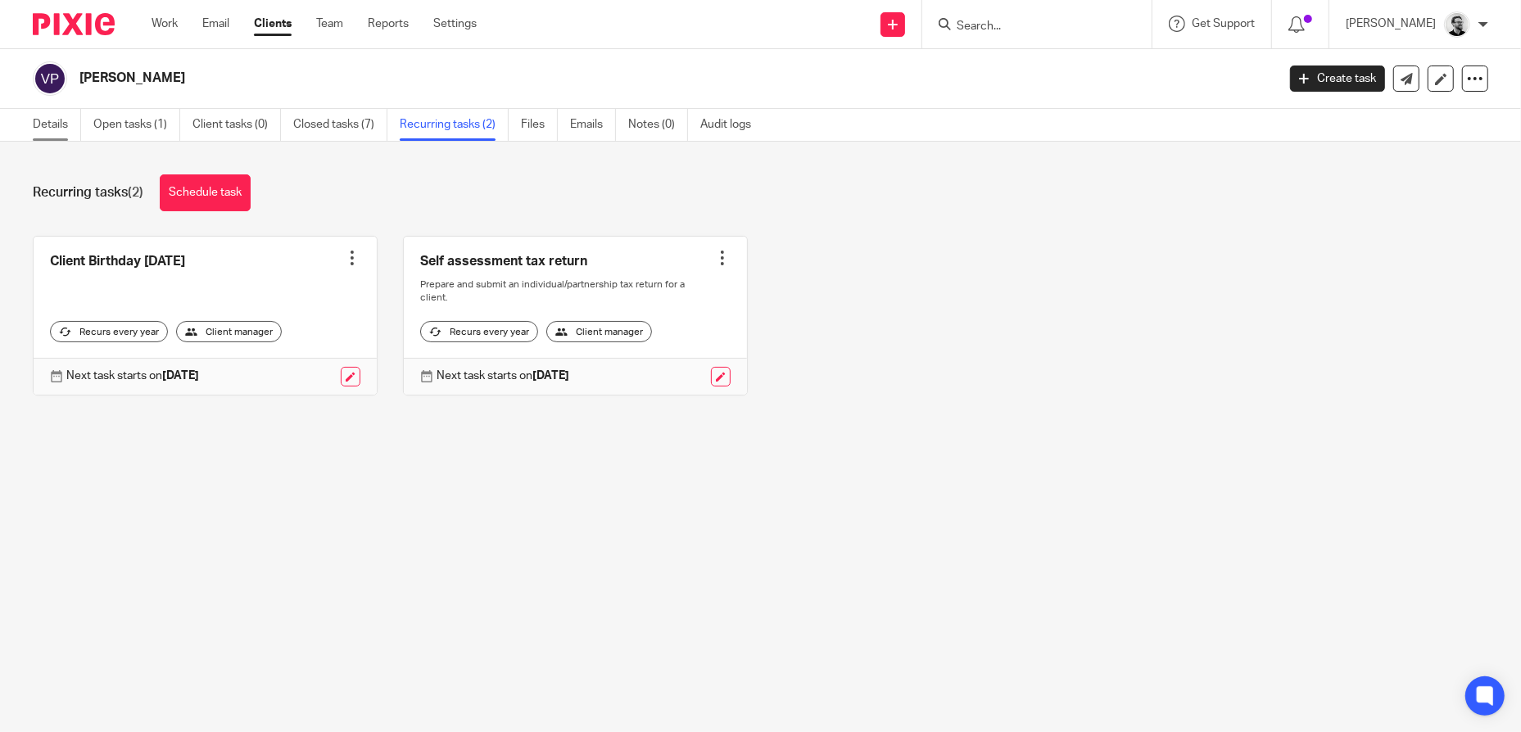
click at [35, 126] on link "Details" at bounding box center [57, 125] width 48 height 32
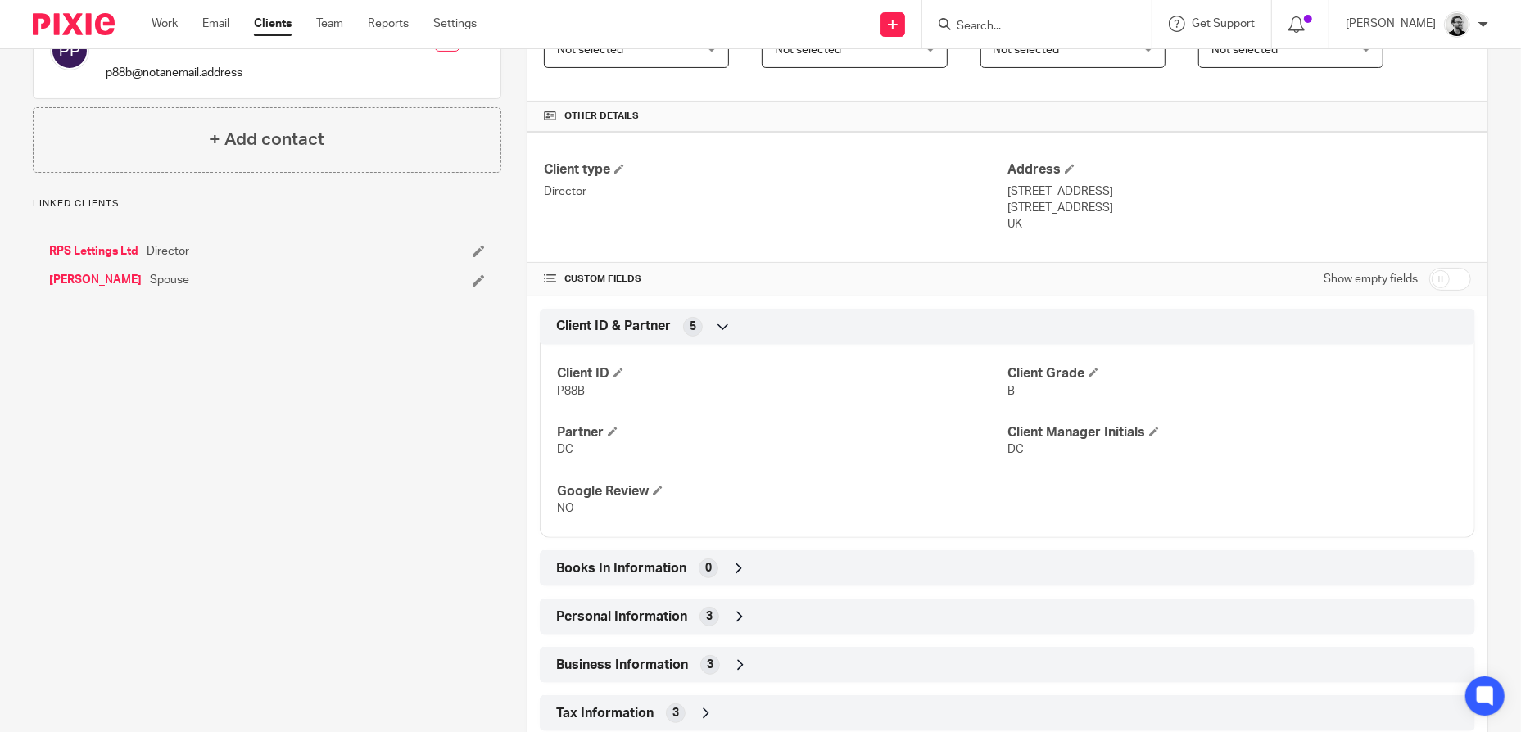
scroll to position [410, 0]
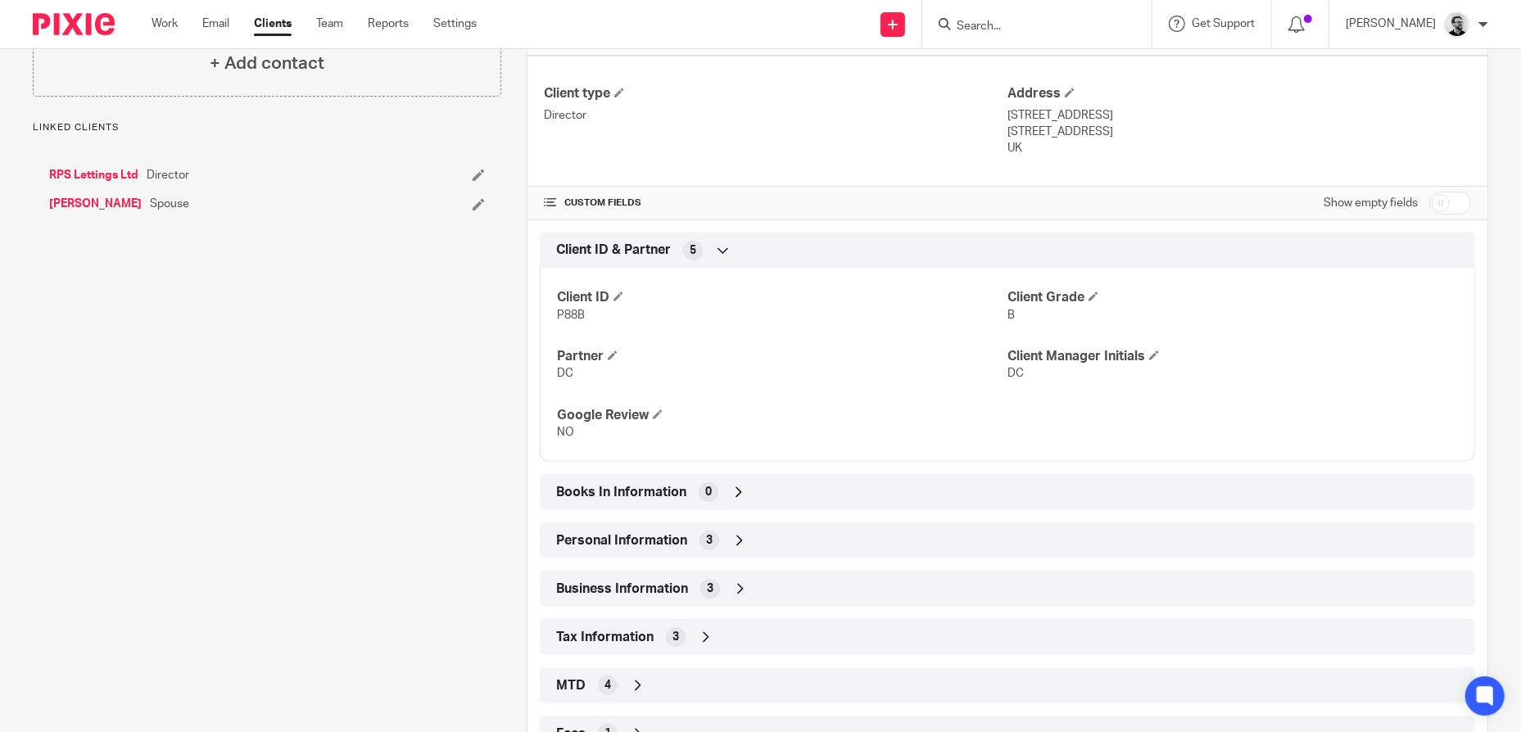
click at [738, 538] on icon at bounding box center [740, 540] width 16 height 16
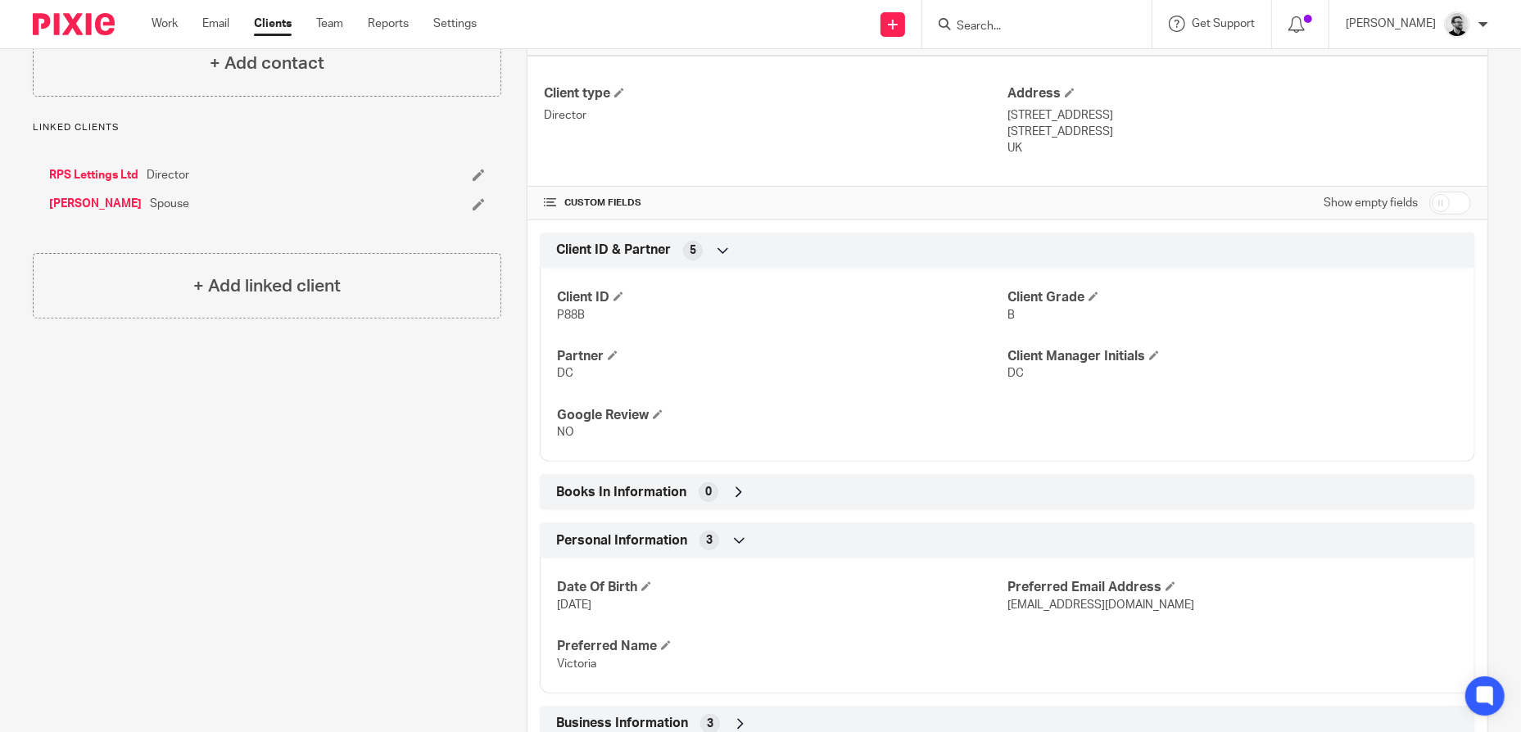
click at [738, 536] on icon at bounding box center [740, 540] width 16 height 16
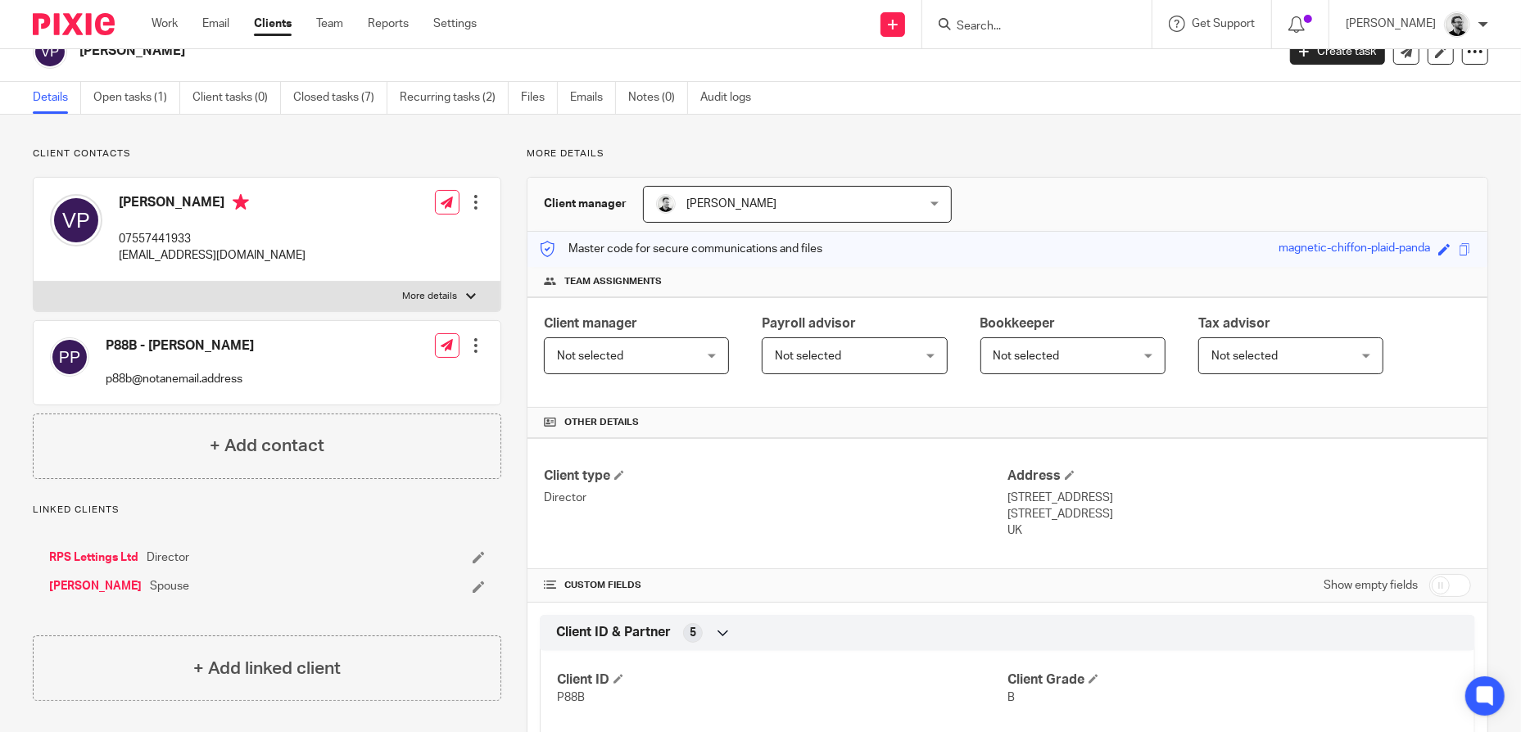
scroll to position [0, 0]
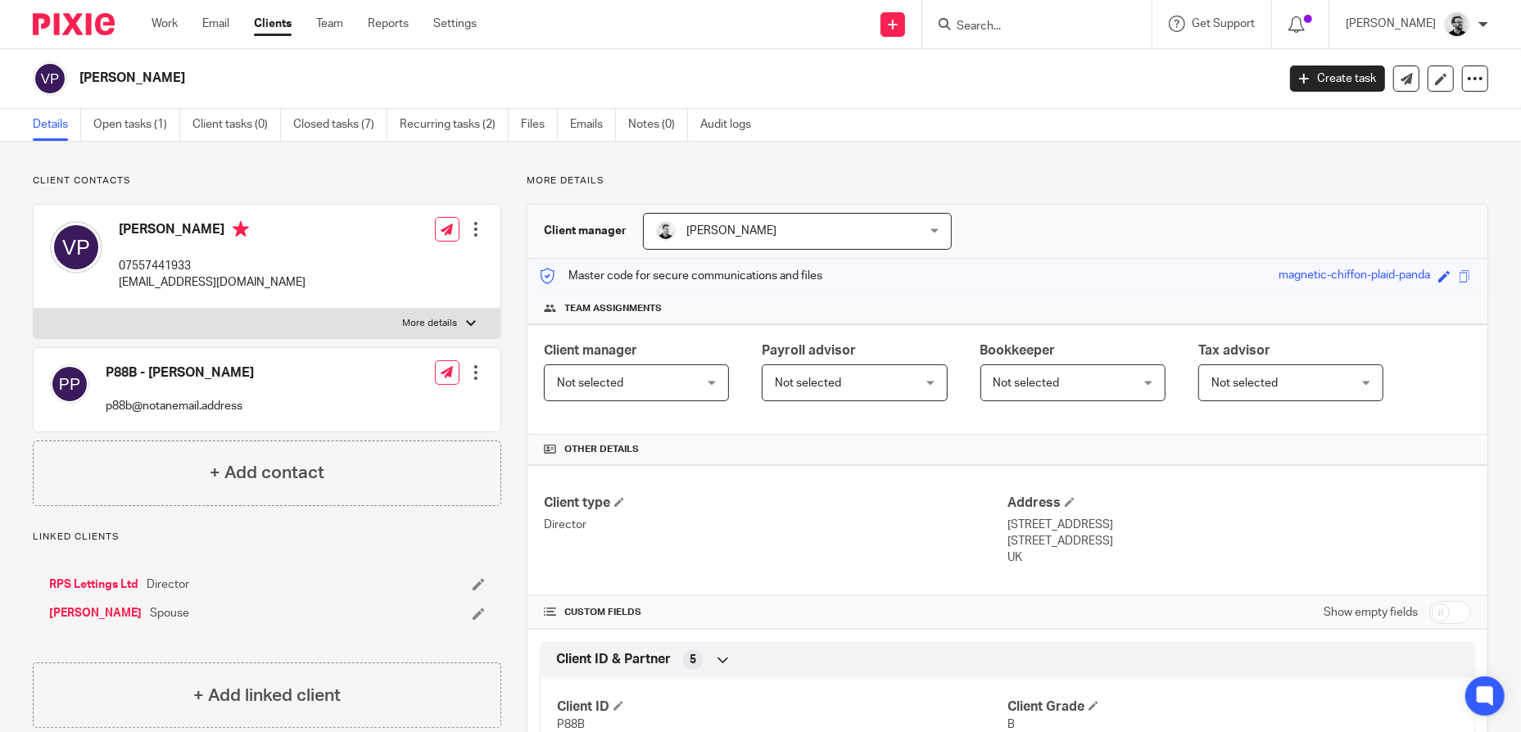
click at [1003, 25] on input "Search" at bounding box center [1028, 27] width 147 height 15
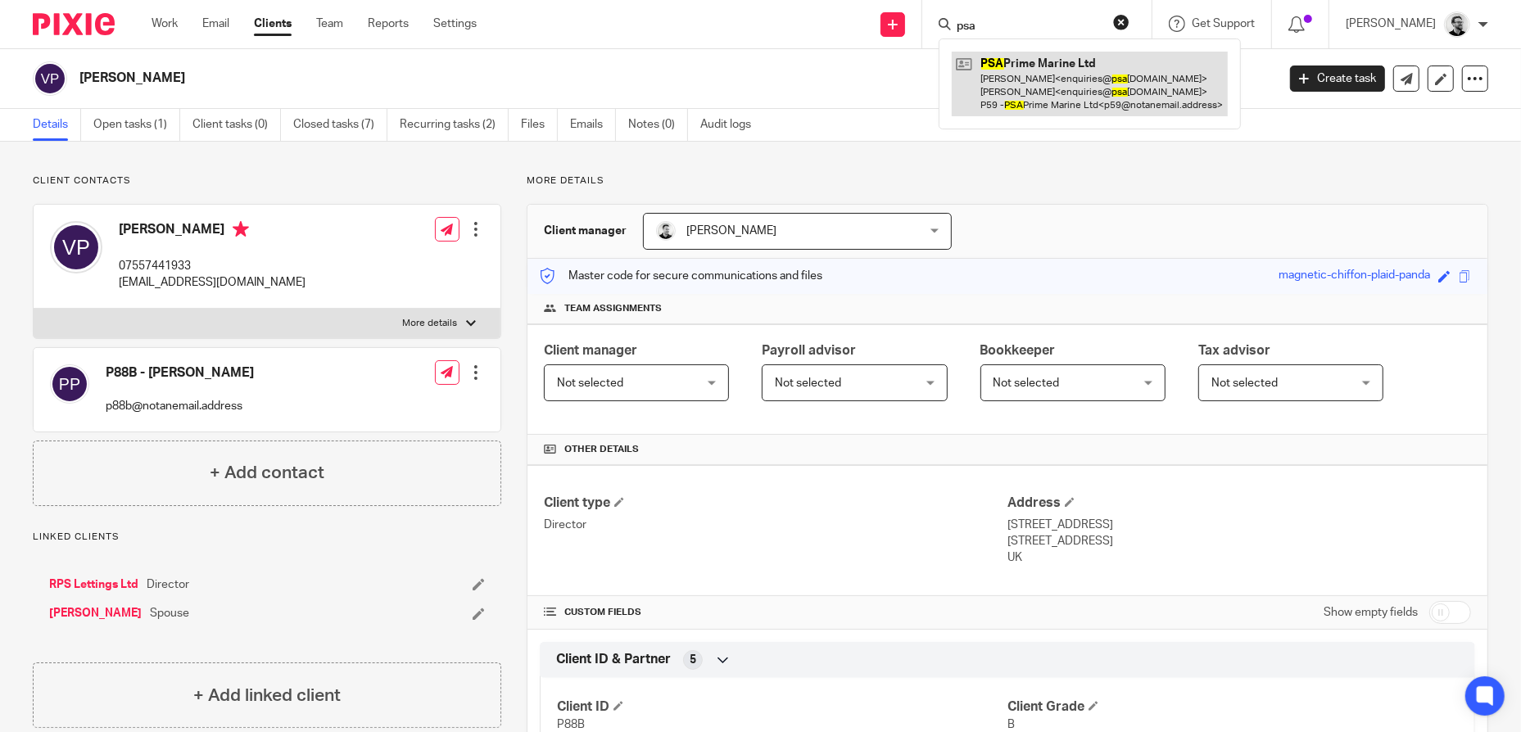
type input "psa"
click at [1108, 73] on link at bounding box center [1090, 84] width 276 height 65
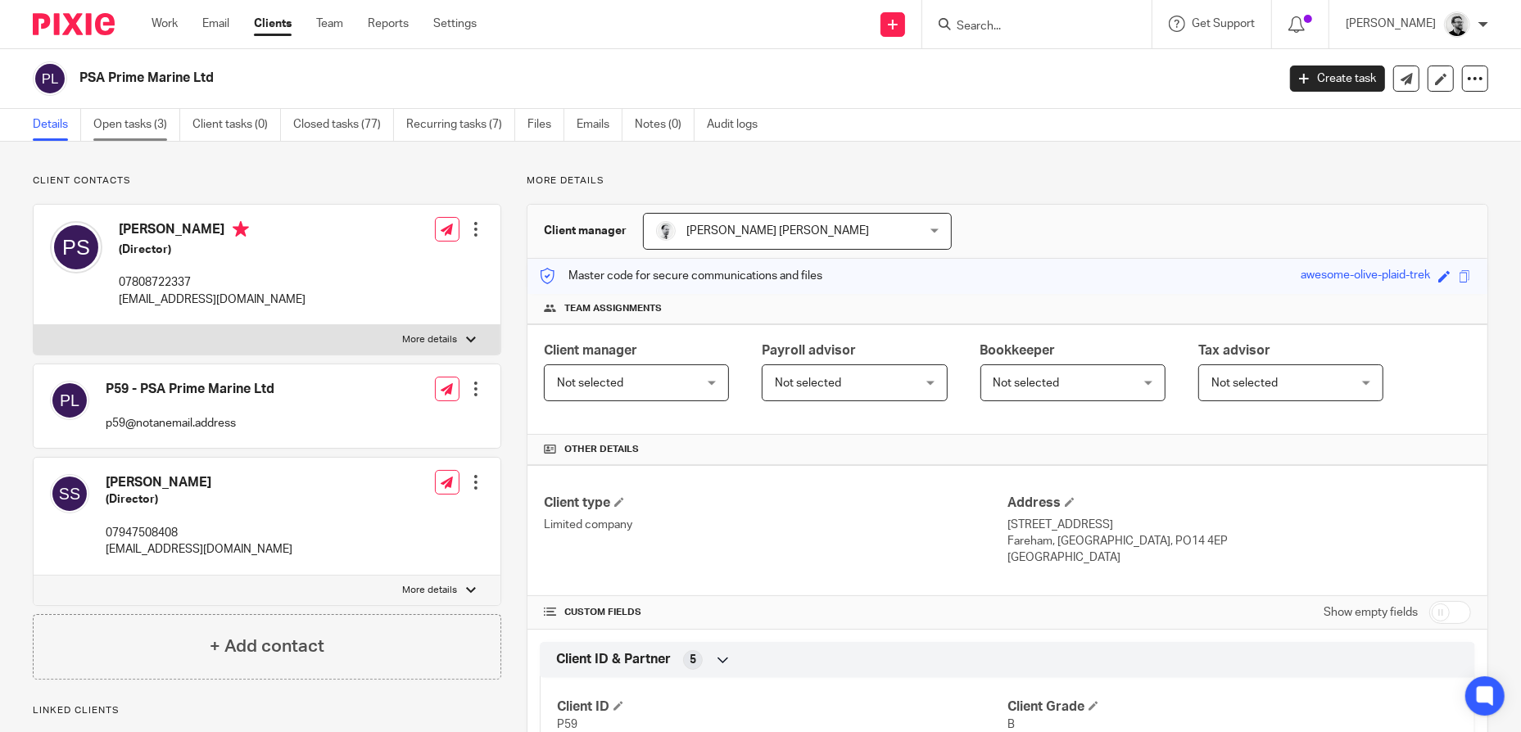
drag, startPoint x: 122, startPoint y: 120, endPoint x: 130, endPoint y: 127, distance: 10.5
click at [122, 120] on link "Open tasks (3)" at bounding box center [136, 125] width 87 height 32
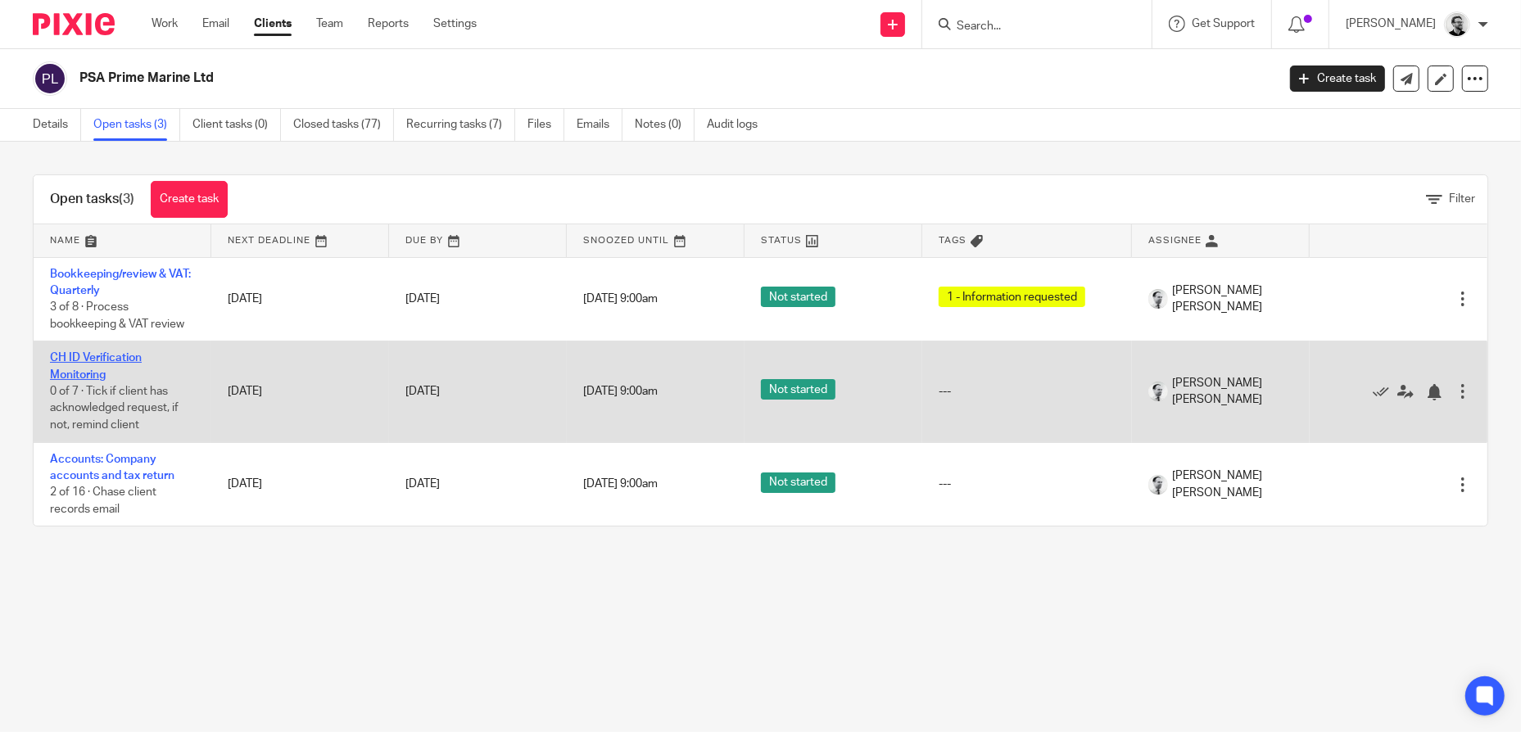
click at [96, 352] on link "CH ID Verification Monitoring" at bounding box center [96, 366] width 92 height 28
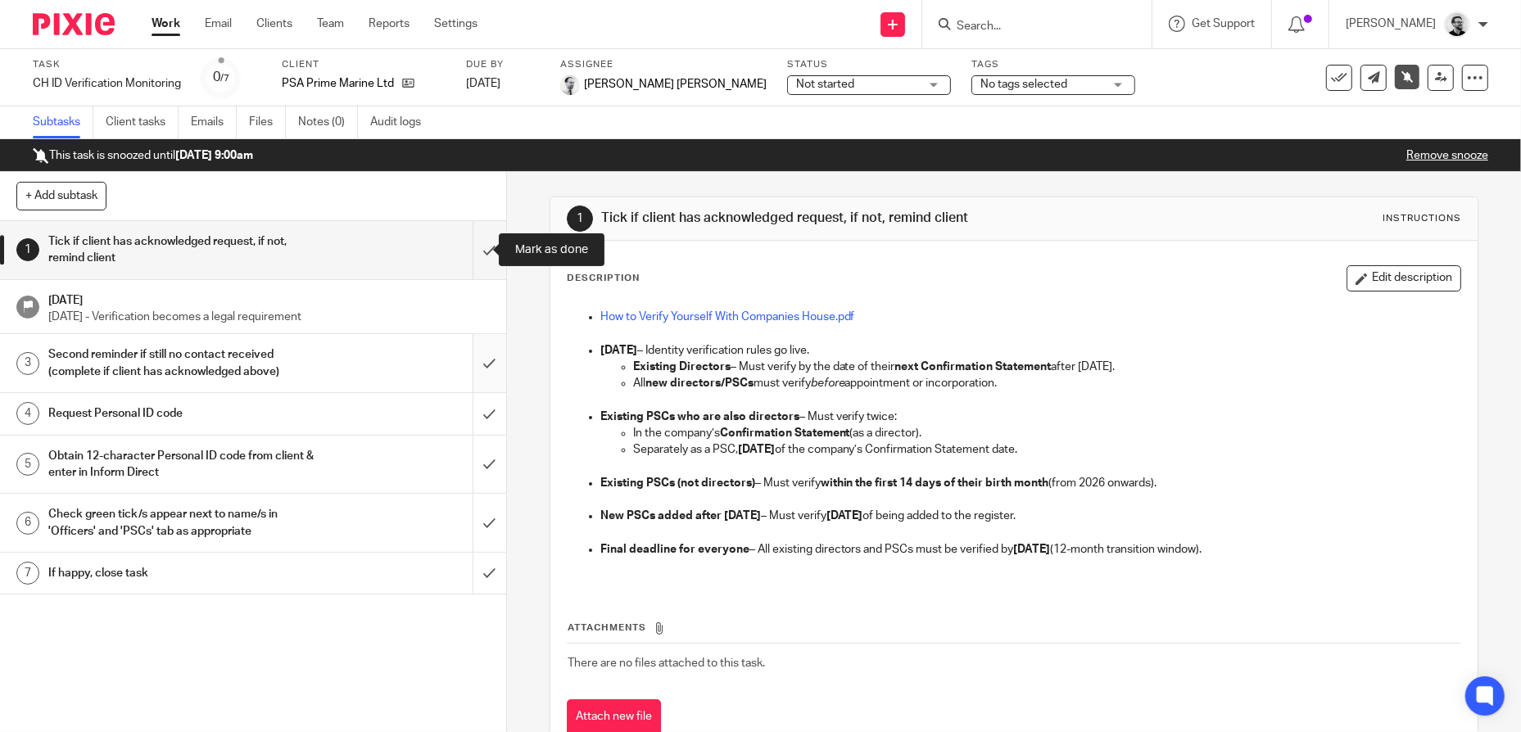
drag, startPoint x: 484, startPoint y: 258, endPoint x: 482, endPoint y: 355, distance: 96.7
click at [484, 258] on input "submit" at bounding box center [253, 250] width 506 height 58
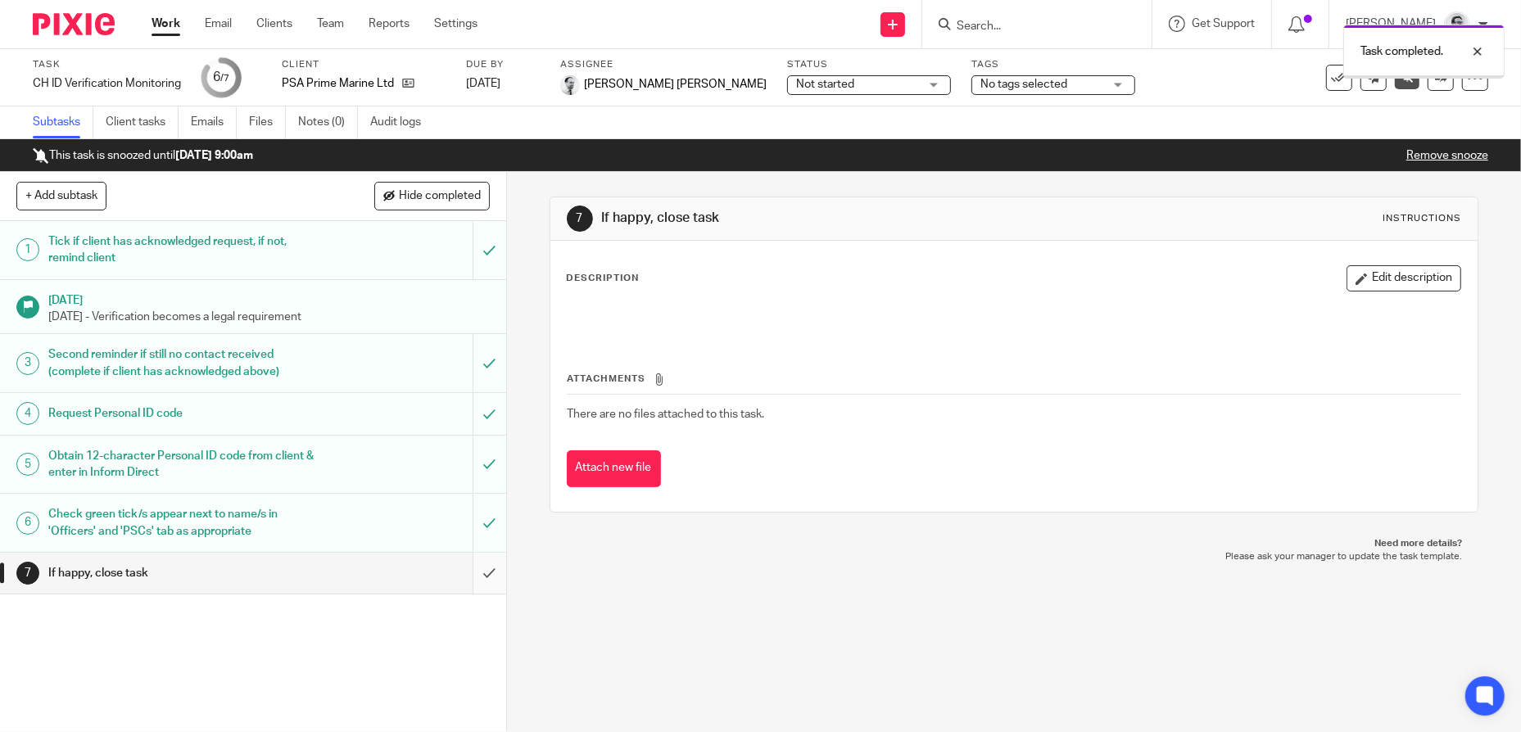
click at [473, 568] on input "submit" at bounding box center [253, 573] width 506 height 41
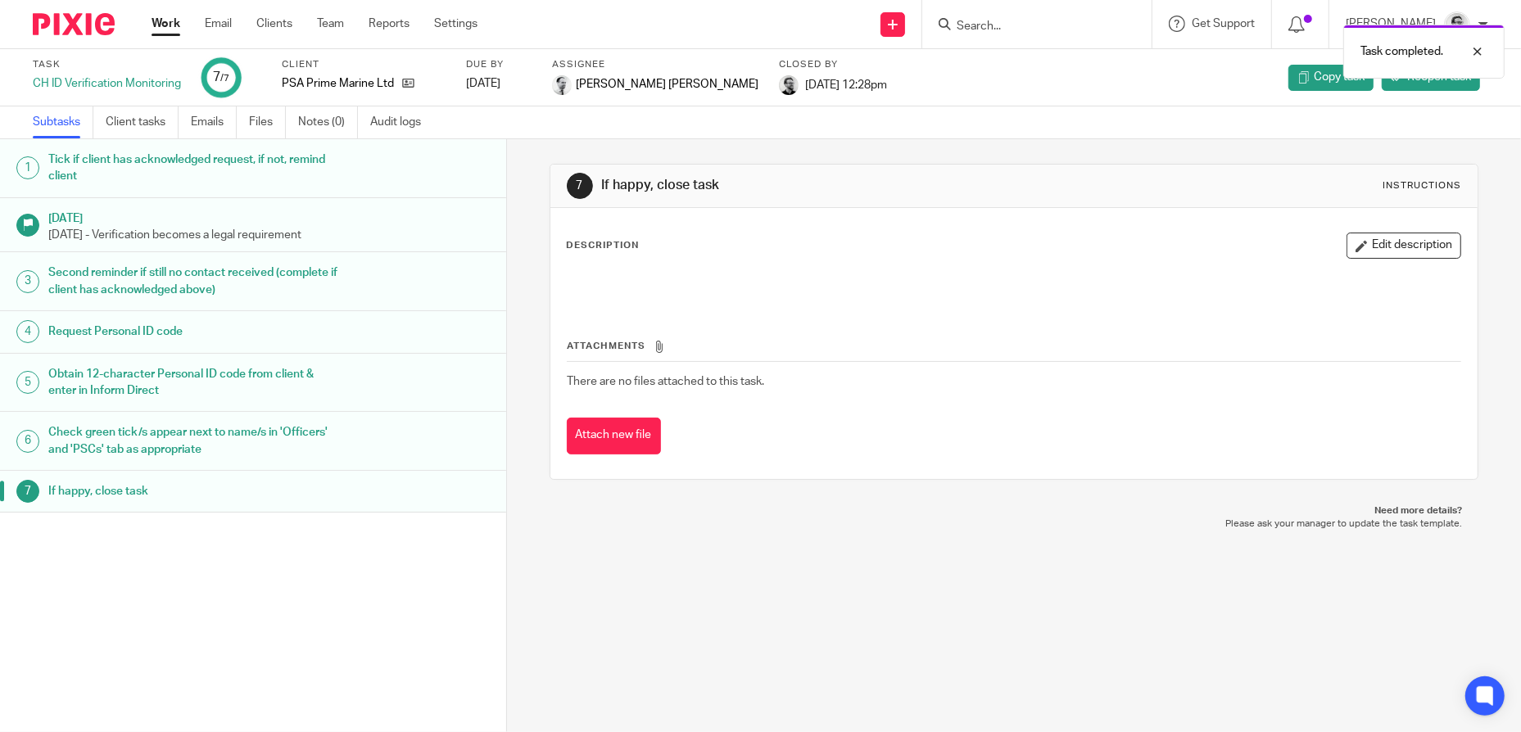
click at [150, 26] on div "Work Email Clients Team Reports Settings Work Email Clients Team Reports Settin…" at bounding box center [318, 24] width 367 height 48
click at [170, 20] on link "Work" at bounding box center [166, 24] width 29 height 16
